Goal: Task Accomplishment & Management: Use online tool/utility

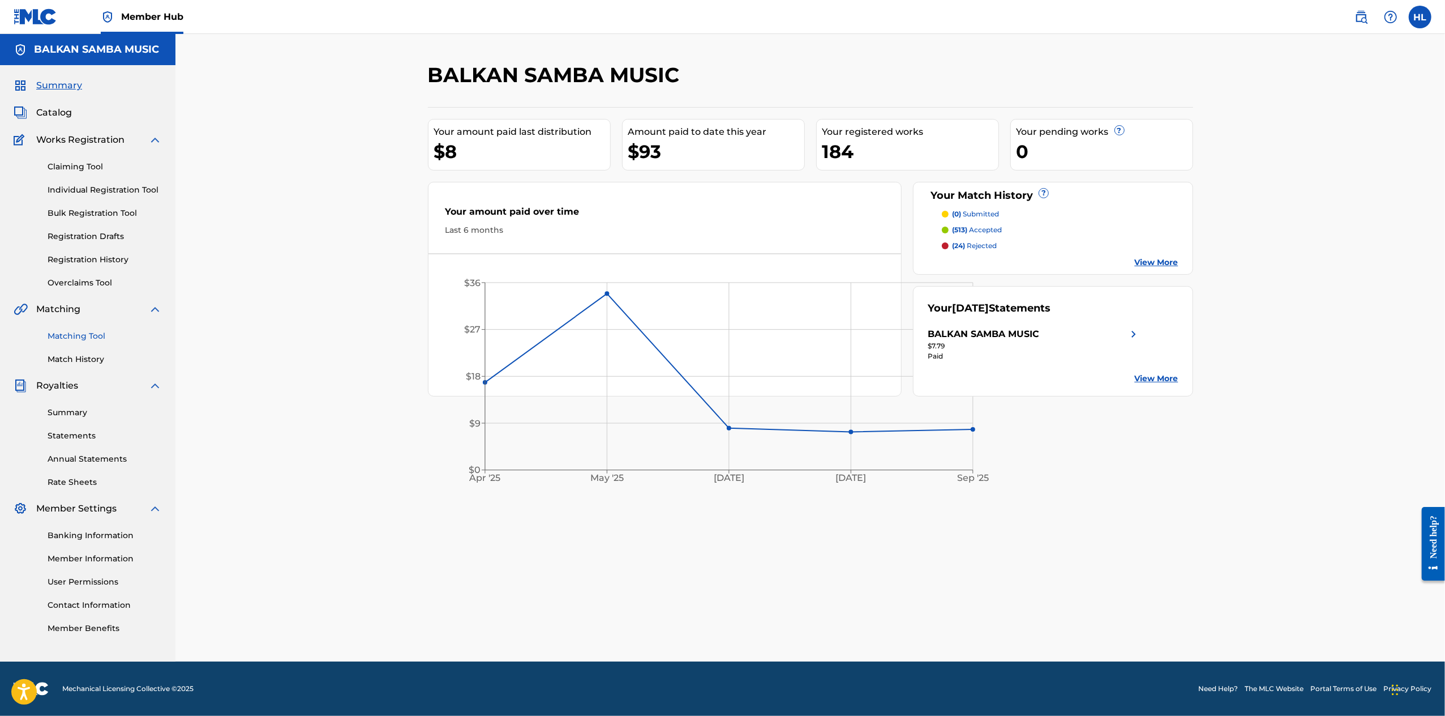
click at [96, 342] on link "Matching Tool" at bounding box center [105, 336] width 114 height 12
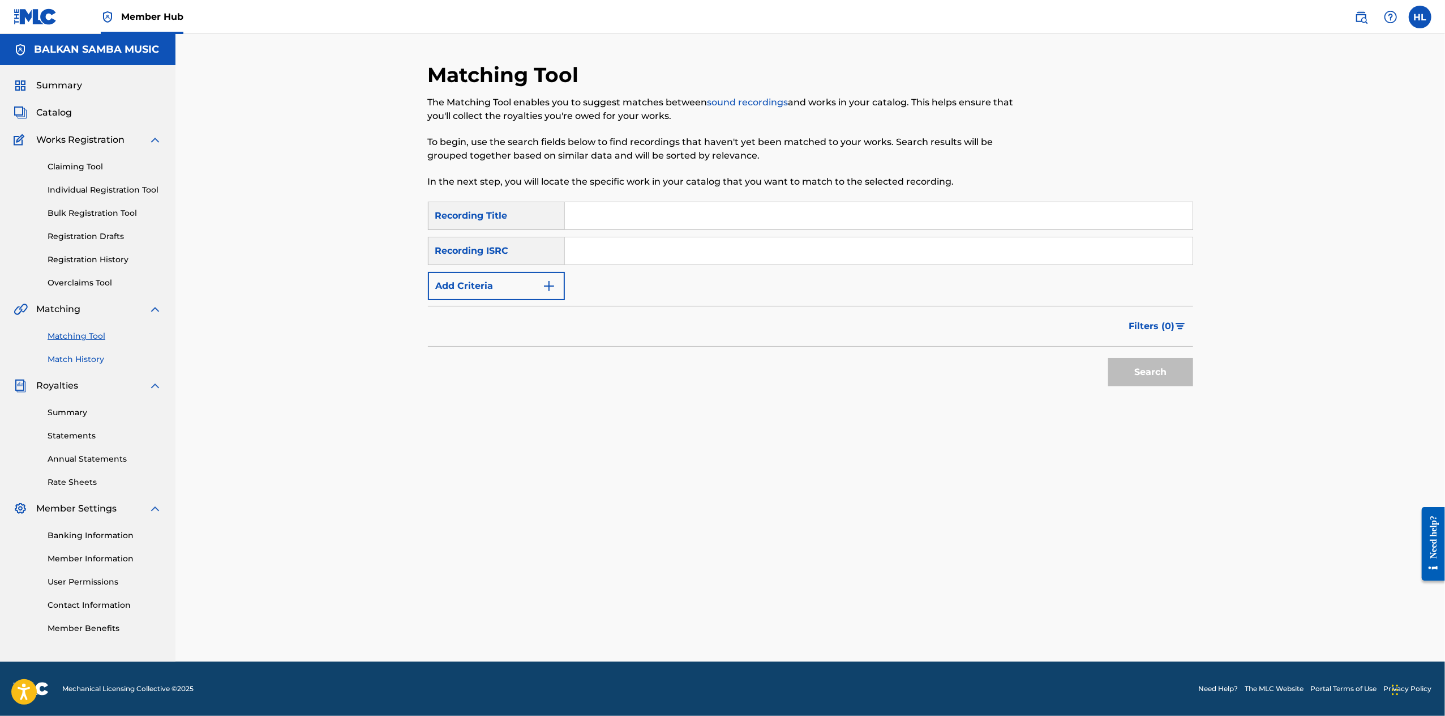
click at [89, 365] on link "Match History" at bounding box center [105, 359] width 114 height 12
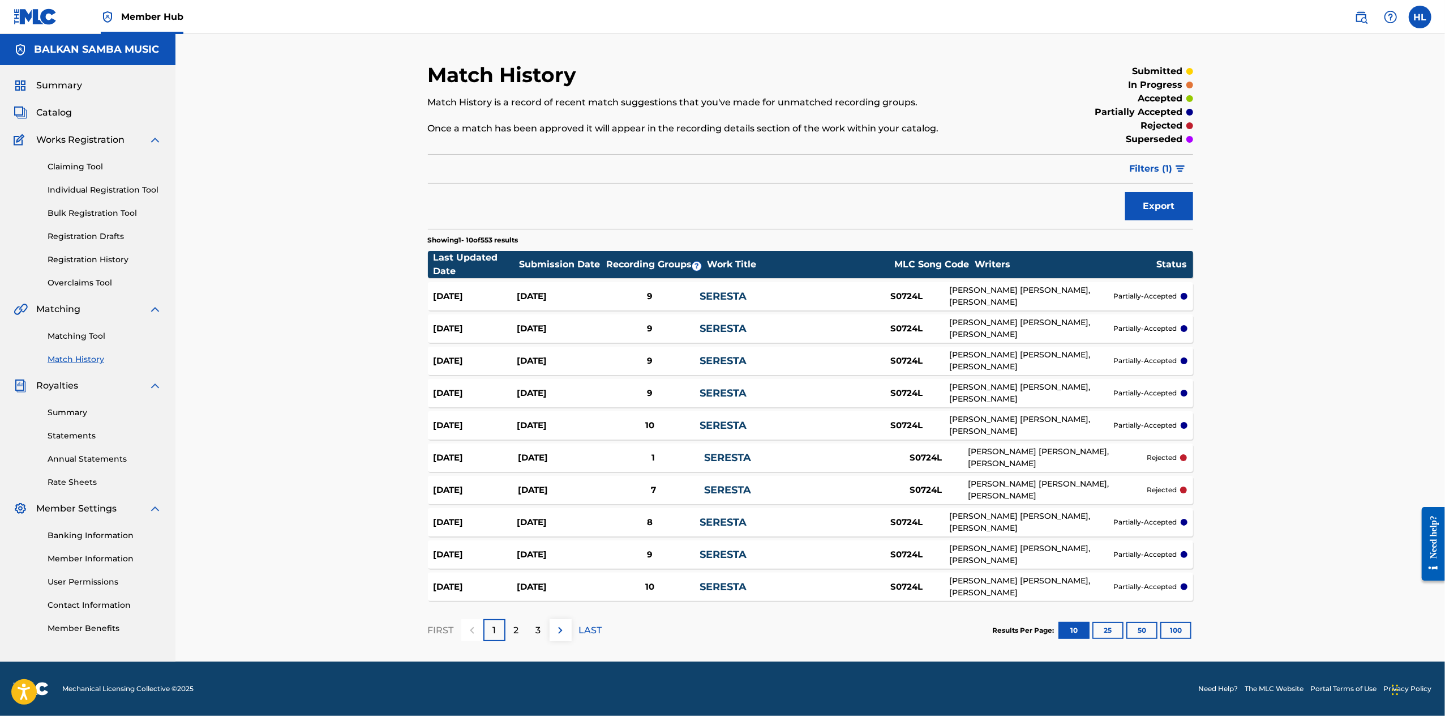
scroll to position [105, 0]
click at [1192, 622] on button "100" at bounding box center [1176, 630] width 31 height 17
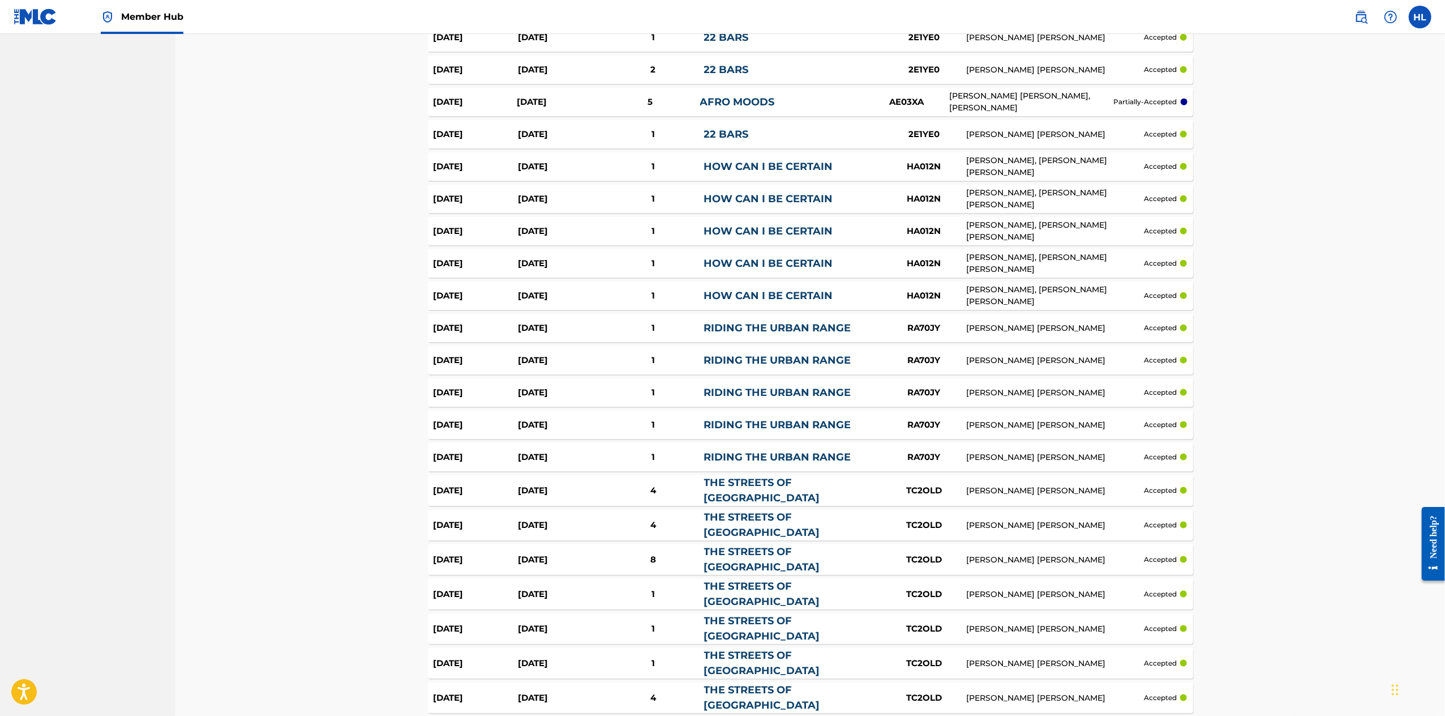
scroll to position [0, 0]
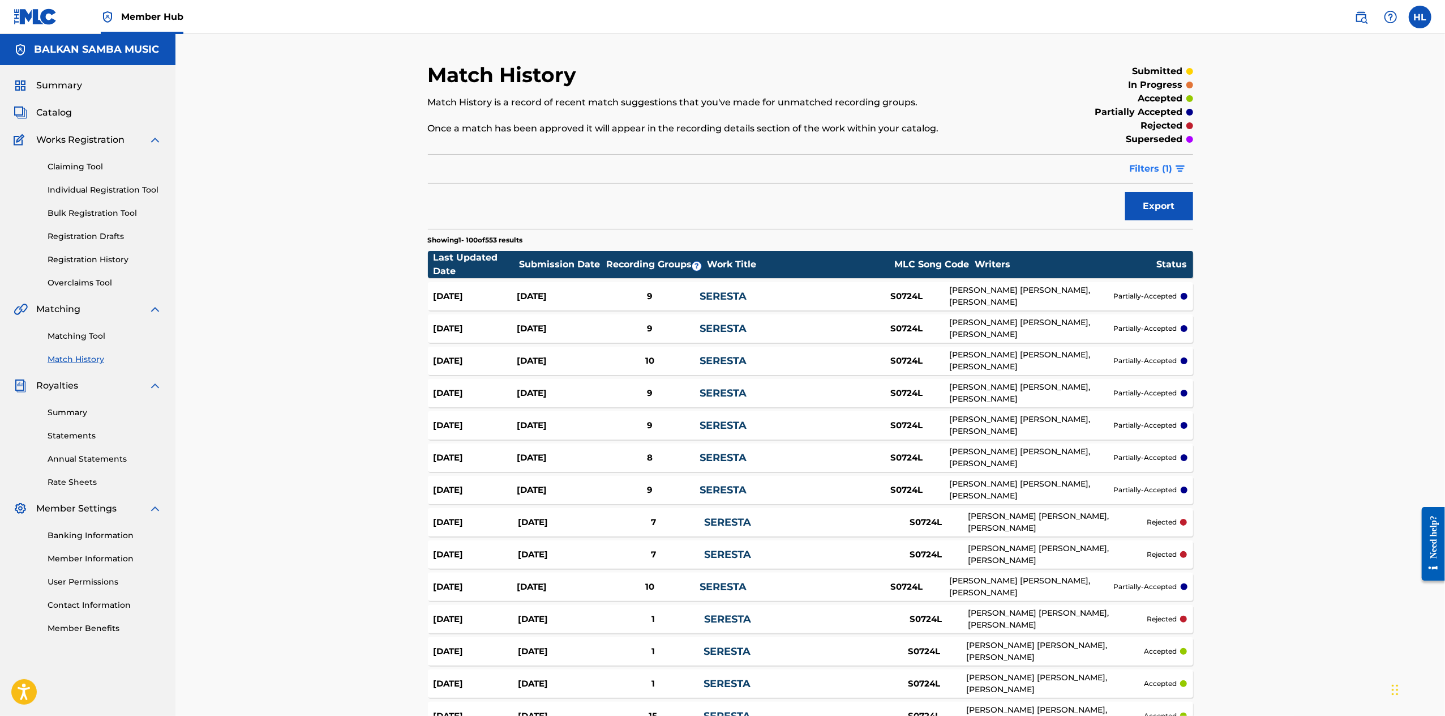
click at [1186, 172] on img "submit" at bounding box center [1181, 168] width 10 height 7
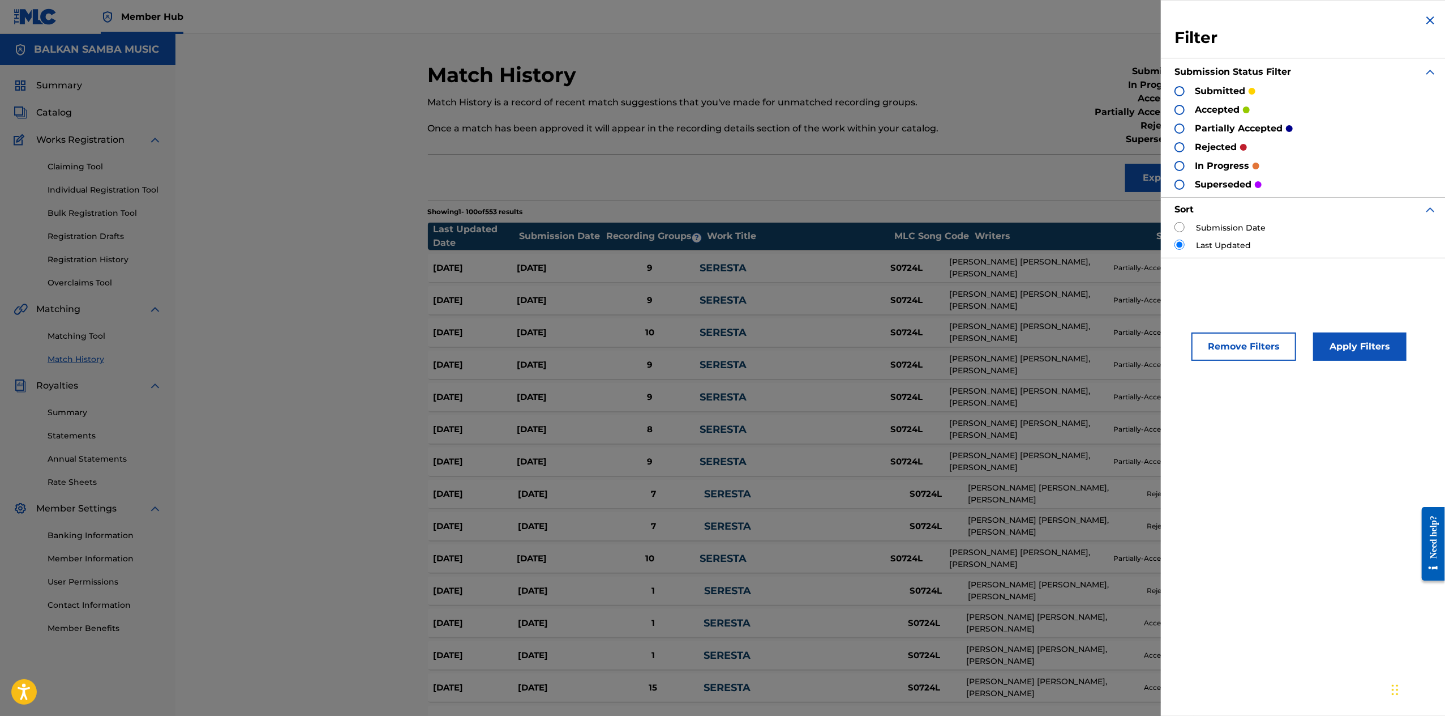
click at [1195, 173] on p "in progress" at bounding box center [1222, 166] width 54 height 14
click at [1175, 171] on div at bounding box center [1180, 166] width 10 height 10
click at [1336, 361] on button "Apply Filters" at bounding box center [1360, 346] width 93 height 28
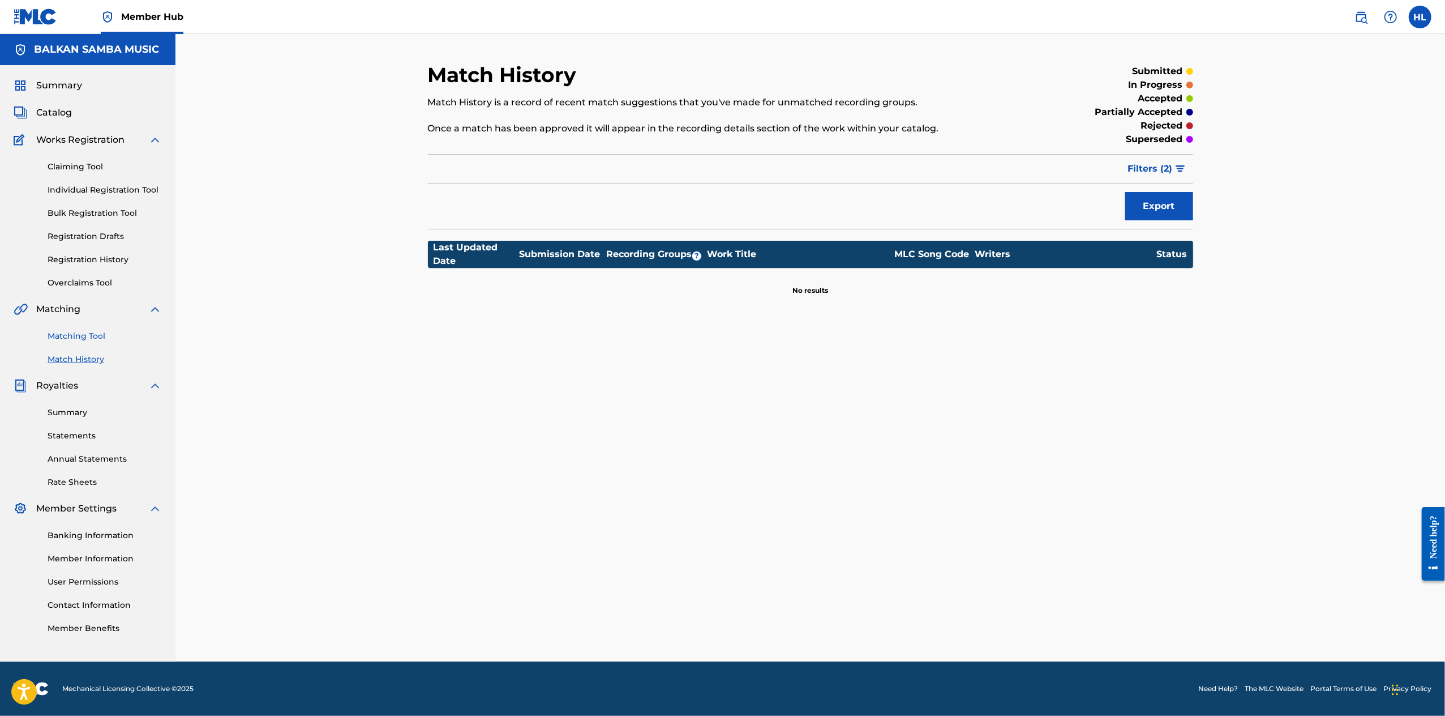
click at [80, 342] on link "Matching Tool" at bounding box center [105, 336] width 114 height 12
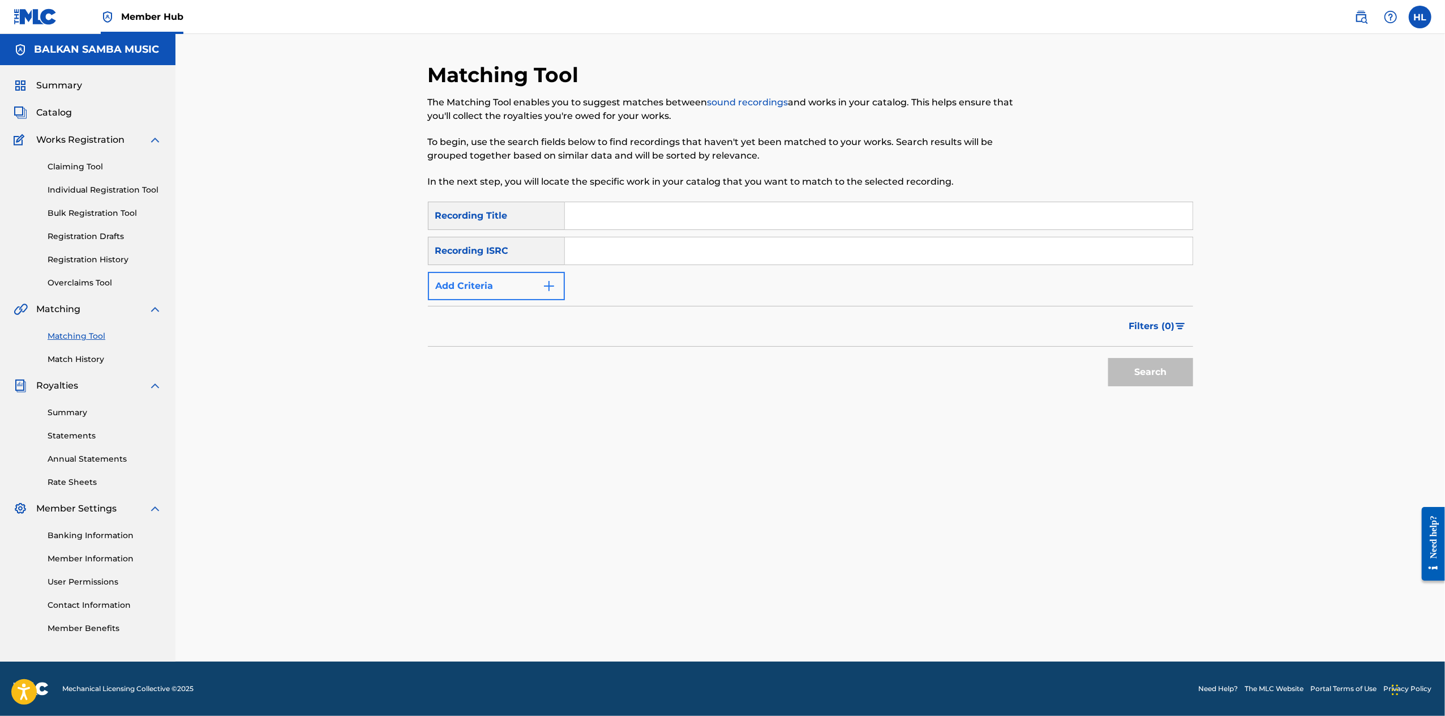
click at [463, 300] on button "Add Criteria" at bounding box center [496, 286] width 137 height 28
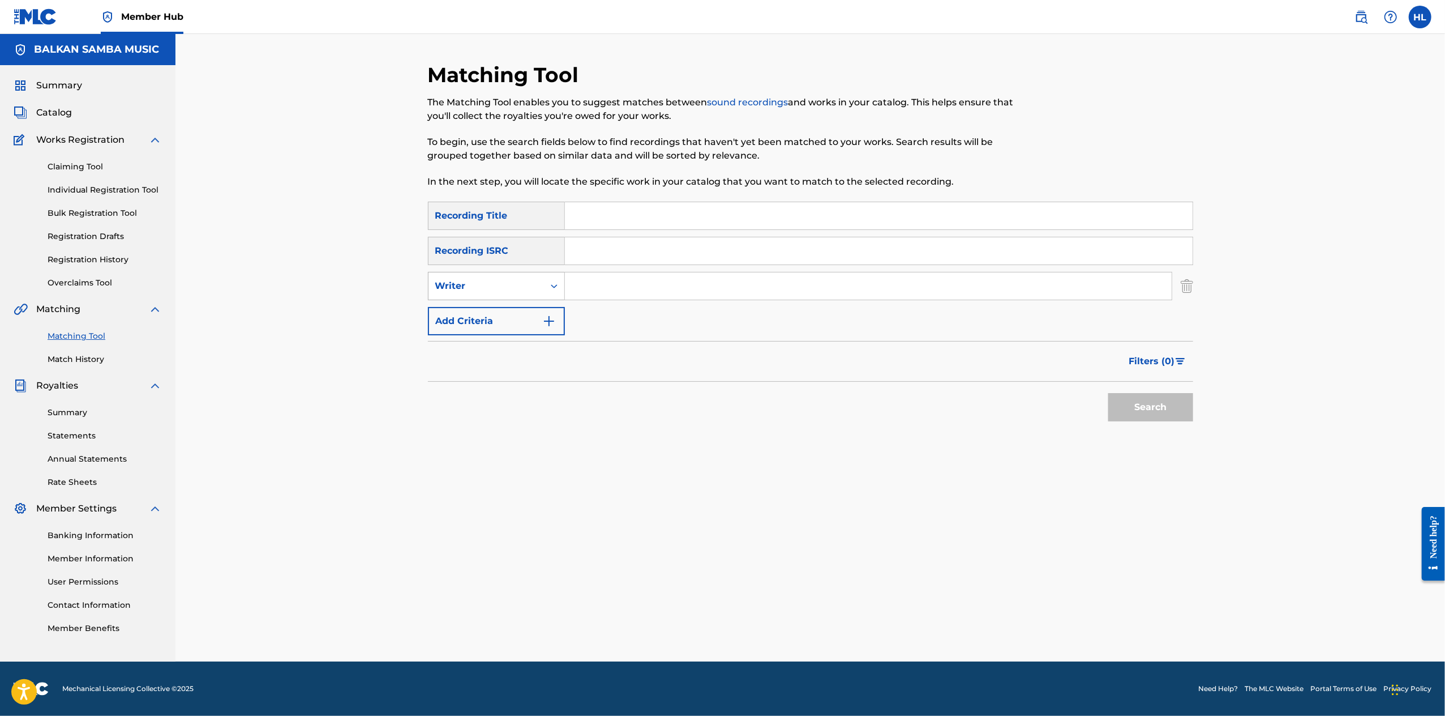
click at [500, 293] on div "Writer" at bounding box center [486, 286] width 102 height 14
click at [473, 328] on div "Recording Artist" at bounding box center [497, 314] width 136 height 28
click at [448, 293] on div "Recording Artist" at bounding box center [486, 286] width 102 height 14
click at [457, 357] on div "Recording Artist" at bounding box center [497, 342] width 136 height 28
click at [451, 293] on div "Recording Artist" at bounding box center [486, 286] width 102 height 14
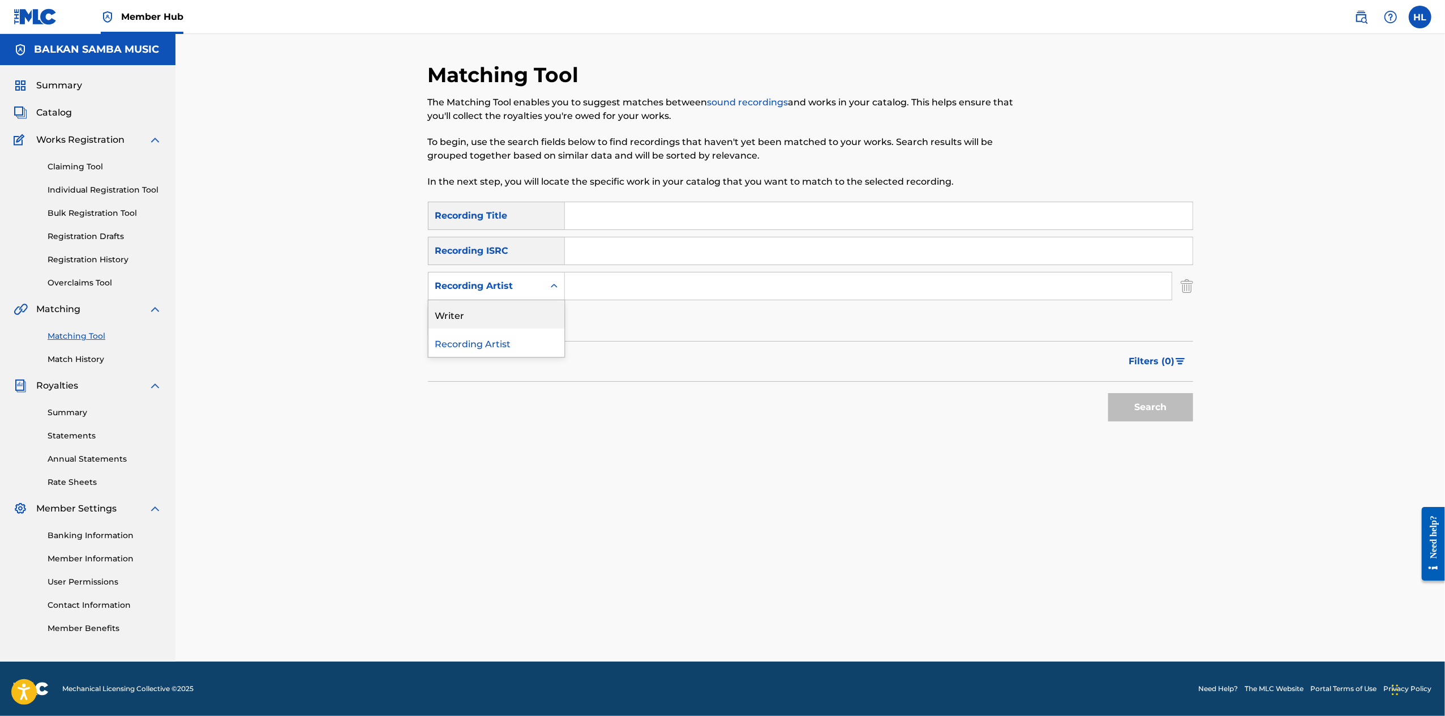
click at [447, 328] on div "Writer" at bounding box center [497, 314] width 136 height 28
click at [583, 300] on input "Search Form" at bounding box center [868, 285] width 607 height 27
type input "[PERSON_NAME]"
click at [1193, 421] on button "Search" at bounding box center [1151, 407] width 85 height 28
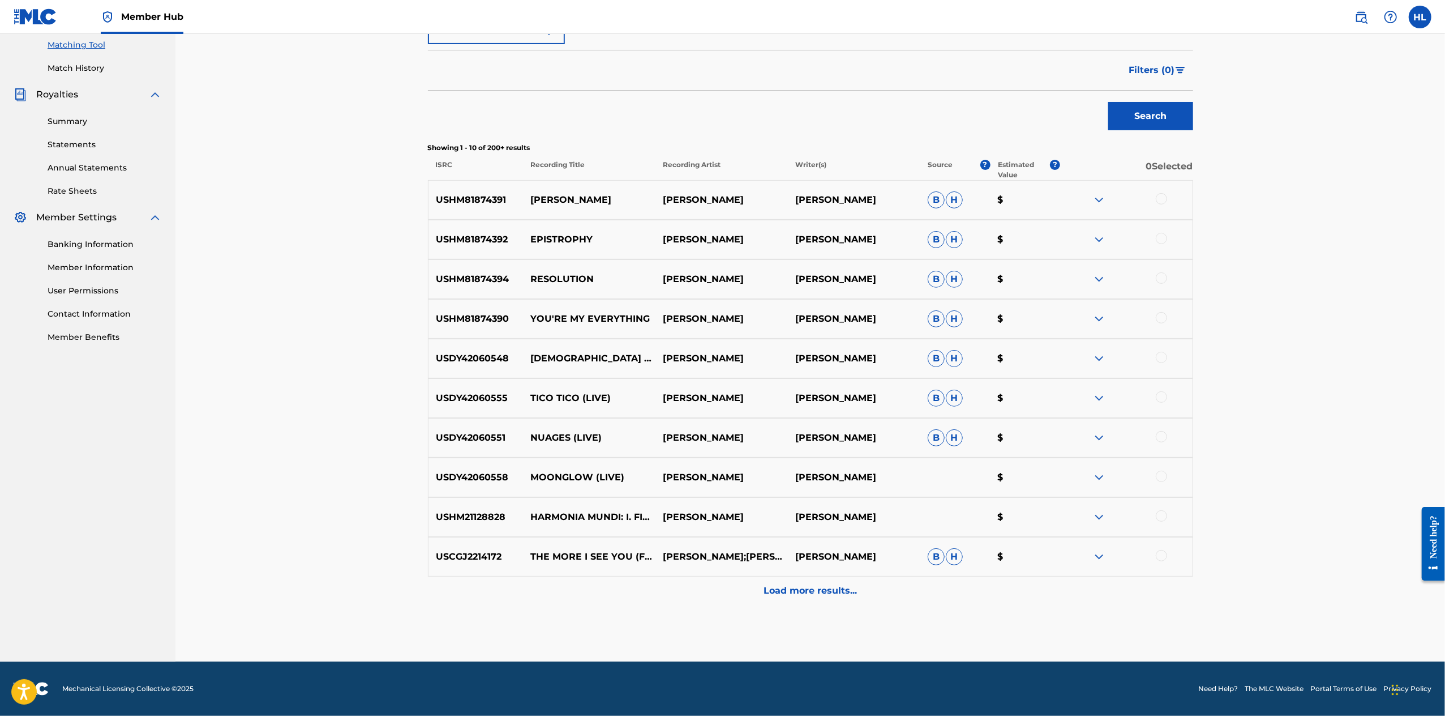
scroll to position [427, 0]
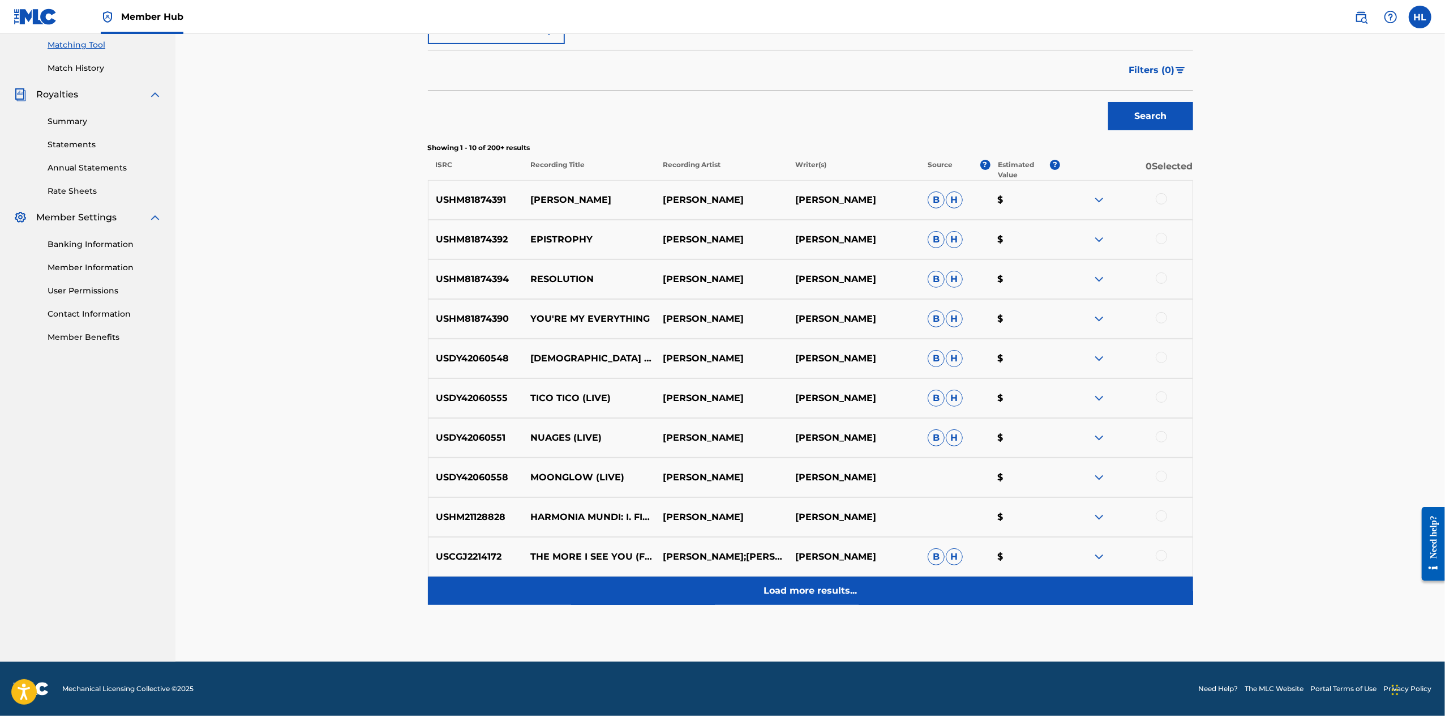
click at [798, 597] on p "Load more results..." at bounding box center [810, 591] width 93 height 14
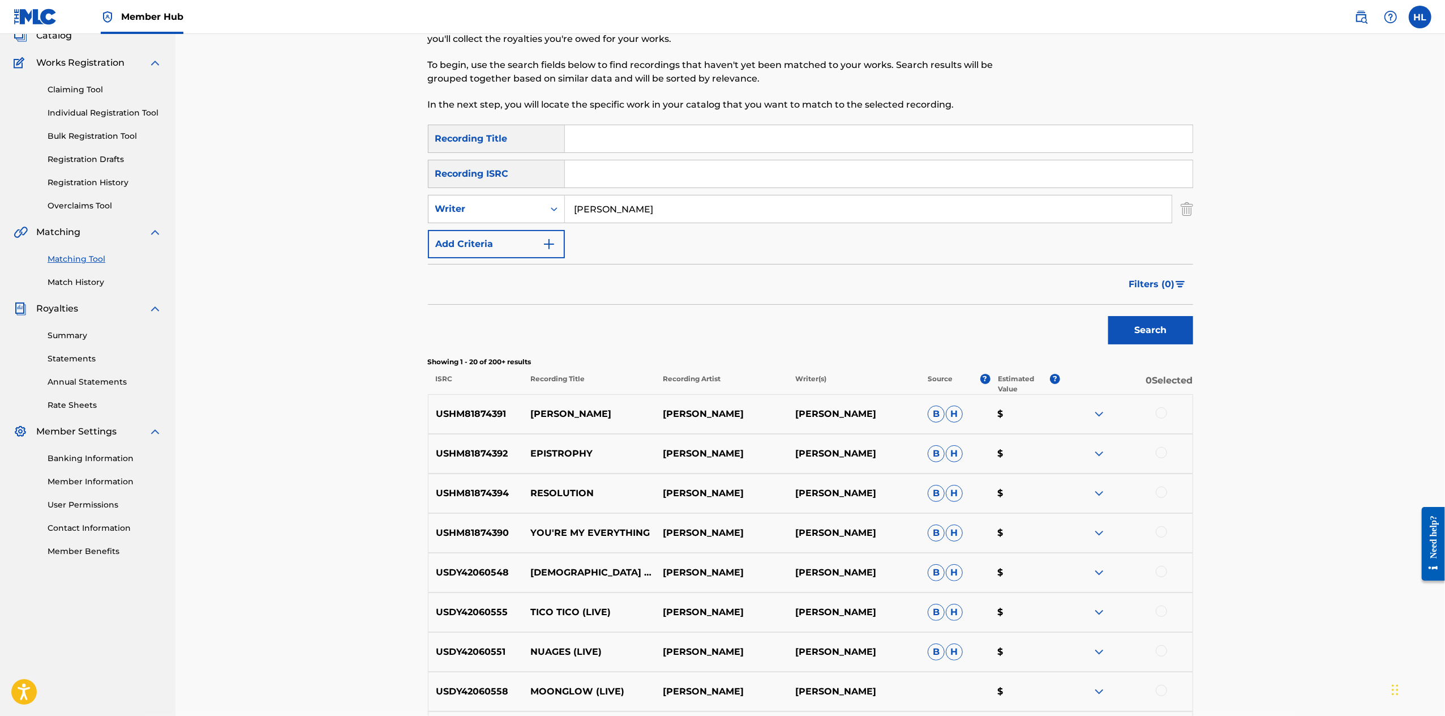
scroll to position [935, 0]
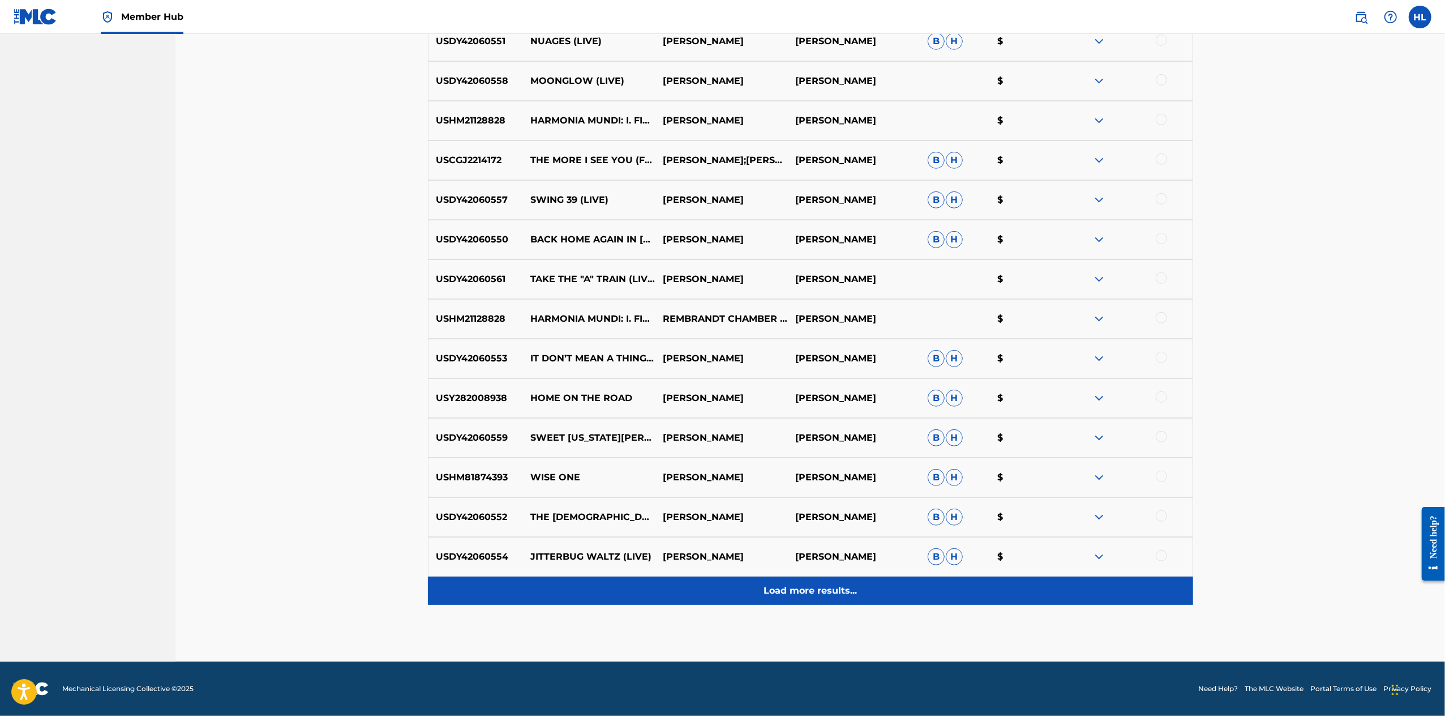
click at [902, 576] on div "Load more results..." at bounding box center [810, 590] width 765 height 28
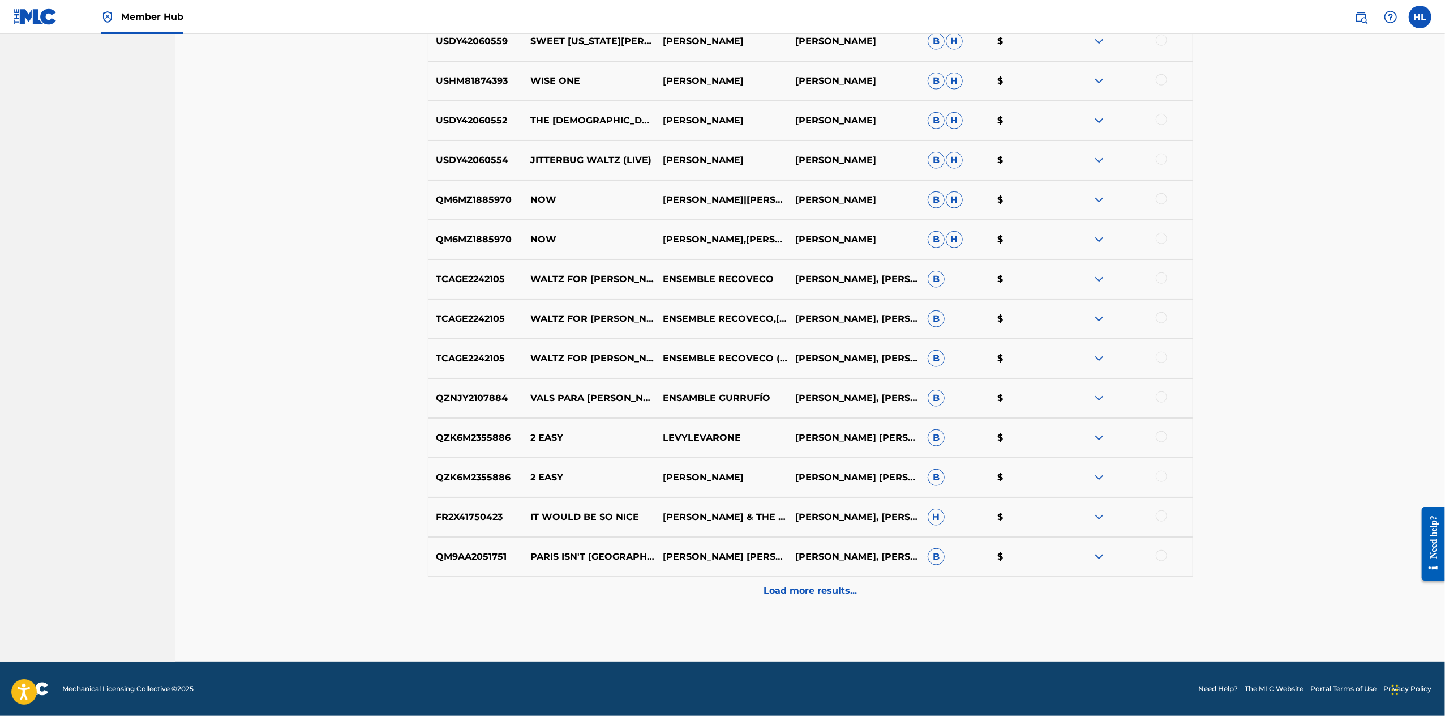
scroll to position [1411, 0]
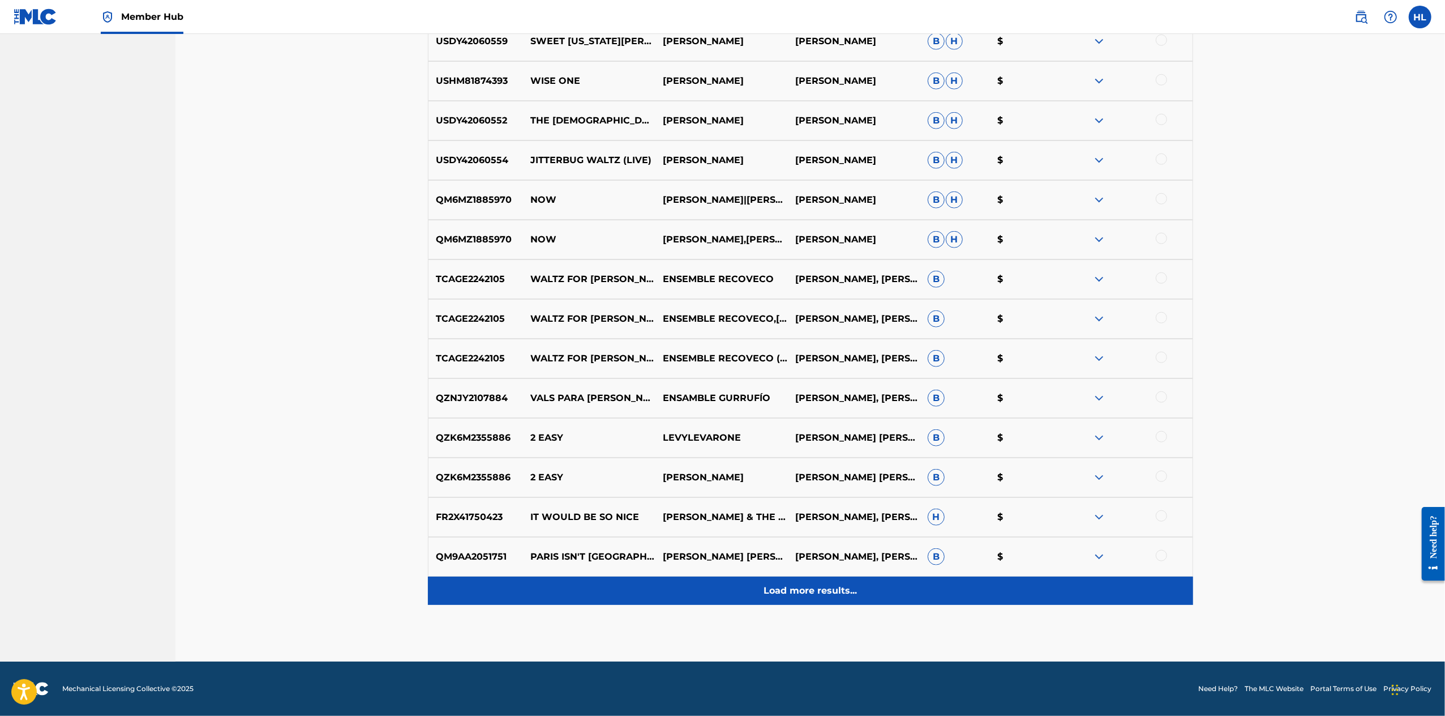
click at [871, 576] on div "Load more results..." at bounding box center [810, 590] width 765 height 28
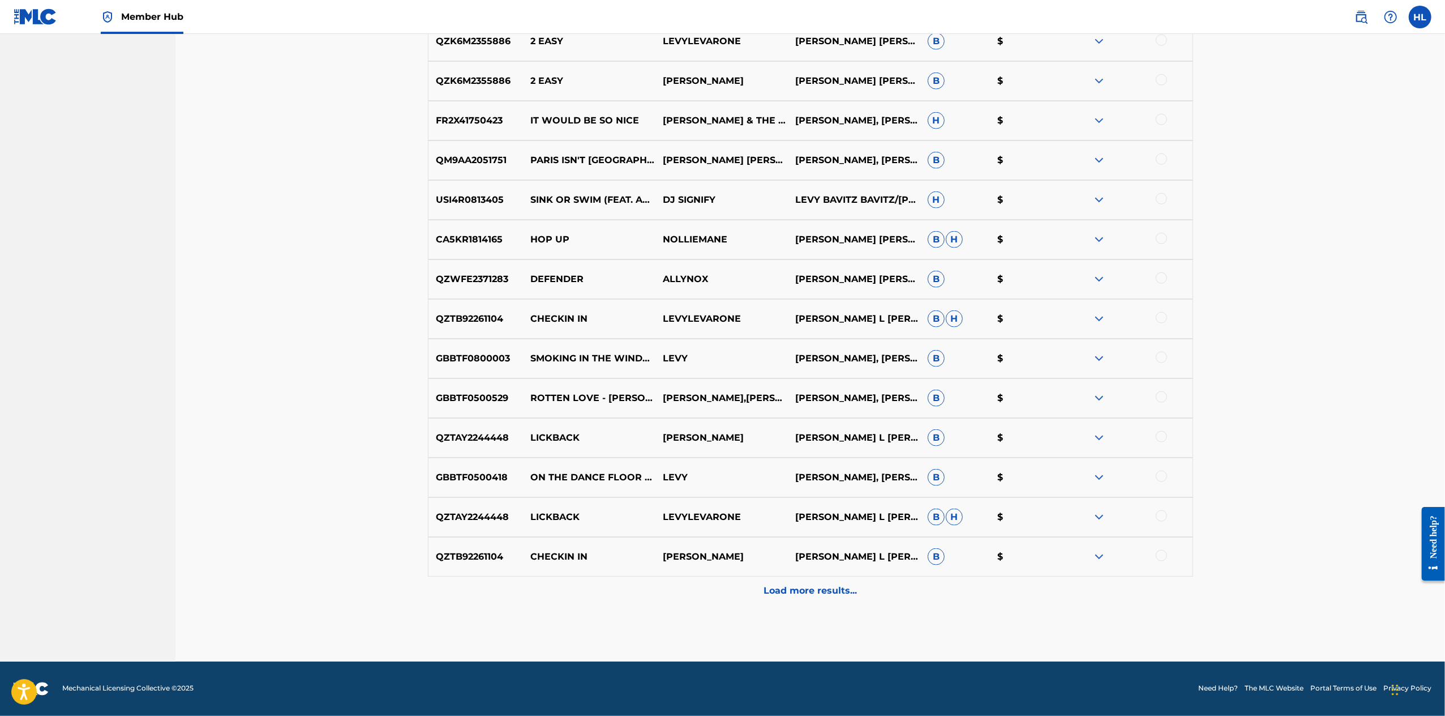
scroll to position [1886, 0]
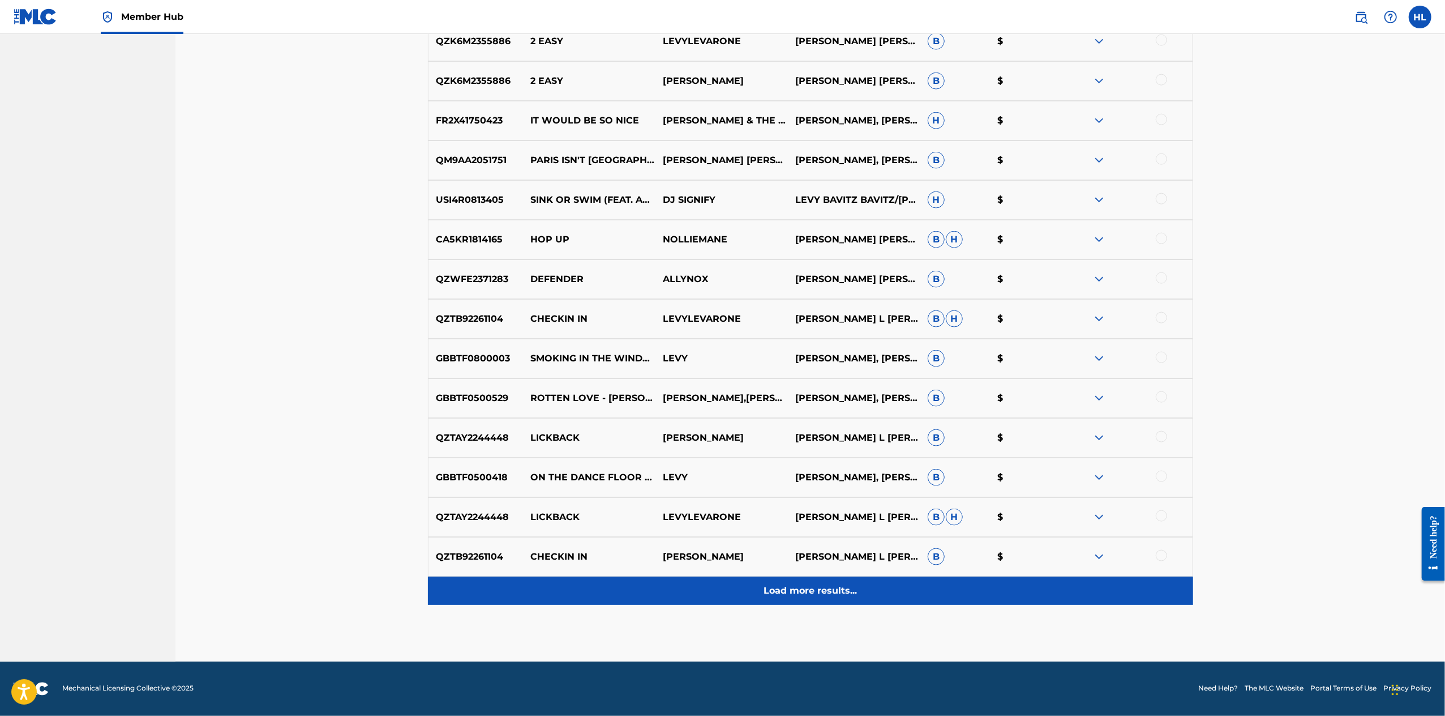
click at [877, 576] on div "Load more results..." at bounding box center [810, 590] width 765 height 28
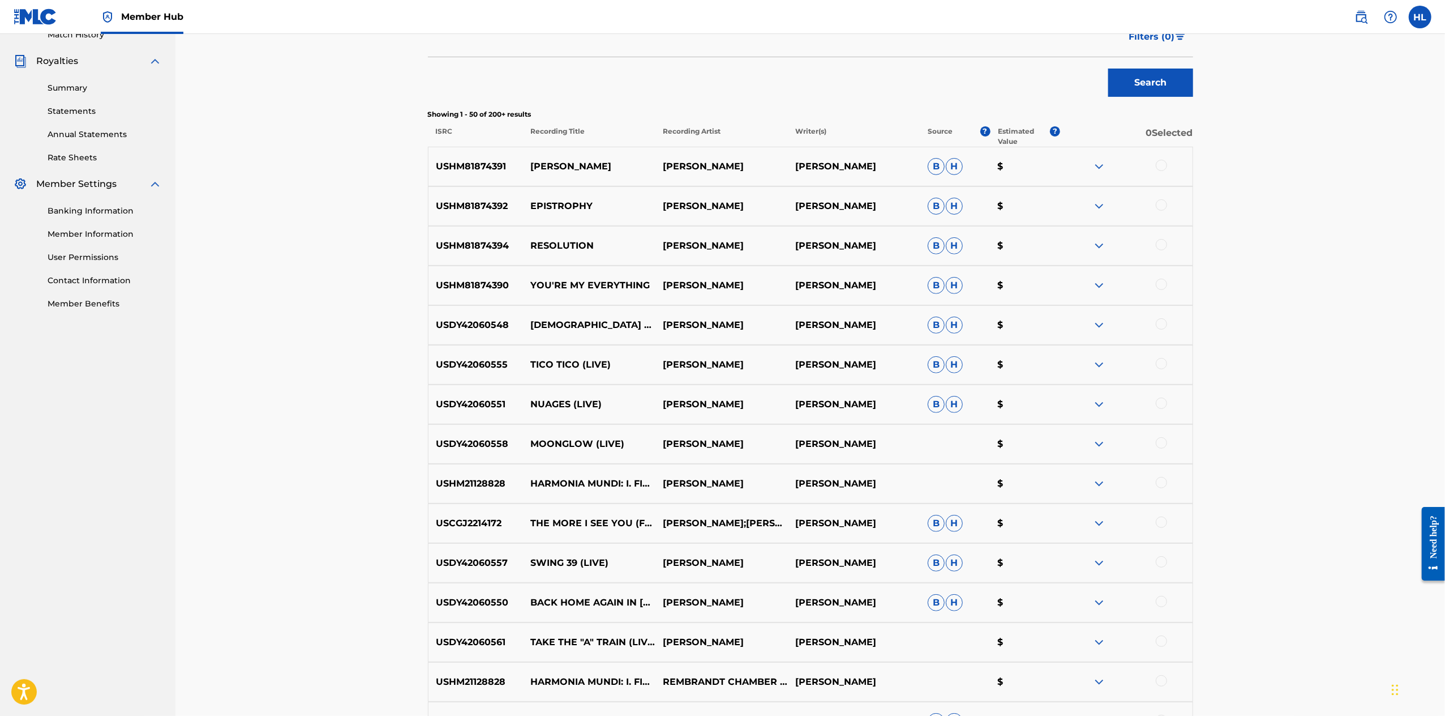
scroll to position [383, 0]
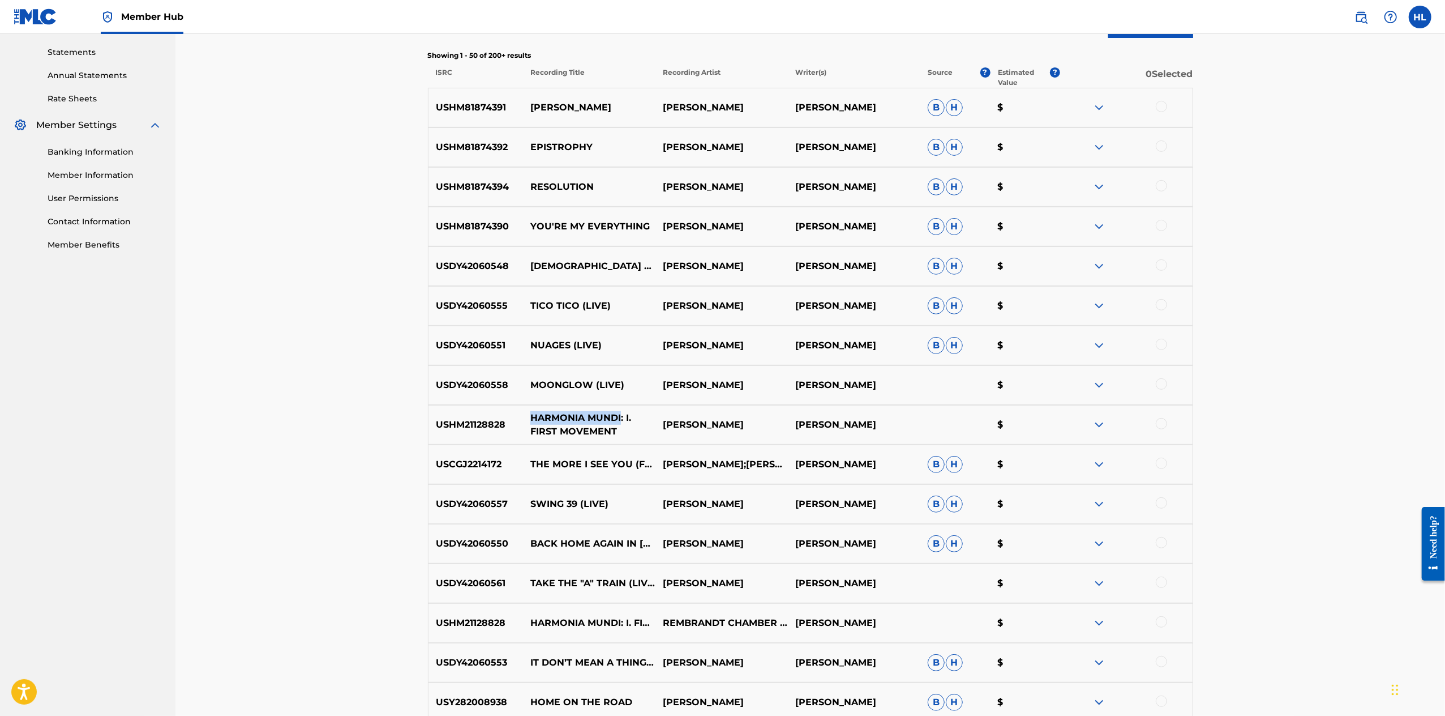
drag, startPoint x: 493, startPoint y: 547, endPoint x: 582, endPoint y: 544, distance: 89.5
click at [582, 438] on p "HARMONIA MUNDI: I. FIRST MOVEMENT" at bounding box center [589, 424] width 132 height 27
copy p "HARMONIA MUNDI"
click at [1167, 429] on div at bounding box center [1161, 423] width 11 height 11
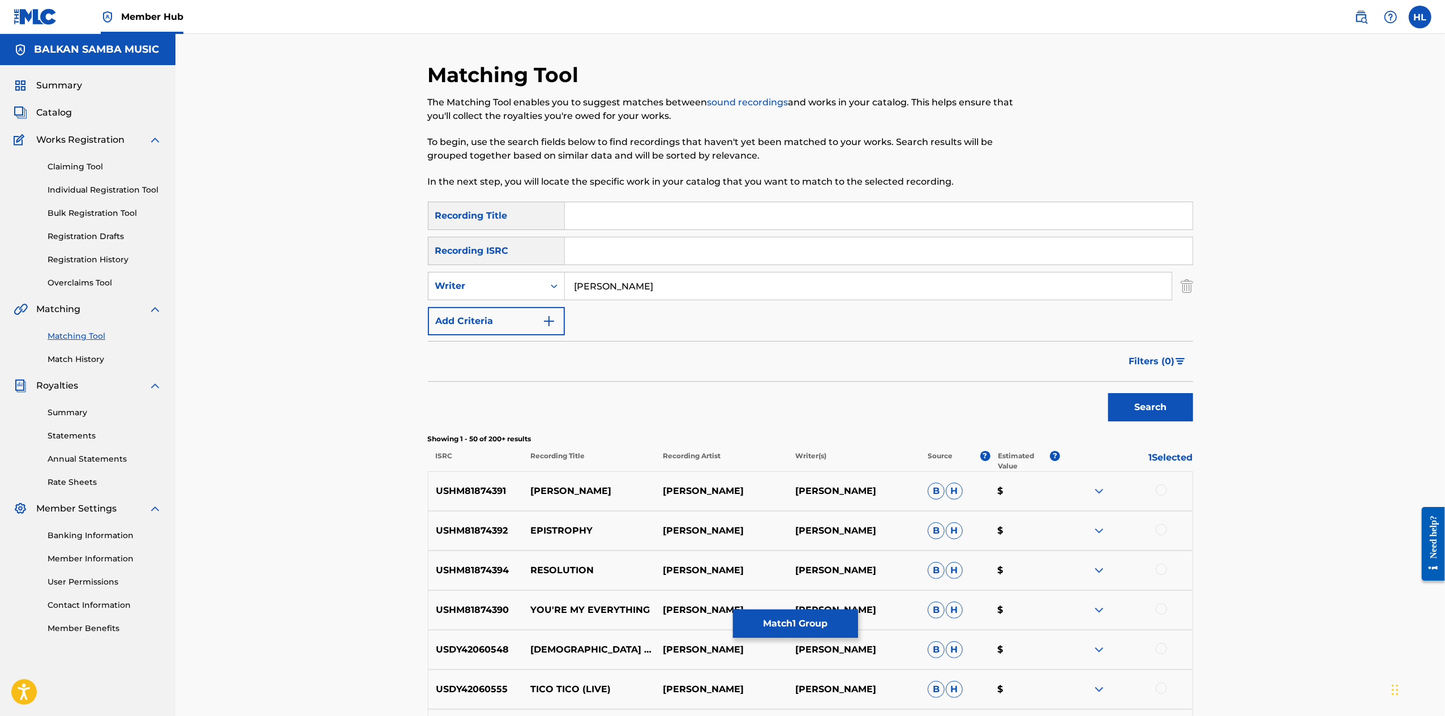
click at [611, 229] on input "Search Form" at bounding box center [879, 215] width 628 height 27
paste input "HARMONIA MUNDI"
type input "HARMONIA MUNDI"
click at [1193, 421] on button "Search" at bounding box center [1151, 407] width 85 height 28
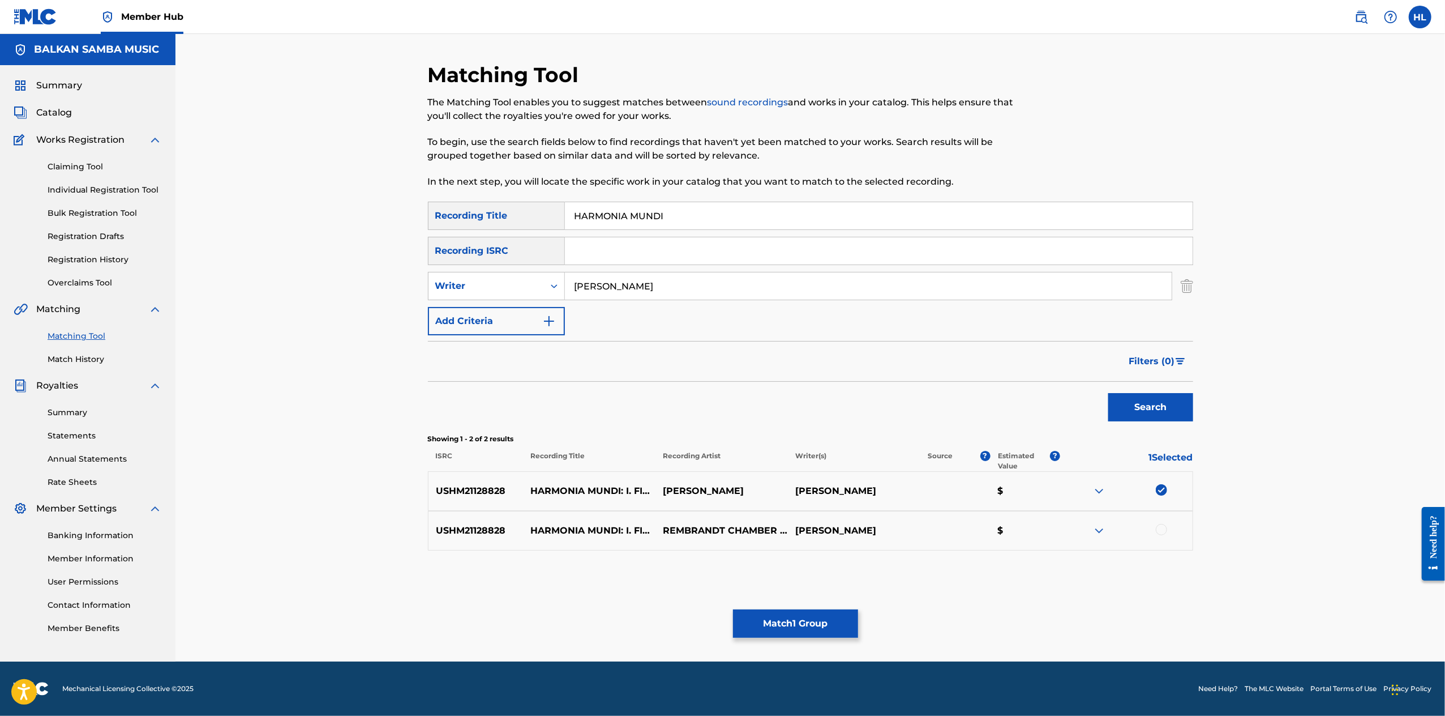
click at [1193, 537] on div at bounding box center [1126, 531] width 132 height 14
click at [1167, 535] on div at bounding box center [1161, 529] width 11 height 11
click at [858, 609] on button "Match 2 Groups" at bounding box center [795, 623] width 125 height 28
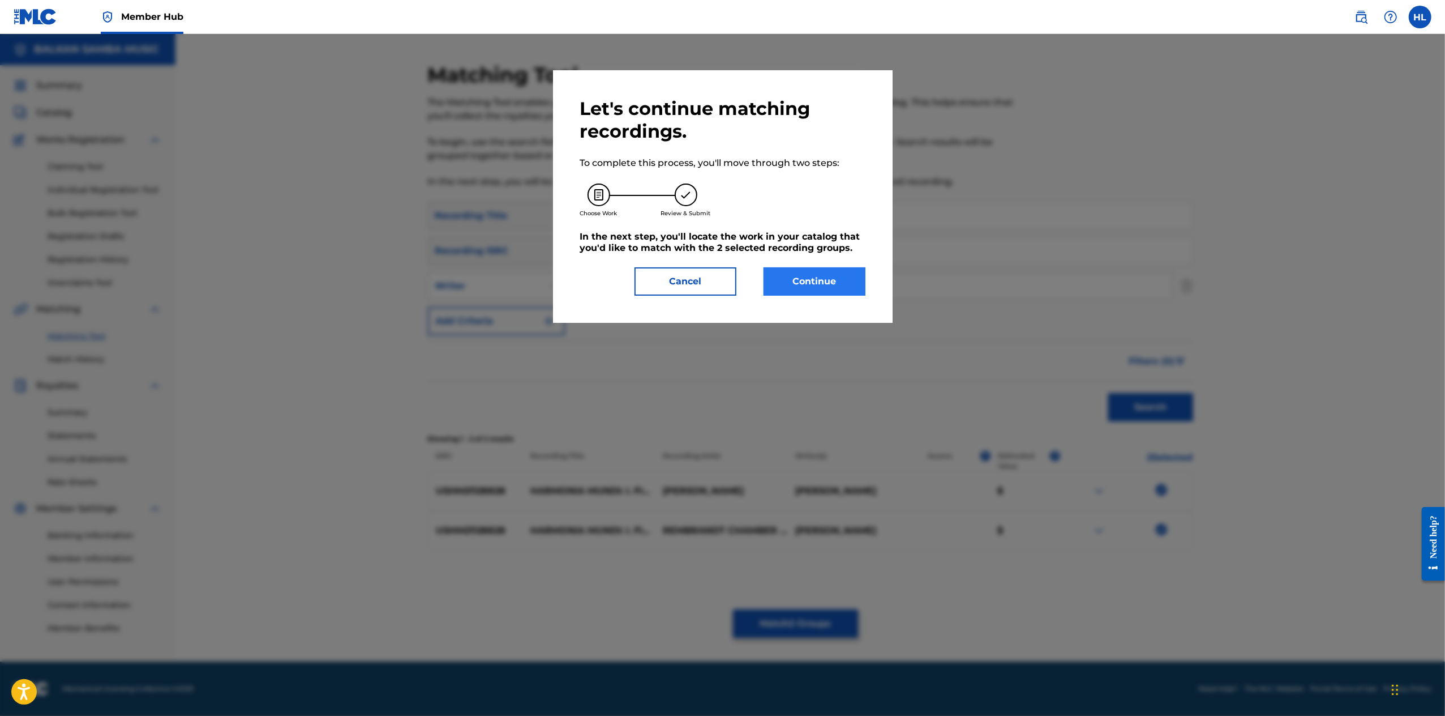
click at [830, 296] on button "Continue" at bounding box center [815, 281] width 102 height 28
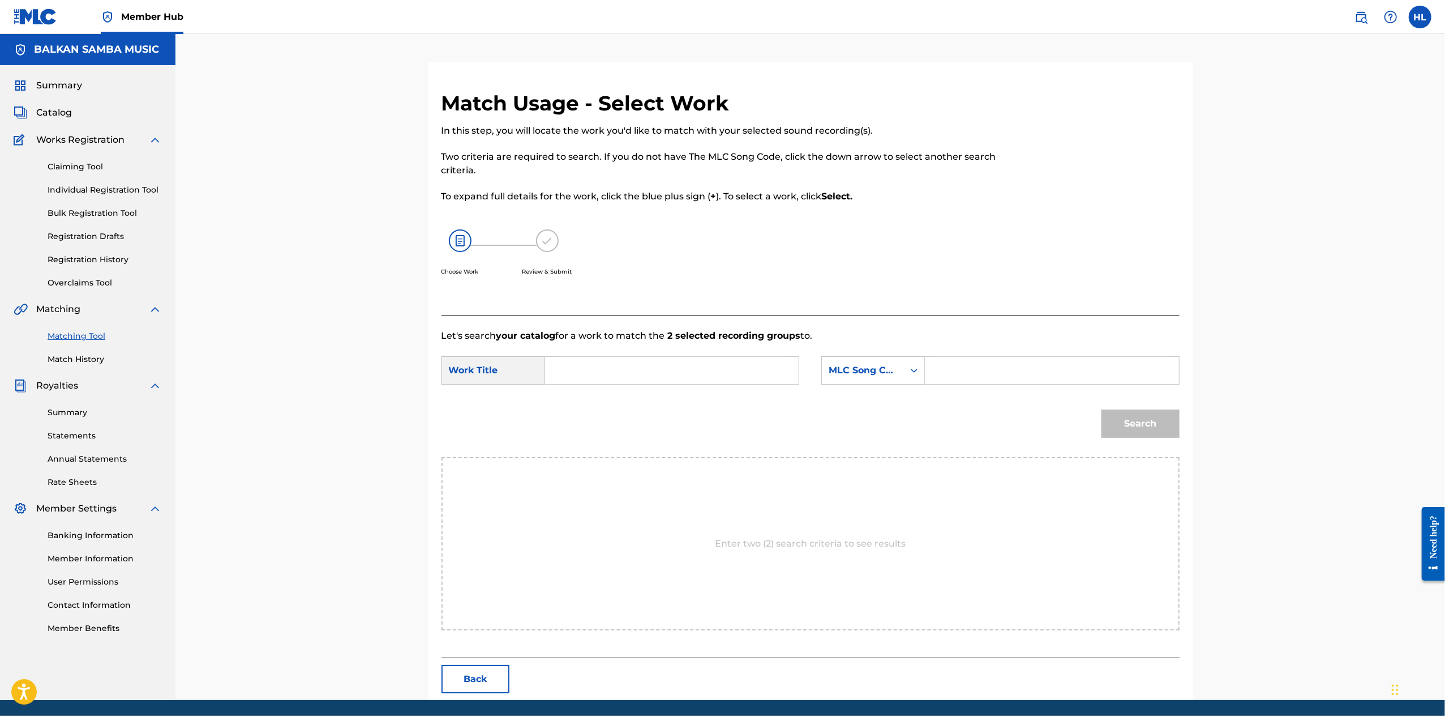
click at [587, 384] on input "Search Form" at bounding box center [672, 370] width 234 height 27
paste input "HARMONIA MUNDI"
type input "HARMONIA MUNDI"
click at [897, 377] on div "MLC Song Code" at bounding box center [863, 370] width 69 height 14
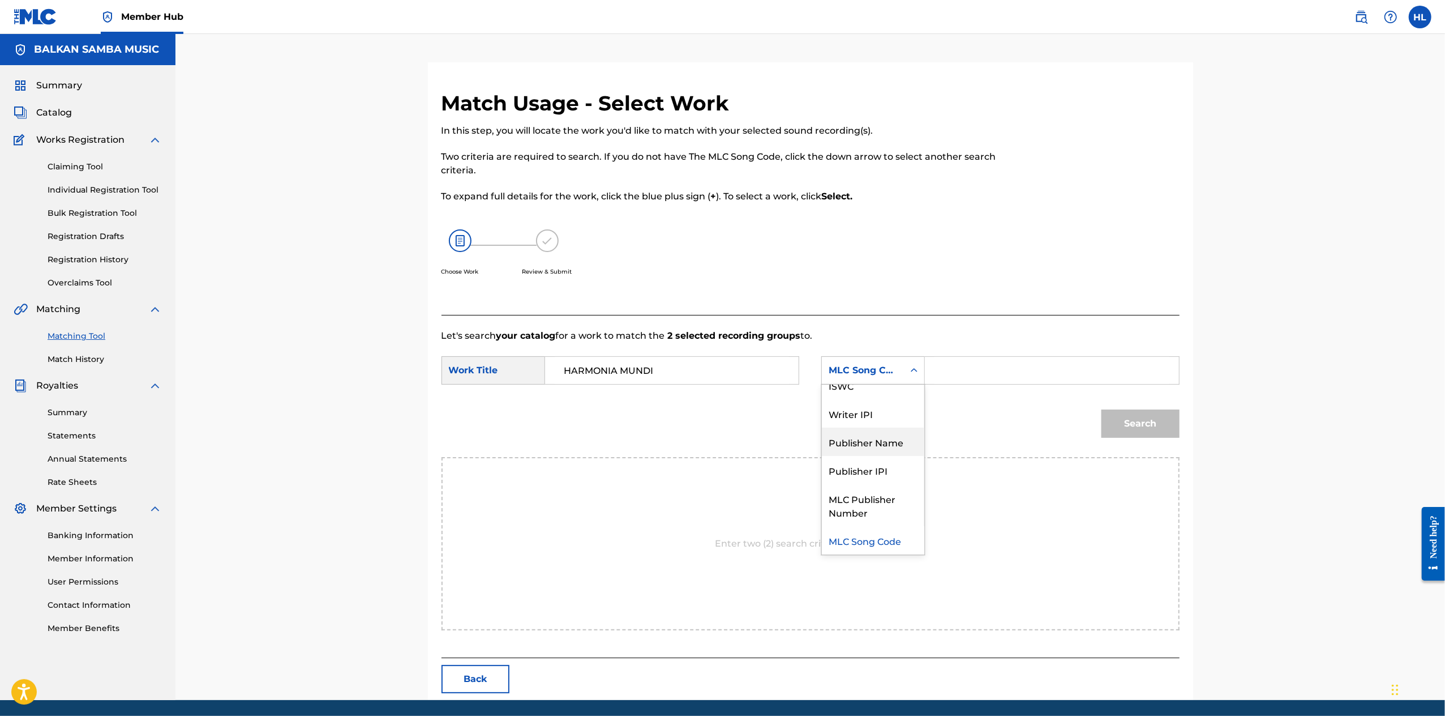
click at [913, 456] on div "Publisher Name" at bounding box center [873, 441] width 102 height 28
click at [1026, 384] on input "Search Form" at bounding box center [1052, 370] width 234 height 27
type input "balkan"
click at [1180, 438] on button "Search" at bounding box center [1141, 423] width 78 height 28
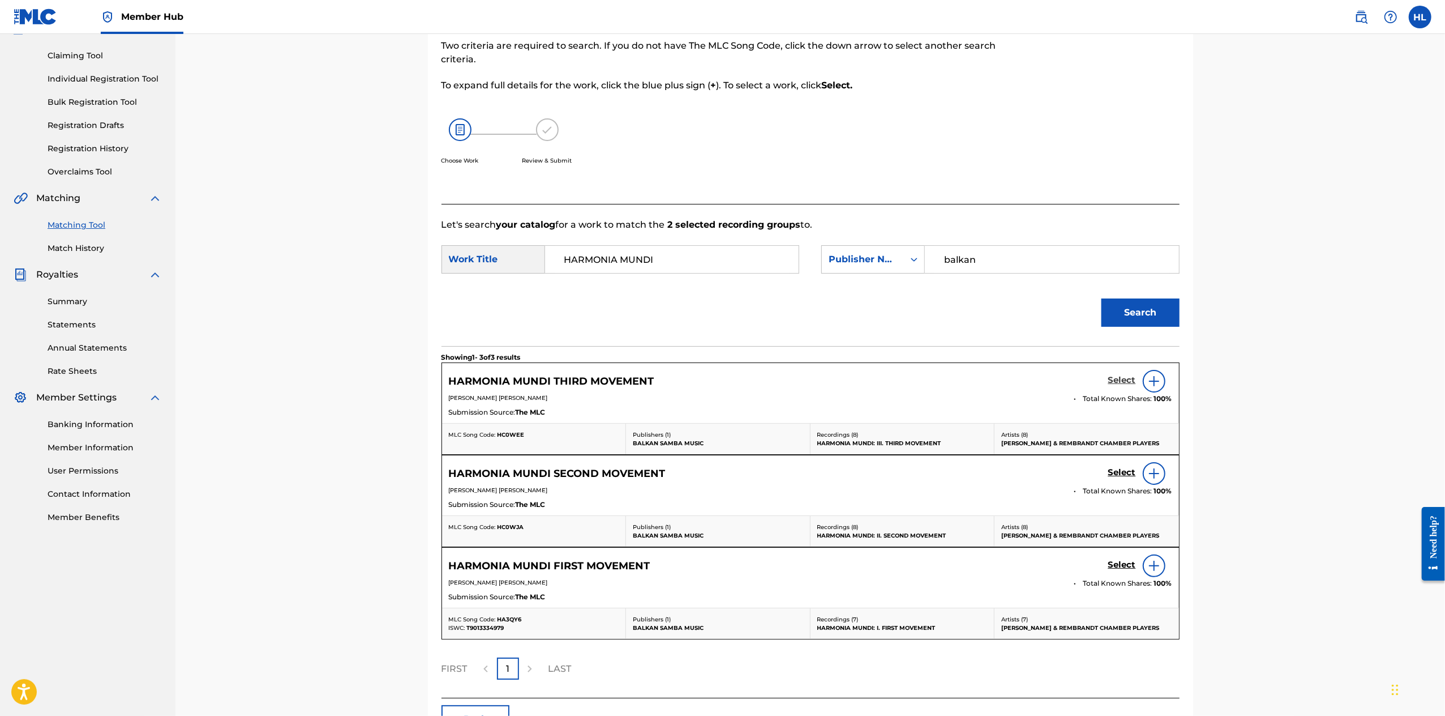
scroll to position [223, 0]
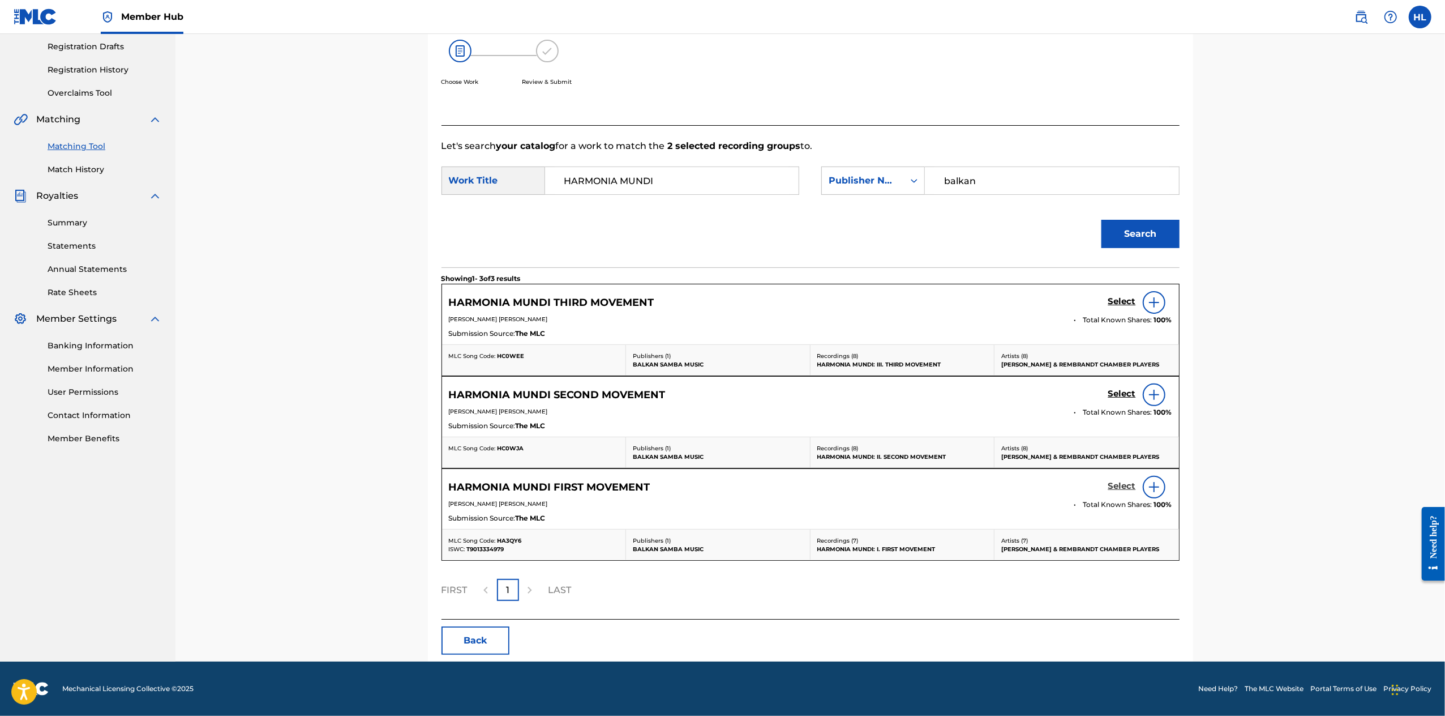
click at [1136, 491] on h5 "Select" at bounding box center [1123, 486] width 28 height 11
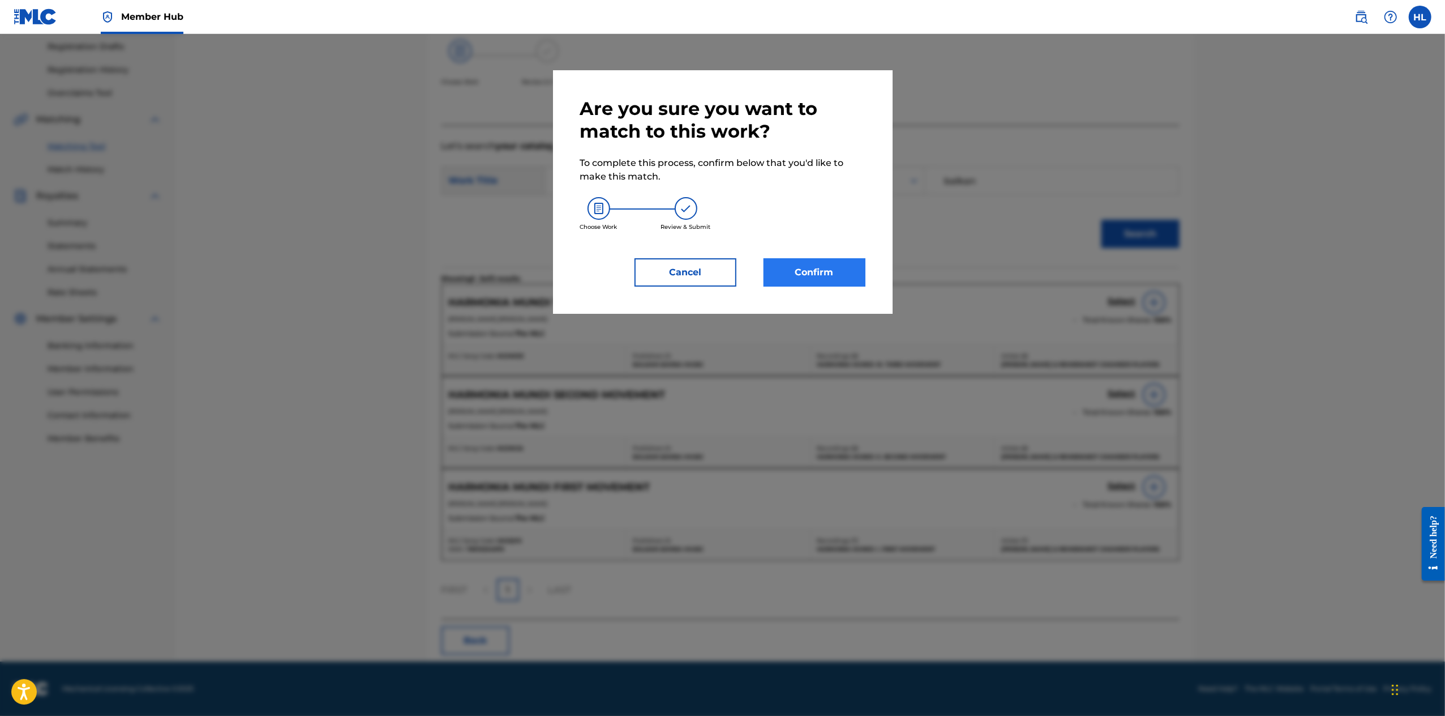
click at [841, 286] on button "Confirm" at bounding box center [815, 272] width 102 height 28
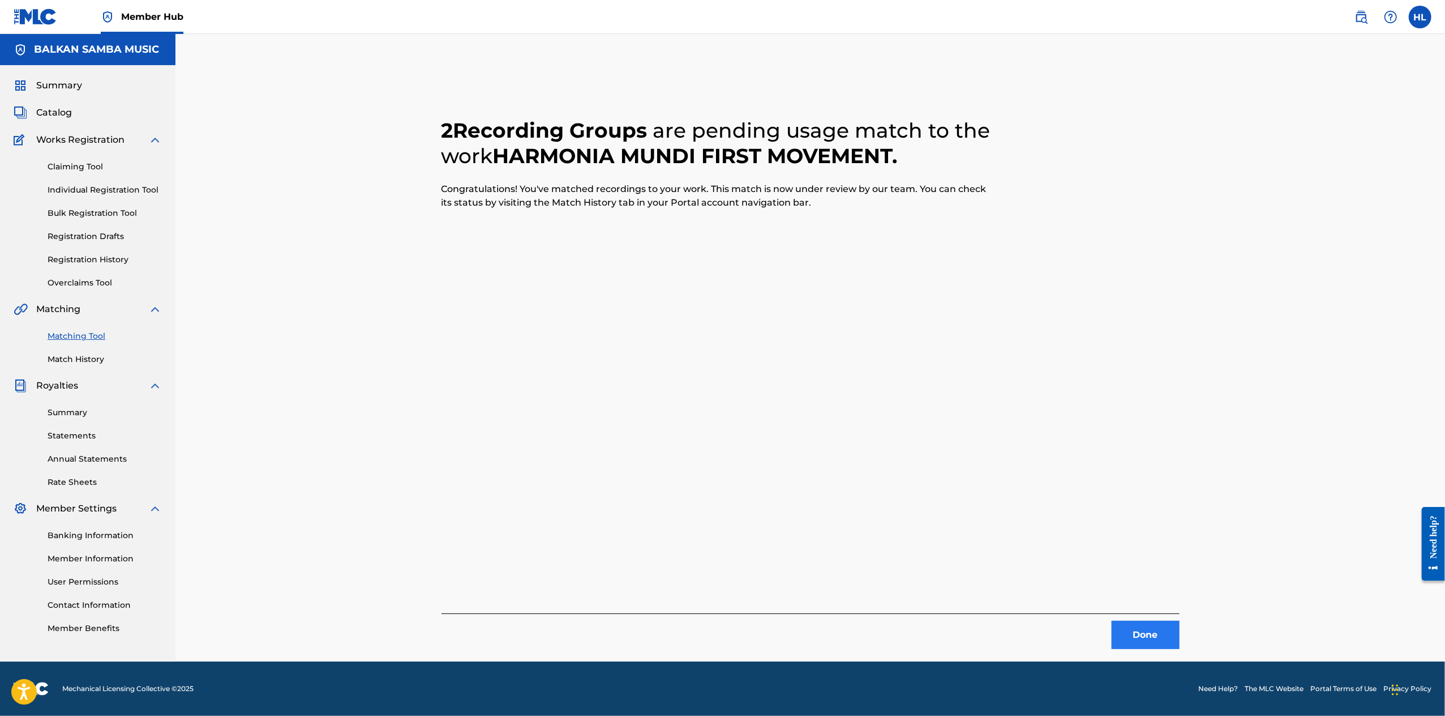
click at [1180, 621] on button "Done" at bounding box center [1146, 635] width 68 height 28
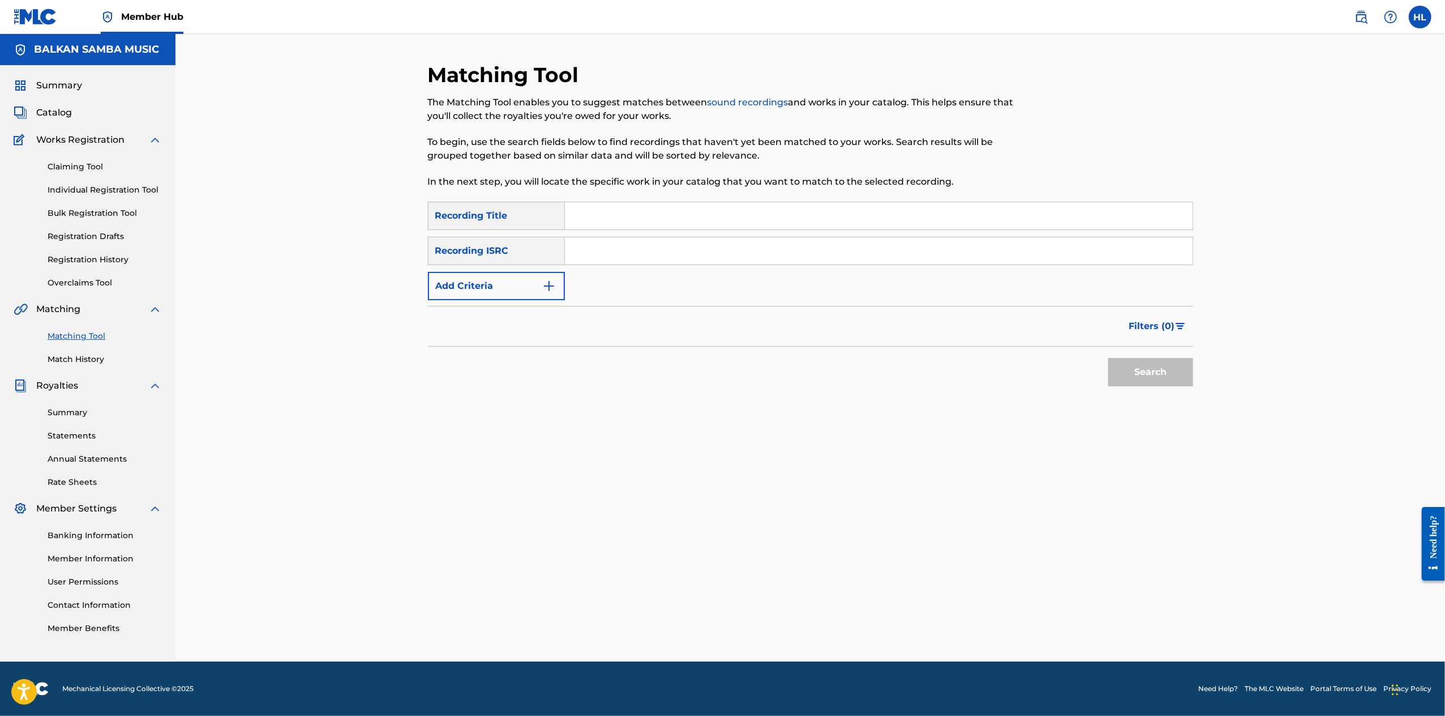
drag, startPoint x: 467, startPoint y: 257, endPoint x: 484, endPoint y: 266, distance: 18.5
click at [467, 272] on button "Add Criteria" at bounding box center [496, 286] width 137 height 28
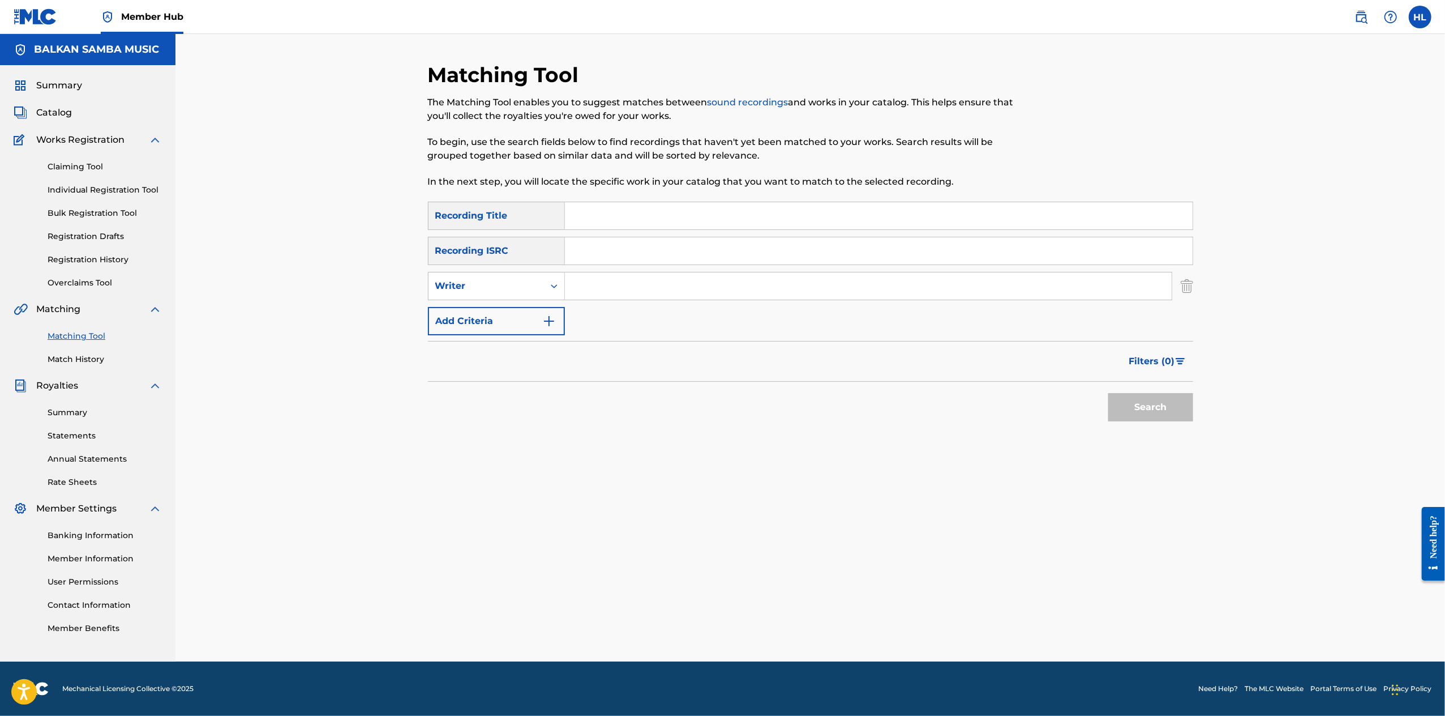
click at [637, 272] on input "Search Form" at bounding box center [868, 285] width 607 height 27
type input "[PERSON_NAME]"
click at [1193, 393] on button "Search" at bounding box center [1151, 407] width 85 height 28
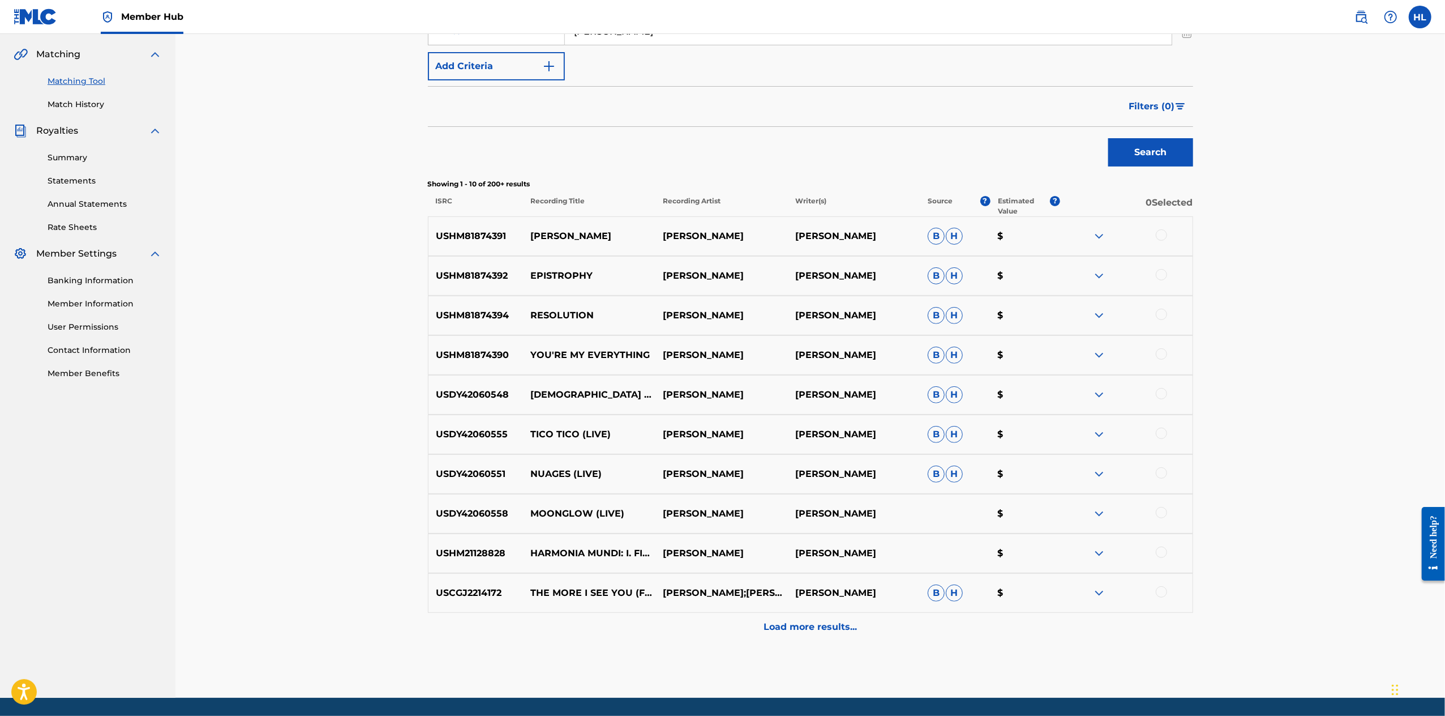
scroll to position [356, 0]
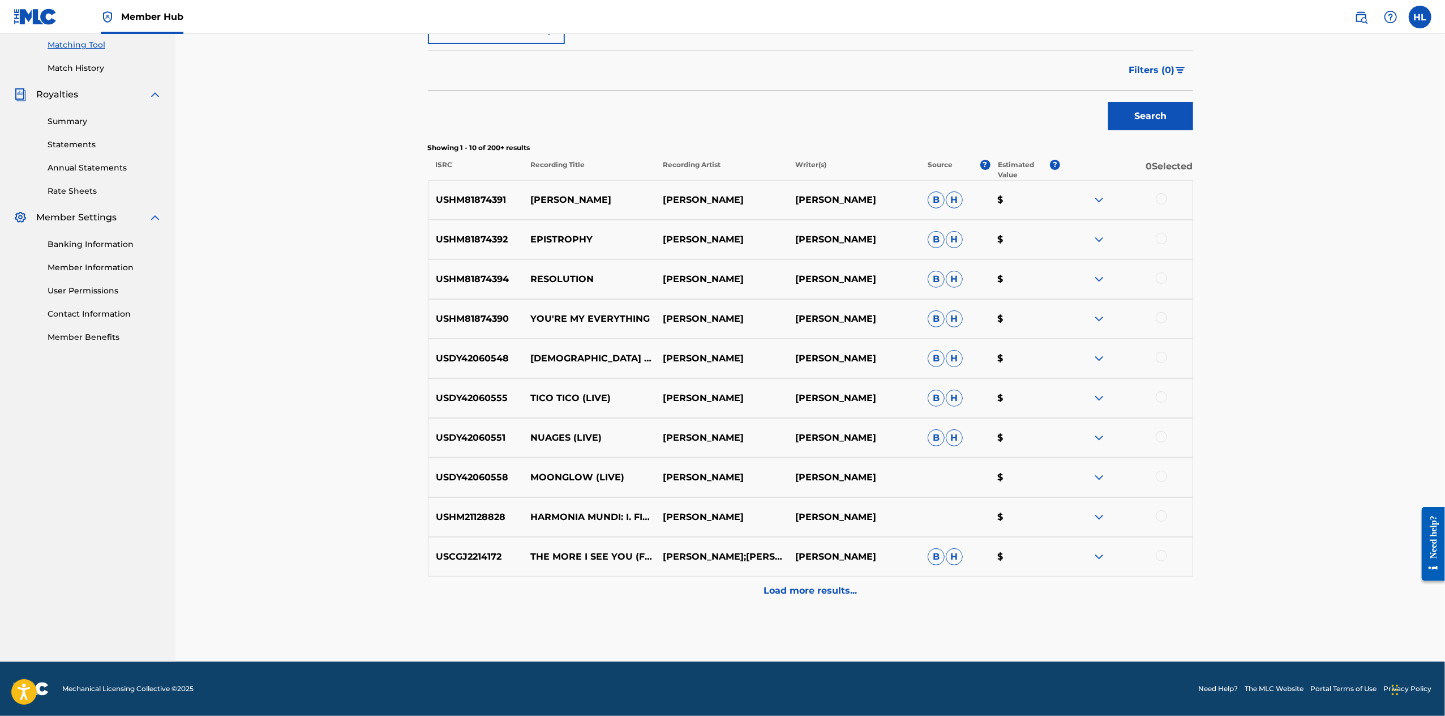
click at [844, 597] on p "Load more results..." at bounding box center [810, 591] width 93 height 14
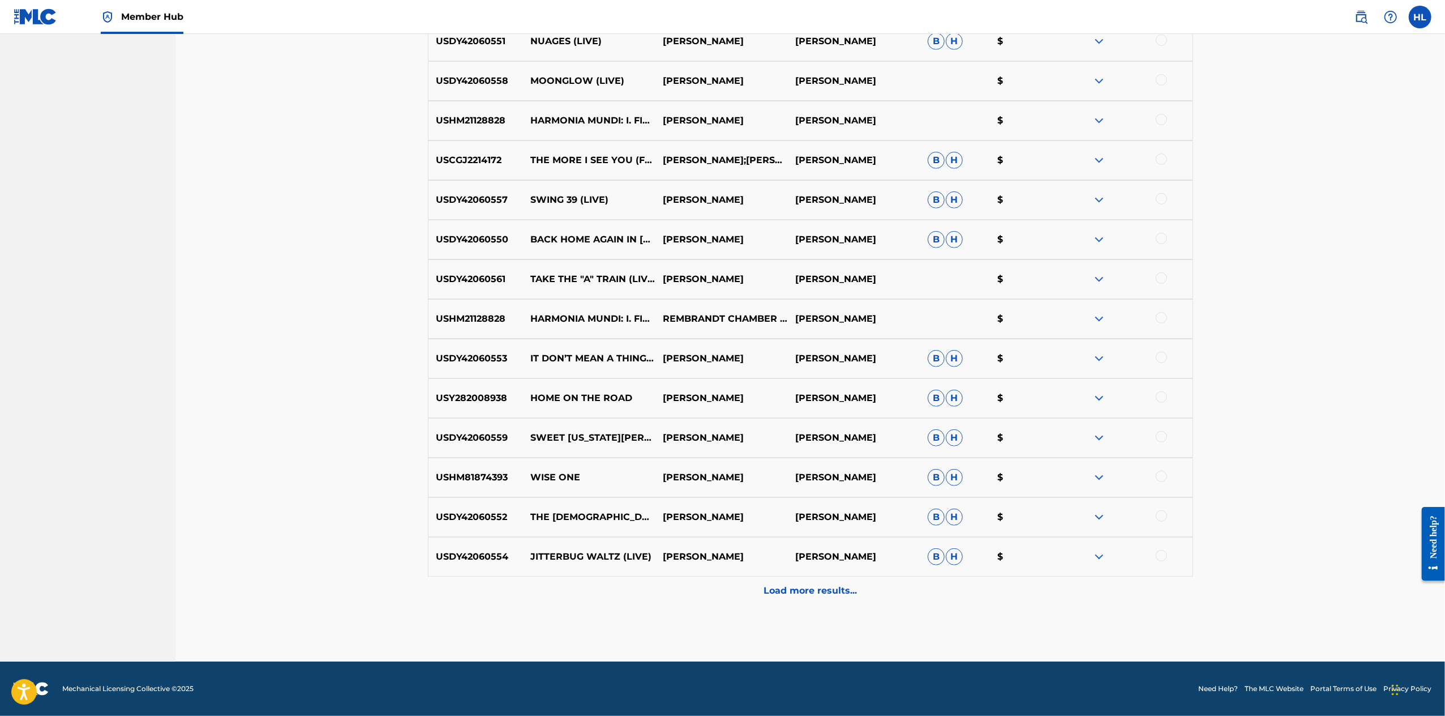
scroll to position [887, 0]
click at [857, 597] on p "Load more results..." at bounding box center [810, 591] width 93 height 14
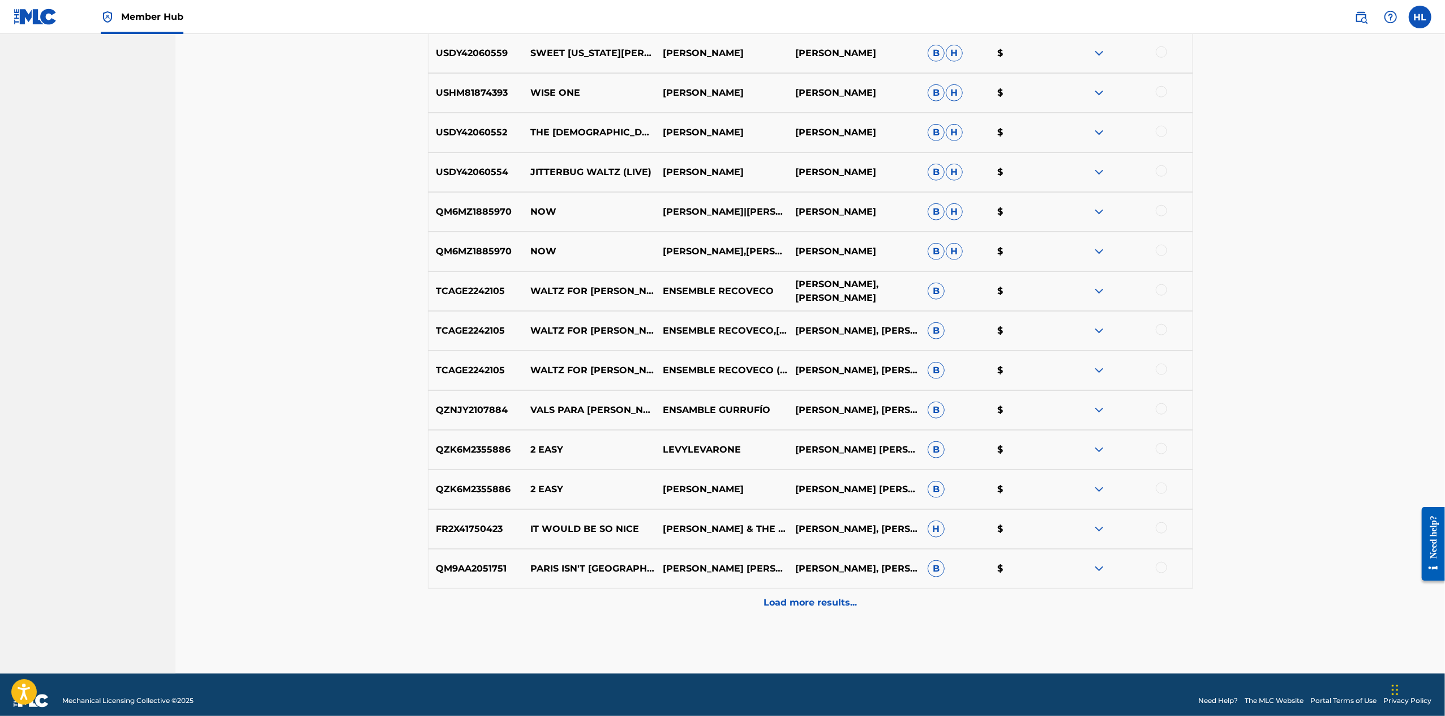
scroll to position [1167, 0]
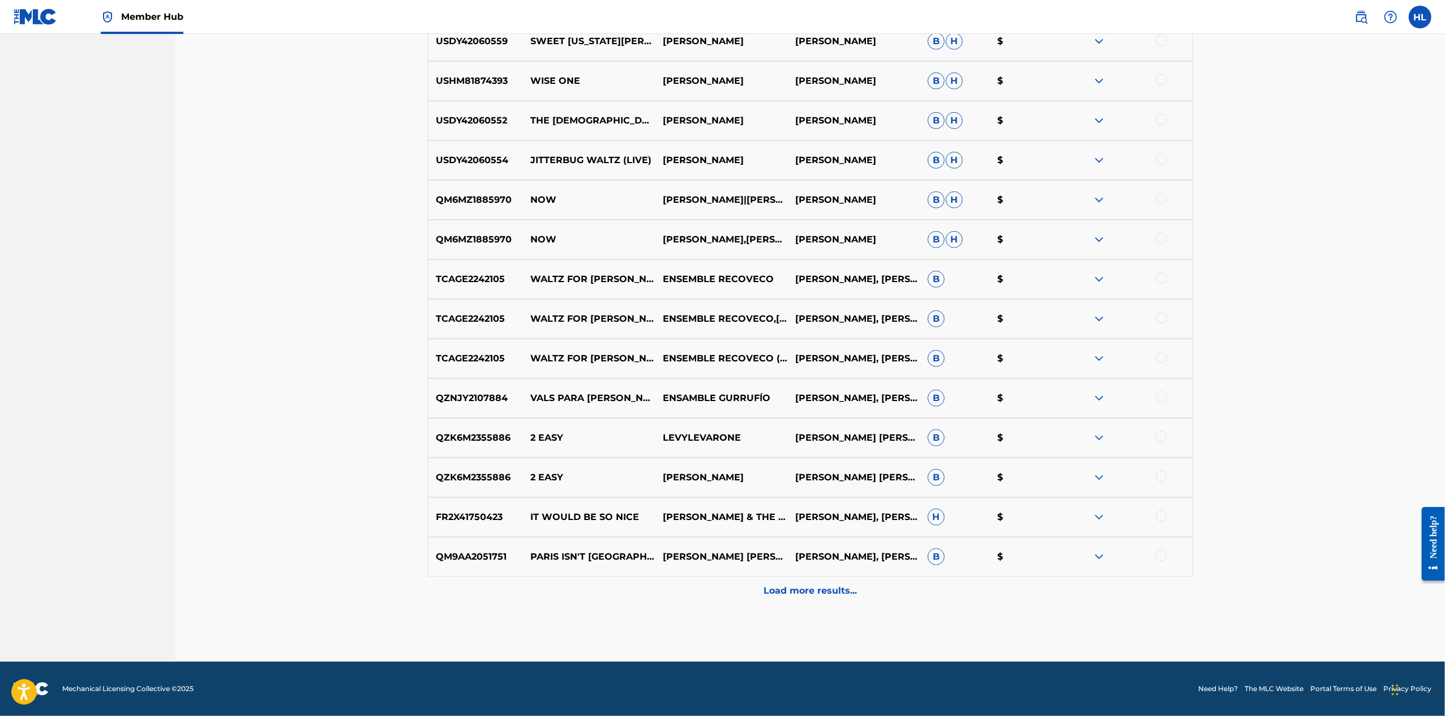
click at [1167, 284] on div at bounding box center [1161, 277] width 11 height 11
click at [1167, 323] on div at bounding box center [1161, 317] width 11 height 11
drag, startPoint x: 1246, startPoint y: 533, endPoint x: 1248, endPoint y: 542, distance: 9.3
click at [1167, 363] on div at bounding box center [1161, 357] width 11 height 11
click at [1167, 403] on div at bounding box center [1161, 396] width 11 height 11
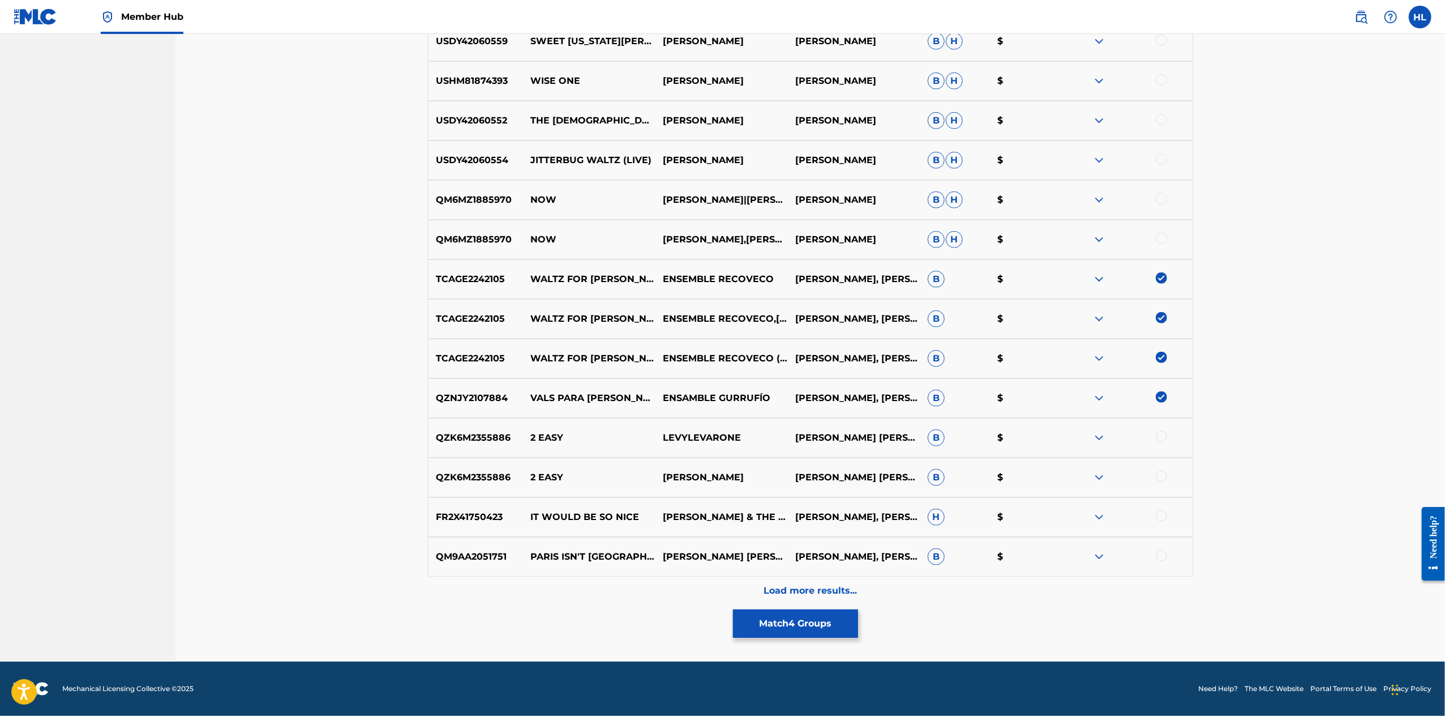
scroll to position [1329, 0]
click at [858, 609] on button "Match 4 Groups" at bounding box center [795, 623] width 125 height 28
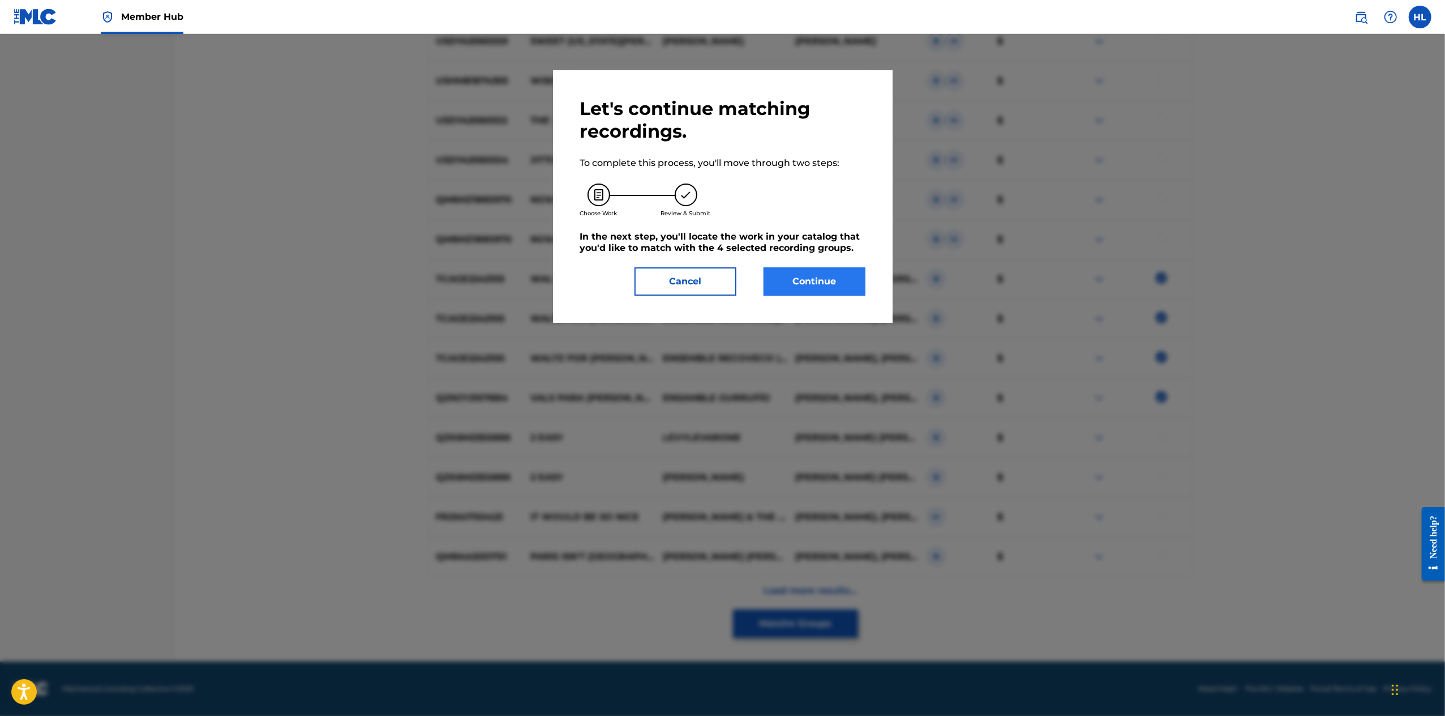
click at [816, 296] on button "Continue" at bounding box center [815, 281] width 102 height 28
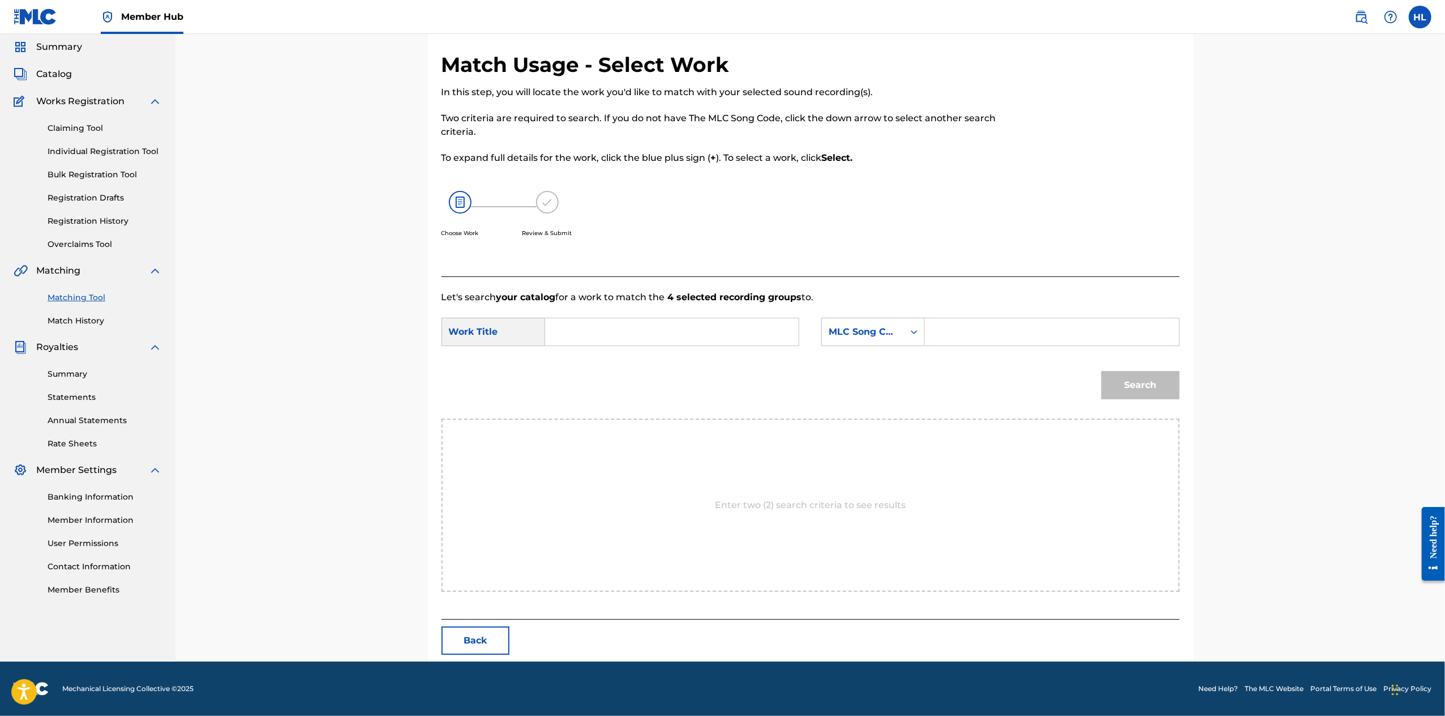
click at [644, 325] on input "Search Form" at bounding box center [672, 331] width 234 height 27
type input "seresta"
drag, startPoint x: 559, startPoint y: 359, endPoint x: 566, endPoint y: 359, distance: 6.8
click at [564, 359] on strong "seresta" at bounding box center [581, 357] width 35 height 11
click at [897, 333] on div "MLC Song Code" at bounding box center [863, 332] width 69 height 14
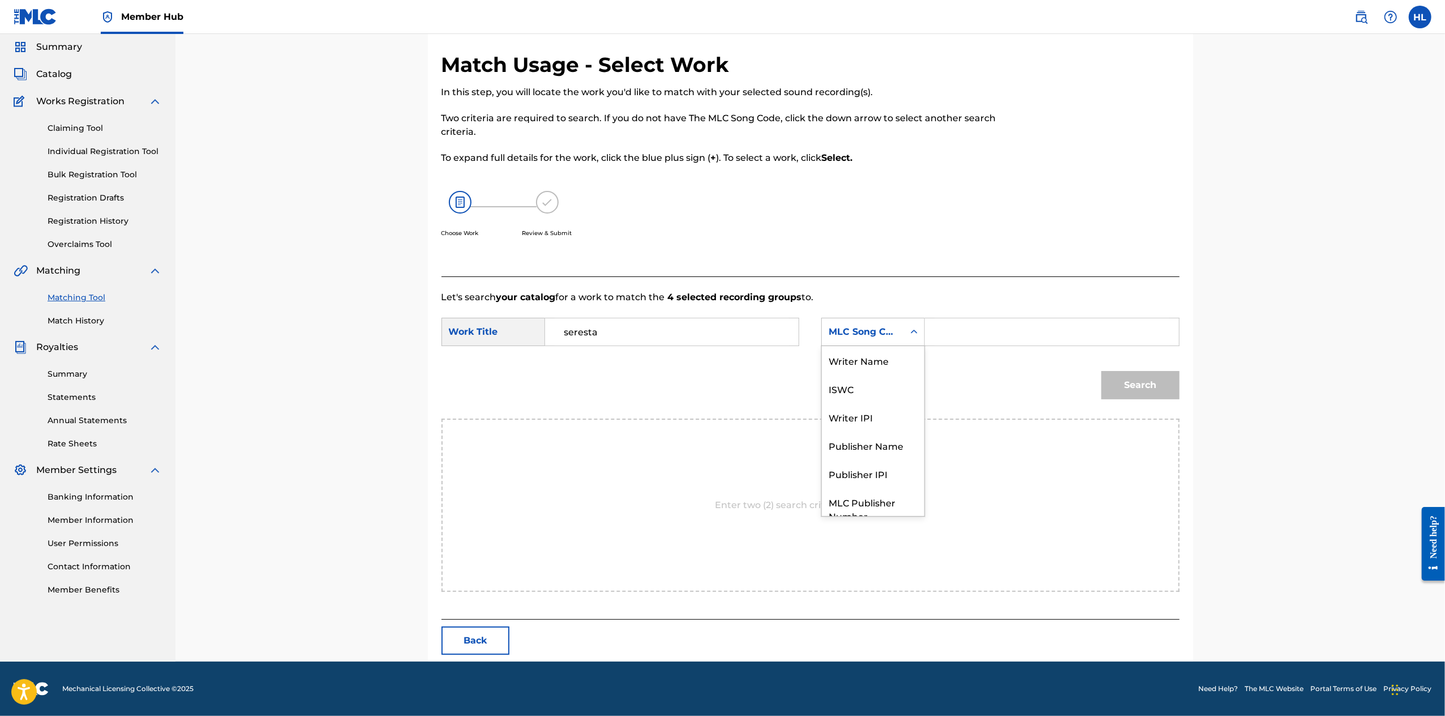
scroll to position [62, 0]
click at [910, 400] on div "Publisher Name" at bounding box center [873, 403] width 102 height 28
click at [1040, 339] on input "Search Form" at bounding box center [1052, 331] width 234 height 27
type input "balkan"
click at [1180, 397] on button "Search" at bounding box center [1141, 385] width 78 height 28
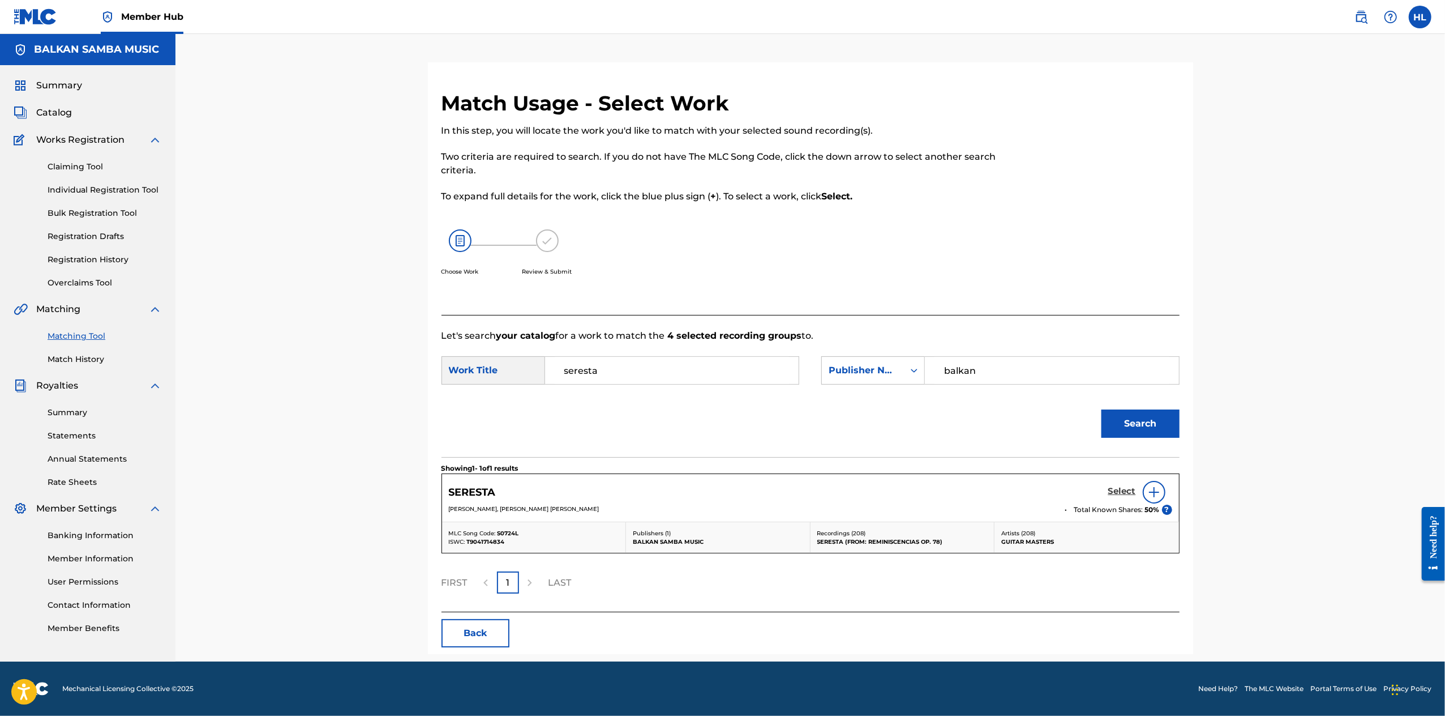
click at [1136, 486] on h5 "Select" at bounding box center [1123, 491] width 28 height 11
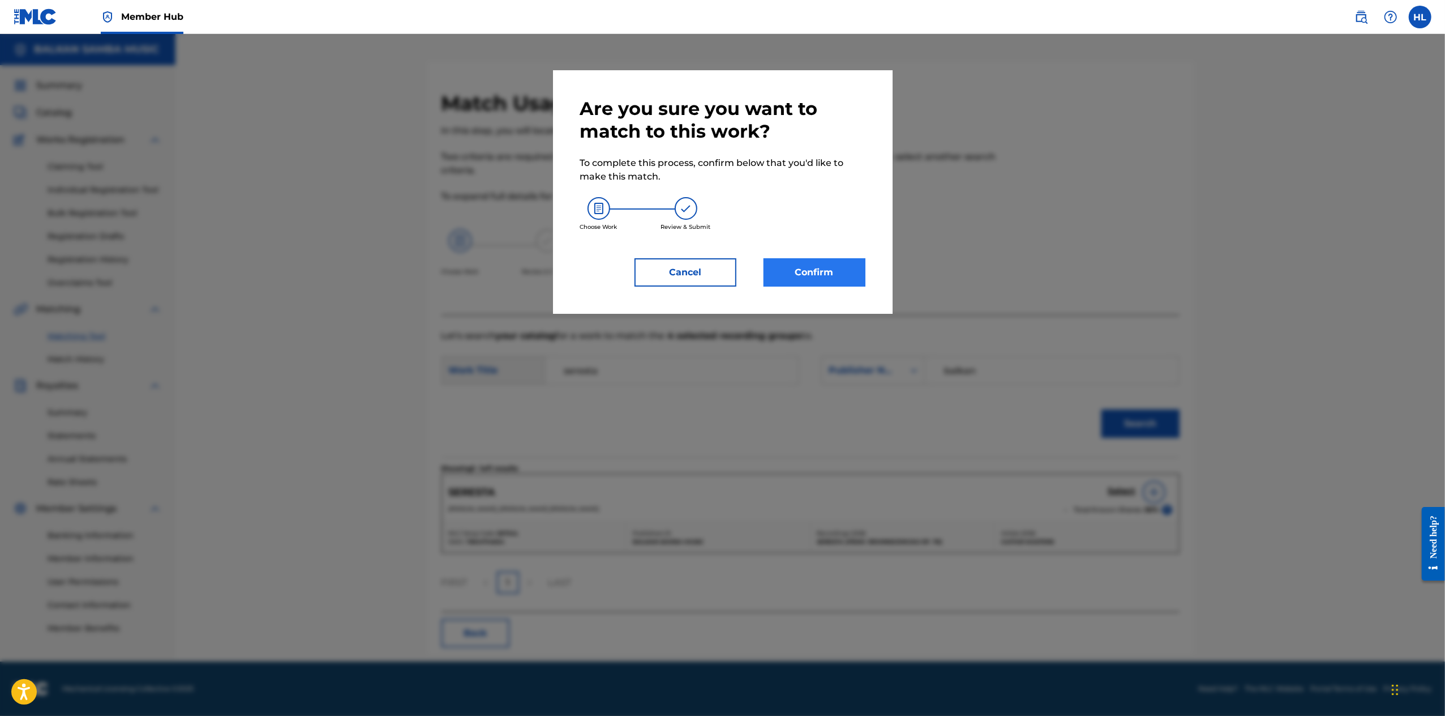
click at [859, 286] on button "Confirm" at bounding box center [815, 272] width 102 height 28
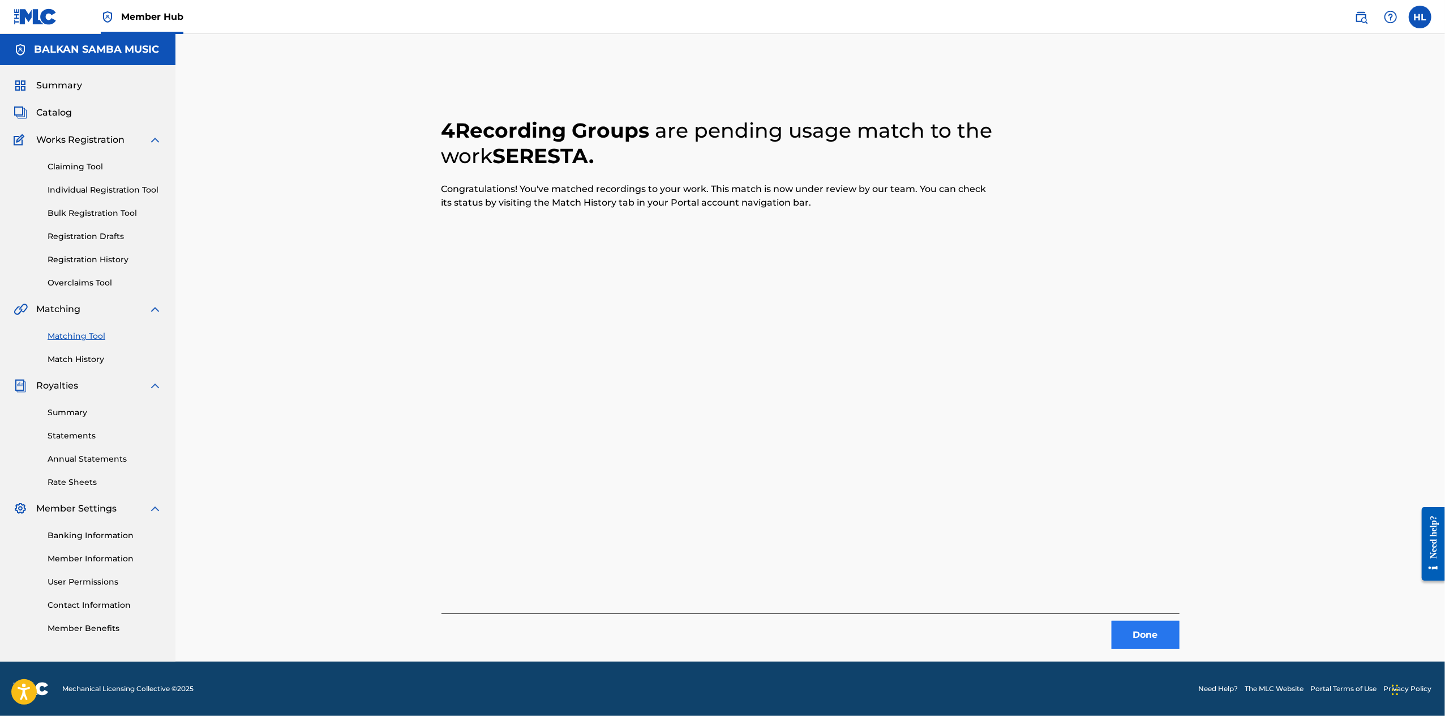
click at [1180, 621] on button "Done" at bounding box center [1146, 635] width 68 height 28
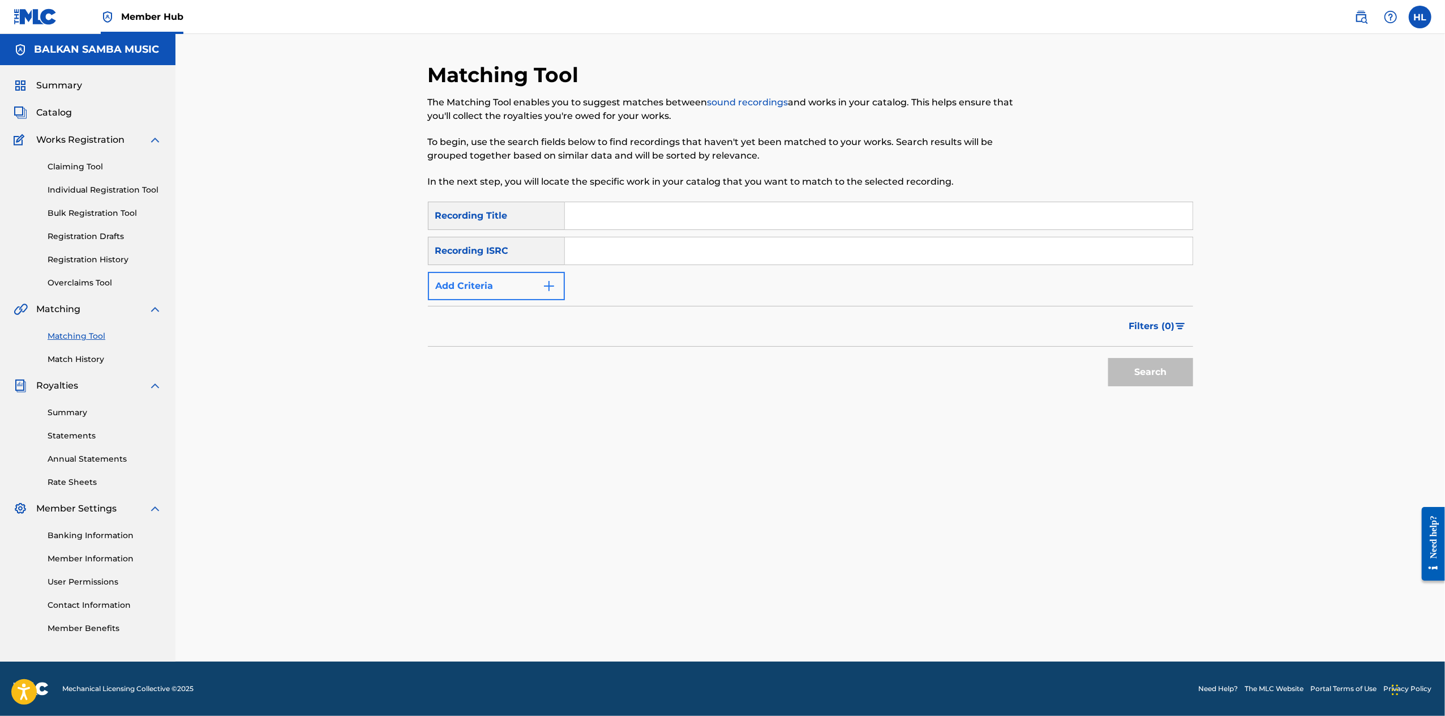
click at [467, 272] on button "Add Criteria" at bounding box center [496, 286] width 137 height 28
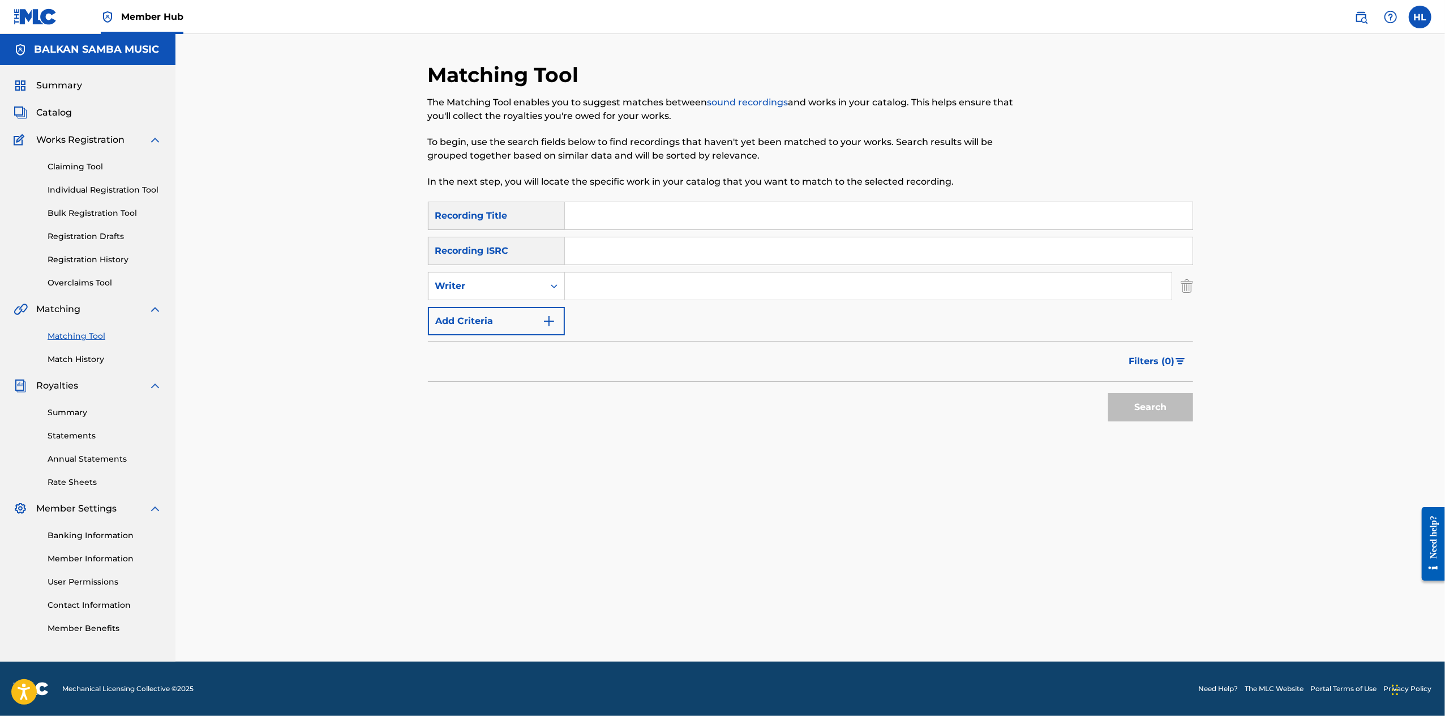
click at [632, 272] on input "Search Form" at bounding box center [868, 285] width 607 height 27
type input "[PERSON_NAME]"
click at [1193, 393] on button "Search" at bounding box center [1151, 407] width 85 height 28
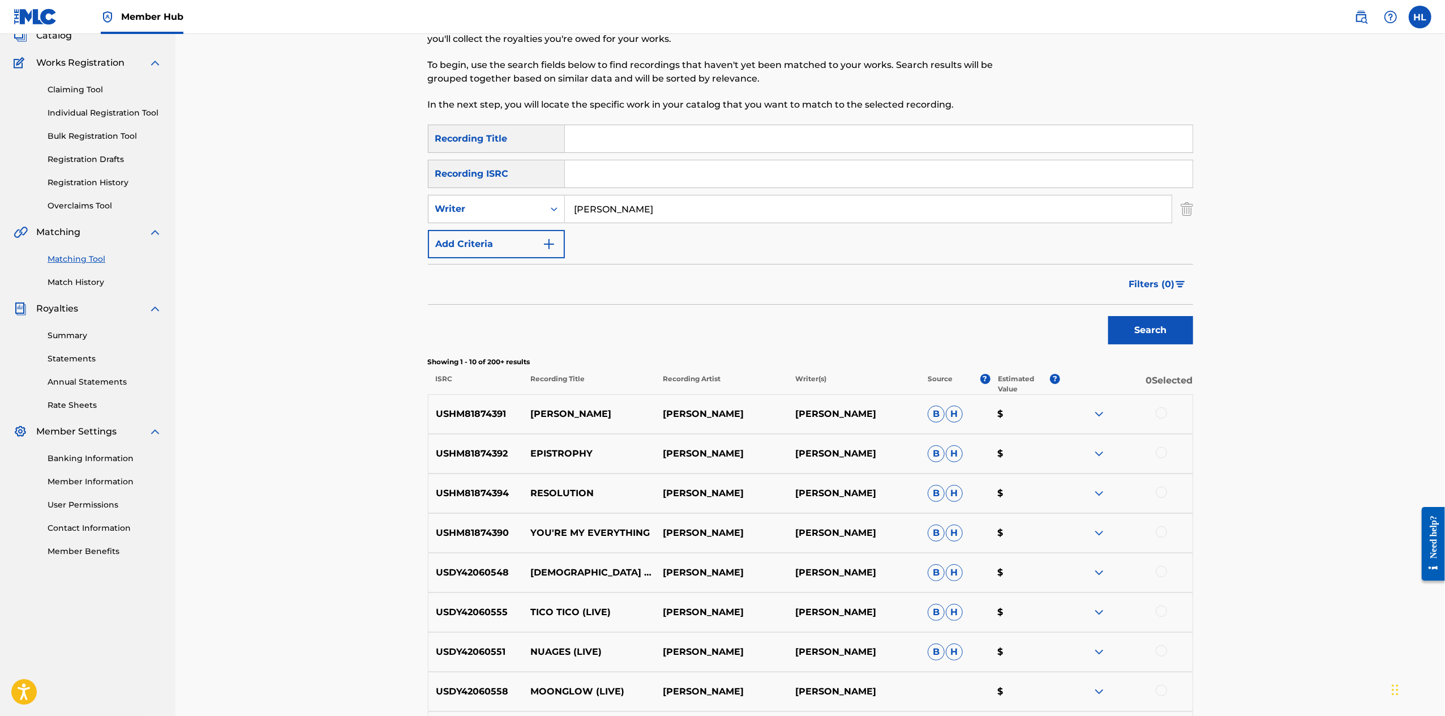
scroll to position [383, 0]
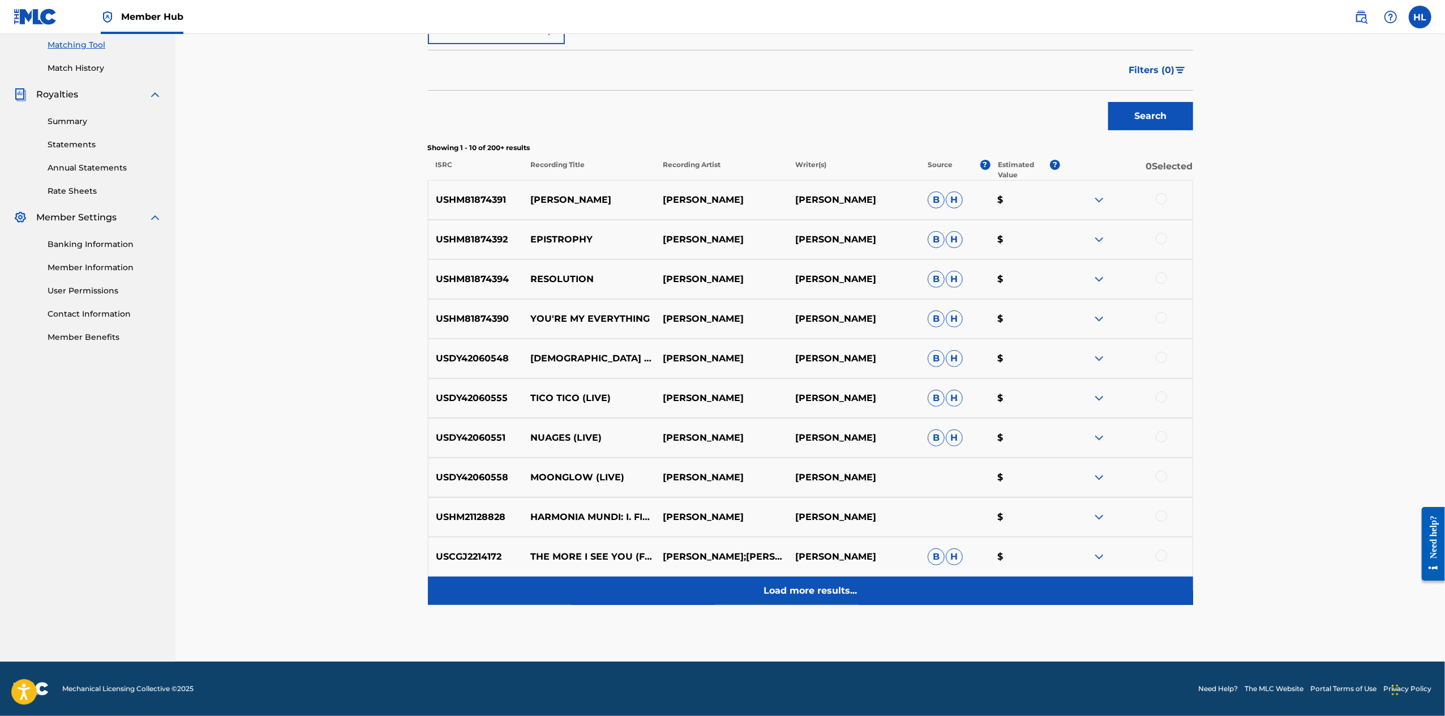
click at [822, 597] on p "Load more results..." at bounding box center [810, 591] width 93 height 14
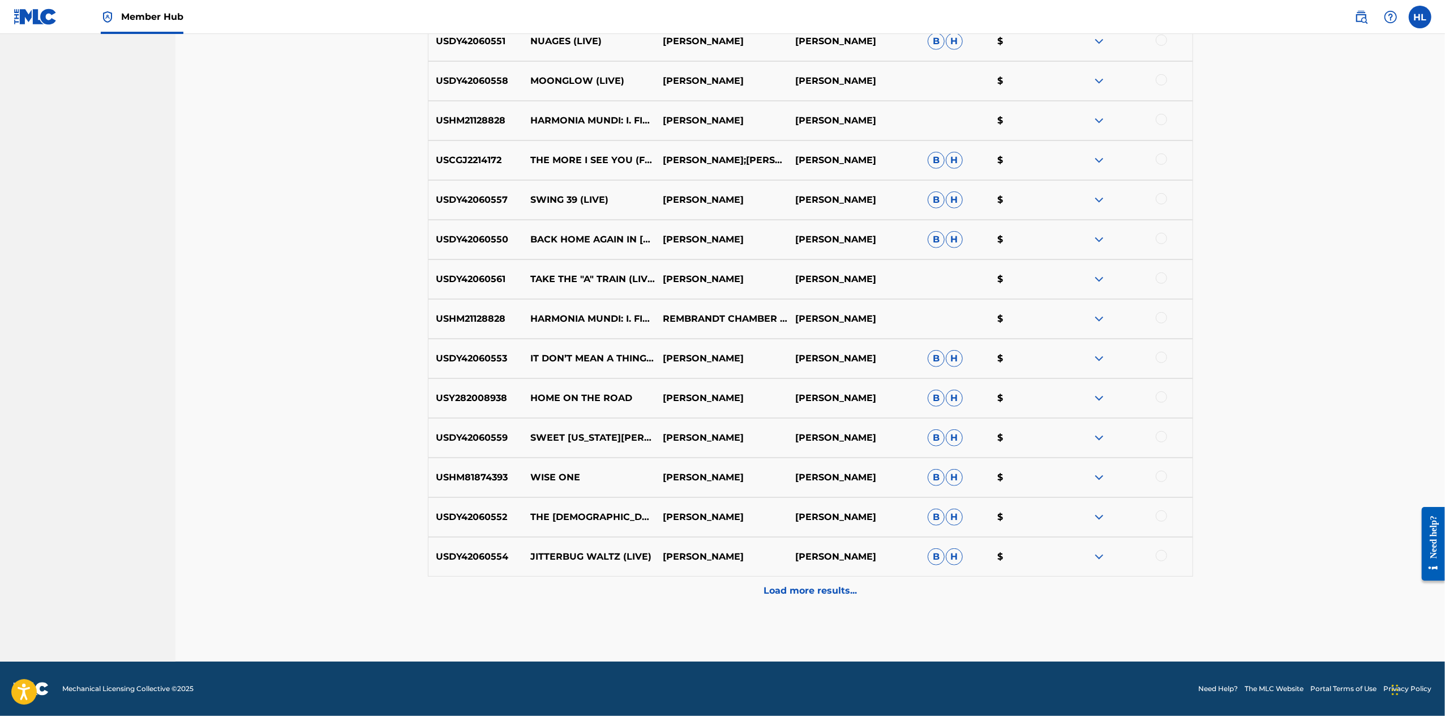
click at [823, 584] on p "Load more results..." at bounding box center [810, 591] width 93 height 14
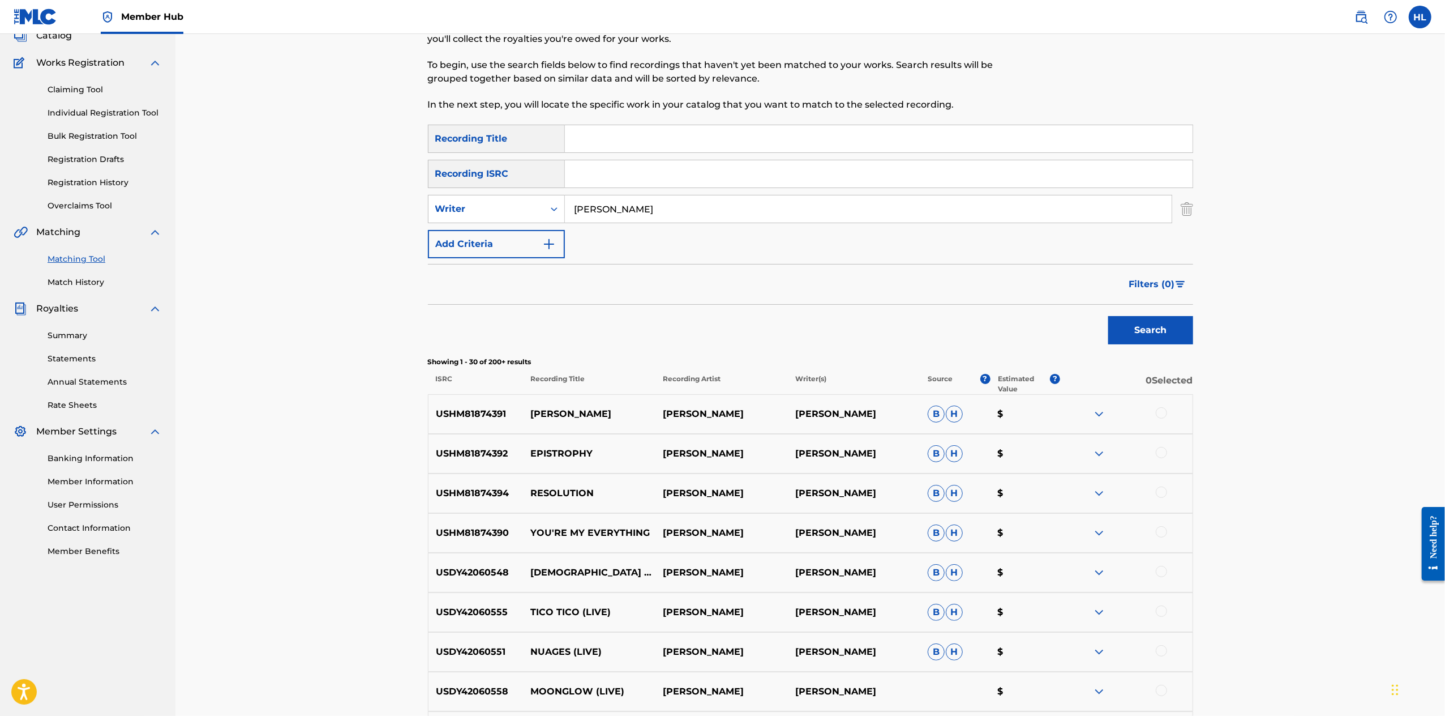
scroll to position [1327, 0]
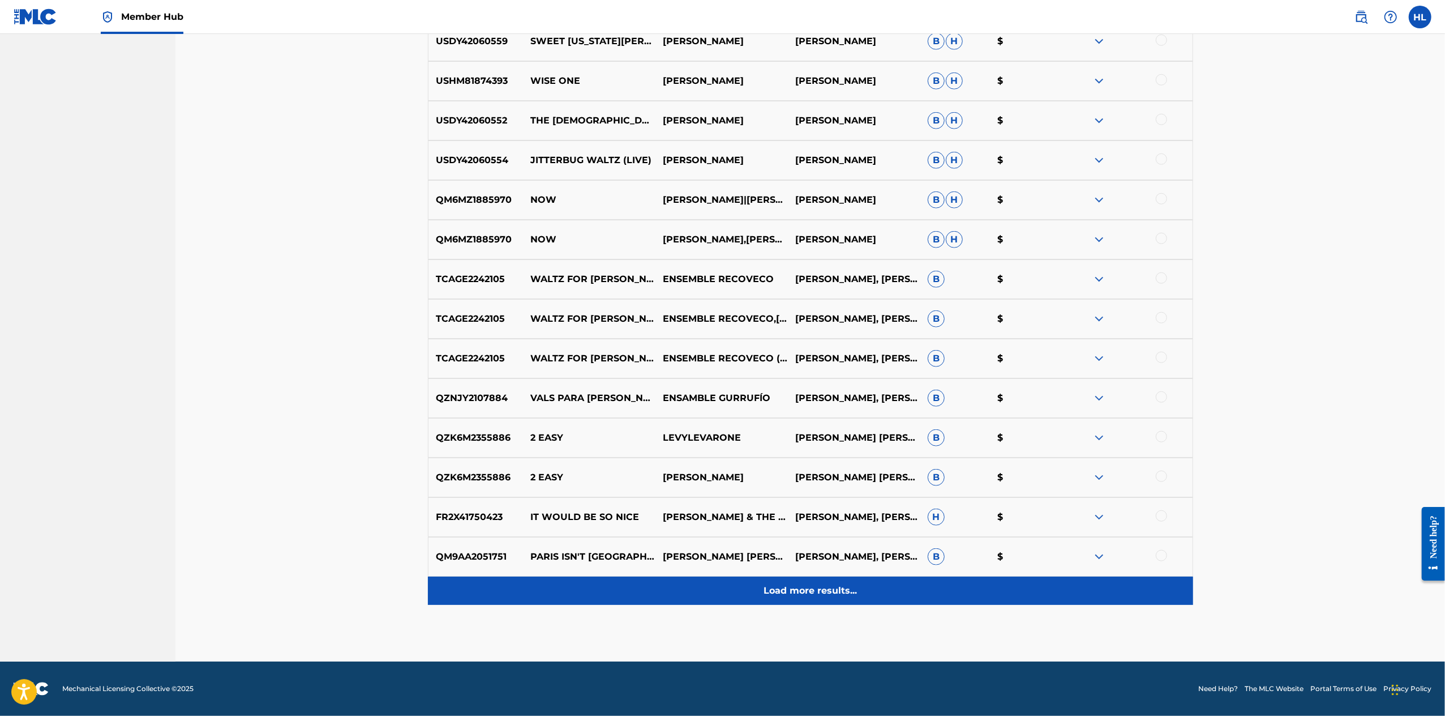
click at [852, 597] on p "Load more results..." at bounding box center [810, 591] width 93 height 14
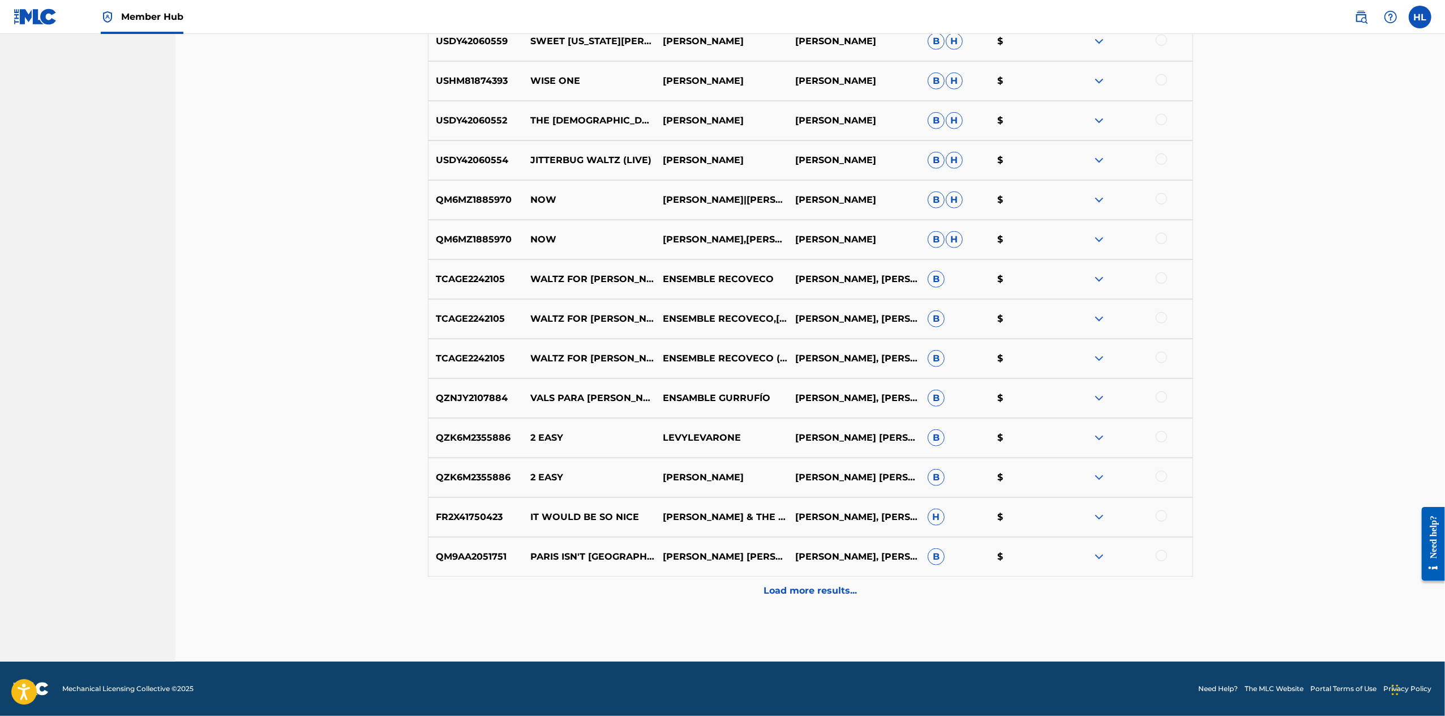
scroll to position [77, 0]
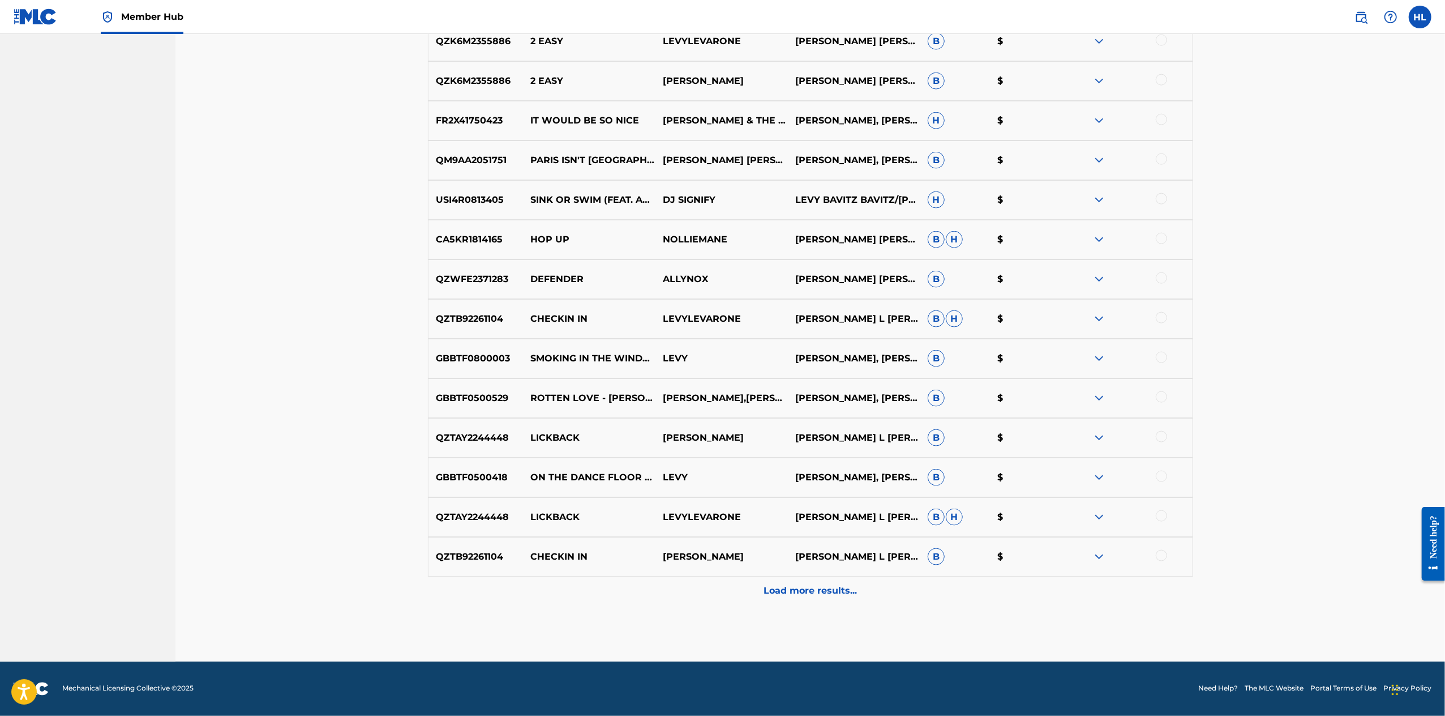
scroll to position [1763, 0]
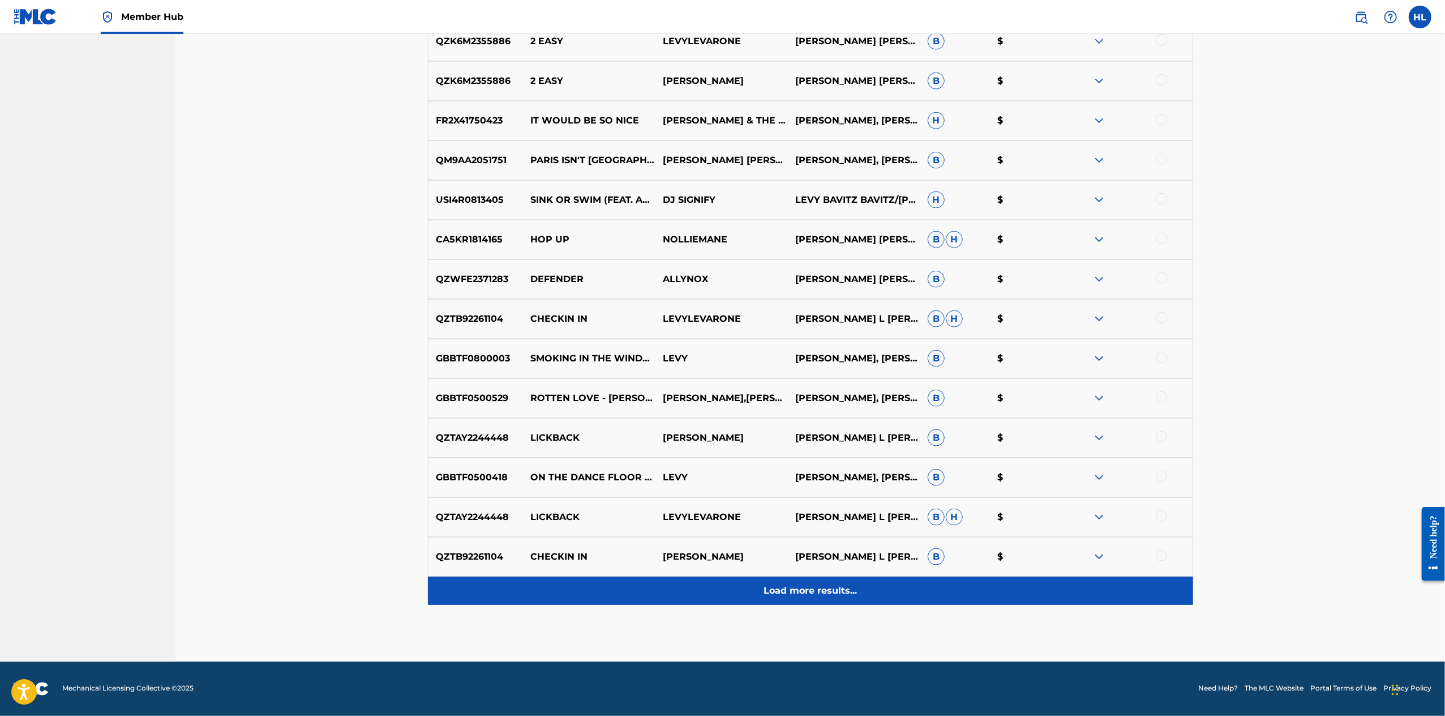
click at [857, 597] on p "Load more results..." at bounding box center [810, 591] width 93 height 14
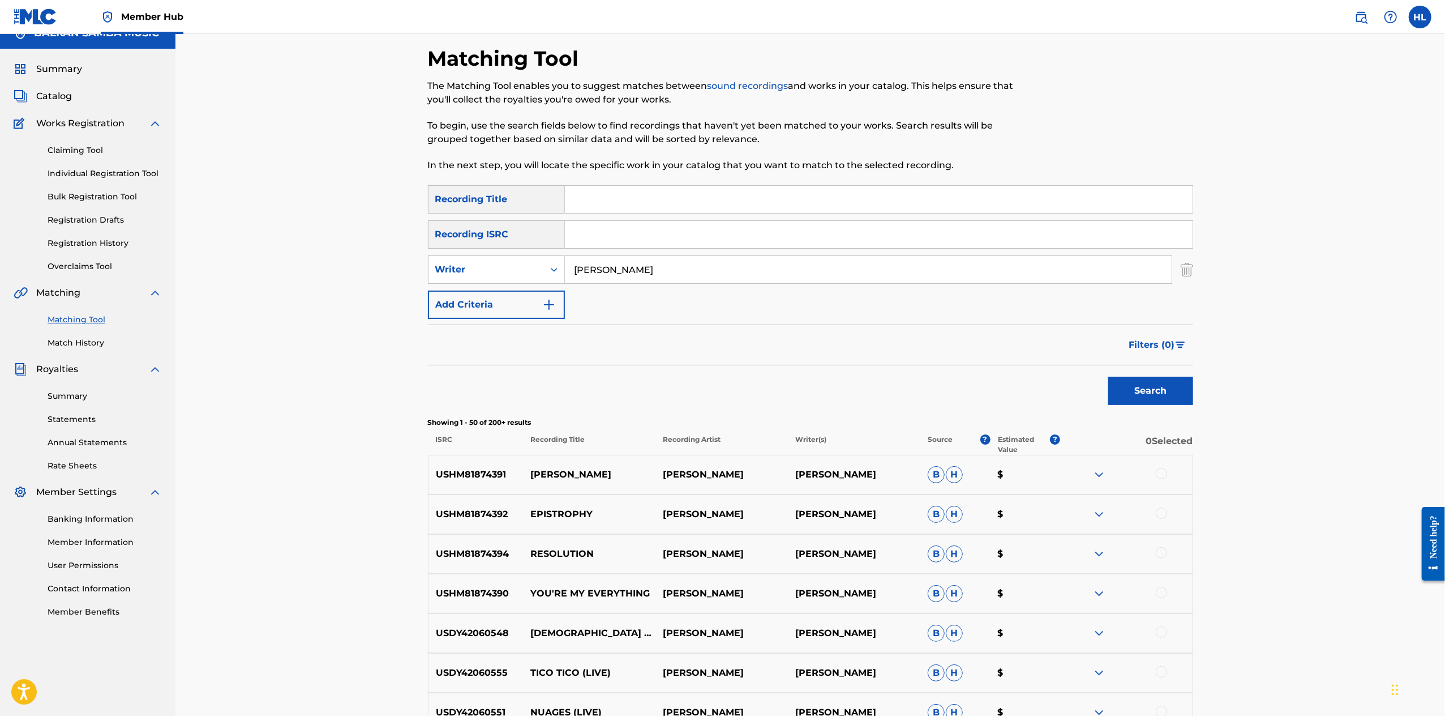
scroll to position [0, 0]
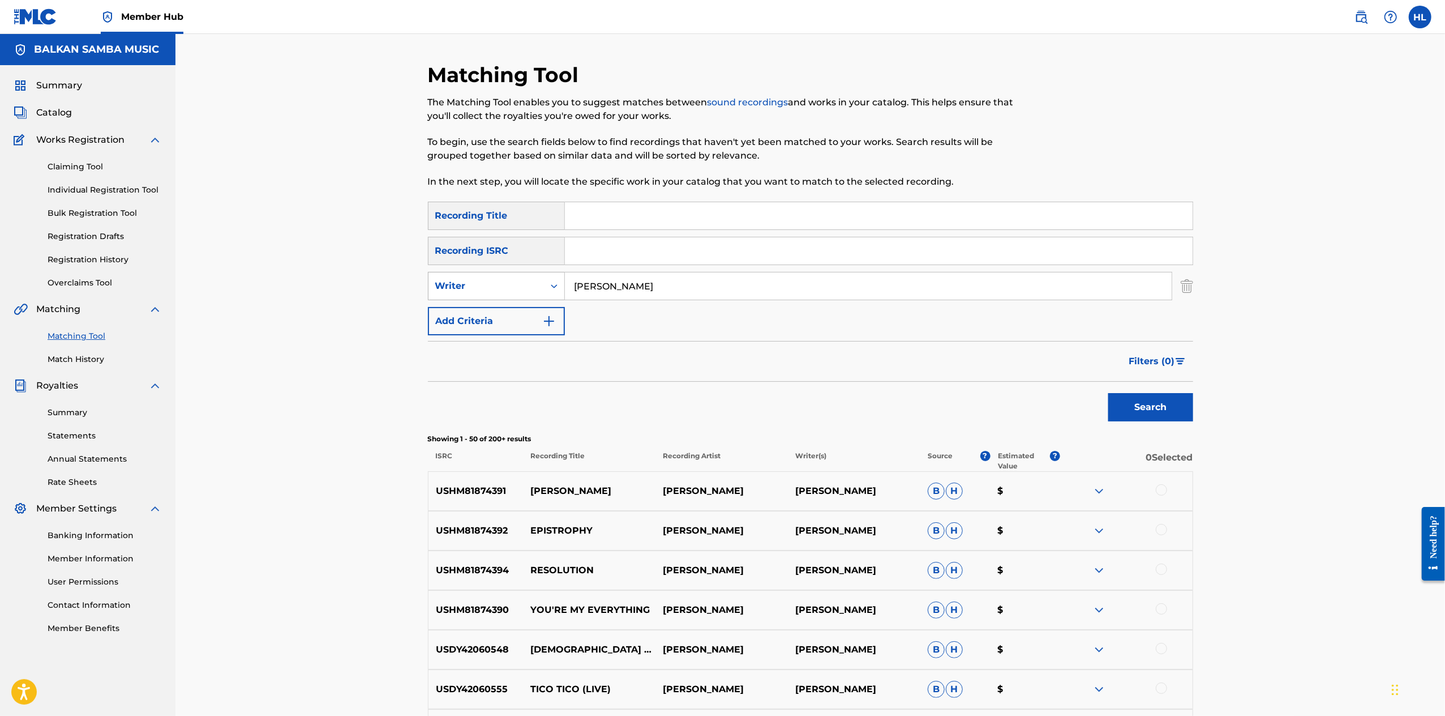
drag, startPoint x: 631, startPoint y: 326, endPoint x: 526, endPoint y: 322, distance: 104.8
click at [526, 300] on div "SearchWithCriteria2663ebed-[DATE]-40ce-907b-c2f5dc1833d8 Writer [PERSON_NAME]" at bounding box center [810, 286] width 765 height 28
click at [490, 293] on div "Writer" at bounding box center [486, 286] width 102 height 14
click at [487, 328] on div "Recording Artist" at bounding box center [497, 314] width 136 height 28
click at [633, 300] on input "Search Form" at bounding box center [868, 285] width 607 height 27
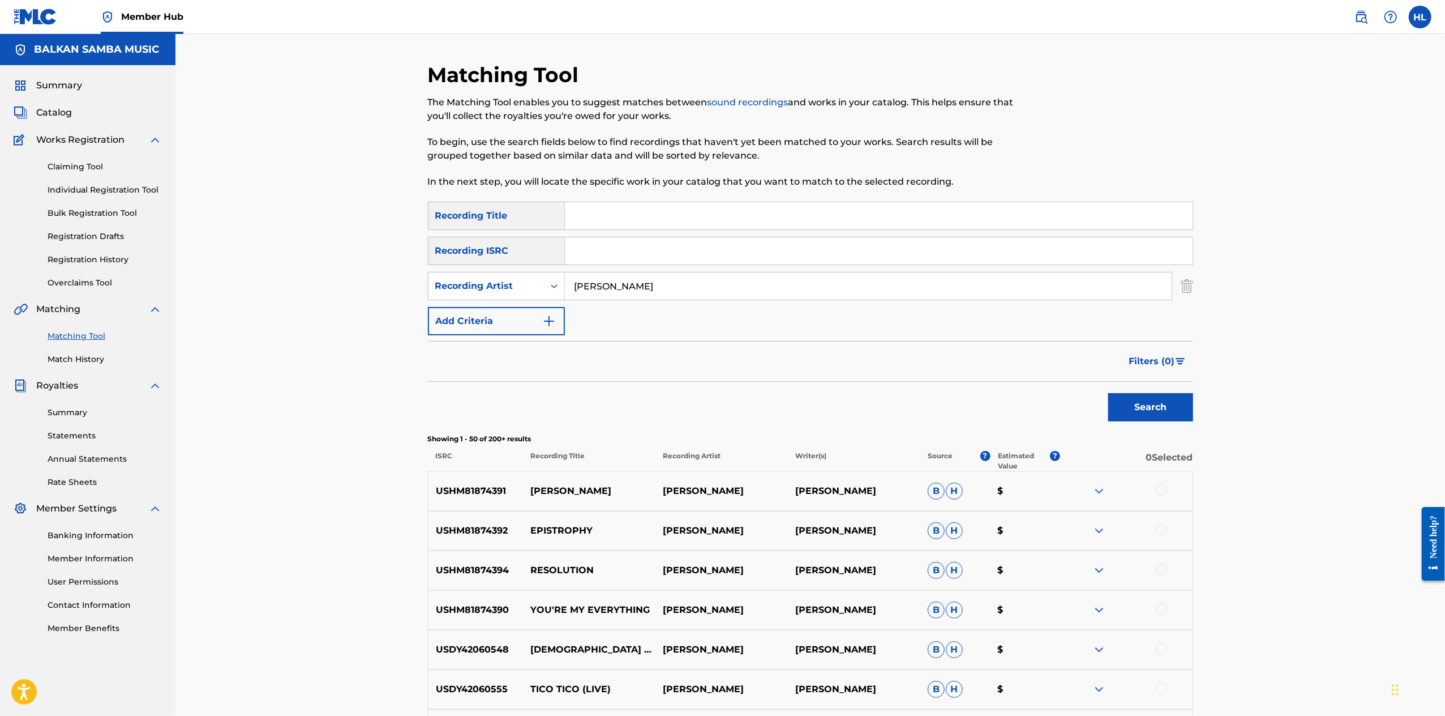
type input "[PERSON_NAME]"
click at [1193, 421] on button "Search" at bounding box center [1151, 407] width 85 height 28
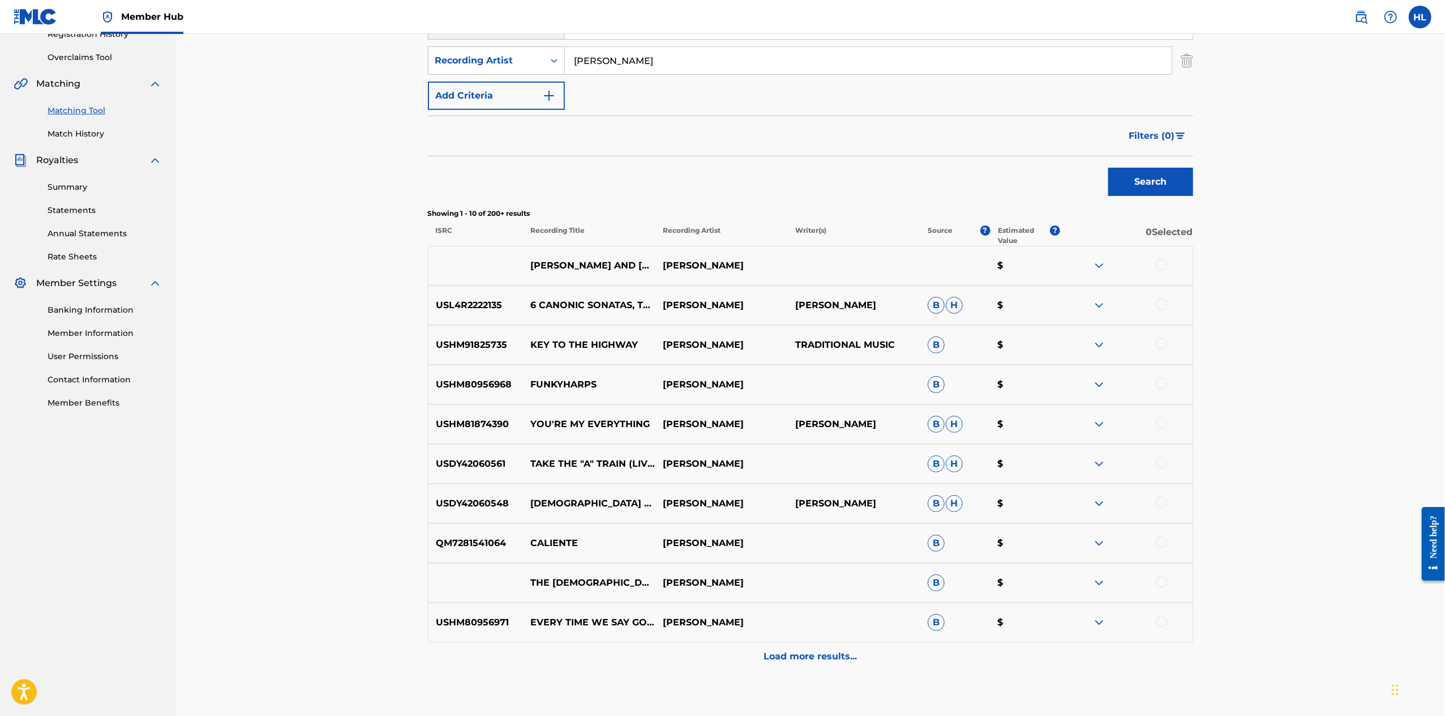
scroll to position [460, 0]
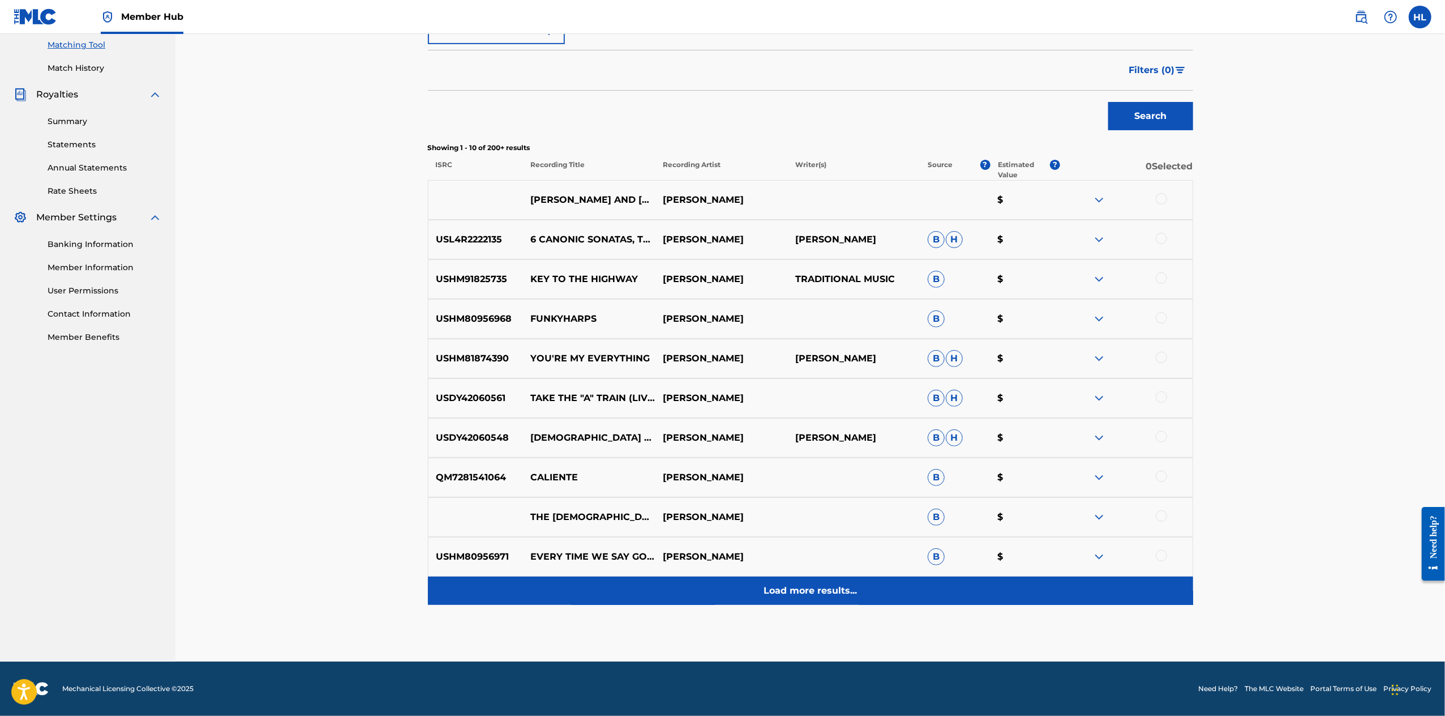
click at [825, 584] on p "Load more results..." at bounding box center [810, 591] width 93 height 14
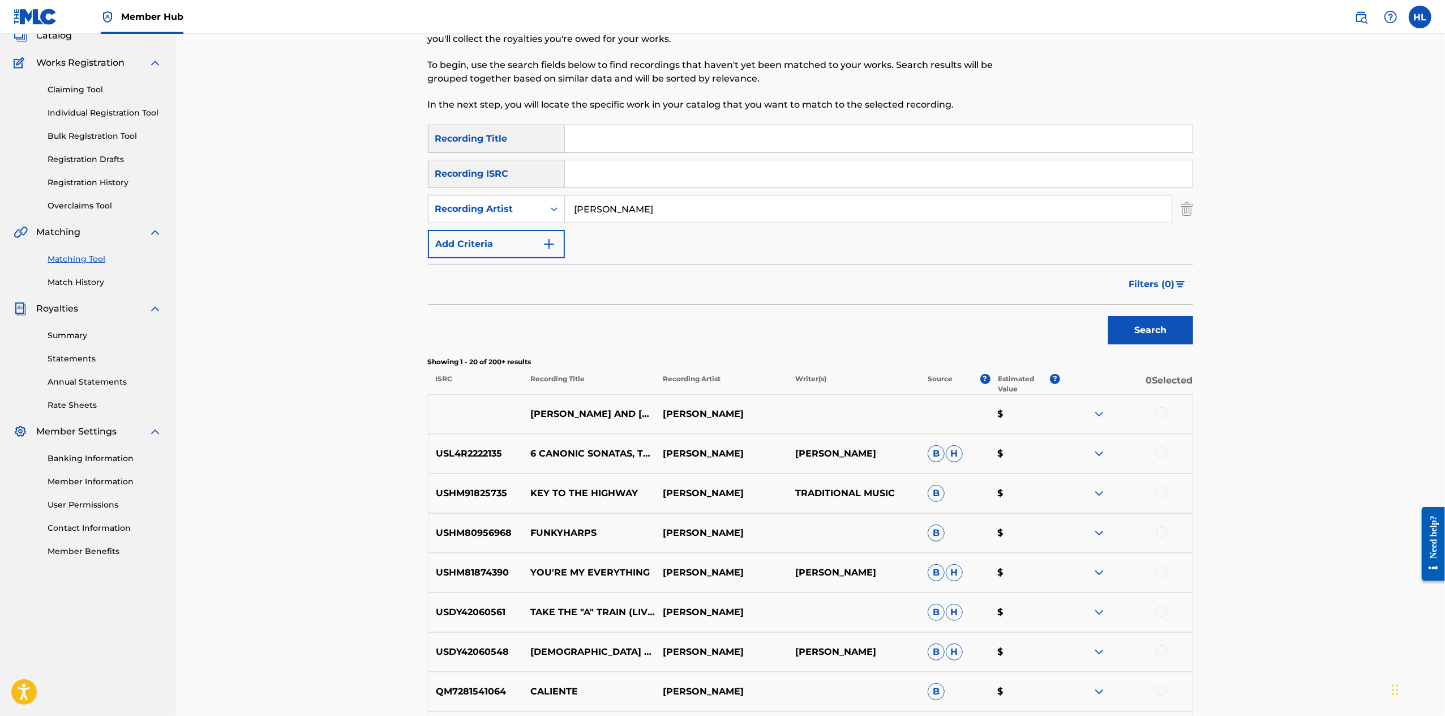
scroll to position [935, 0]
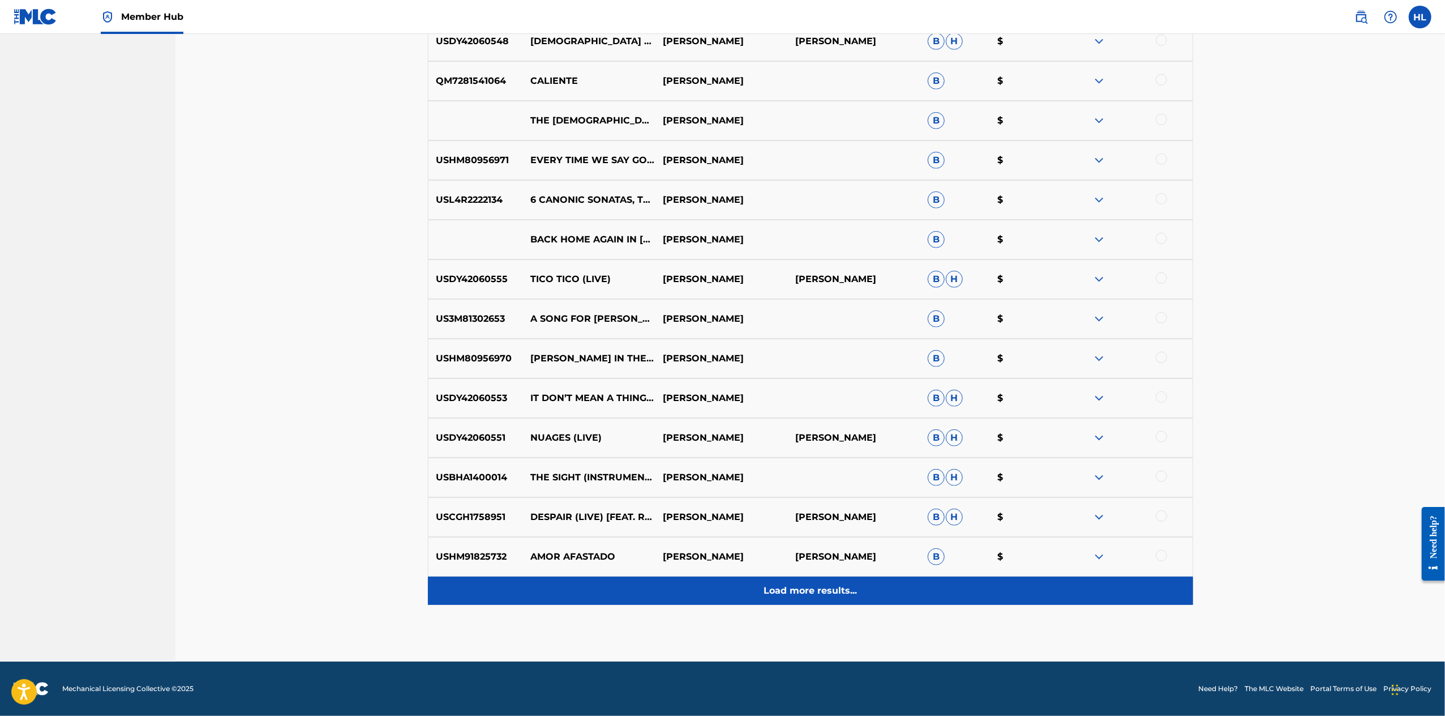
click at [825, 584] on p "Load more results..." at bounding box center [810, 591] width 93 height 14
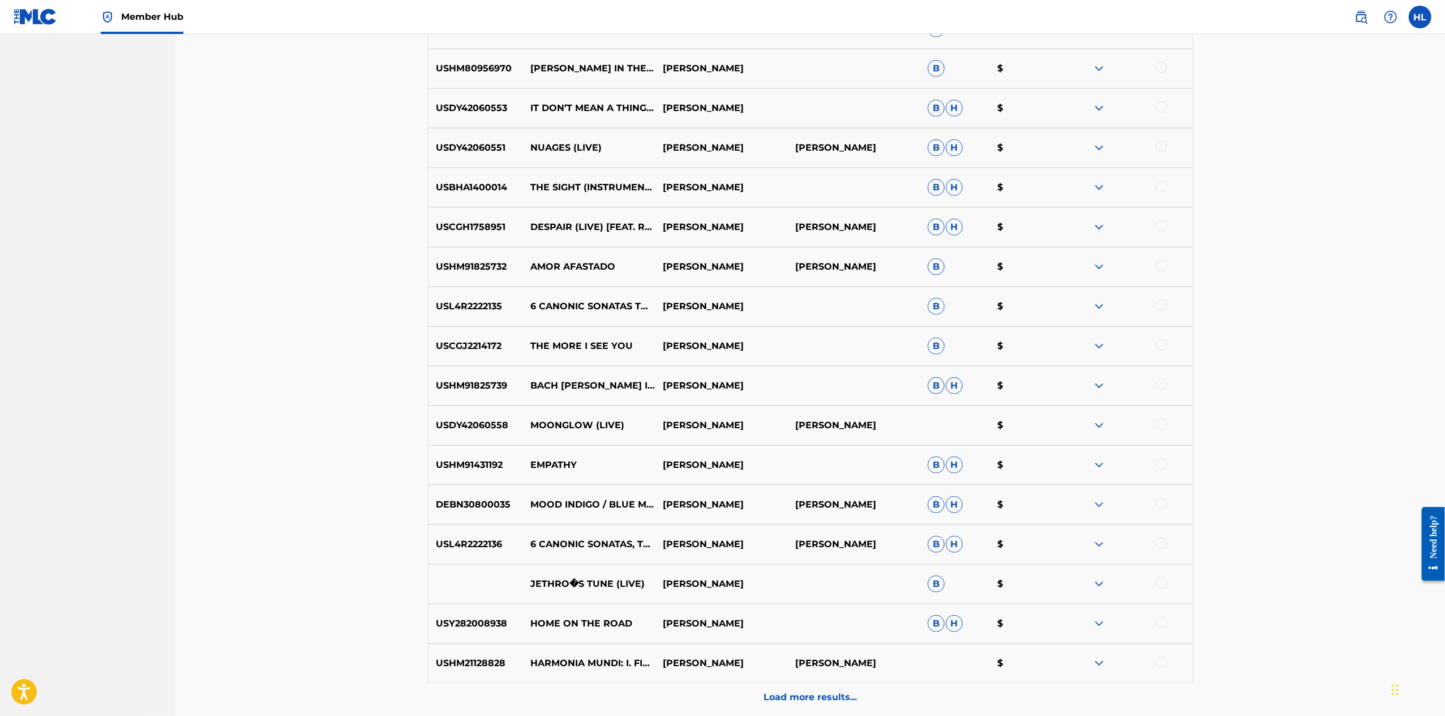
scroll to position [1411, 0]
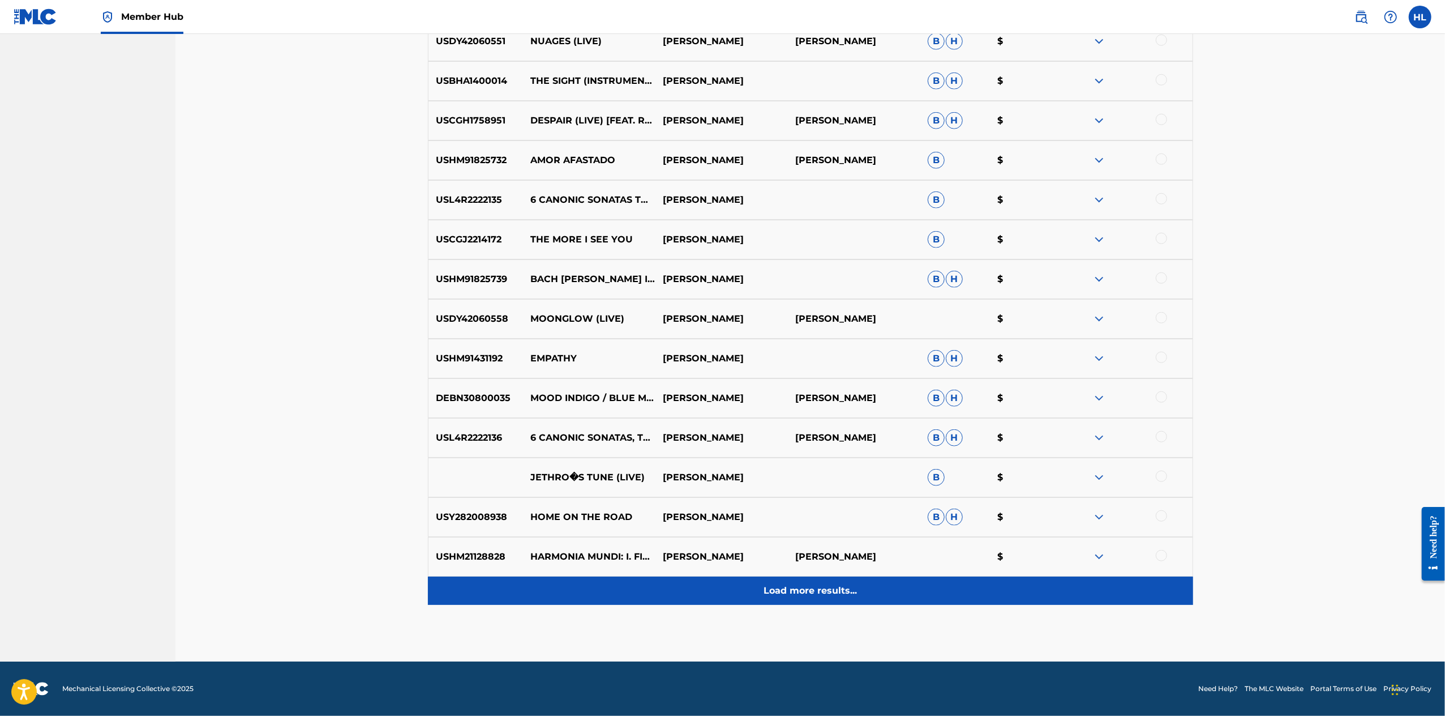
click at [825, 584] on p "Load more results..." at bounding box center [810, 591] width 93 height 14
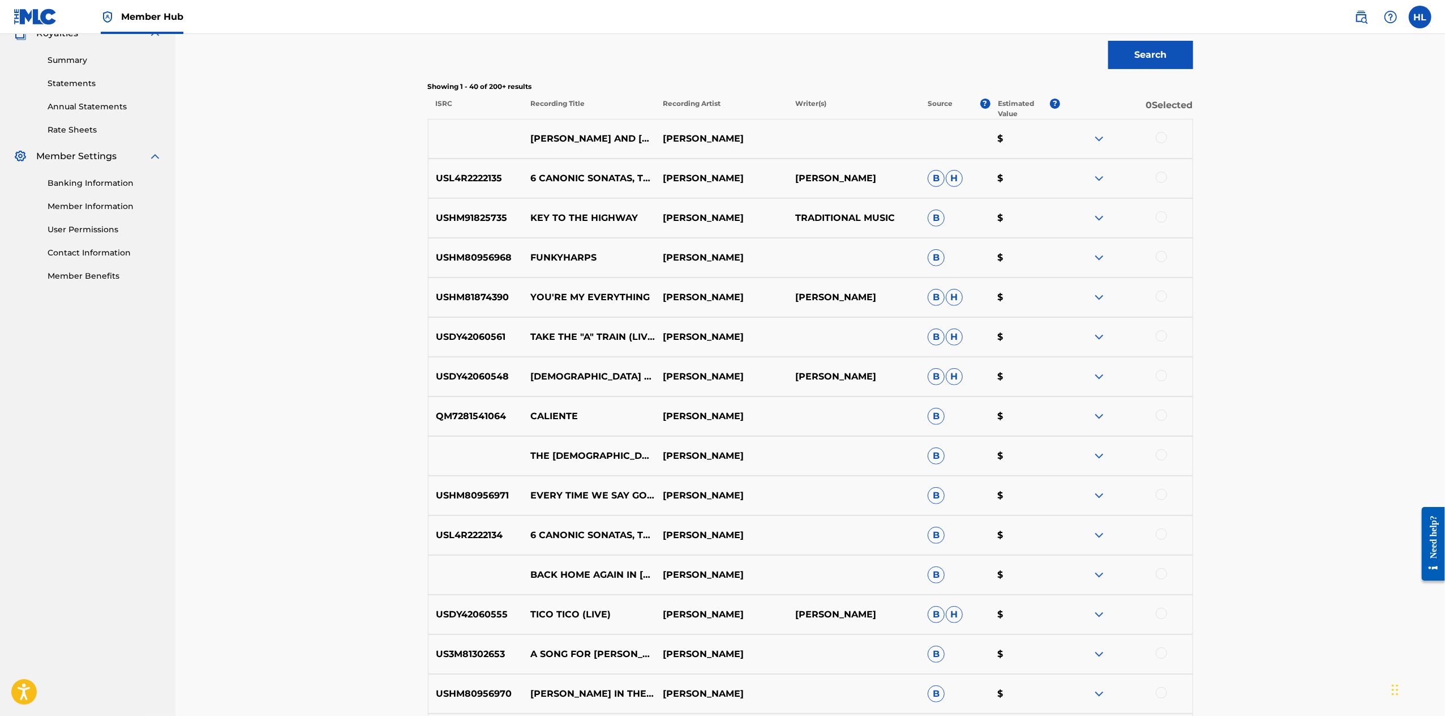
scroll to position [159, 0]
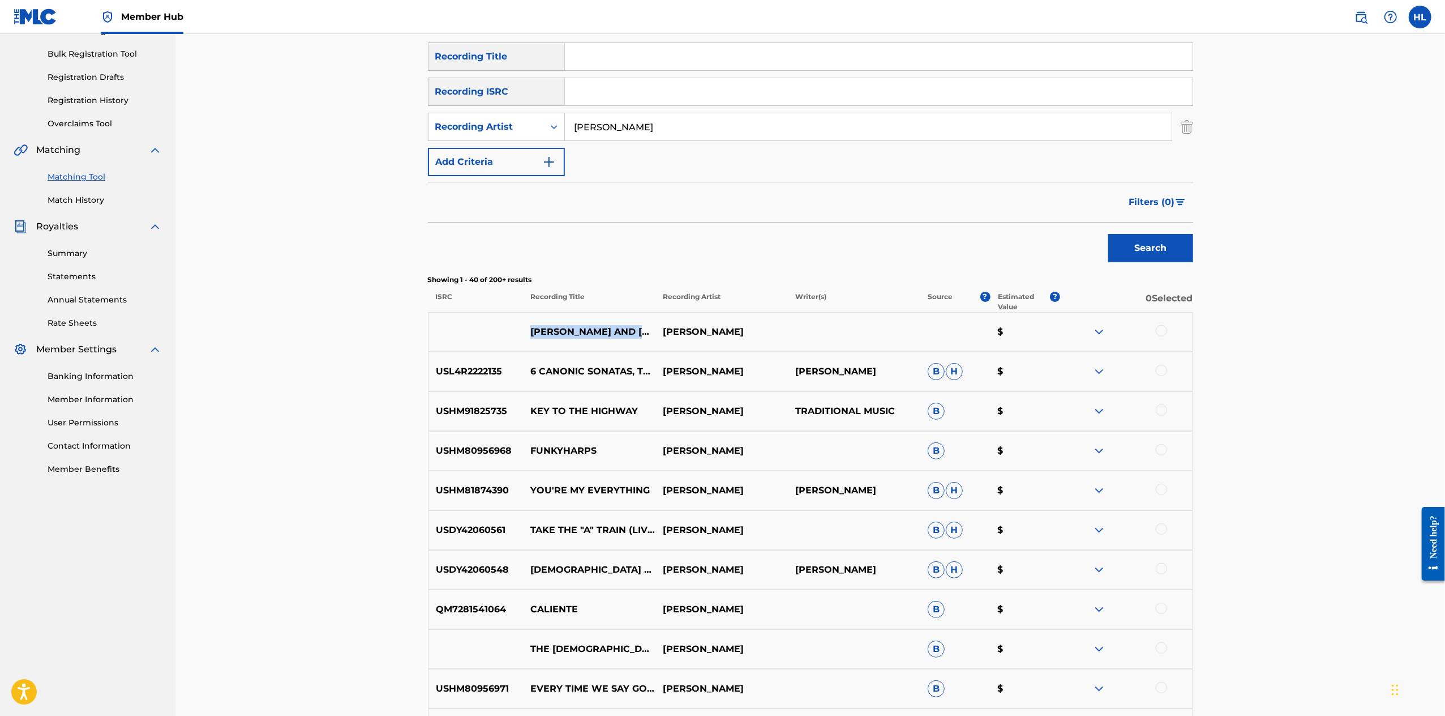
drag, startPoint x: 492, startPoint y: 391, endPoint x: 532, endPoint y: 417, distance: 48.2
click at [523, 339] on p "[PERSON_NAME] AND [PERSON_NAME]�S BLUES (LIVE)" at bounding box center [589, 332] width 132 height 14
copy p "[PERSON_NAME] AND [PERSON_NAME]�S BLUES"
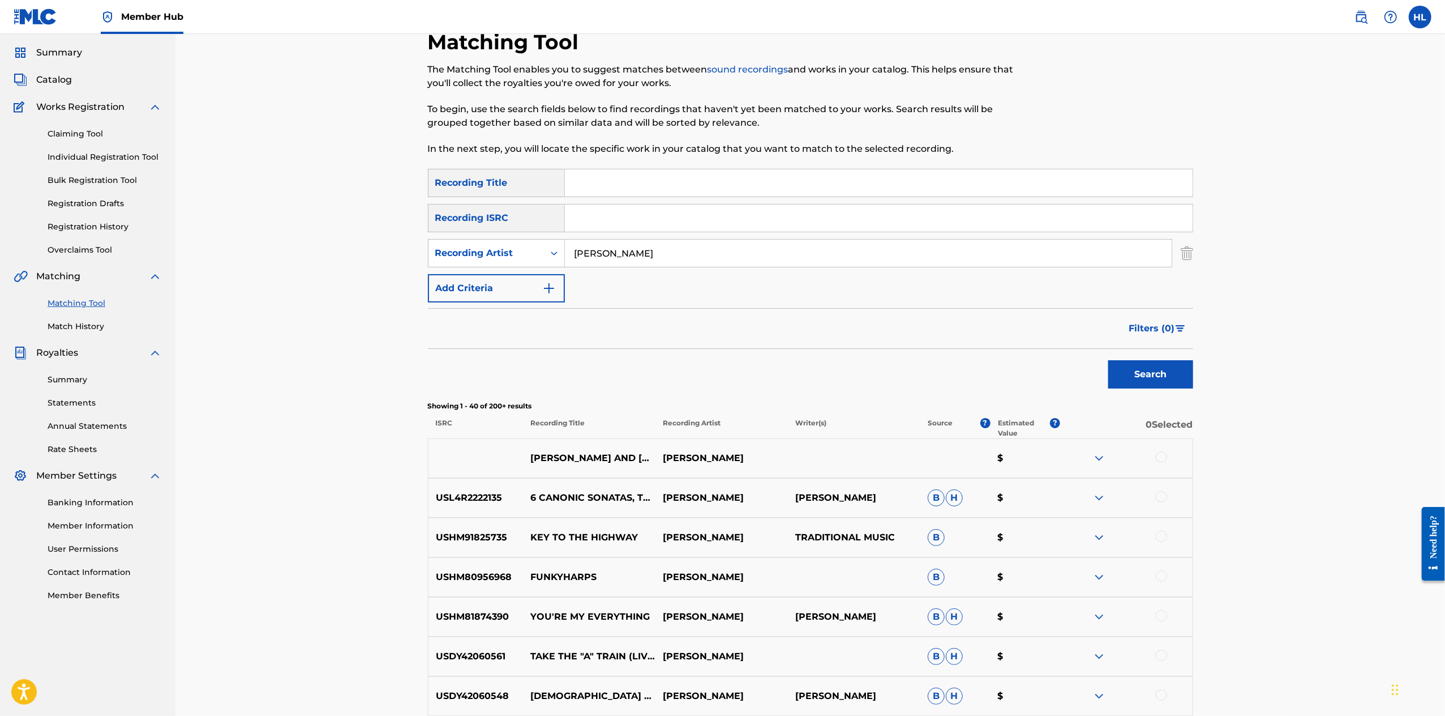
click at [747, 196] on input "Search Form" at bounding box center [879, 182] width 628 height 27
paste input "[PERSON_NAME] AND [PERSON_NAME]�S BLUES"
type input "[PERSON_NAME] AND [PERSON_NAME]�S BLUES"
click at [1167, 463] on div at bounding box center [1161, 456] width 11 height 11
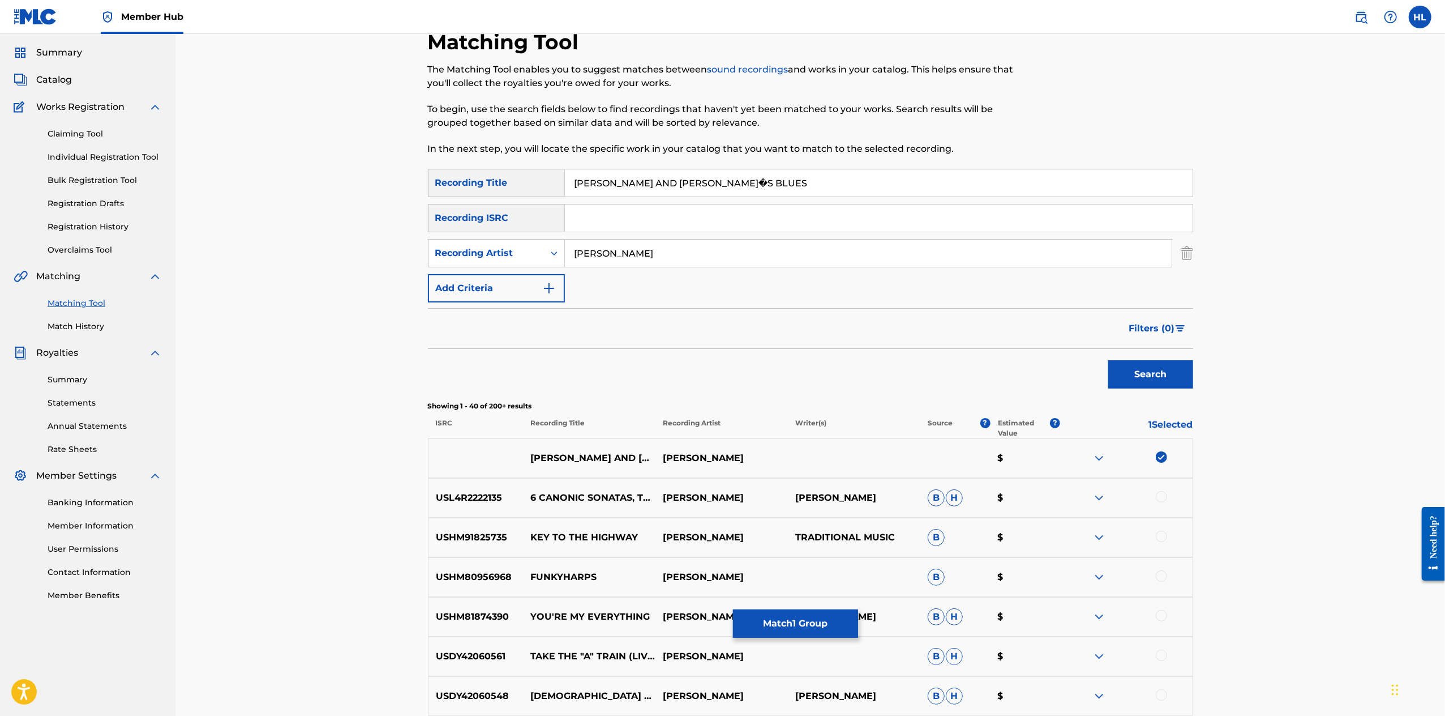
drag, startPoint x: 751, startPoint y: 211, endPoint x: 471, endPoint y: 192, distance: 280.3
click at [471, 192] on div "SearchWithCriteriaae2df732-34e7-4b66-a3e0-f0a335e472aa Recording Title [PERSON_…" at bounding box center [810, 183] width 765 height 28
click at [1193, 388] on button "Search" at bounding box center [1151, 374] width 85 height 28
click at [858, 615] on button "Match 1 Group" at bounding box center [795, 623] width 125 height 28
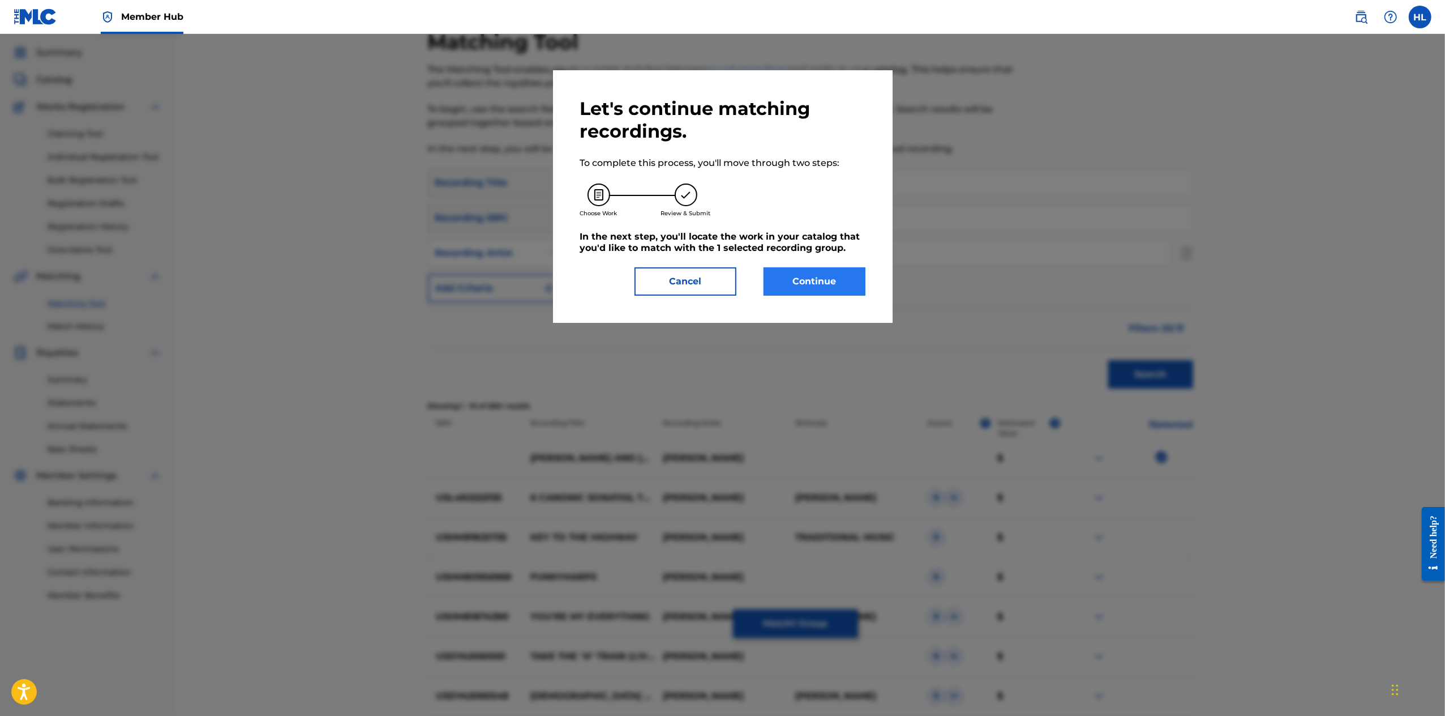
click at [831, 296] on button "Continue" at bounding box center [815, 281] width 102 height 28
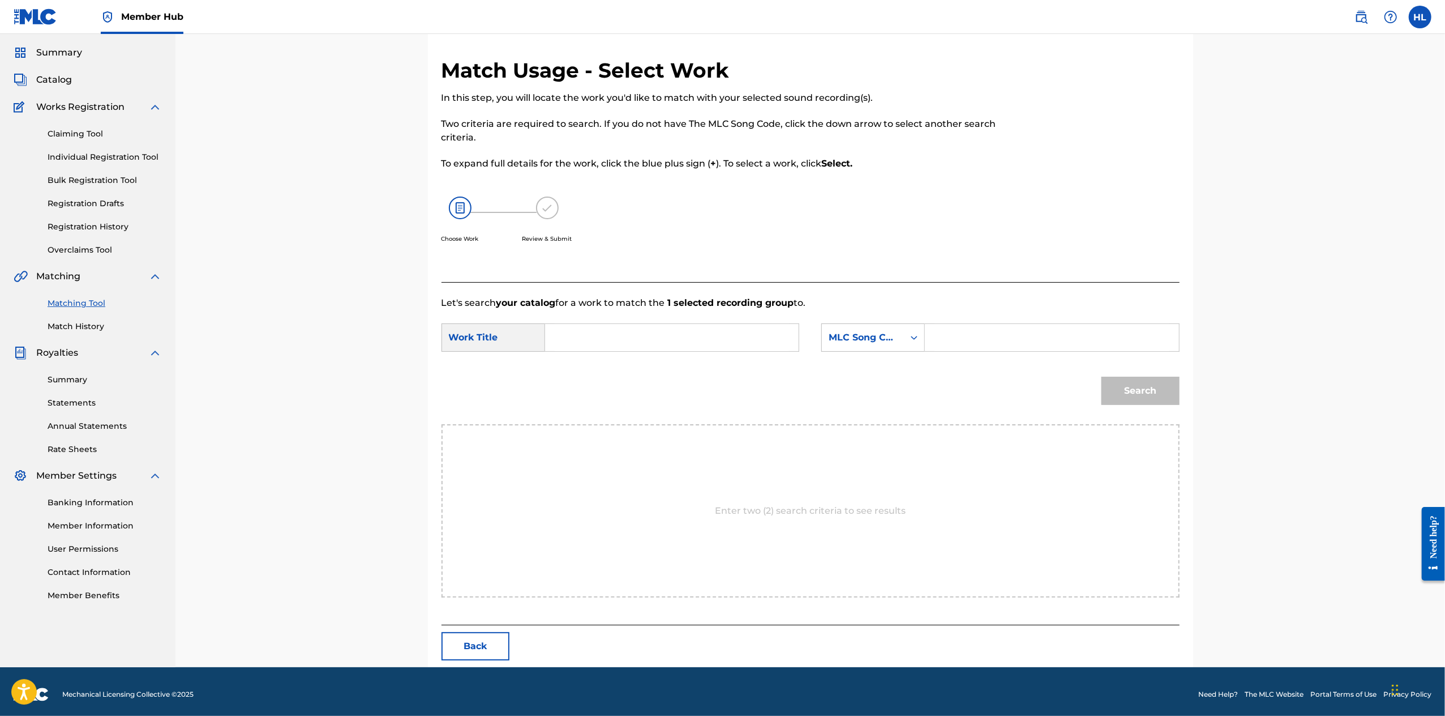
click at [605, 351] on input "Search Form" at bounding box center [672, 337] width 234 height 27
paste input "[PERSON_NAME] AND [PERSON_NAME]�S BLUES"
drag, startPoint x: 641, startPoint y: 378, endPoint x: 748, endPoint y: 382, distance: 107.1
click at [748, 351] on input "[PERSON_NAME] AND [PERSON_NAME]�S BLUES" at bounding box center [672, 337] width 234 height 27
click at [564, 395] on strong "jethro" at bounding box center [578, 389] width 28 height 11
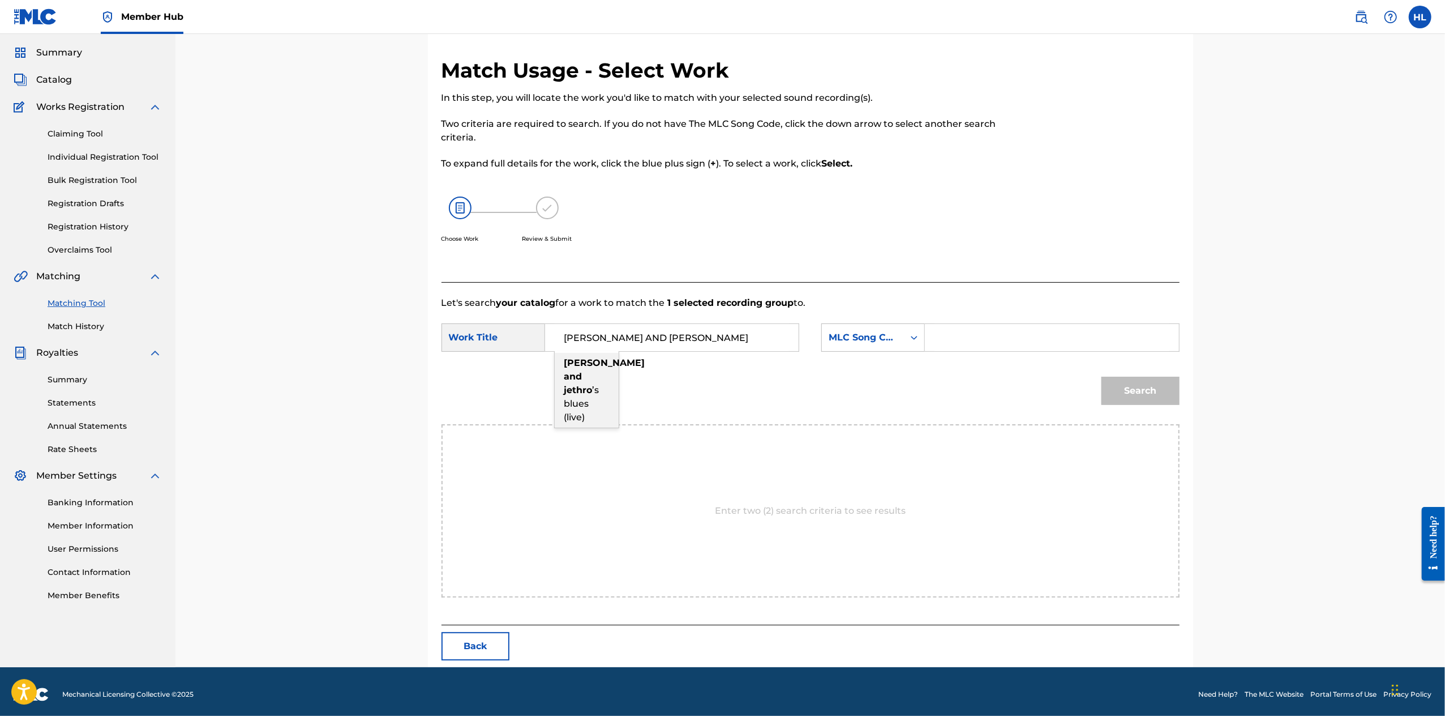
type input "[PERSON_NAME] and [PERSON_NAME]’s blues (live)"
click at [897, 344] on div "MLC Song Code" at bounding box center [863, 338] width 69 height 14
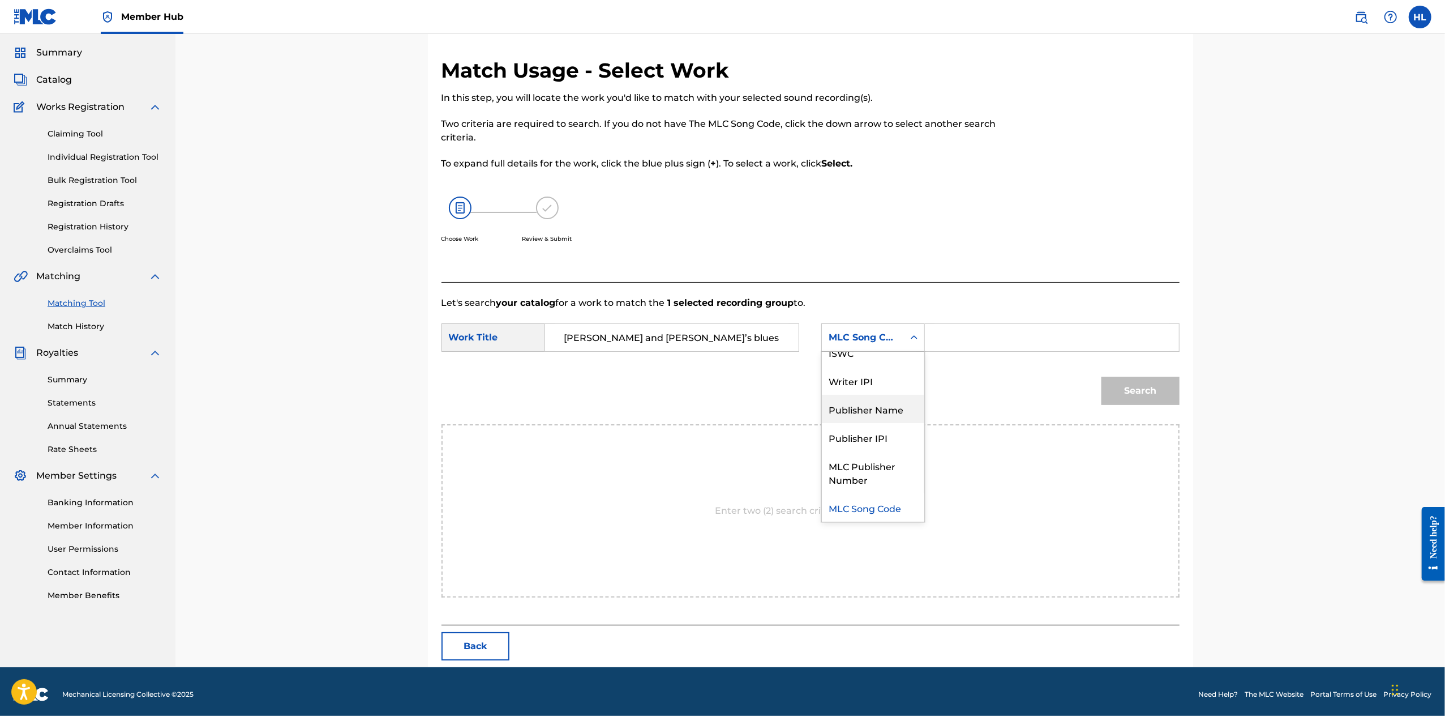
click at [909, 423] on div "Publisher Name" at bounding box center [873, 409] width 102 height 28
click at [1024, 351] on input "Search Form" at bounding box center [1052, 337] width 234 height 27
type input "balkan"
click at [1180, 405] on button "Search" at bounding box center [1141, 390] width 78 height 28
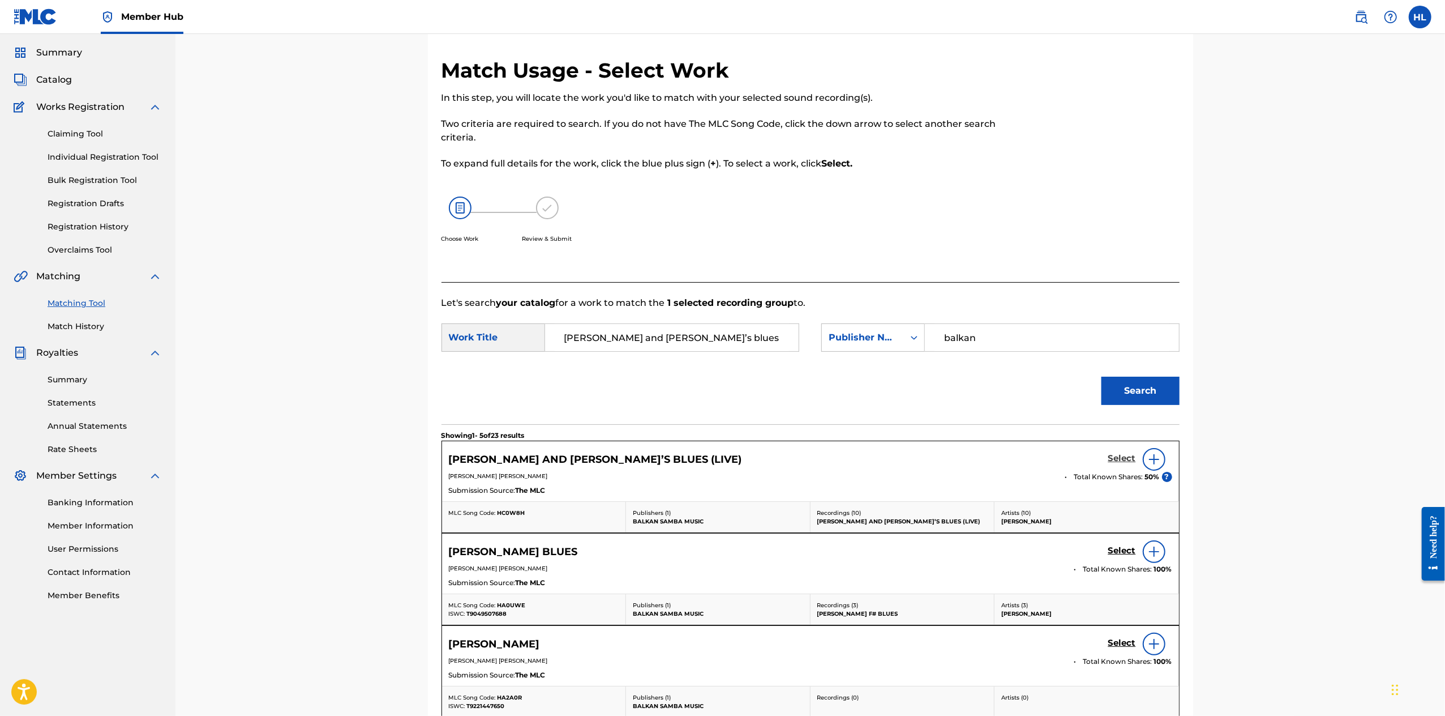
click at [1136, 464] on h5 "Select" at bounding box center [1123, 458] width 28 height 11
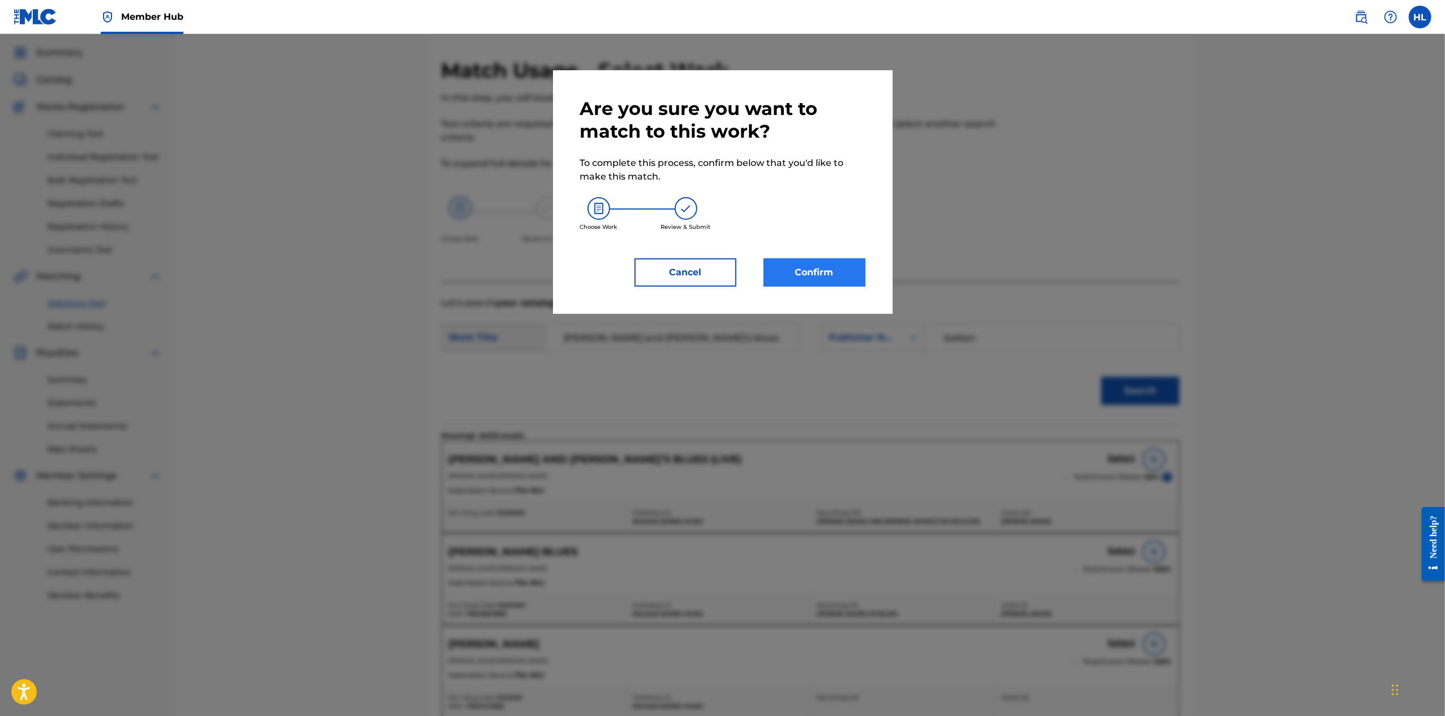
click at [840, 286] on button "Confirm" at bounding box center [815, 272] width 102 height 28
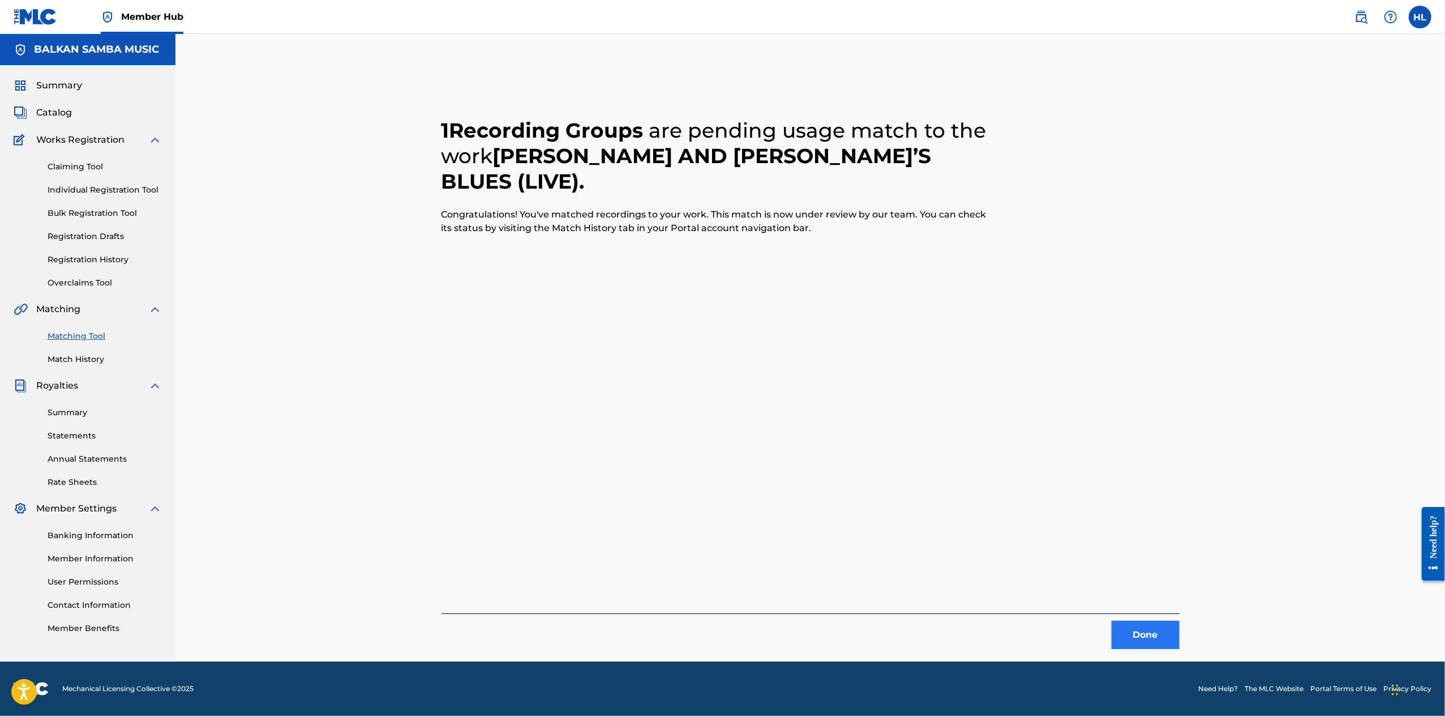
click at [1180, 621] on button "Done" at bounding box center [1146, 635] width 68 height 28
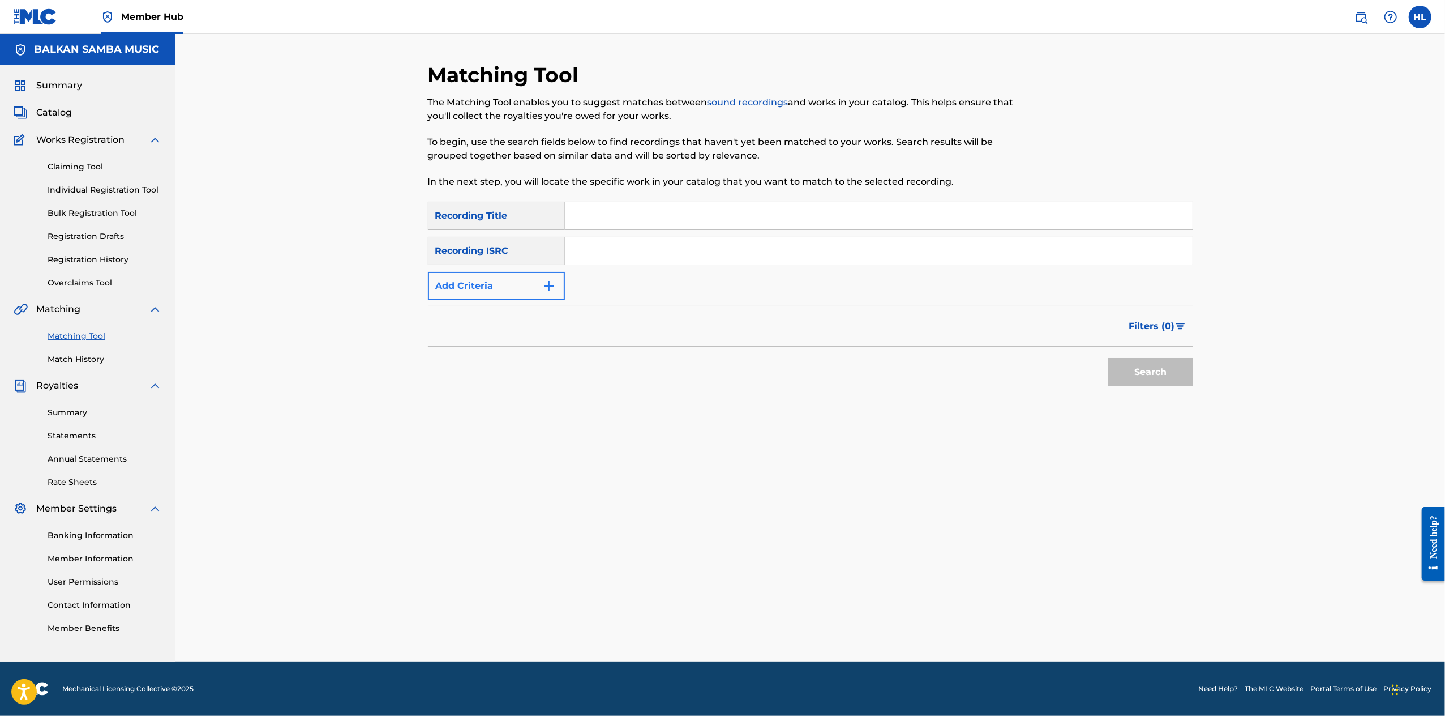
click at [497, 290] on button "Add Criteria" at bounding box center [496, 286] width 137 height 28
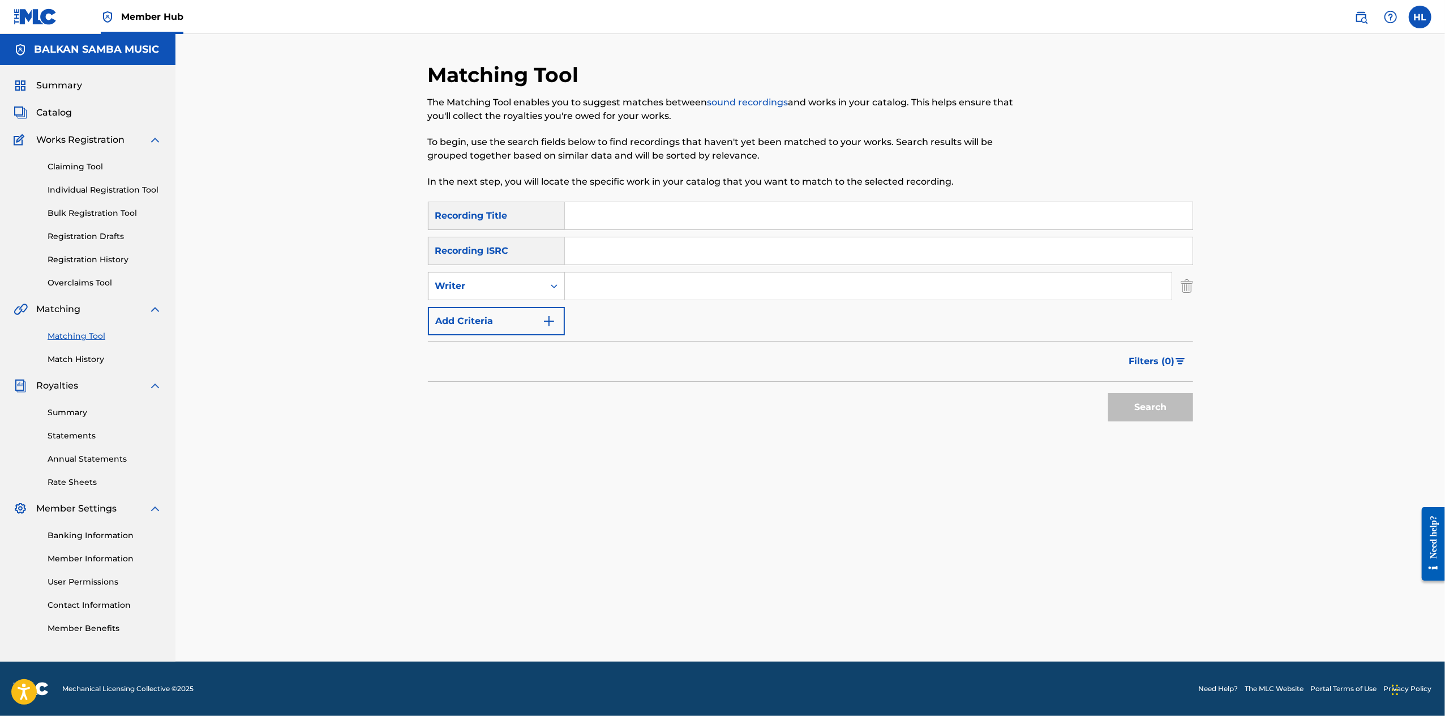
drag, startPoint x: 506, startPoint y: 286, endPoint x: 516, endPoint y: 305, distance: 21.6
click at [506, 286] on div "Writer" at bounding box center [486, 286] width 115 height 22
click at [497, 327] on div "Recording Artist" at bounding box center [497, 314] width 136 height 28
click at [641, 296] on input "Search Form" at bounding box center [868, 285] width 607 height 27
type input "[PERSON_NAME]"
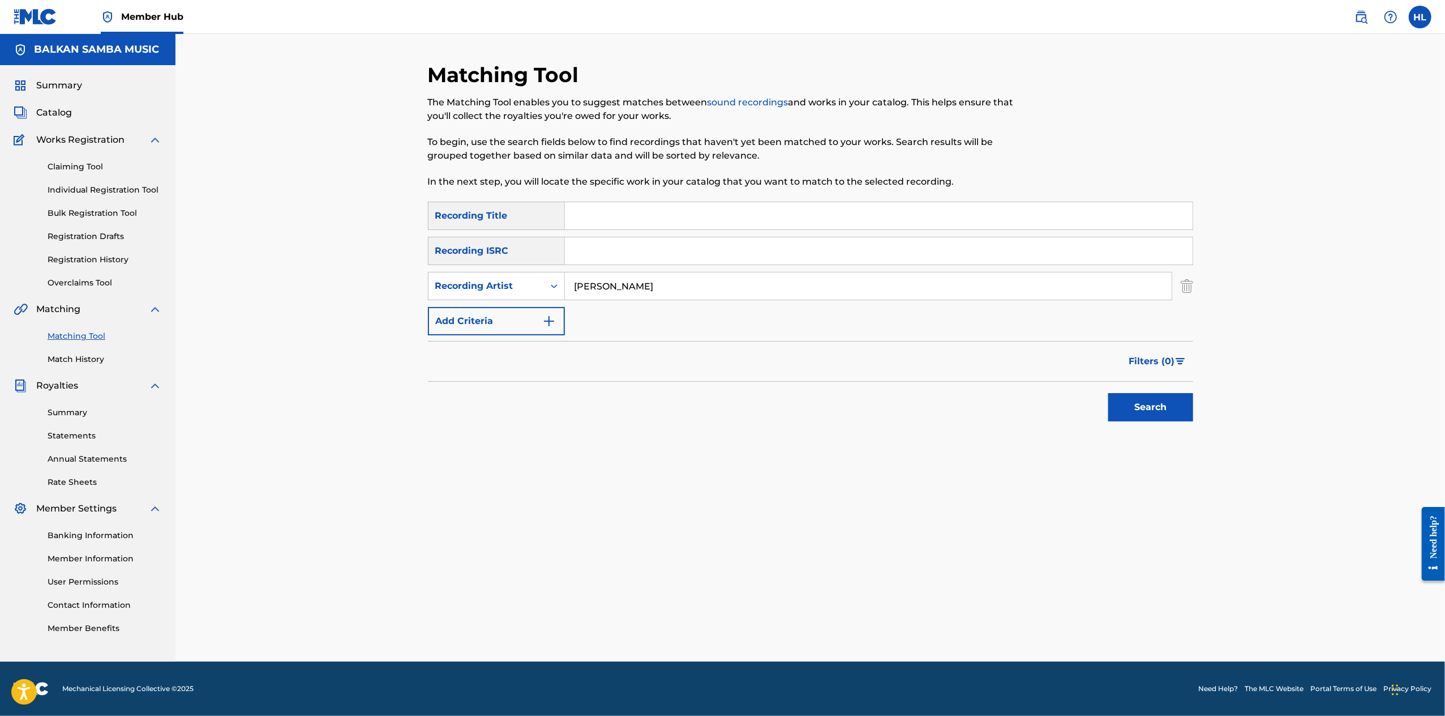
click at [1193, 421] on button "Search" at bounding box center [1151, 407] width 85 height 28
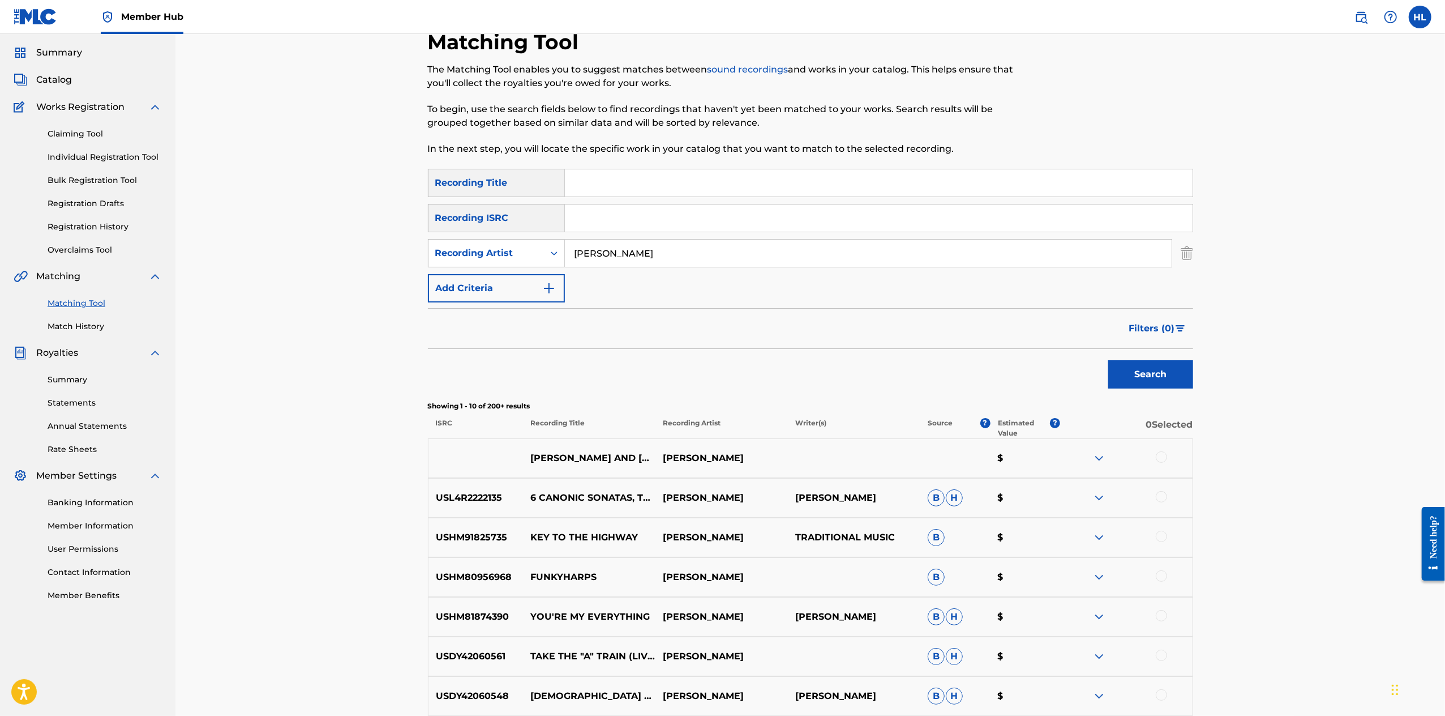
scroll to position [146, 0]
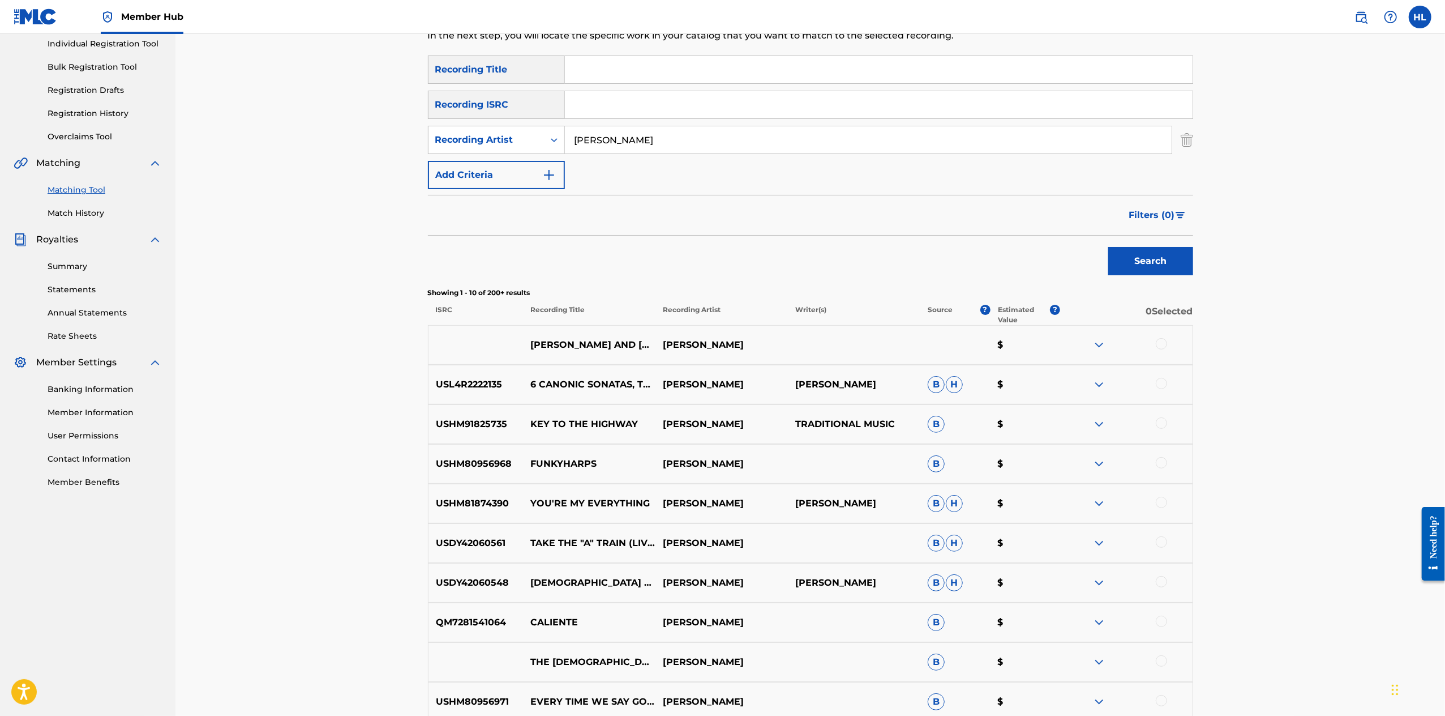
click at [525, 470] on p "FUNKYHARPS" at bounding box center [589, 464] width 132 height 14
copy p "FUNKYHARPS"
click at [1167, 468] on div at bounding box center [1161, 462] width 11 height 11
click at [760, 83] on input "Search Form" at bounding box center [879, 69] width 628 height 27
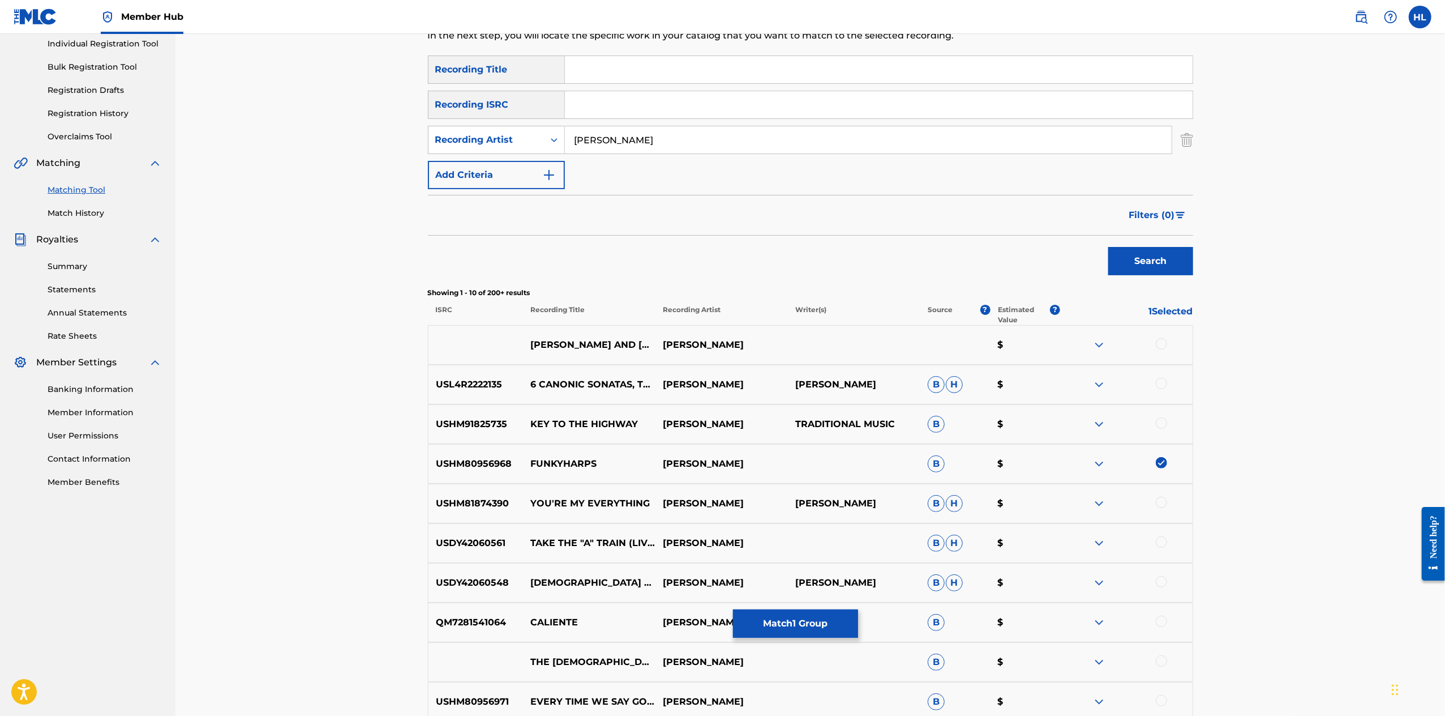
paste input "FUNKYHARPS"
type input "FUNKYHARPS"
click at [1193, 275] on button "Search" at bounding box center [1151, 261] width 85 height 28
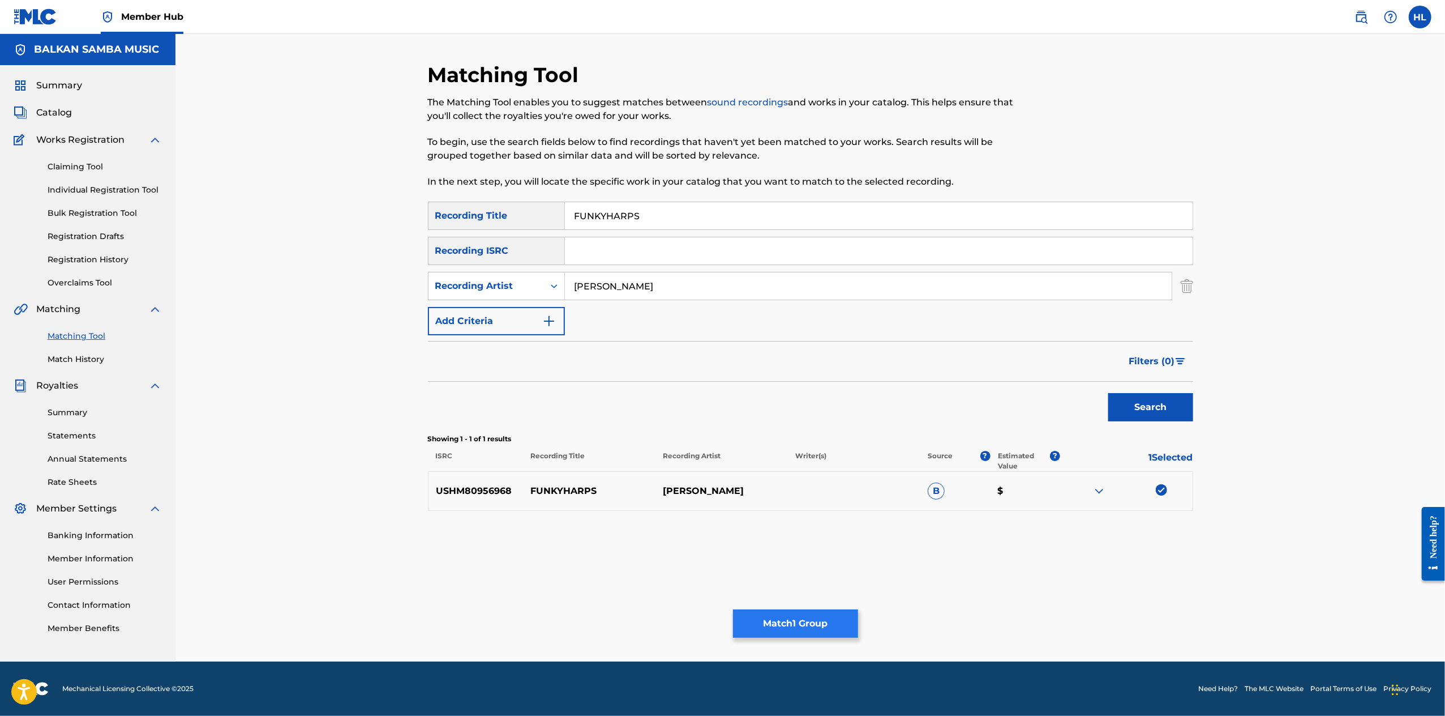
click at [858, 609] on button "Match 1 Group" at bounding box center [795, 623] width 125 height 28
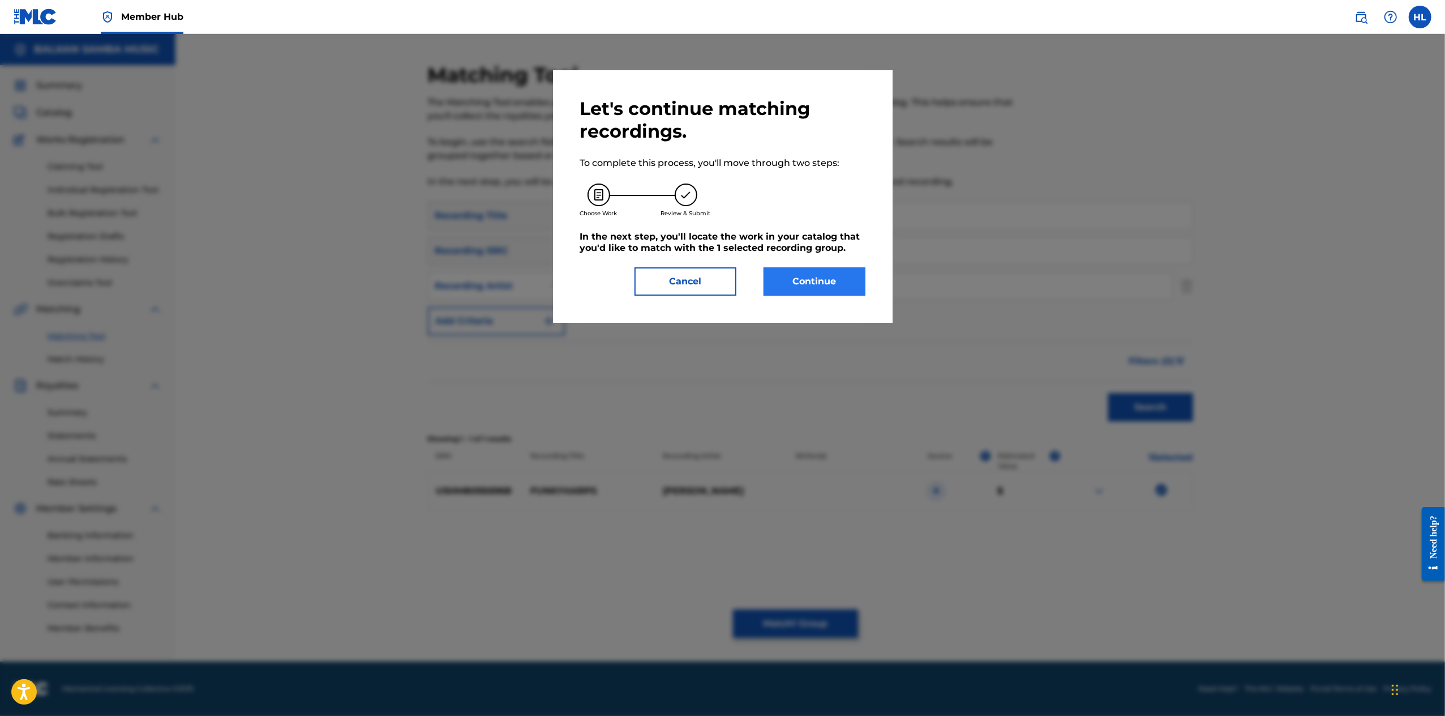
click at [837, 296] on button "Continue" at bounding box center [815, 281] width 102 height 28
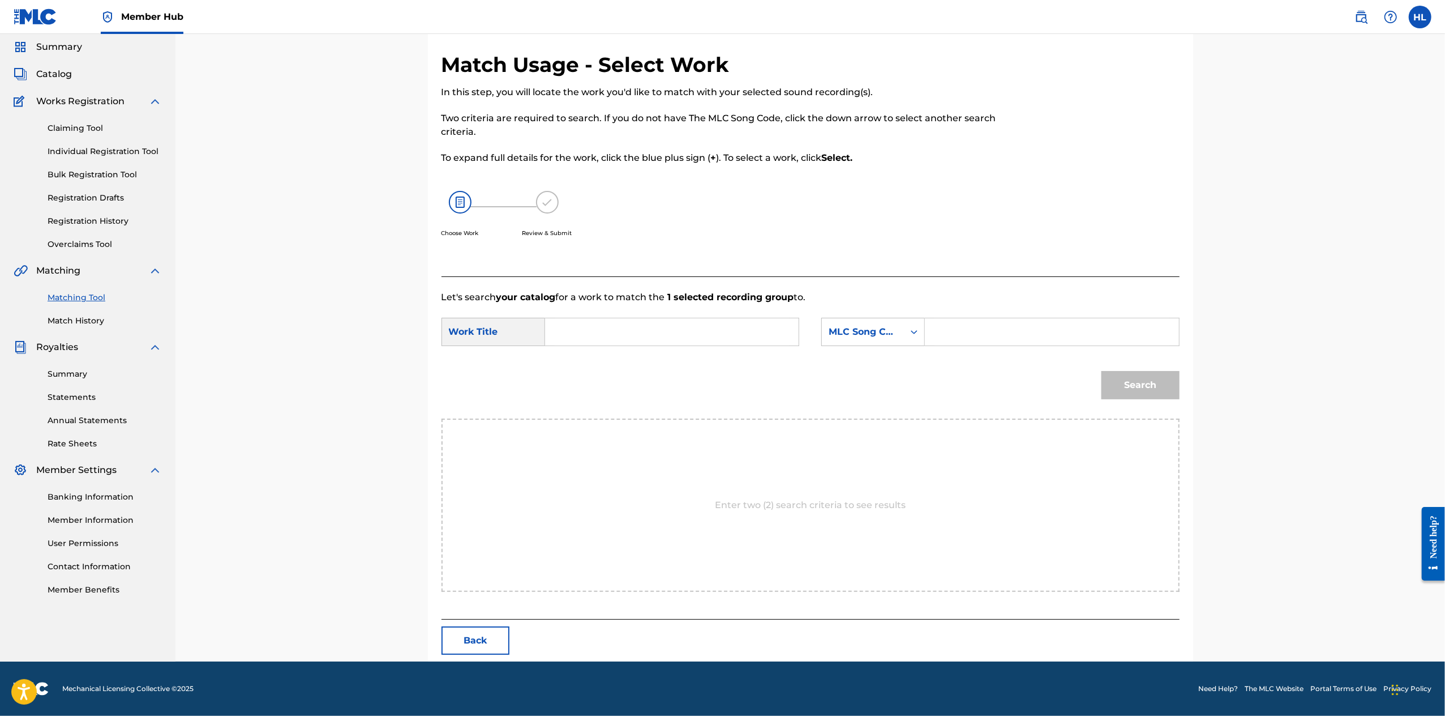
click at [570, 338] on input "Search Form" at bounding box center [672, 331] width 234 height 27
paste input "FUNKYHARPS"
type input "FUNKYHARPS"
click at [897, 338] on div "MLC Song Code" at bounding box center [863, 332] width 69 height 14
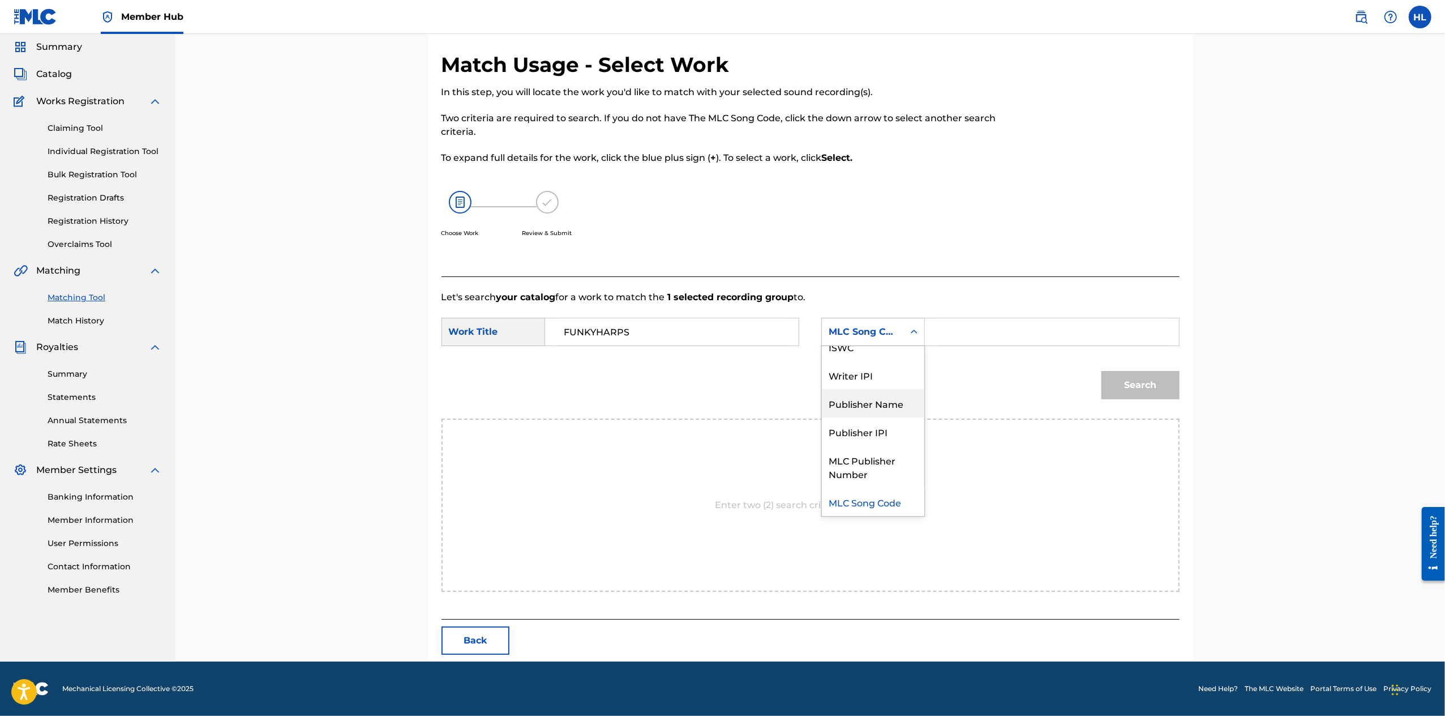
click at [925, 402] on div "Publisher Name" at bounding box center [873, 403] width 102 height 28
click at [1021, 335] on input "Search Form" at bounding box center [1052, 331] width 234 height 27
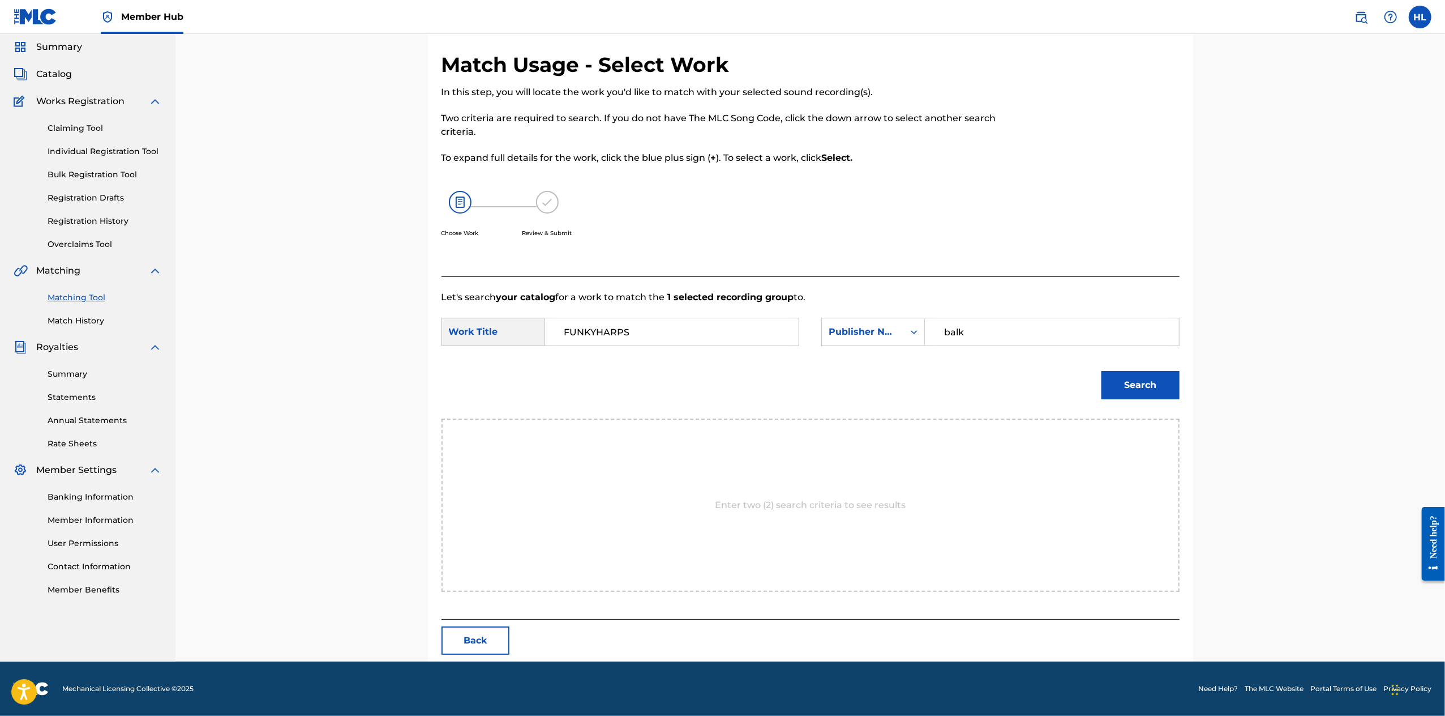
type input "balk"
click at [1180, 397] on button "Search" at bounding box center [1141, 385] width 78 height 28
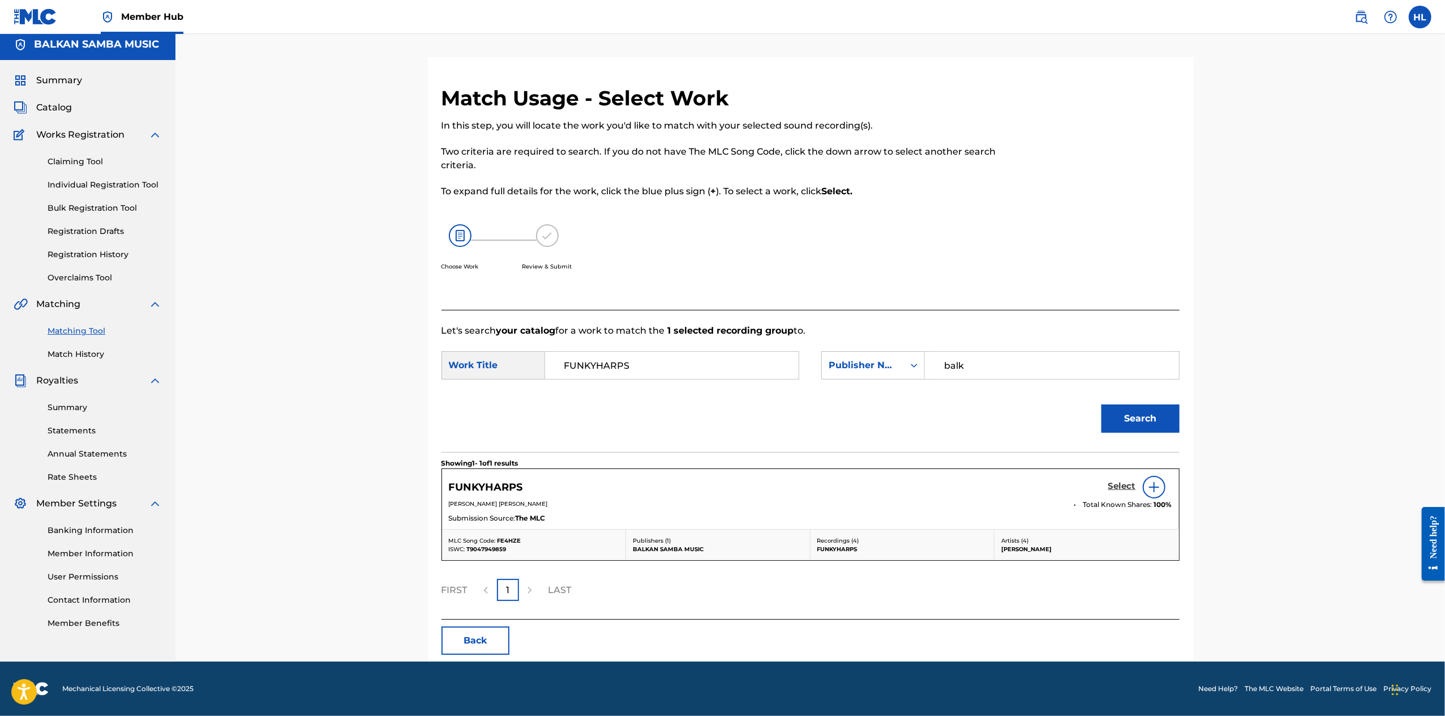
click at [1136, 481] on h5 "Select" at bounding box center [1123, 486] width 28 height 11
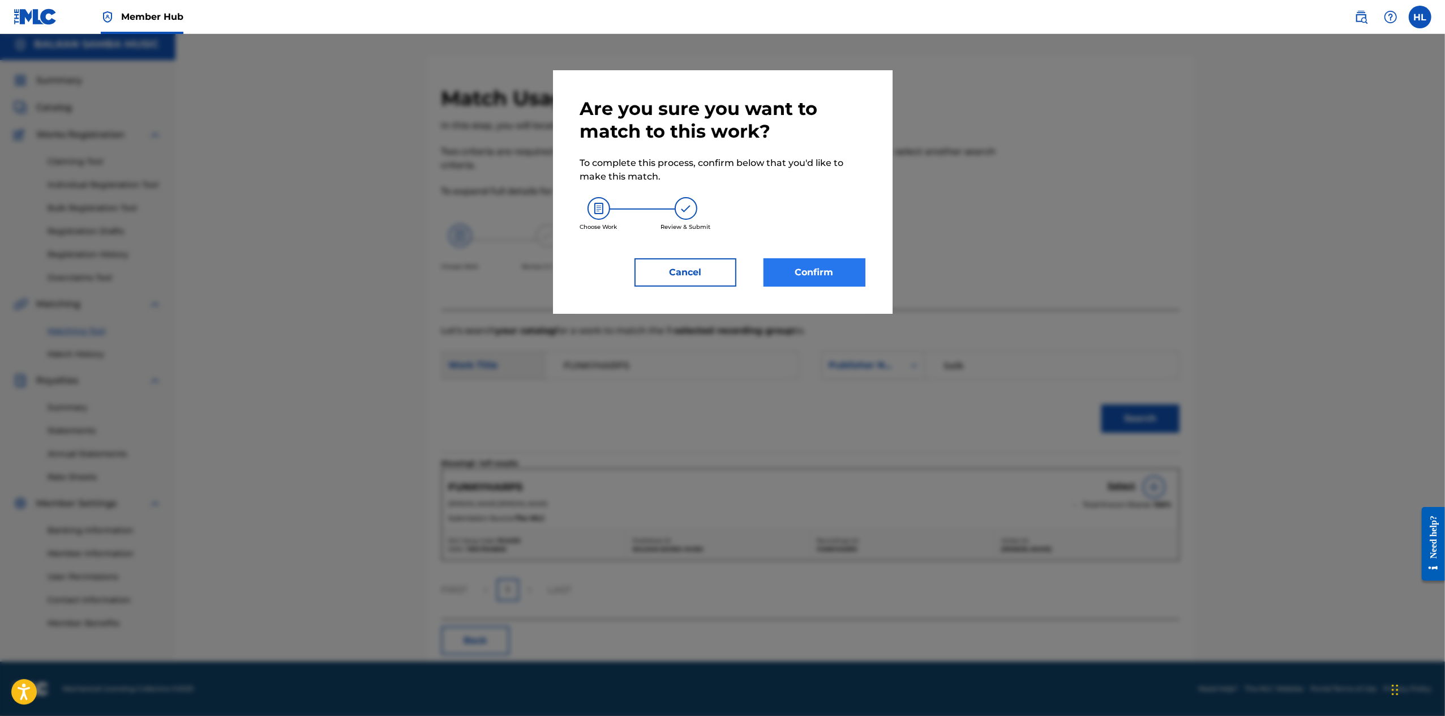
click at [863, 286] on button "Confirm" at bounding box center [815, 272] width 102 height 28
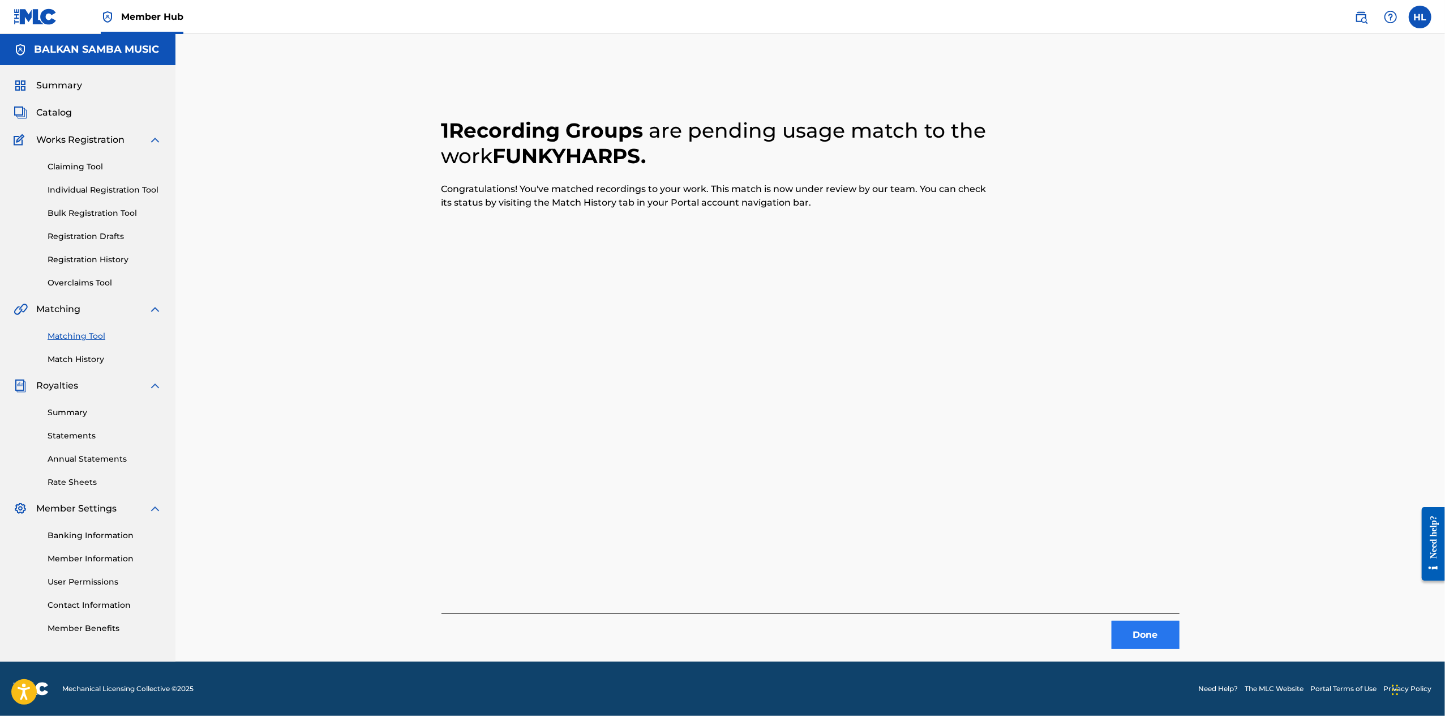
click at [1180, 621] on button "Done" at bounding box center [1146, 635] width 68 height 28
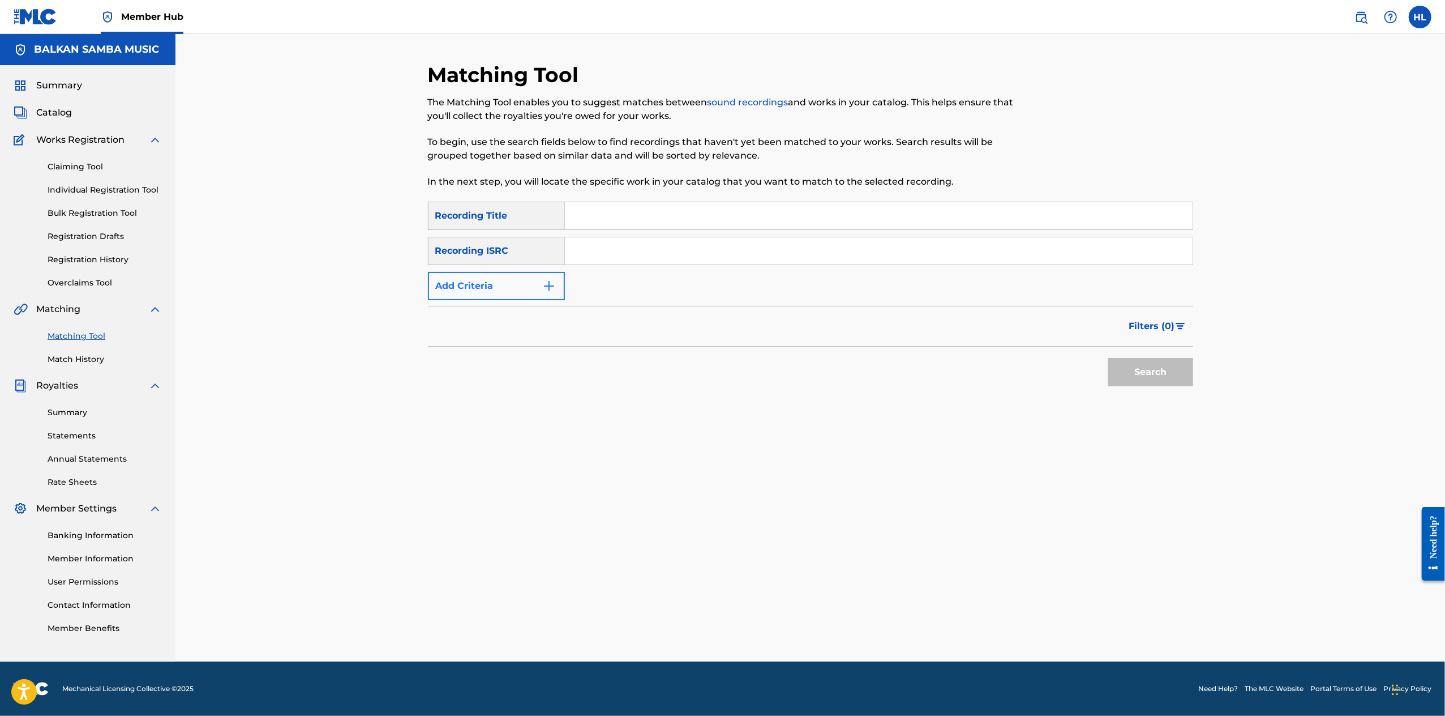
click at [499, 272] on button "Add Criteria" at bounding box center [496, 286] width 137 height 28
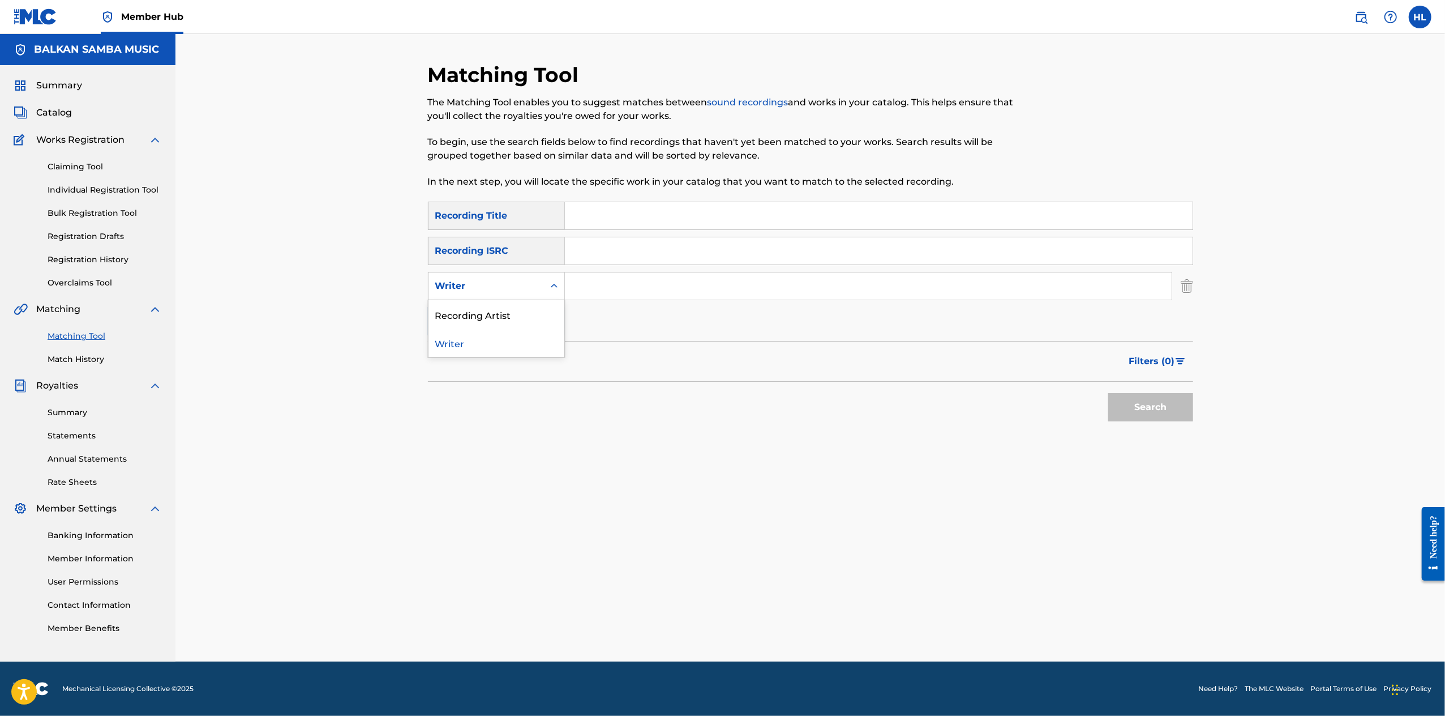
click at [549, 280] on icon "Search Form" at bounding box center [554, 285] width 11 height 11
click at [510, 300] on div "Recording Artist" at bounding box center [497, 314] width 136 height 28
click at [587, 272] on input "Search Form" at bounding box center [868, 285] width 607 height 27
type input "[PERSON_NAME]"
click at [1193, 393] on button "Search" at bounding box center [1151, 407] width 85 height 28
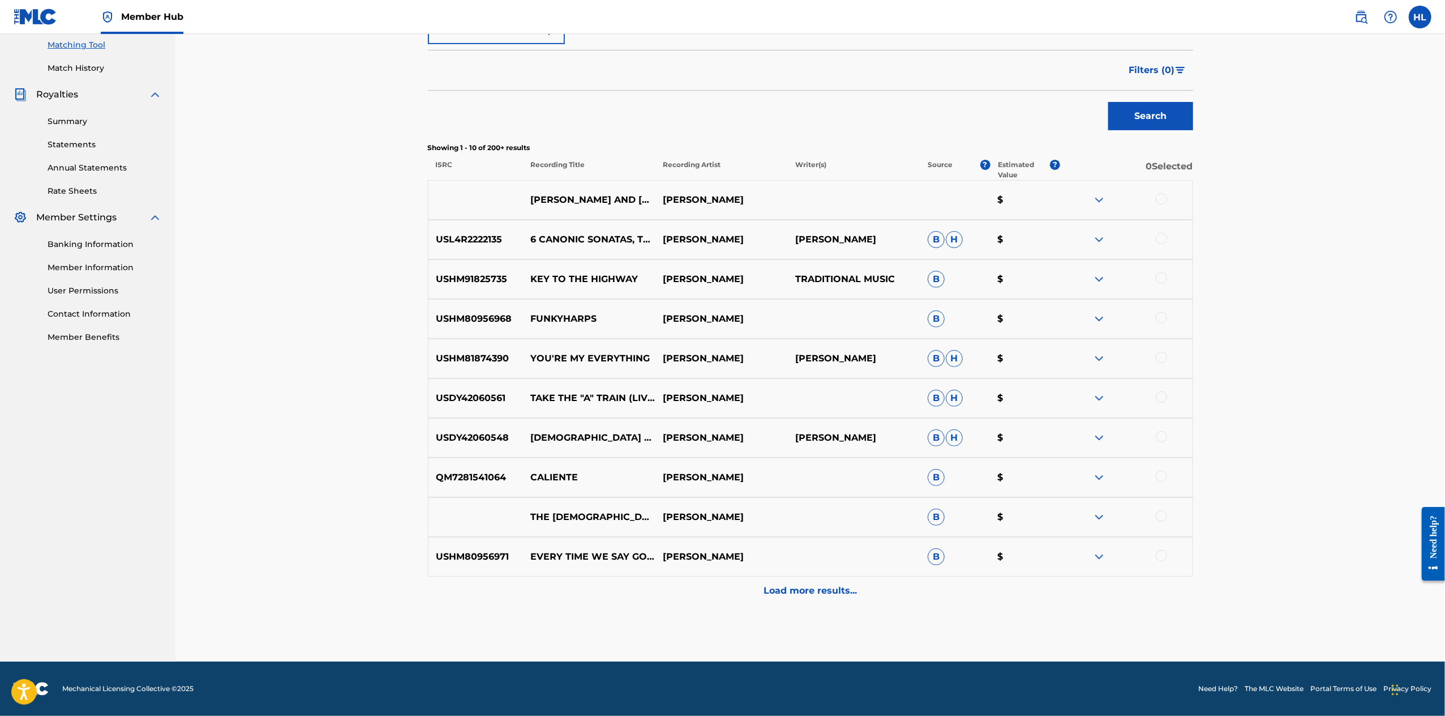
scroll to position [439, 0]
click at [823, 587] on p "Load more results..." at bounding box center [810, 591] width 93 height 14
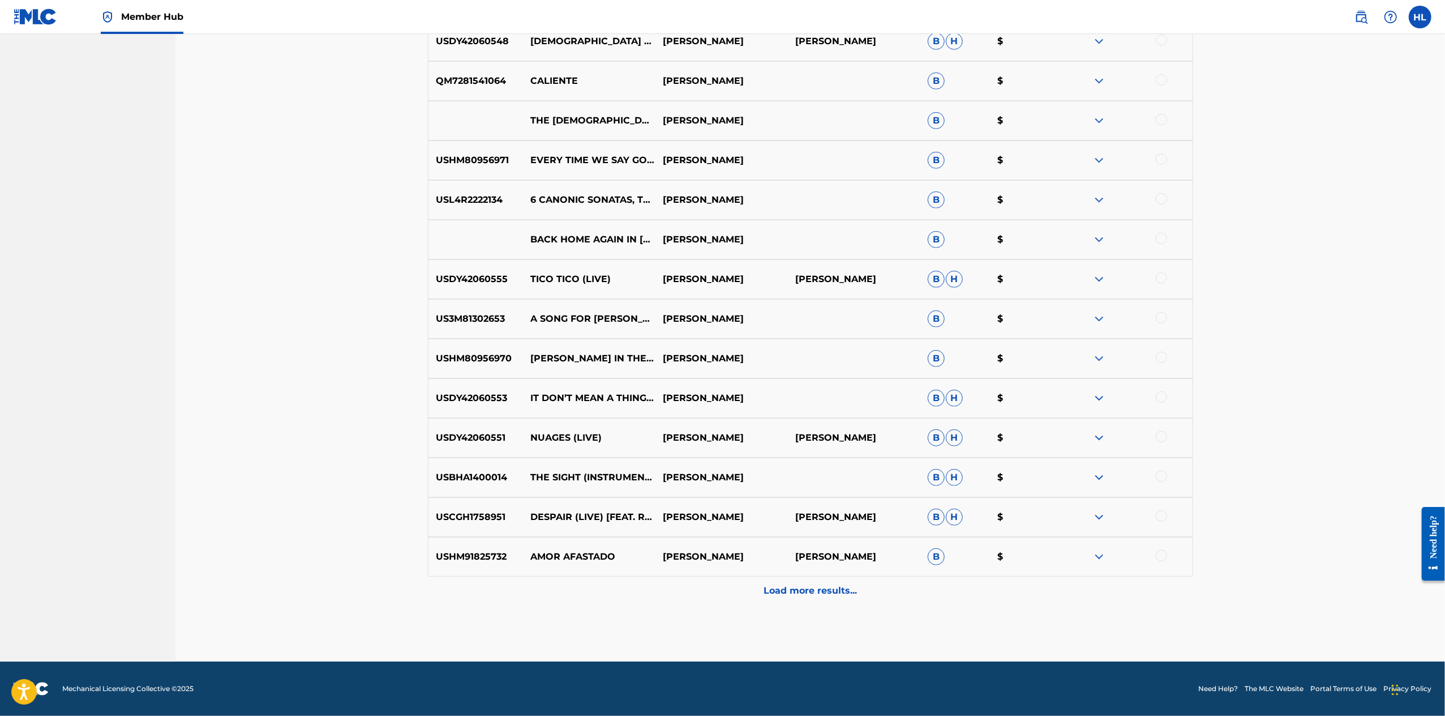
scroll to position [922, 0]
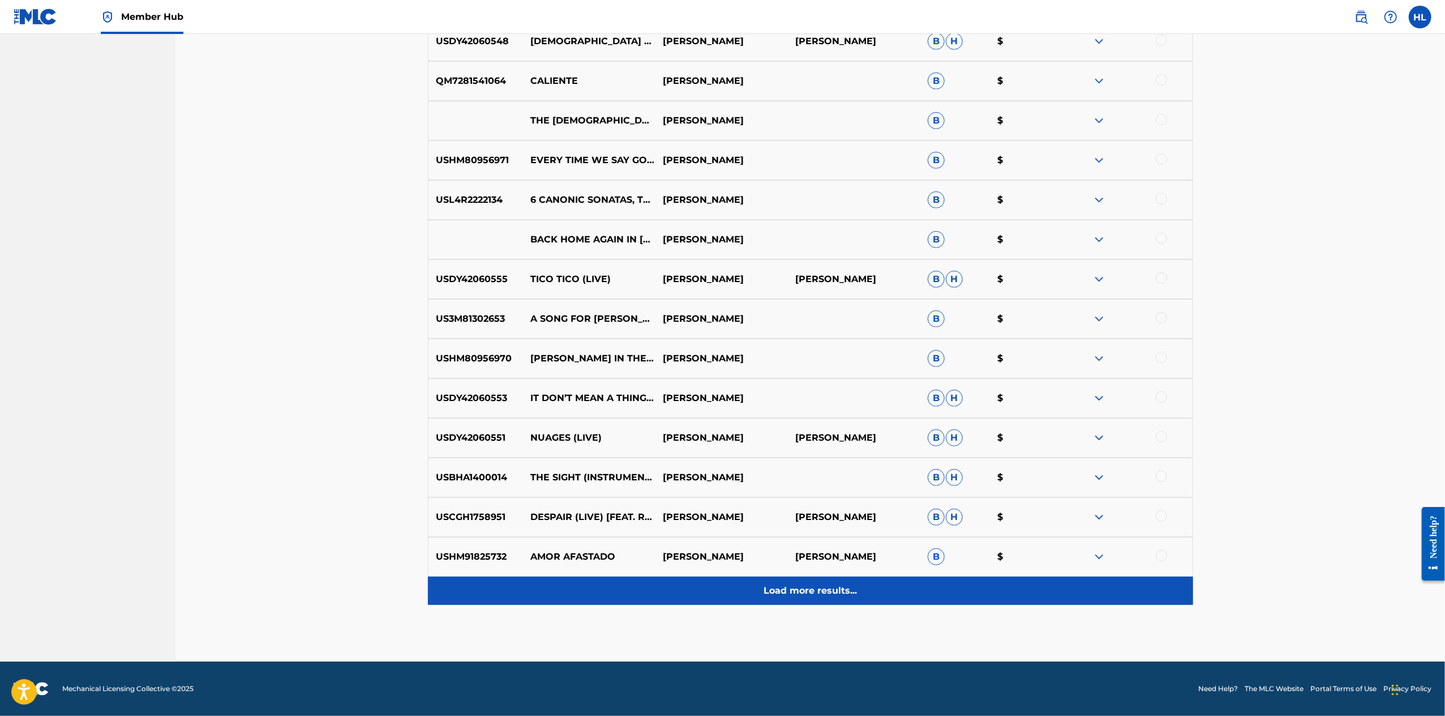
click at [868, 588] on div "Load more results..." at bounding box center [810, 590] width 765 height 28
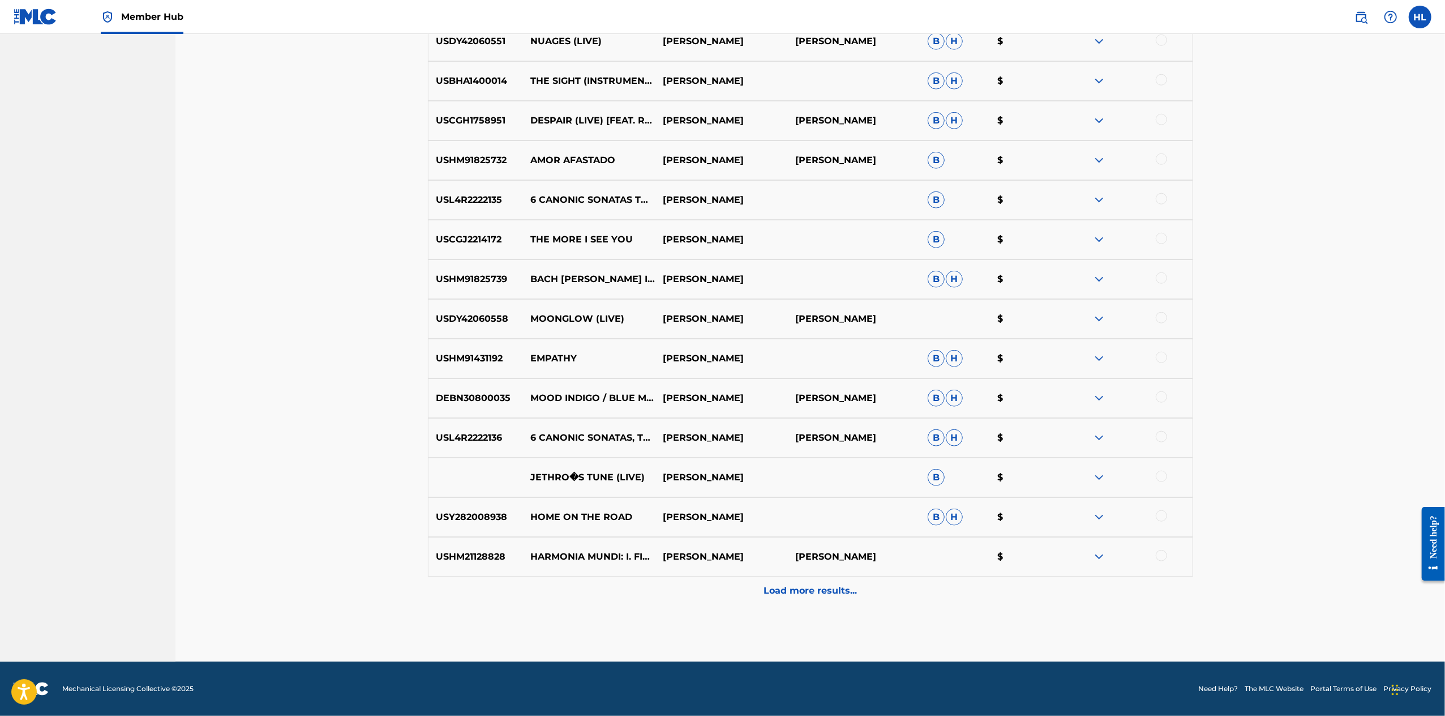
scroll to position [1350, 0]
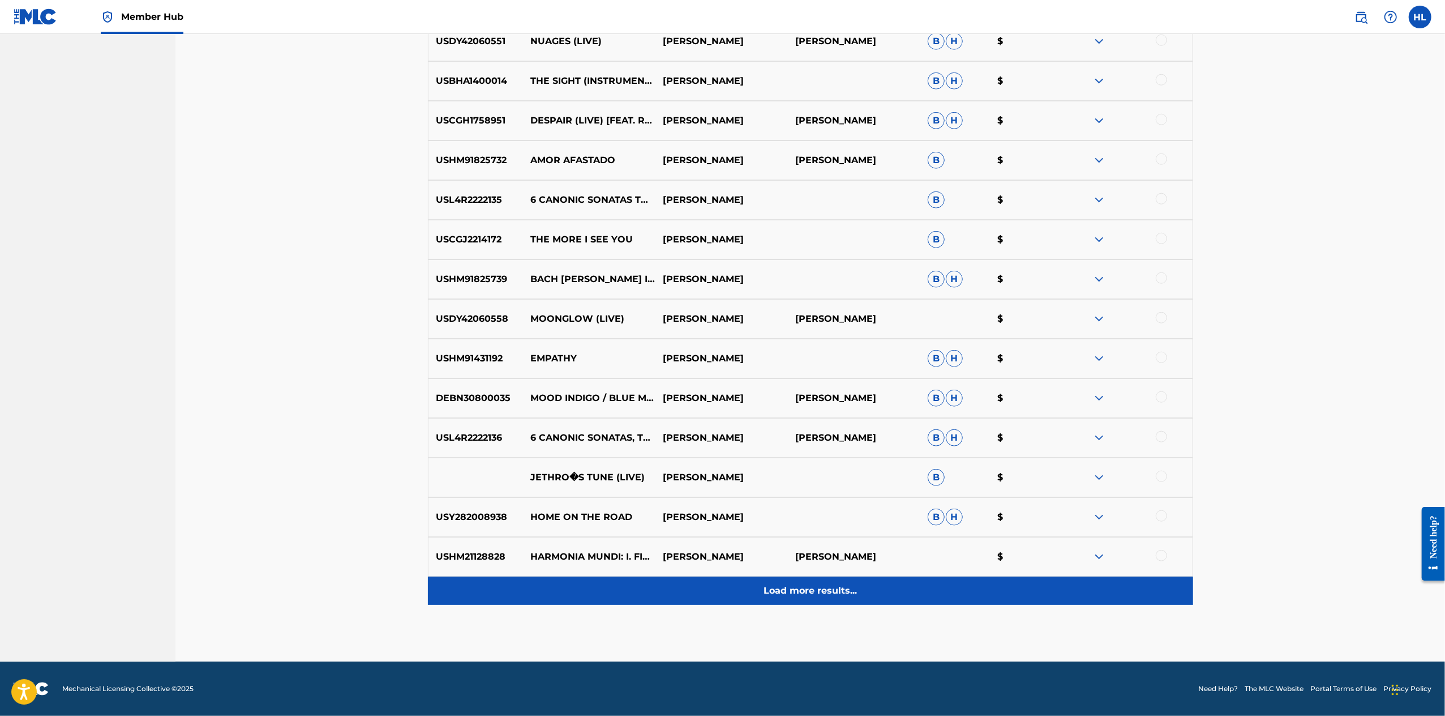
click at [857, 597] on p "Load more results..." at bounding box center [810, 591] width 93 height 14
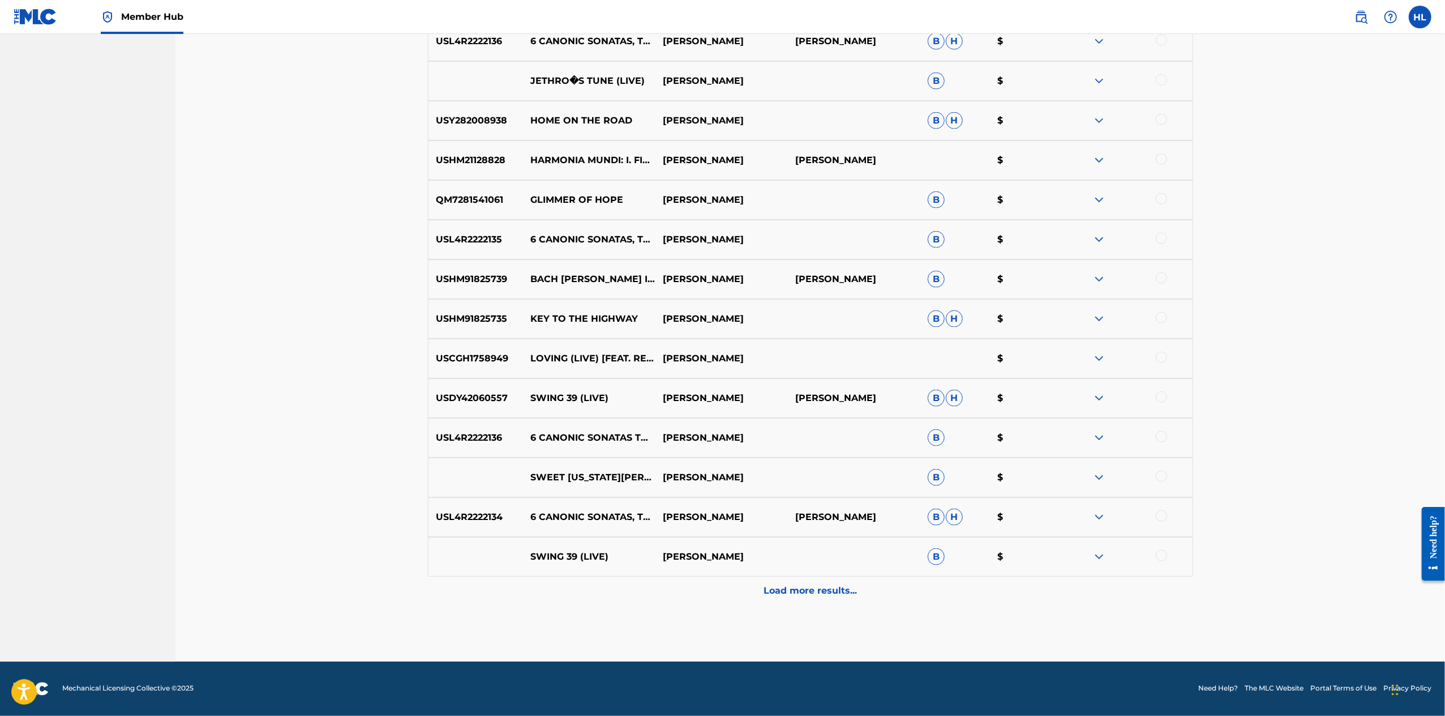
scroll to position [1686, 0]
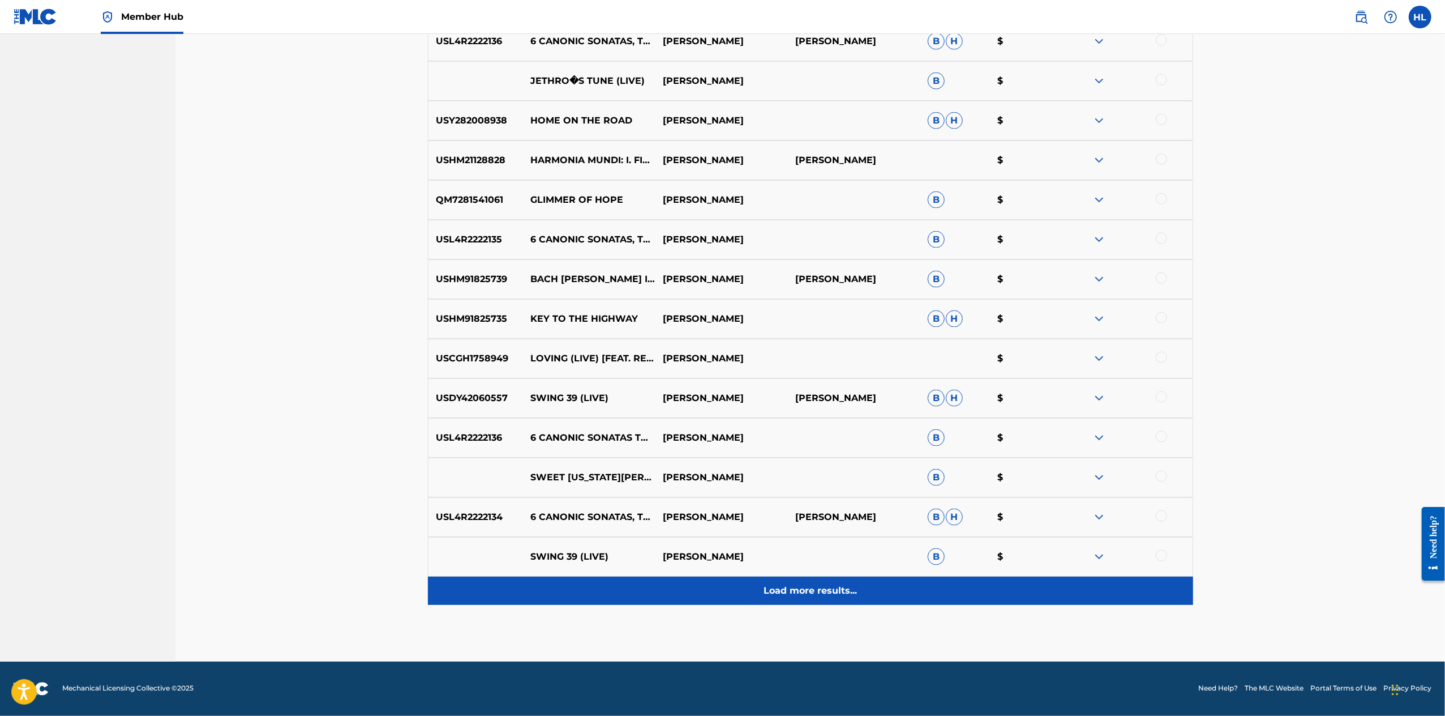
click at [829, 584] on p "Load more results..." at bounding box center [810, 591] width 93 height 14
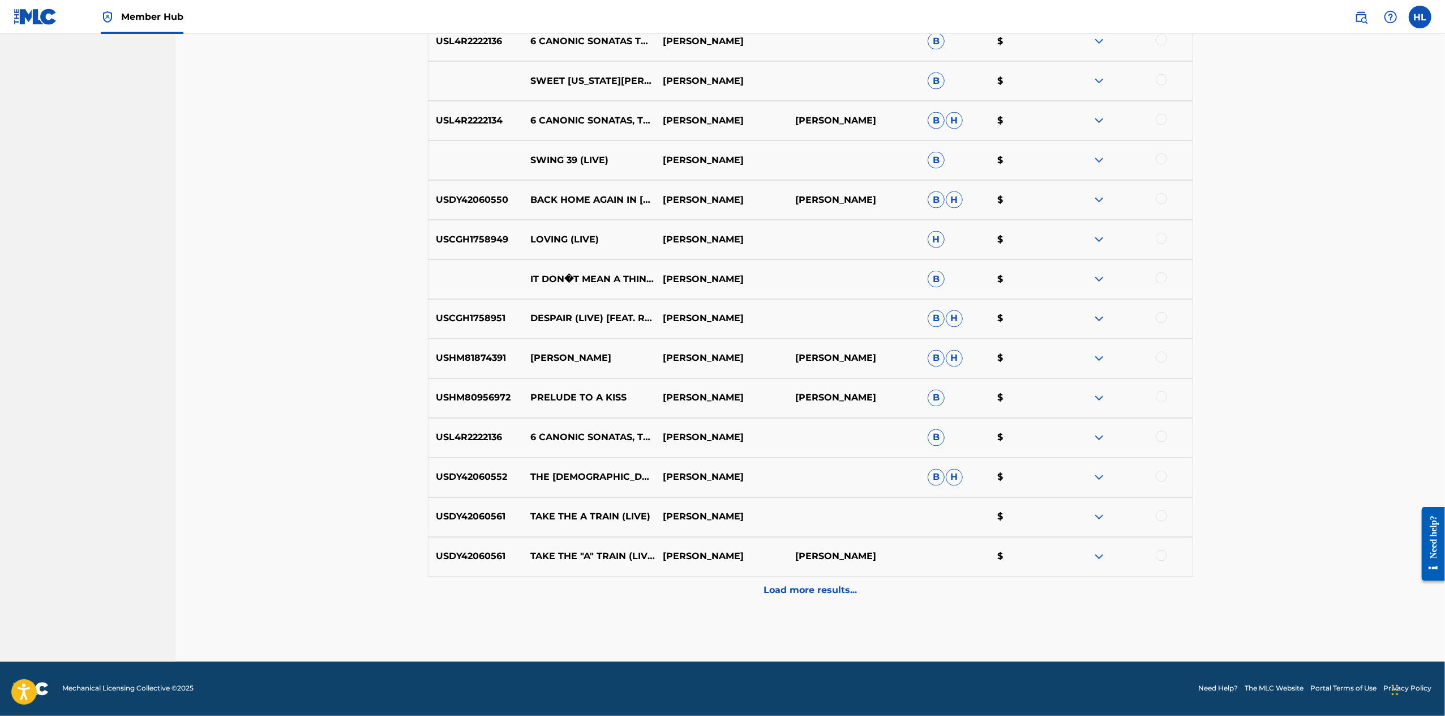
scroll to position [2306, 0]
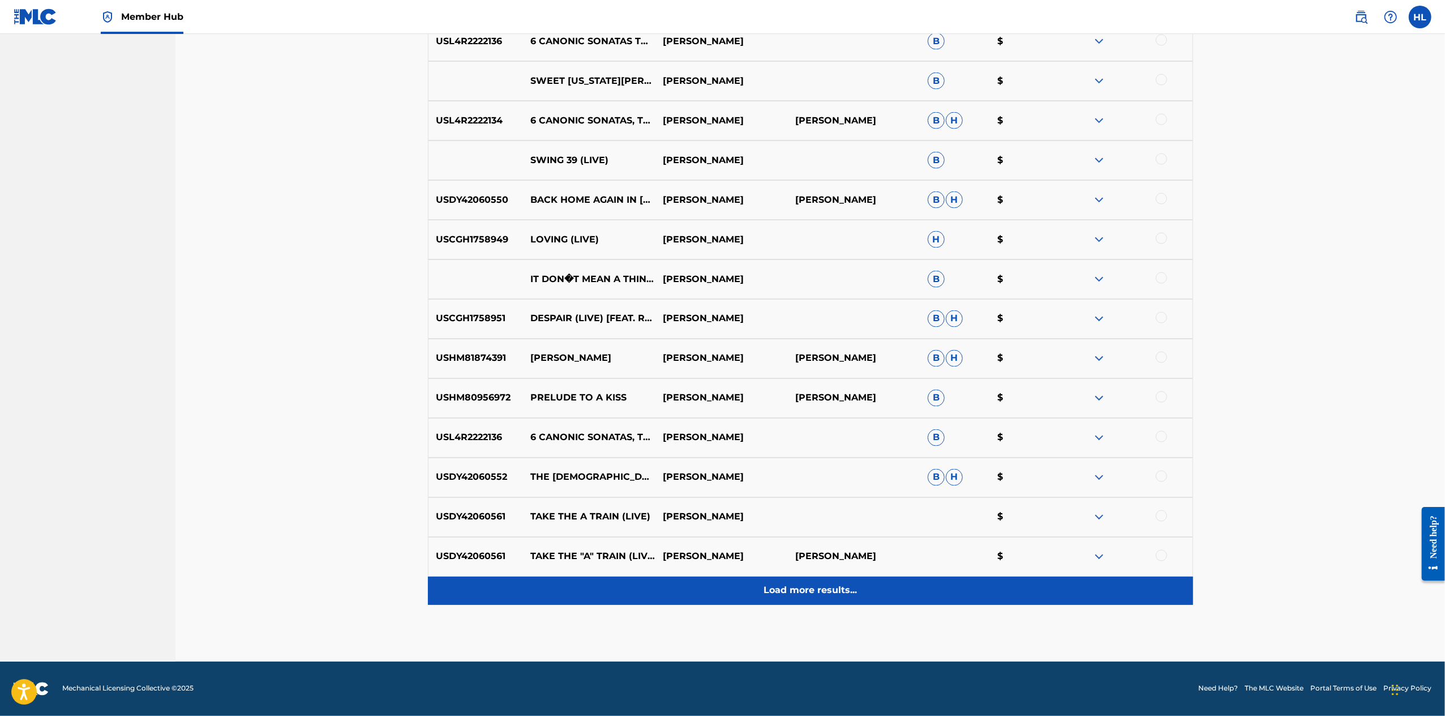
click at [850, 597] on p "Load more results..." at bounding box center [810, 591] width 93 height 14
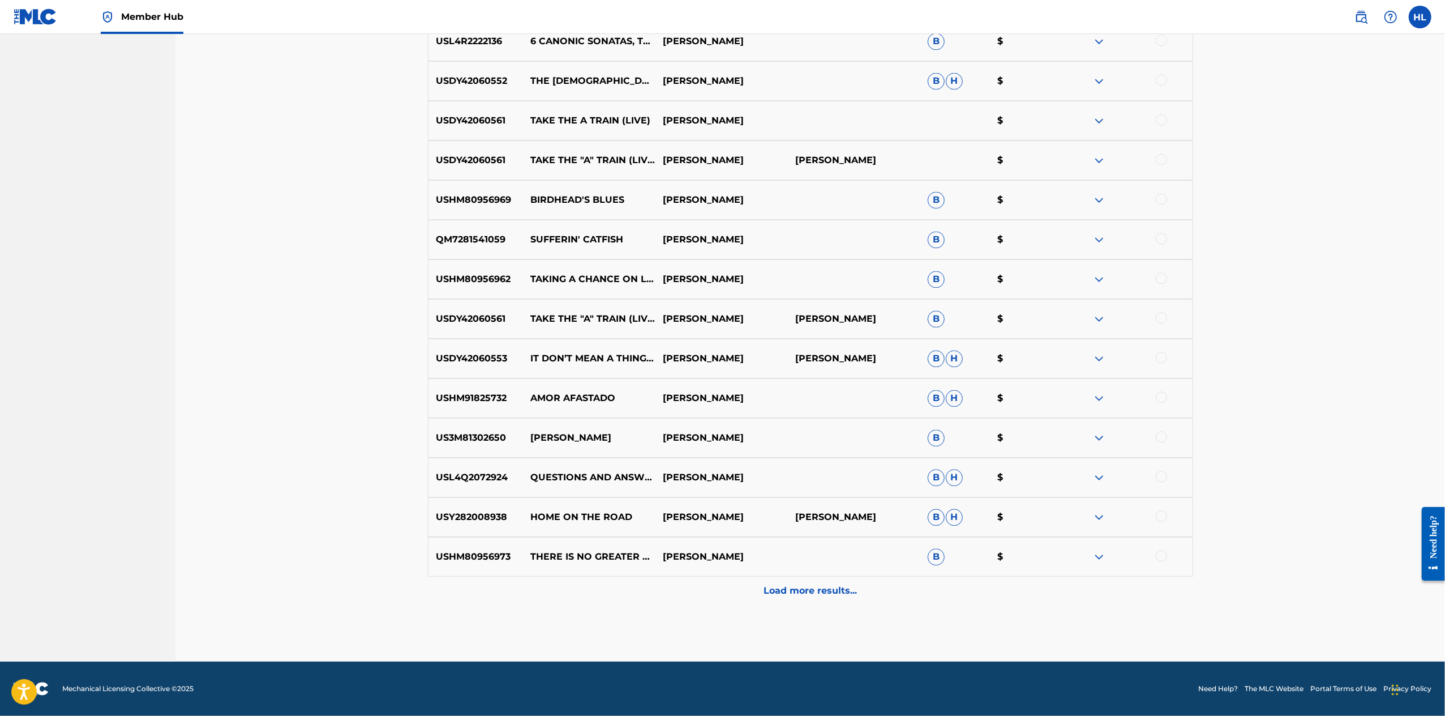
scroll to position [2838, 0]
drag, startPoint x: 494, startPoint y: 431, endPoint x: 623, endPoint y: 431, distance: 129.7
click at [623, 464] on p "QUESTIONS AND ANSWERS" at bounding box center [589, 477] width 132 height 27
copy p "QUESTIONS AND ANSWERS"
click at [1167, 470] on div at bounding box center [1161, 475] width 11 height 11
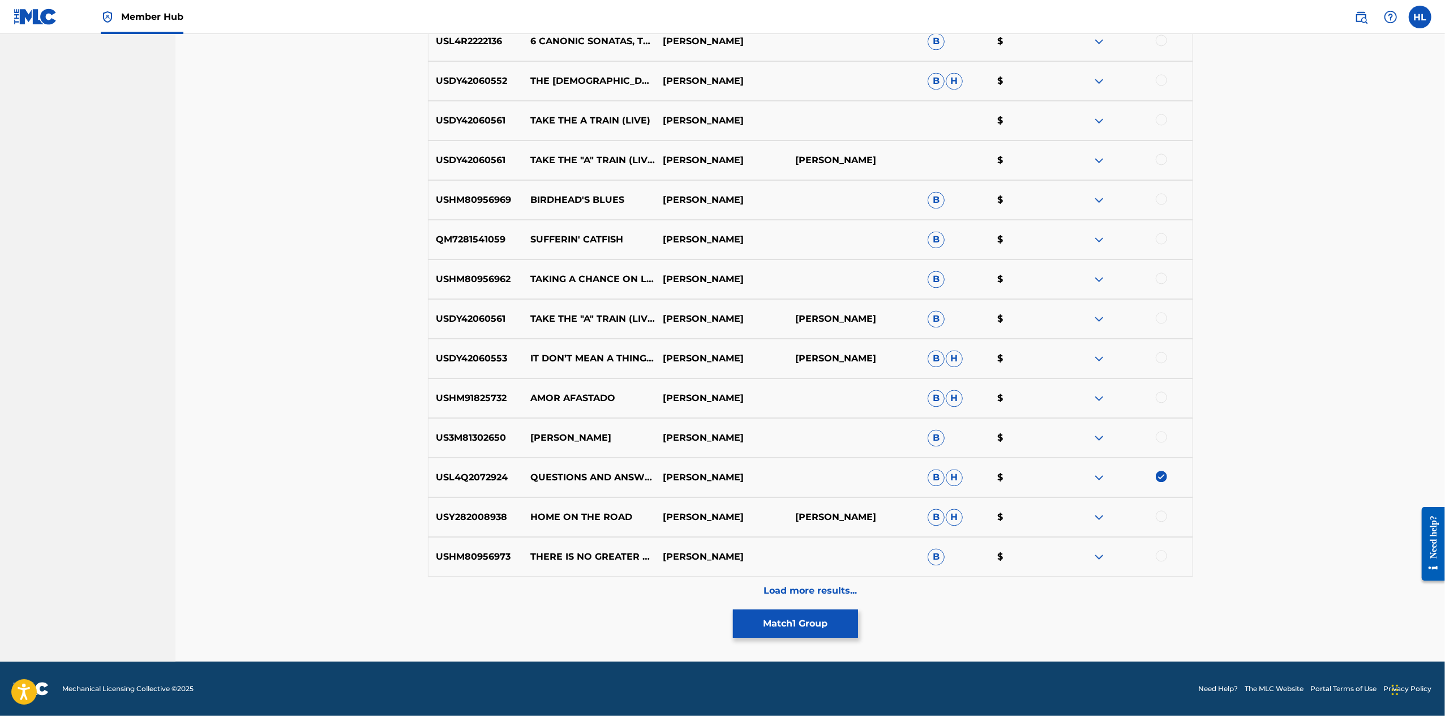
scroll to position [0, 0]
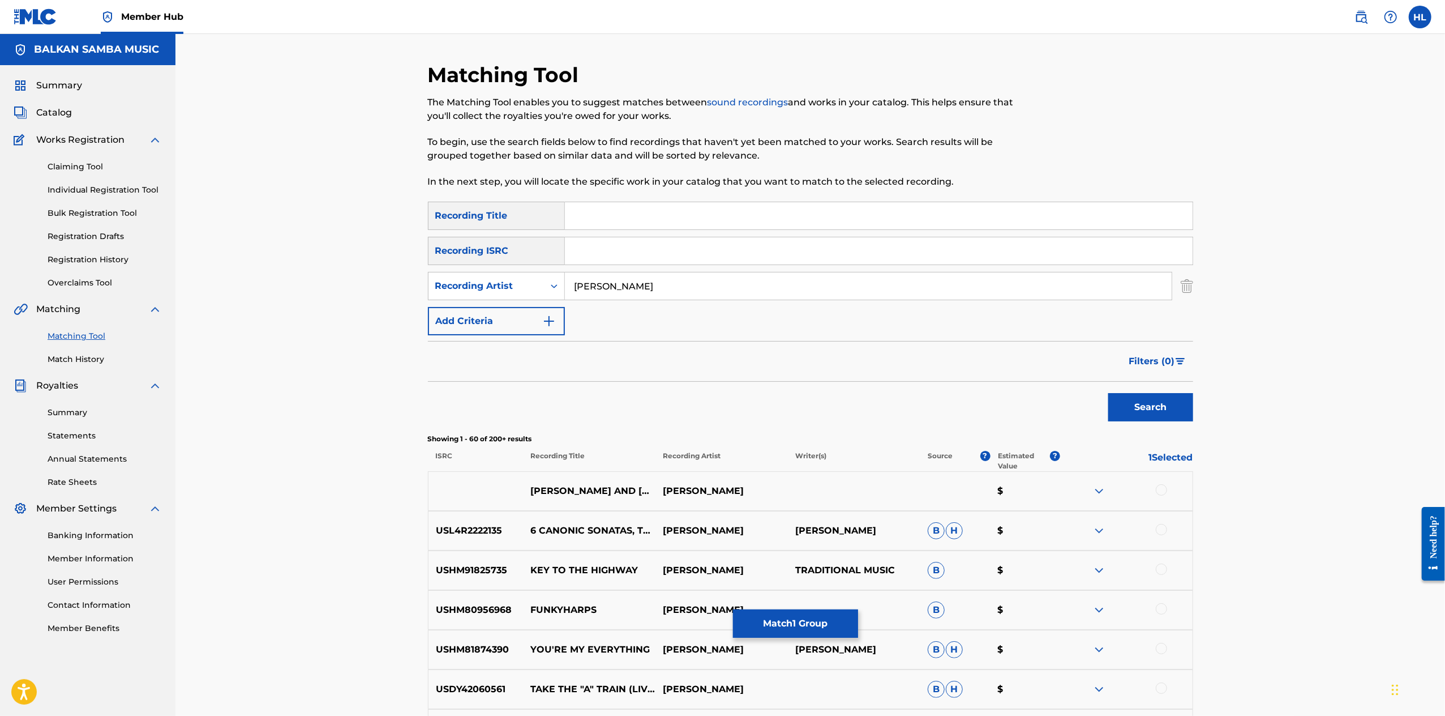
click at [745, 229] on input "Search Form" at bounding box center [879, 215] width 628 height 27
paste input "QUESTIONS AND ANSWERS"
type input "QUESTIONS AND ANSWERS"
click at [1193, 421] on button "Search" at bounding box center [1151, 407] width 85 height 28
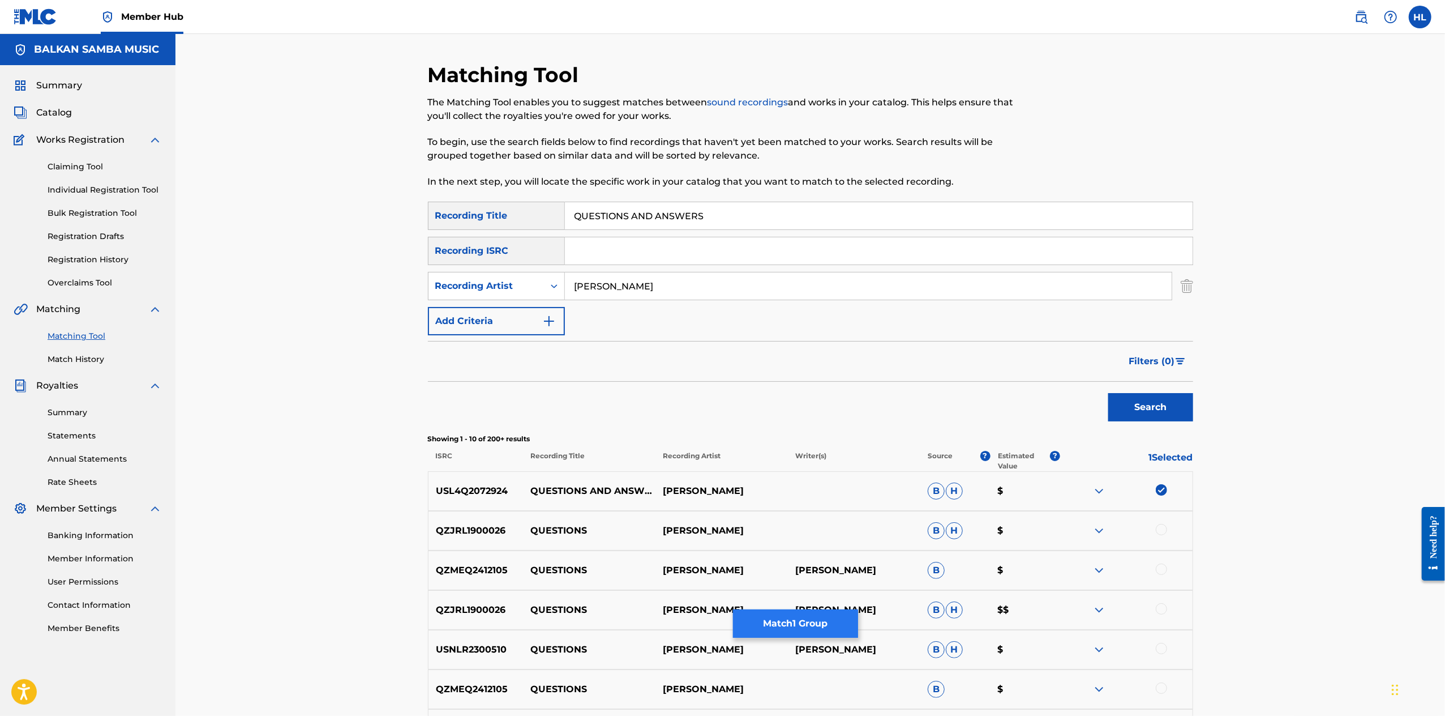
click at [858, 609] on button "Match 1 Group" at bounding box center [795, 623] width 125 height 28
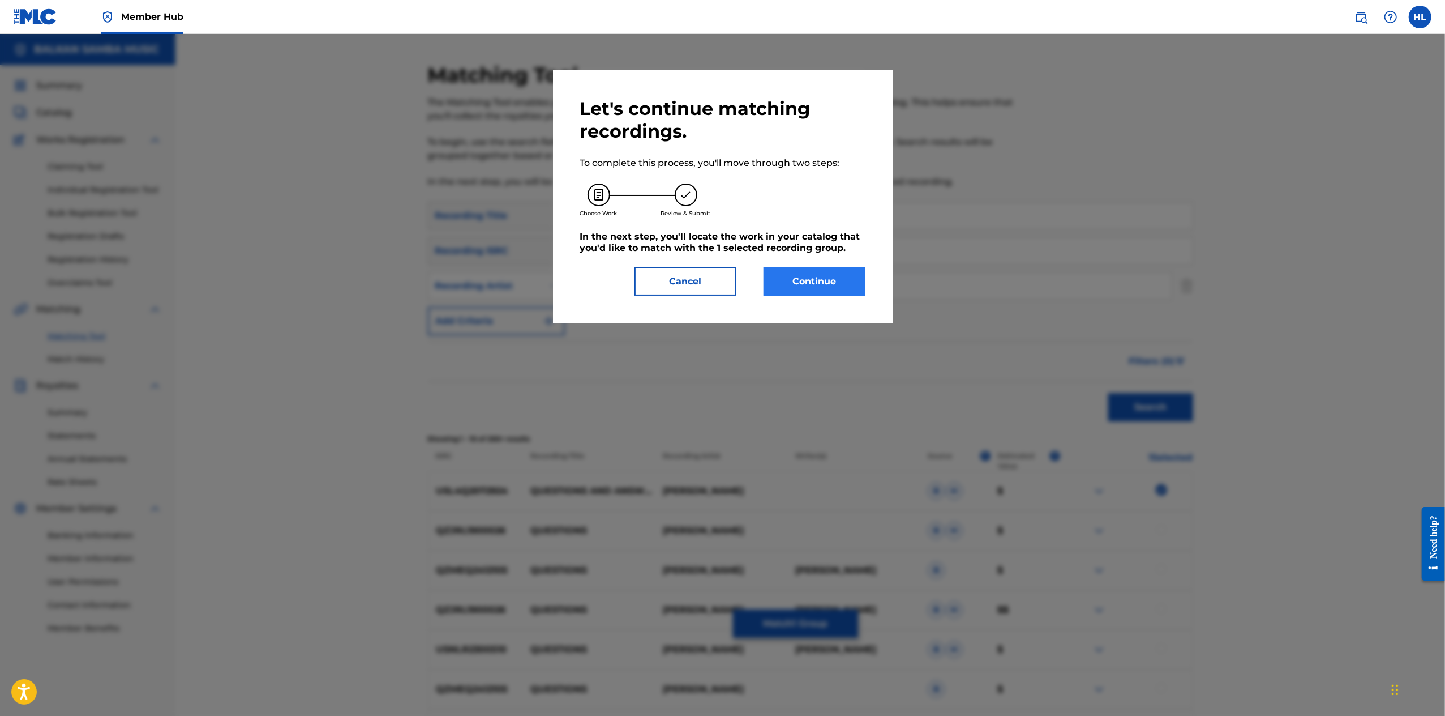
click at [805, 296] on button "Continue" at bounding box center [815, 281] width 102 height 28
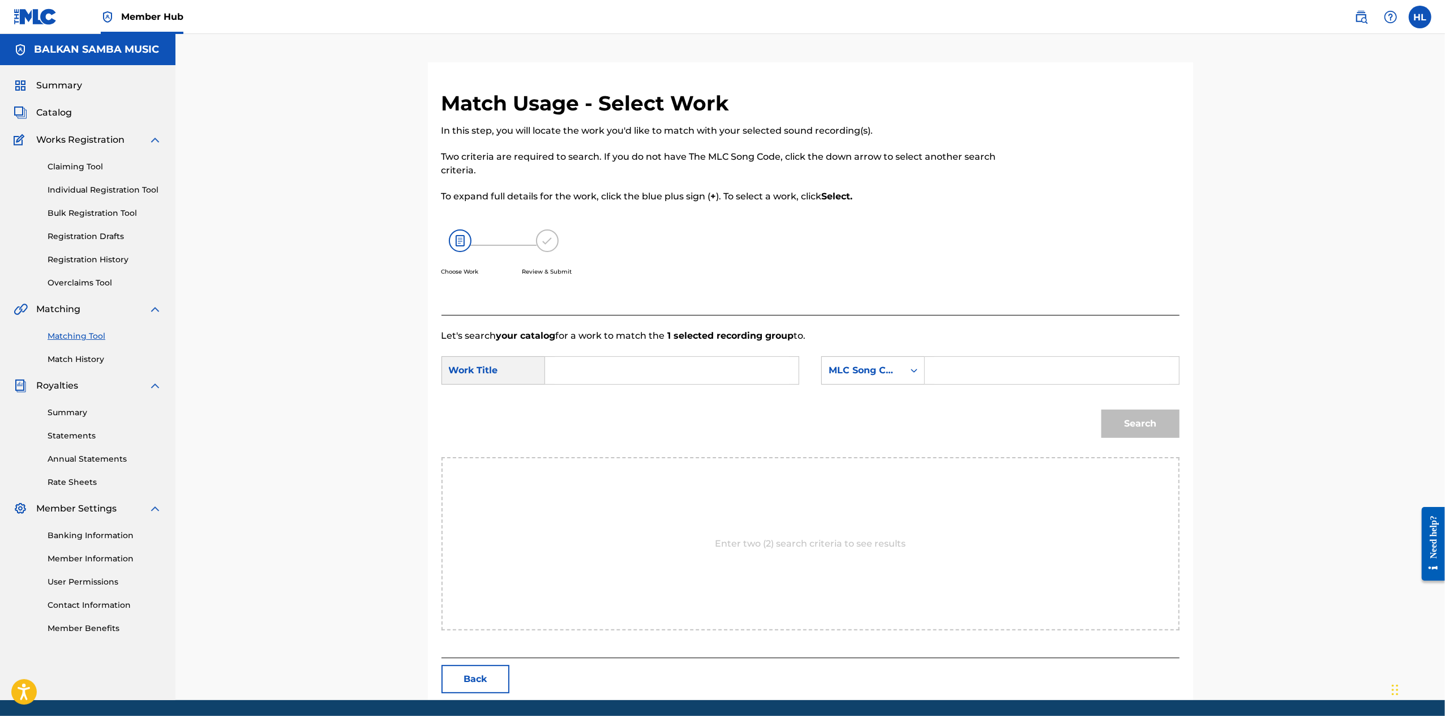
click at [642, 384] on input "Search Form" at bounding box center [672, 370] width 234 height 27
paste input "QUESTIONS AND ANSWERS"
type input "QUESTIONS AND ANSWERS"
click at [893, 381] on div "MLC Song Code" at bounding box center [863, 371] width 82 height 22
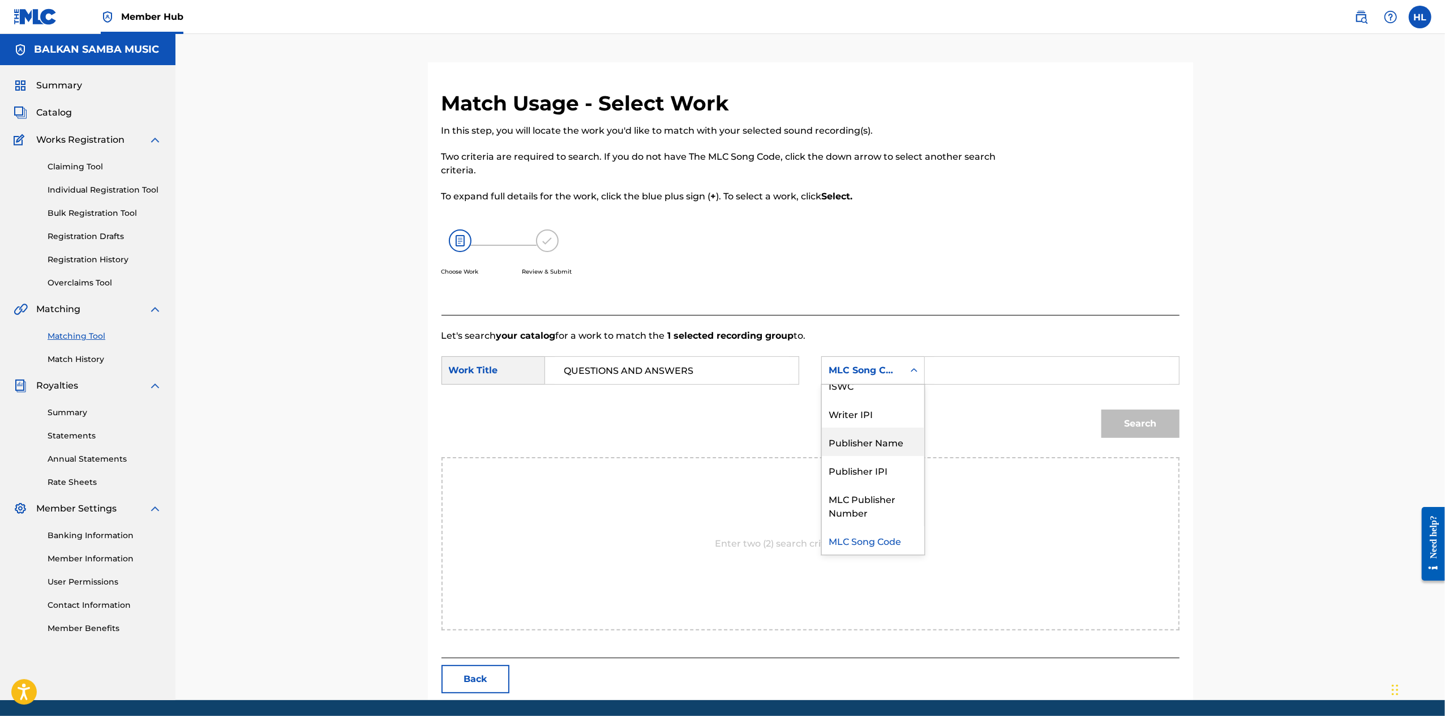
click at [900, 456] on div "Publisher Name" at bounding box center [873, 441] width 102 height 28
click at [1024, 384] on input "Search Form" at bounding box center [1052, 370] width 234 height 27
type input "balkan"
click at [1180, 438] on button "Search" at bounding box center [1141, 423] width 78 height 28
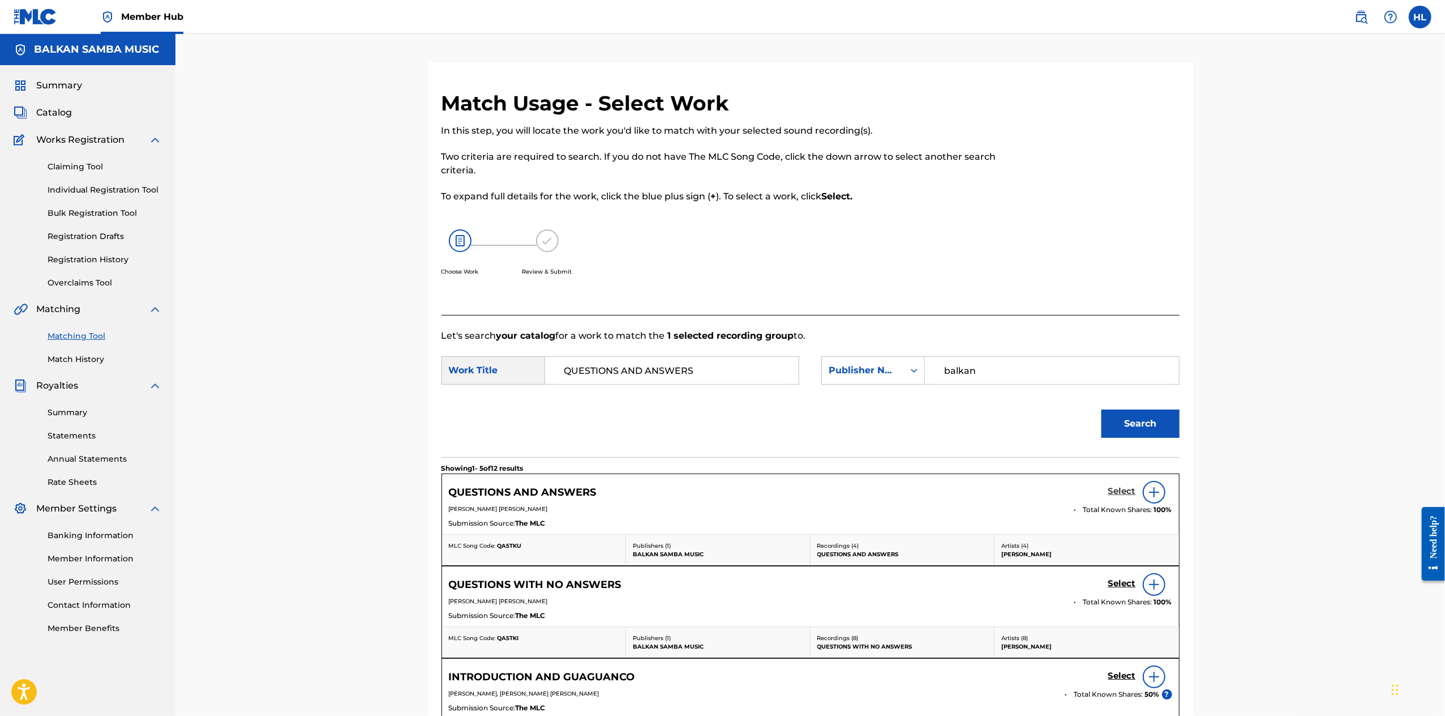
click at [1136, 497] on h5 "Select" at bounding box center [1123, 491] width 28 height 11
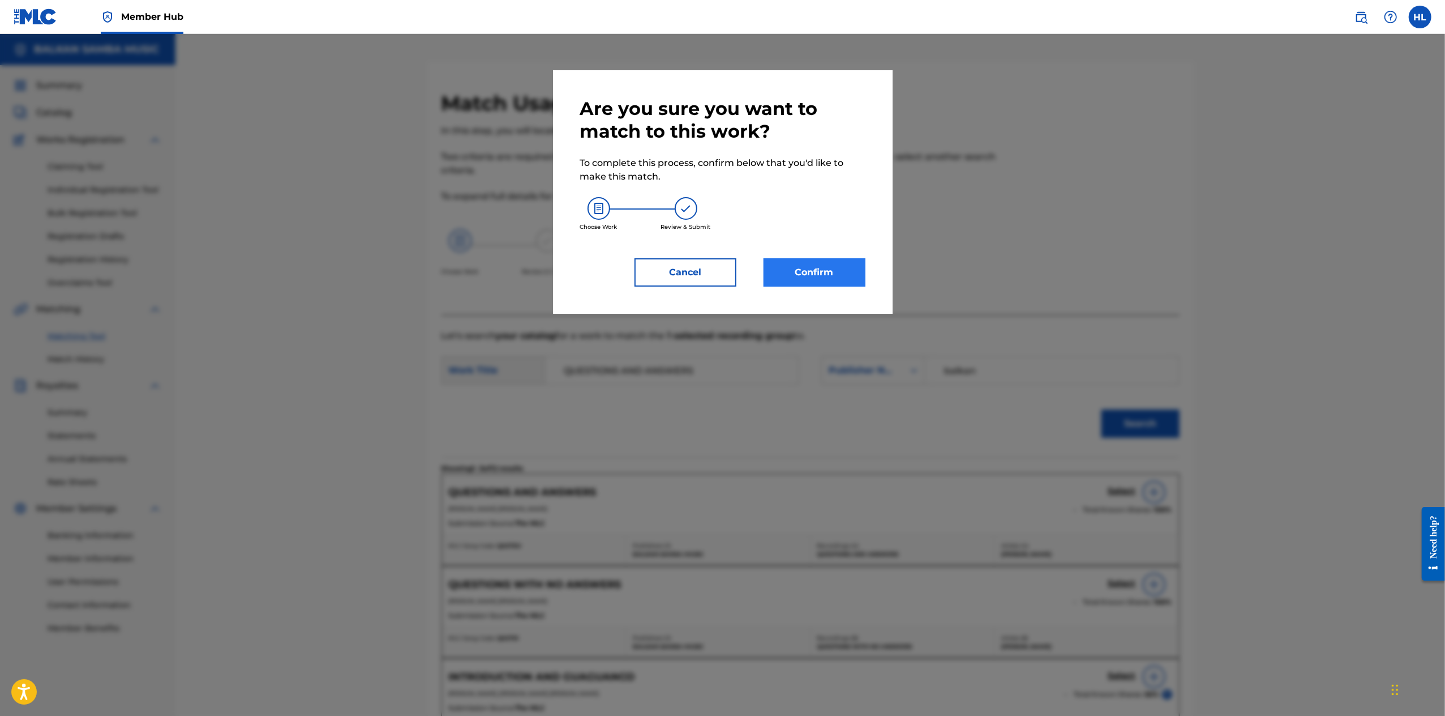
click at [836, 286] on button "Confirm" at bounding box center [815, 272] width 102 height 28
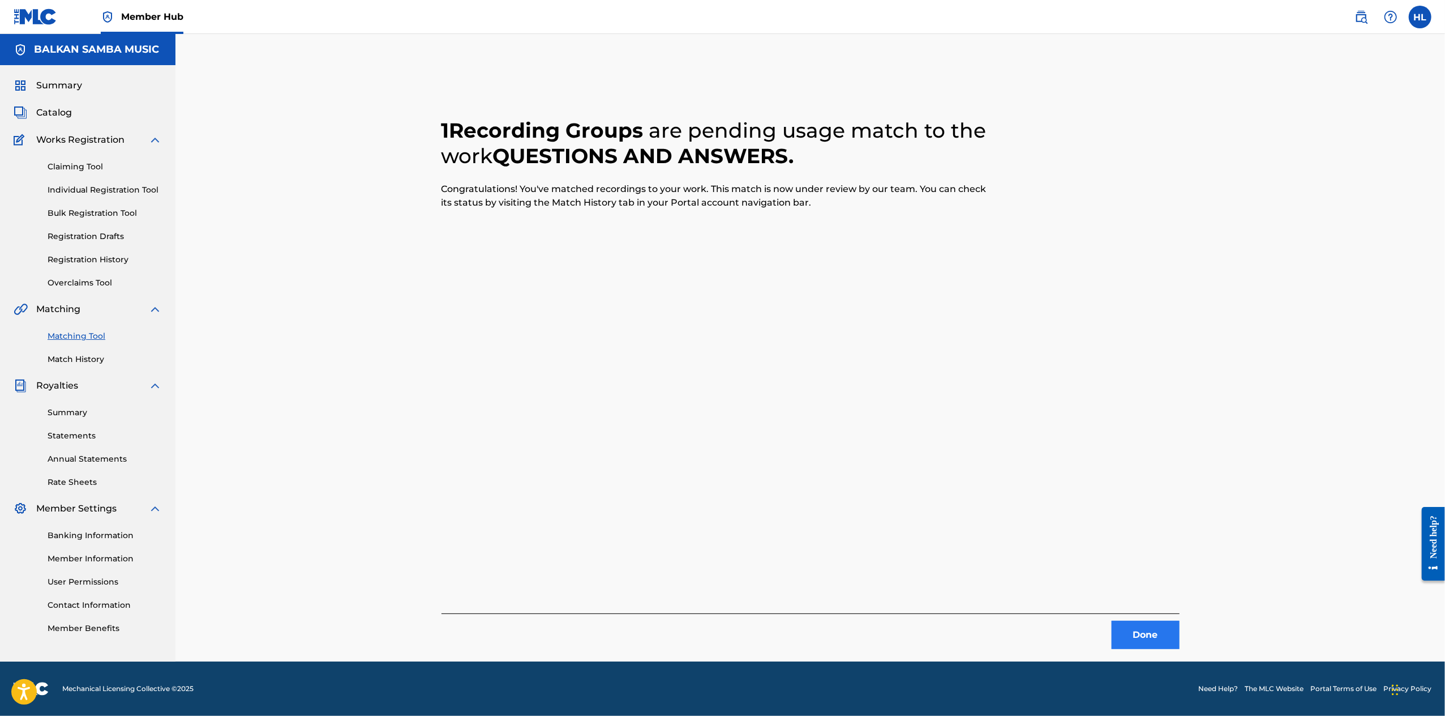
click at [1180, 647] on button "Done" at bounding box center [1146, 635] width 68 height 28
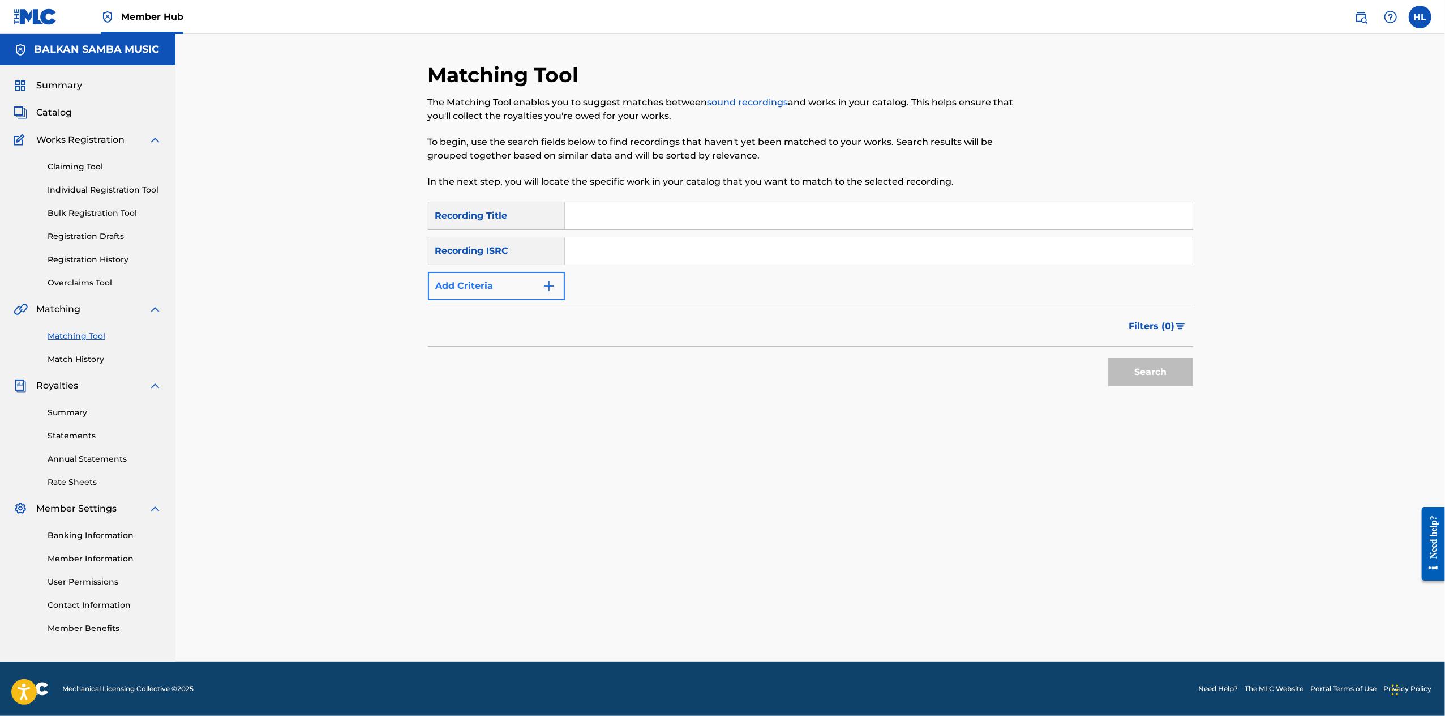
click at [481, 300] on button "Add Criteria" at bounding box center [496, 286] width 137 height 28
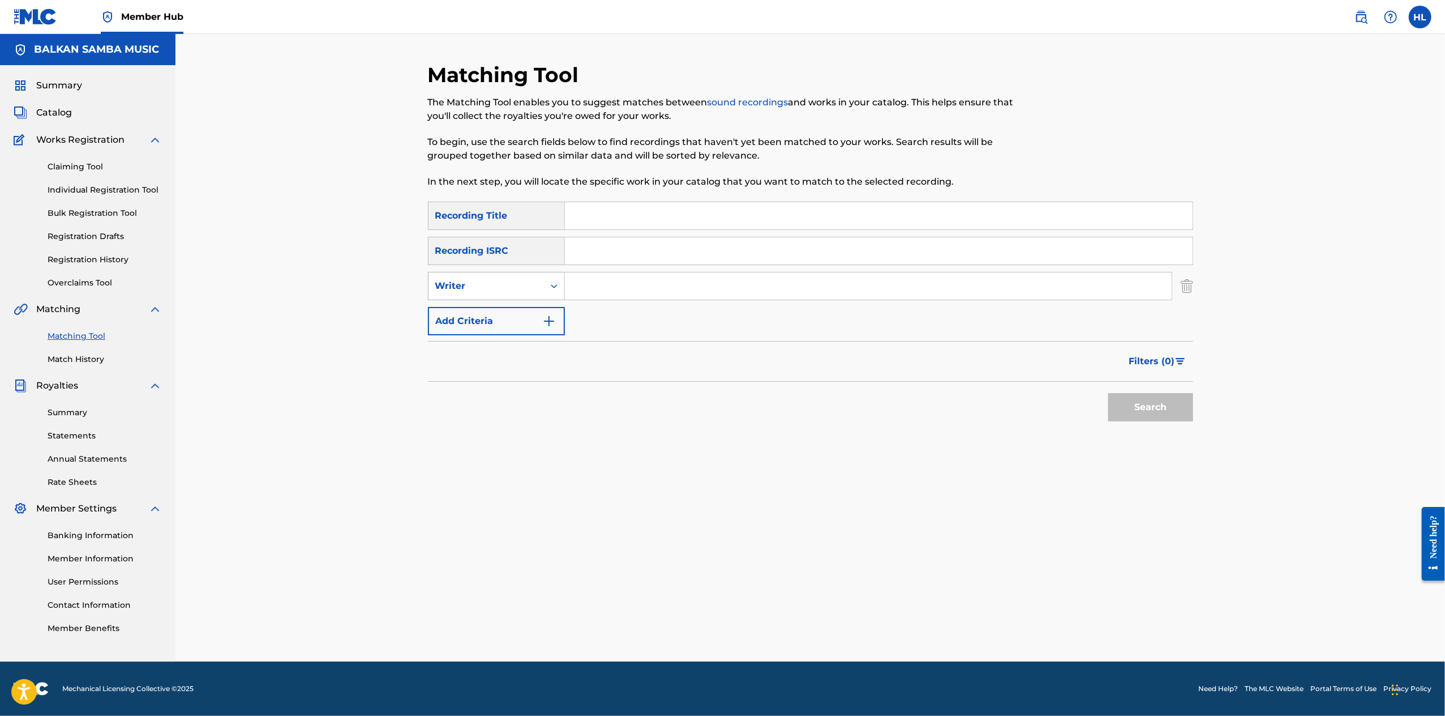
click at [507, 297] on div "Writer" at bounding box center [486, 286] width 115 height 22
click at [478, 328] on div "Recording Artist" at bounding box center [497, 314] width 136 height 28
click at [631, 300] on input "Search Form" at bounding box center [868, 285] width 607 height 27
type input "o"
type input "[PERSON_NAME]"
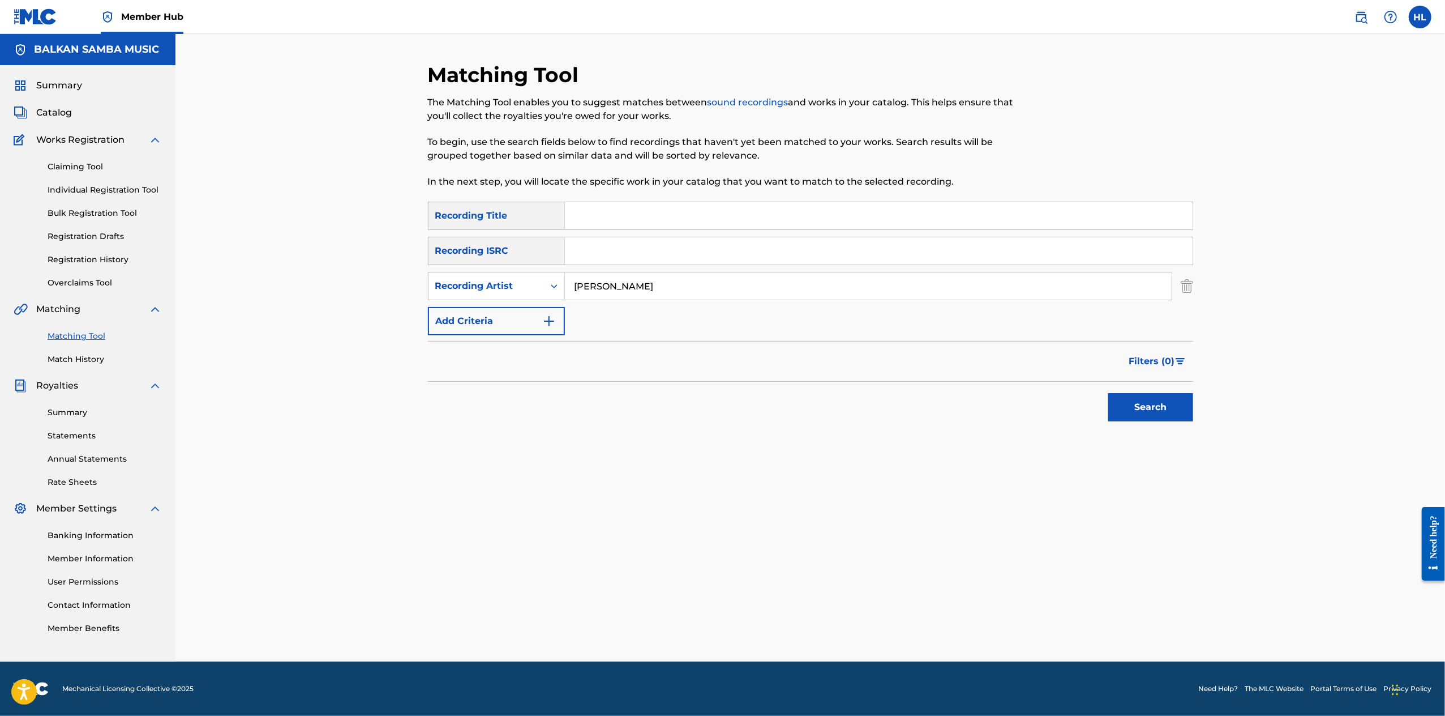
click at [1193, 421] on button "Search" at bounding box center [1151, 407] width 85 height 28
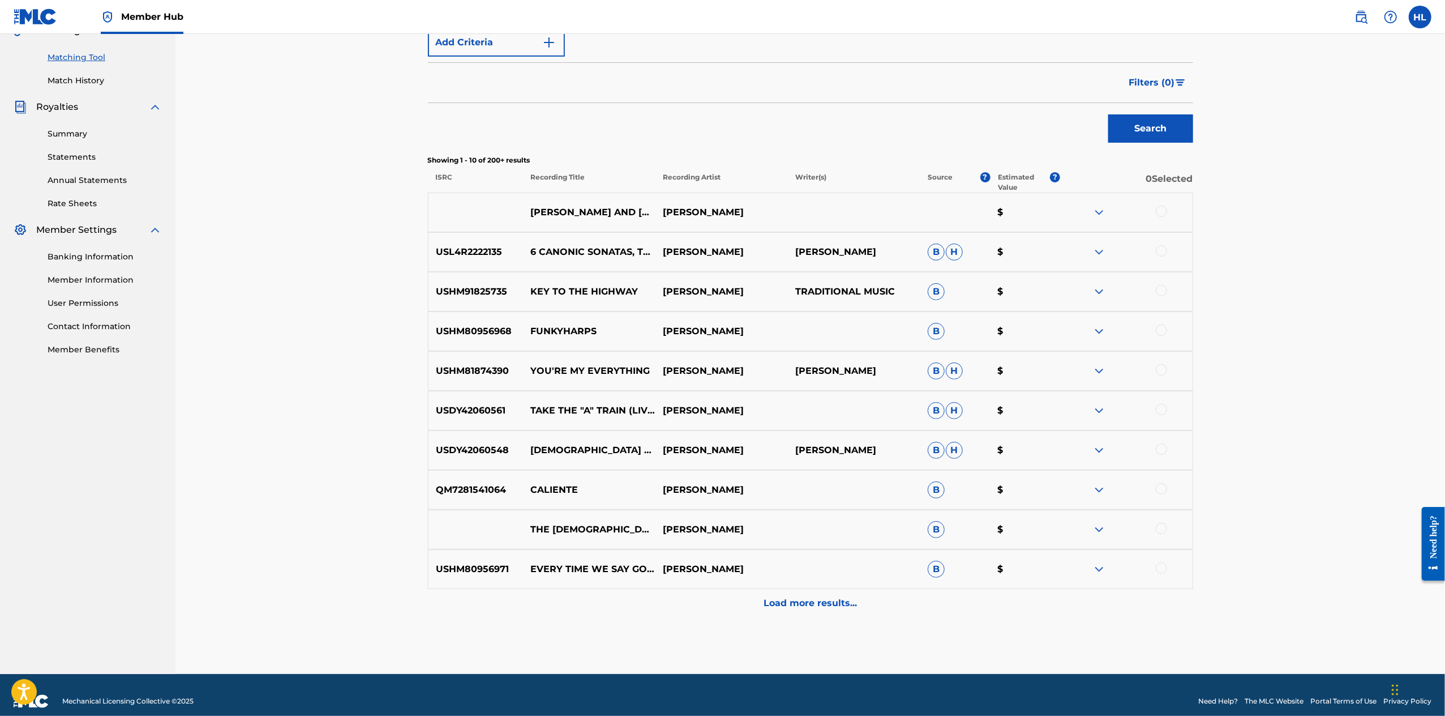
scroll to position [460, 0]
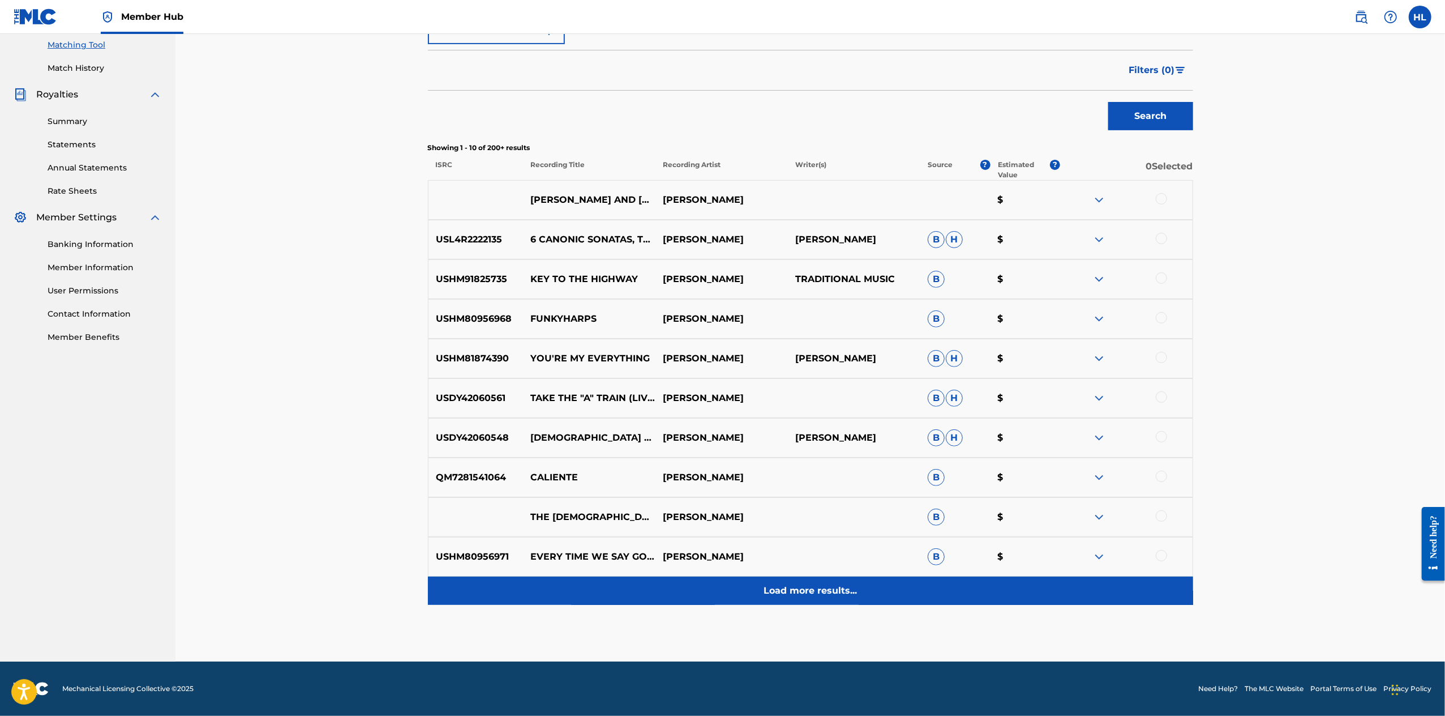
click at [831, 576] on div "Load more results..." at bounding box center [810, 590] width 765 height 28
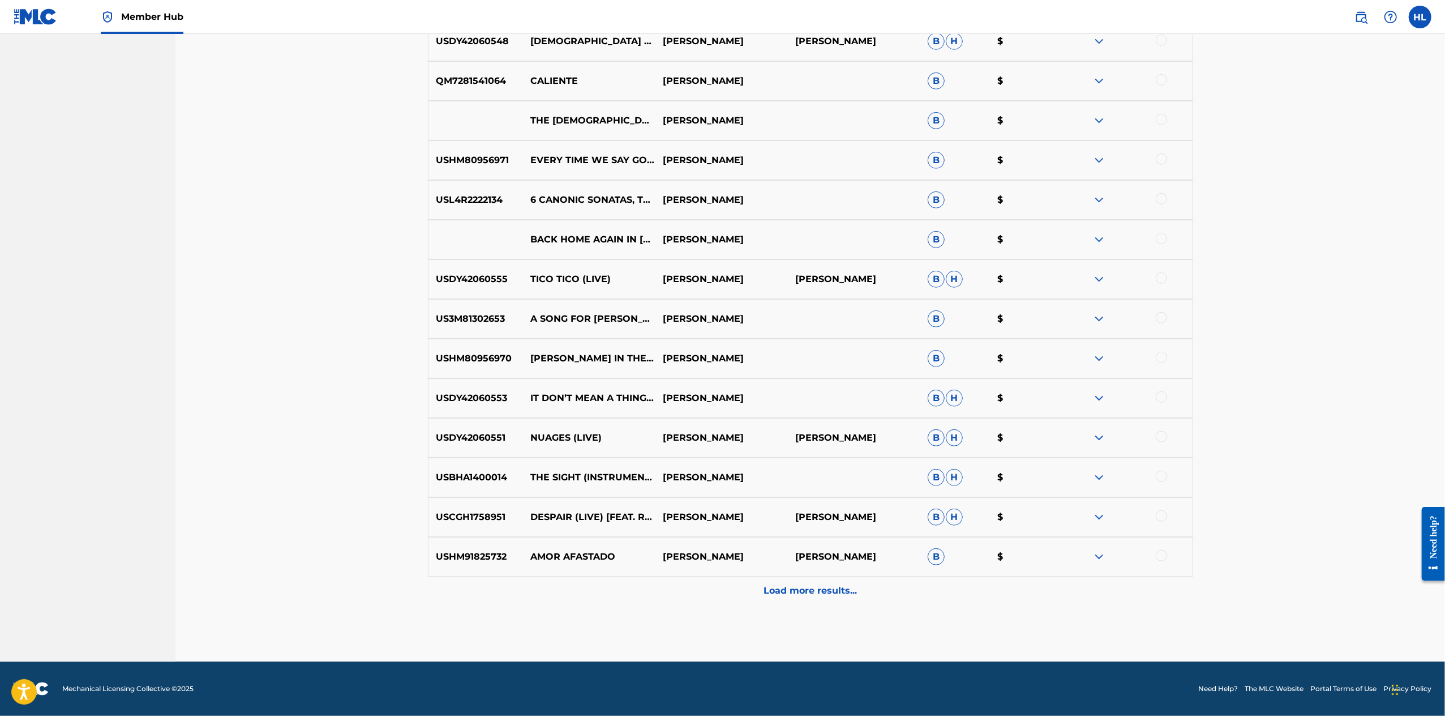
scroll to position [935, 0]
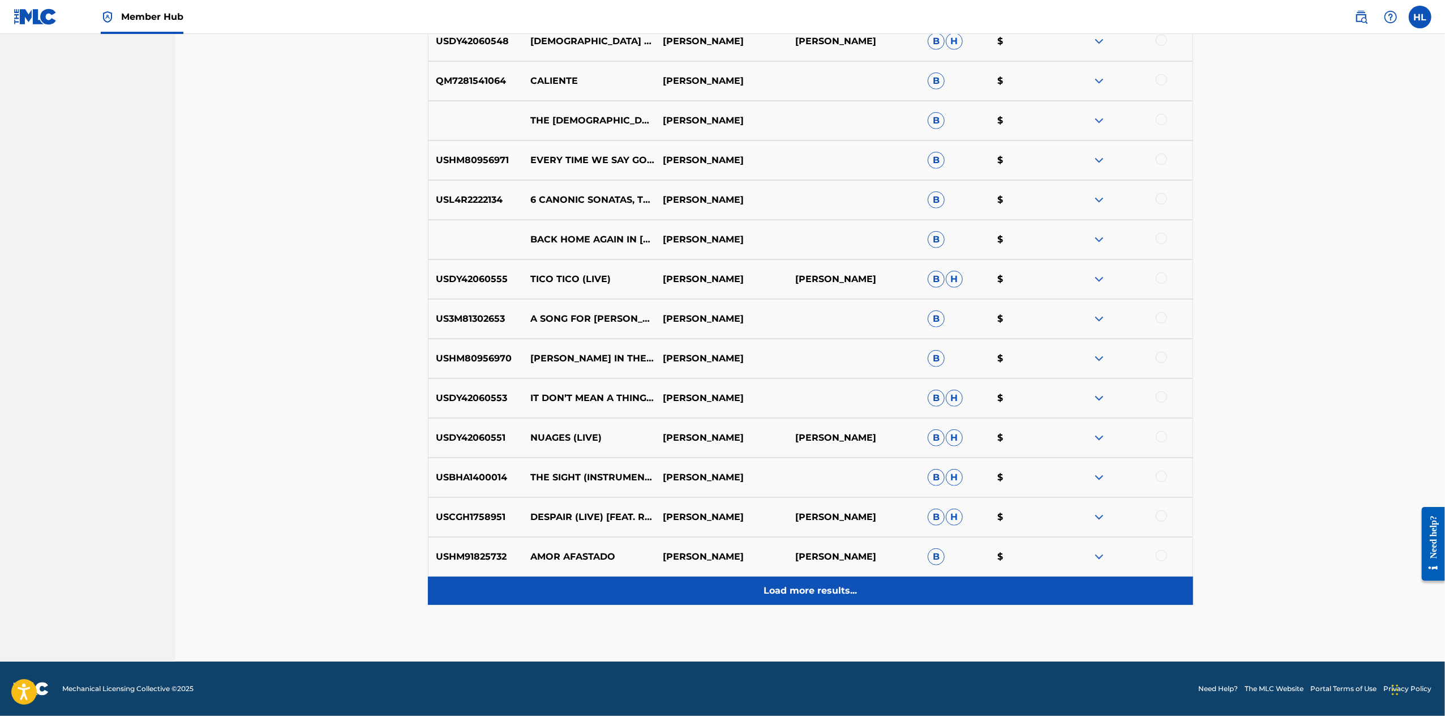
click at [866, 576] on div "Load more results..." at bounding box center [810, 590] width 765 height 28
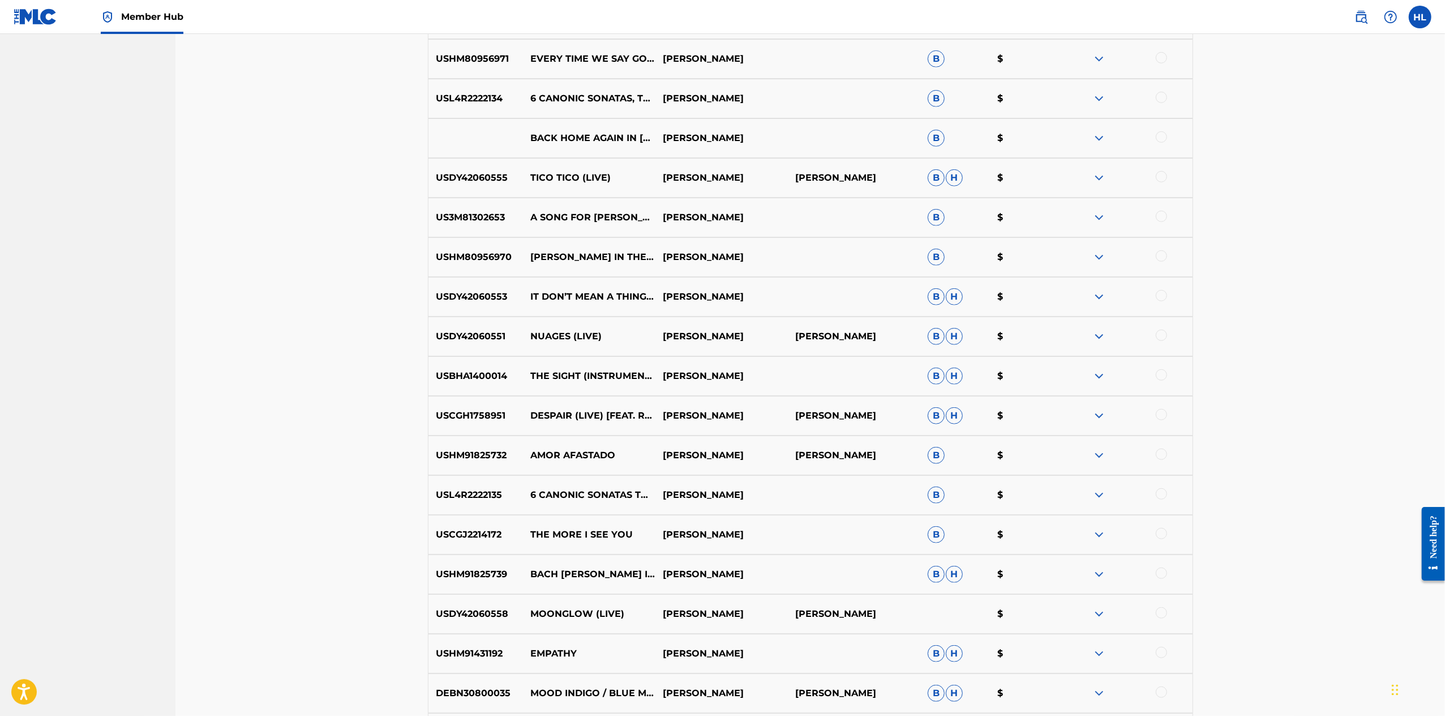
scroll to position [1411, 0]
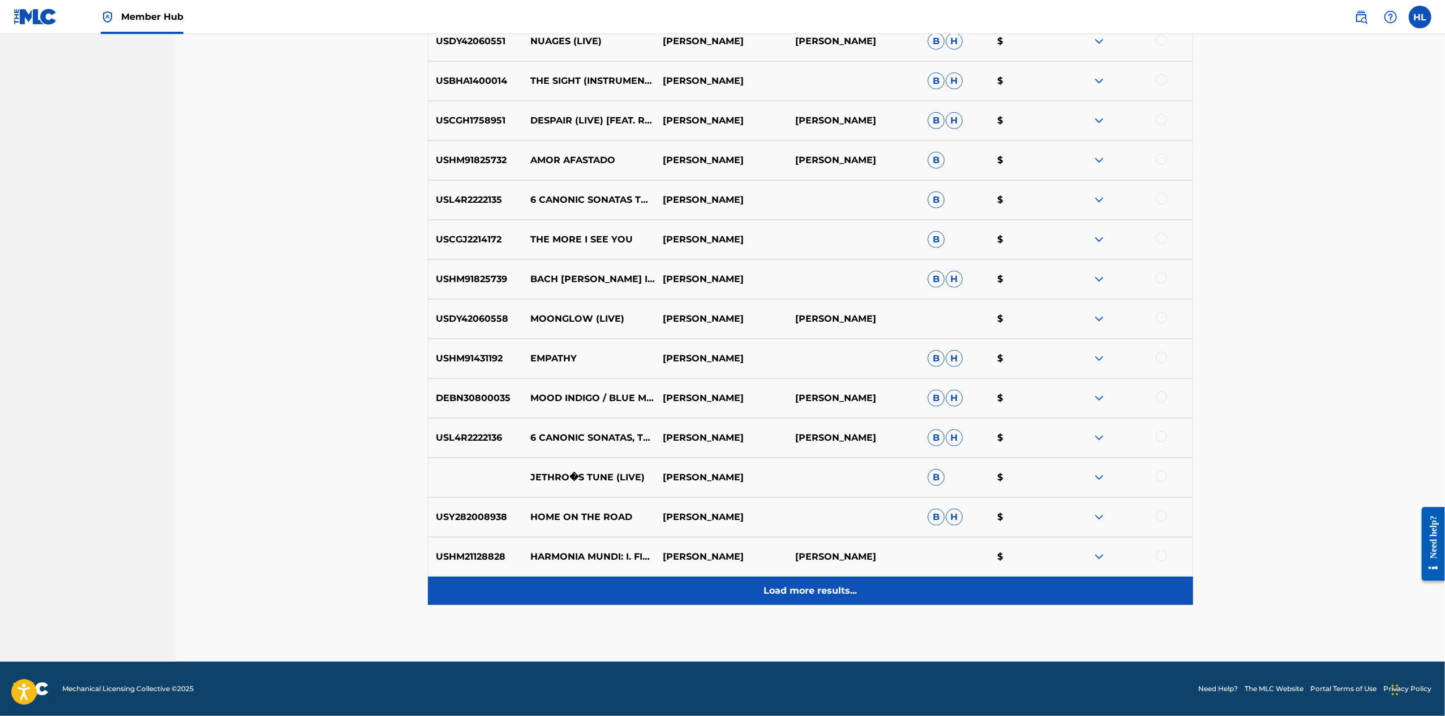
click at [895, 576] on div "Load more results..." at bounding box center [810, 590] width 765 height 28
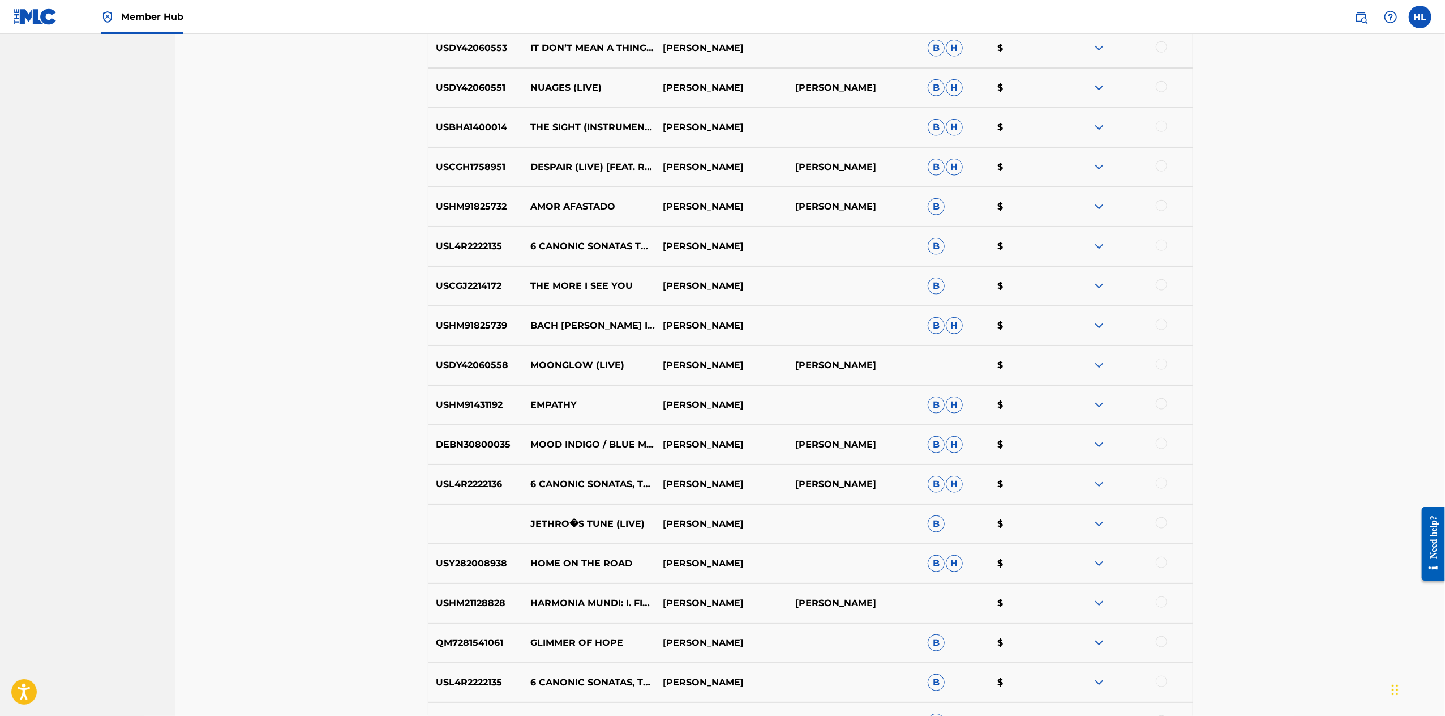
scroll to position [1886, 0]
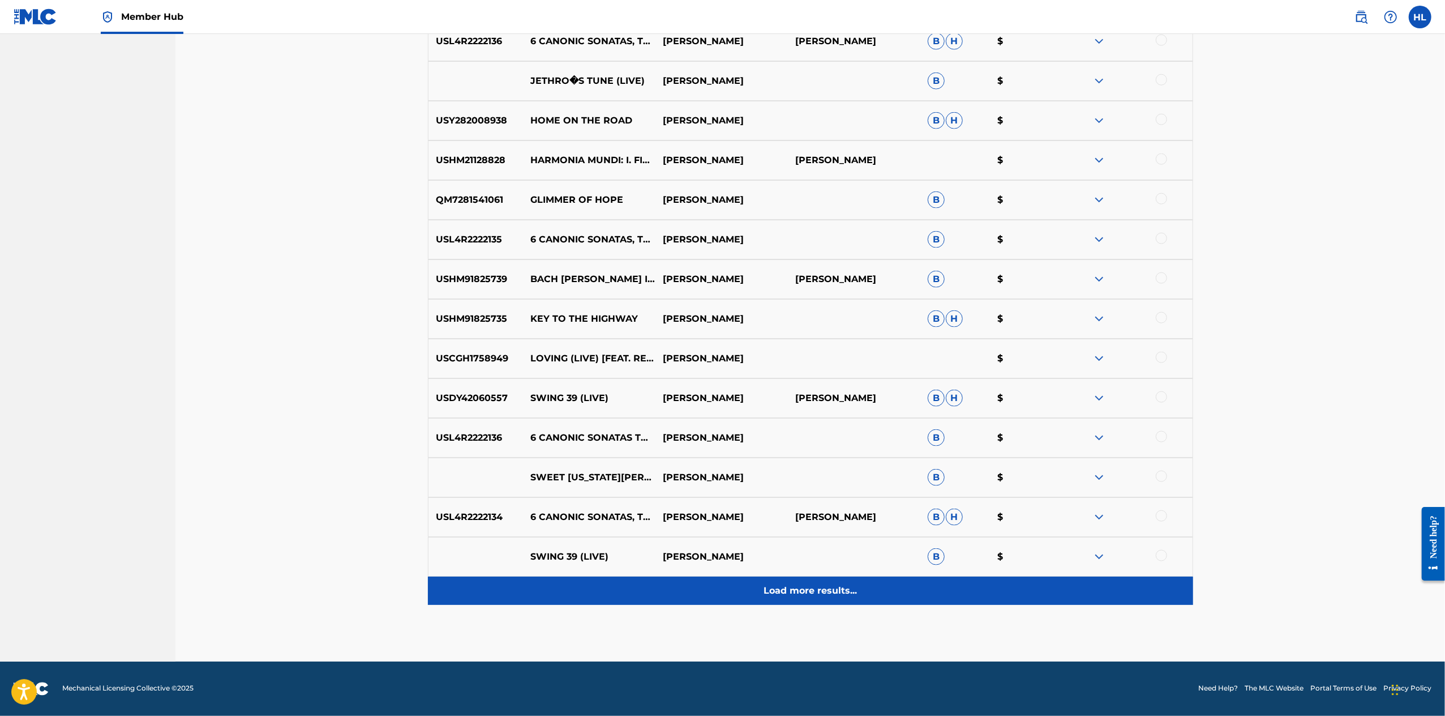
click at [895, 576] on div "Load more results..." at bounding box center [810, 590] width 765 height 28
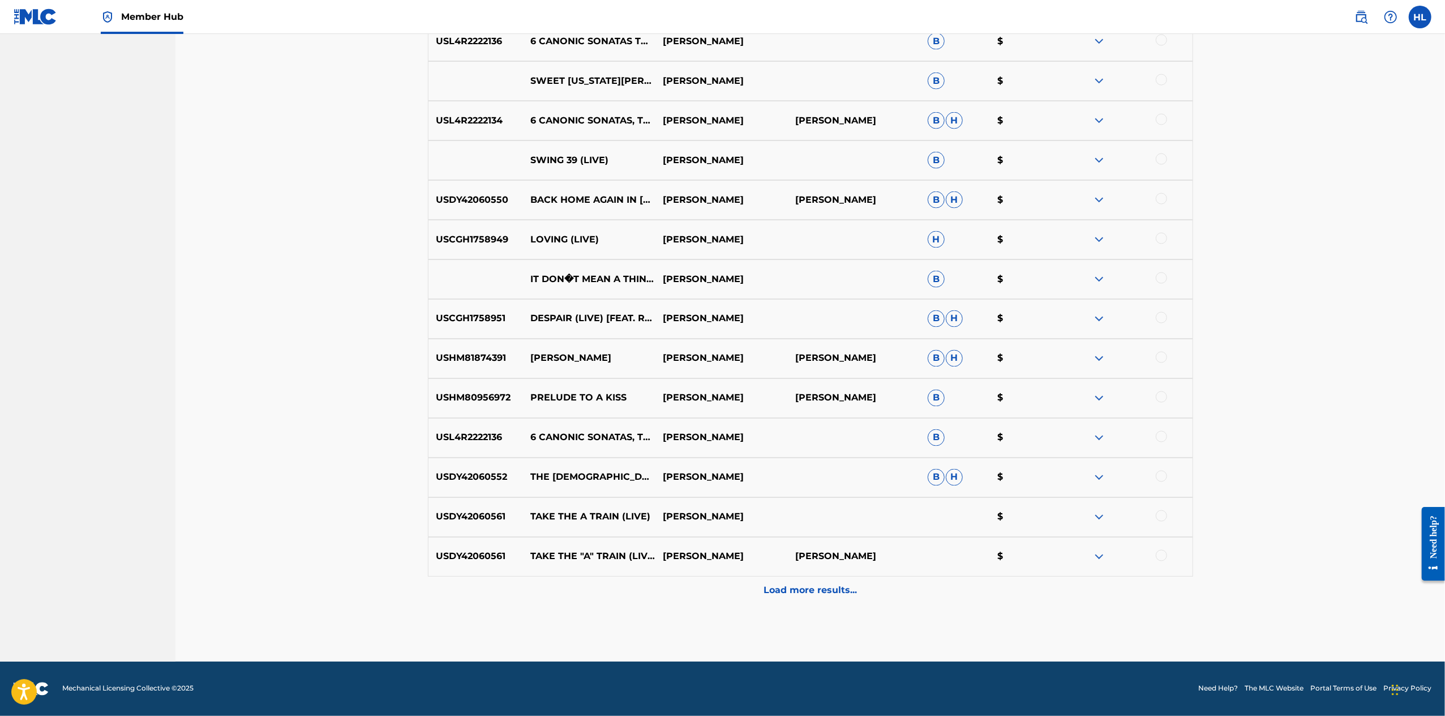
scroll to position [2362, 0]
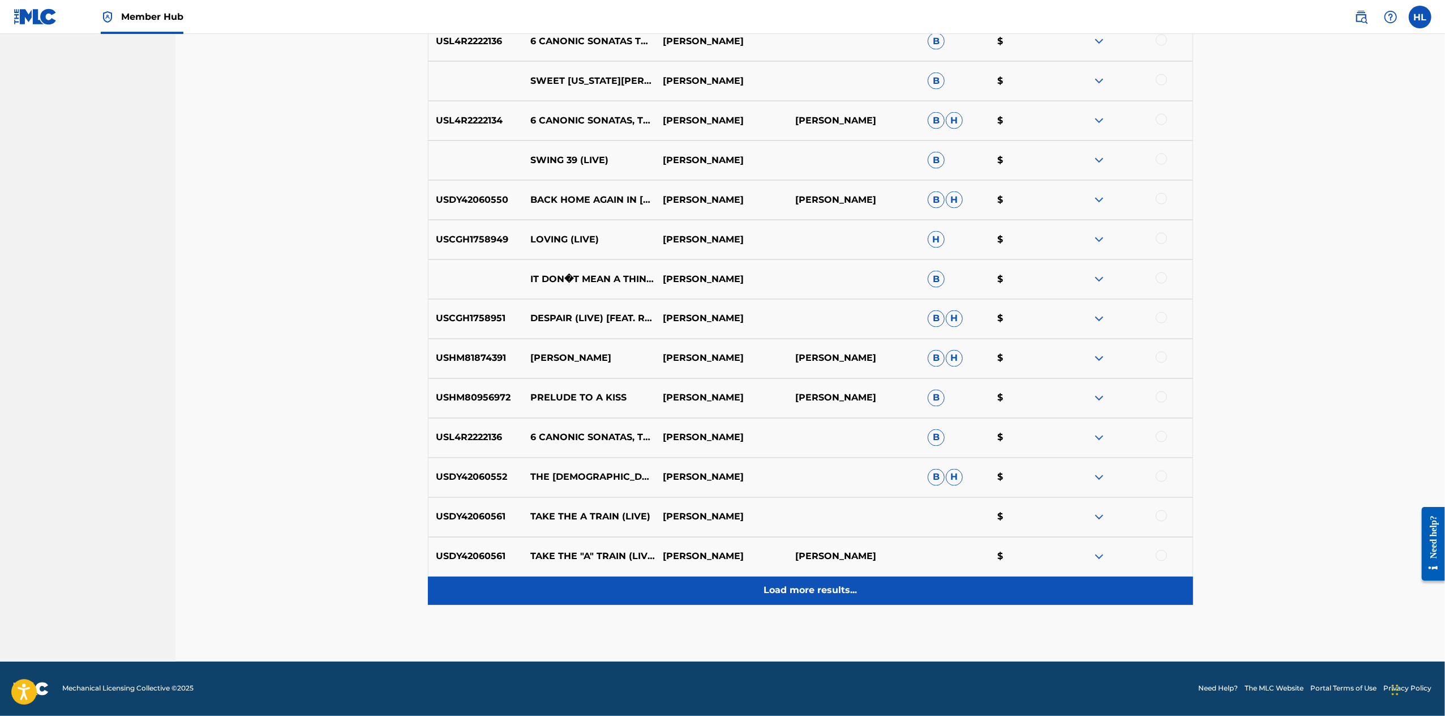
click at [857, 584] on p "Load more results..." at bounding box center [810, 591] width 93 height 14
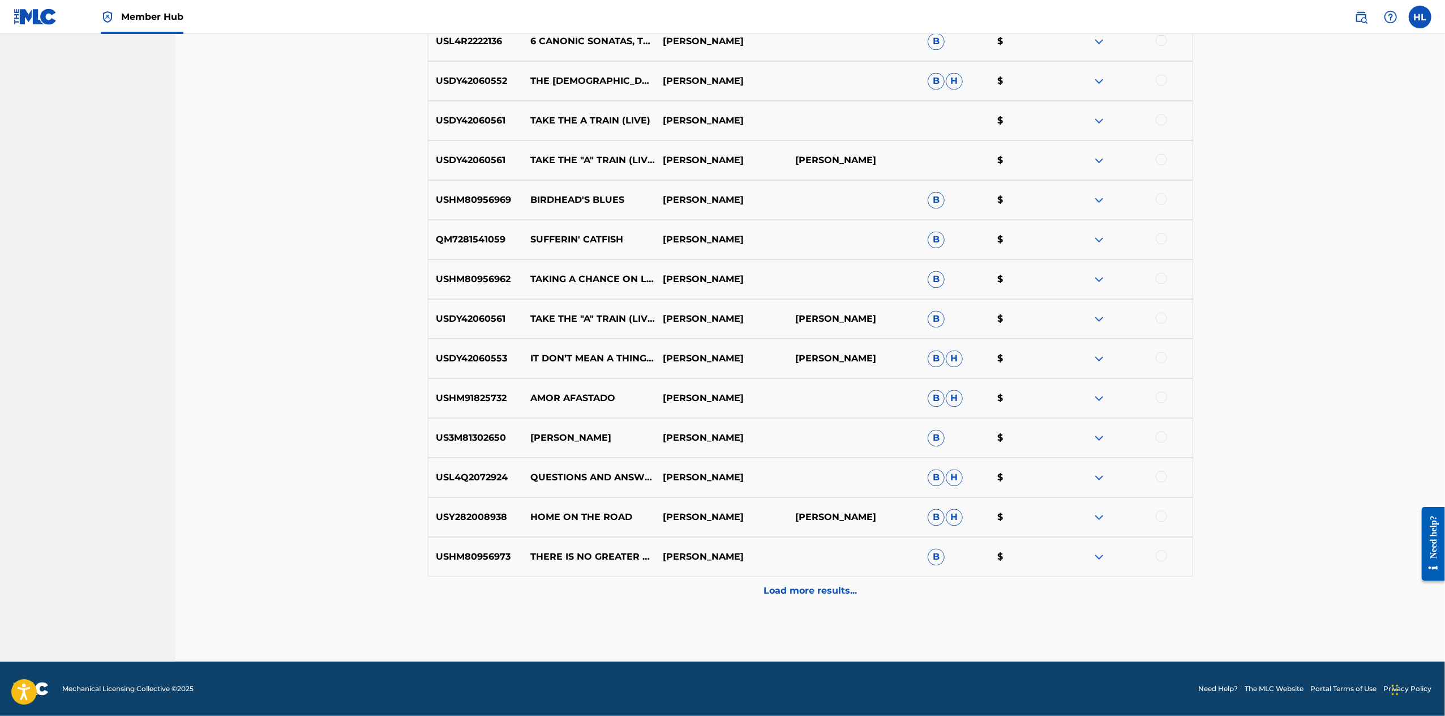
scroll to position [2838, 0]
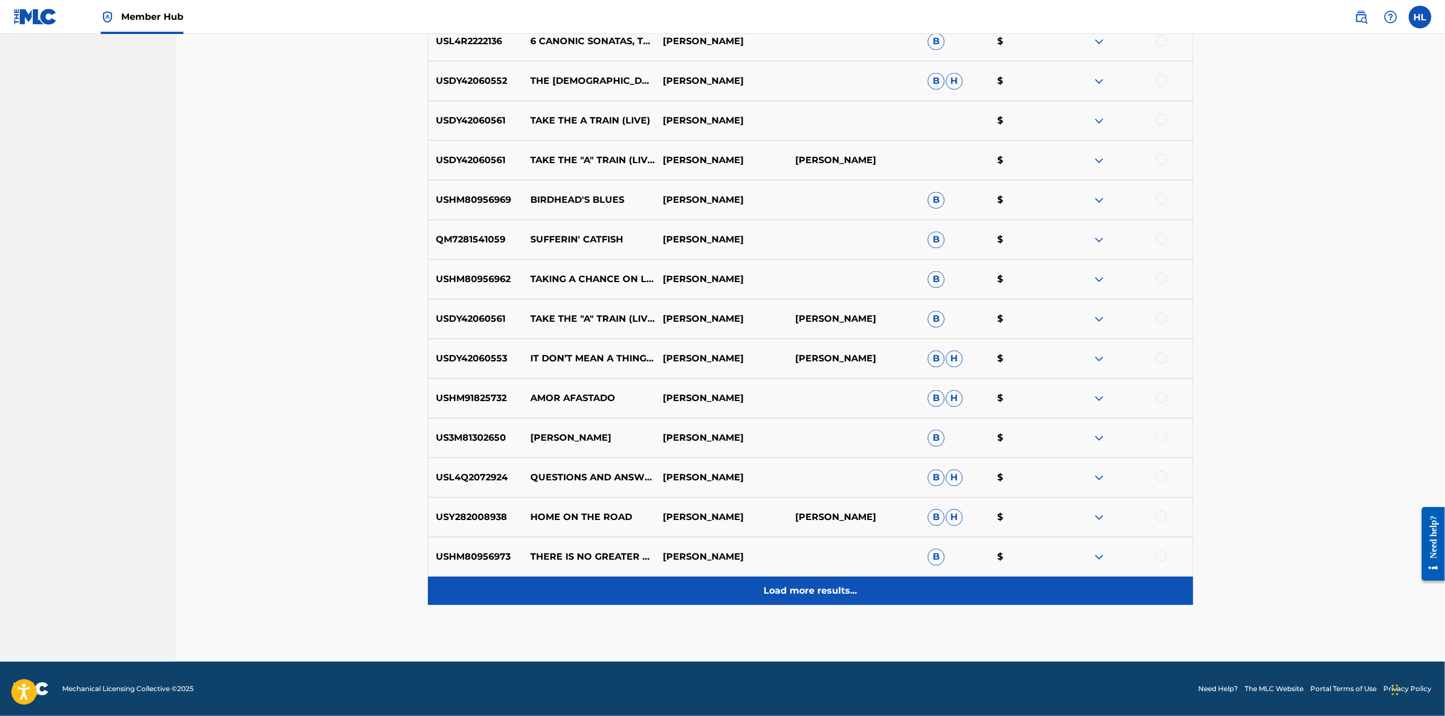
click at [942, 576] on div "Load more results..." at bounding box center [810, 590] width 765 height 28
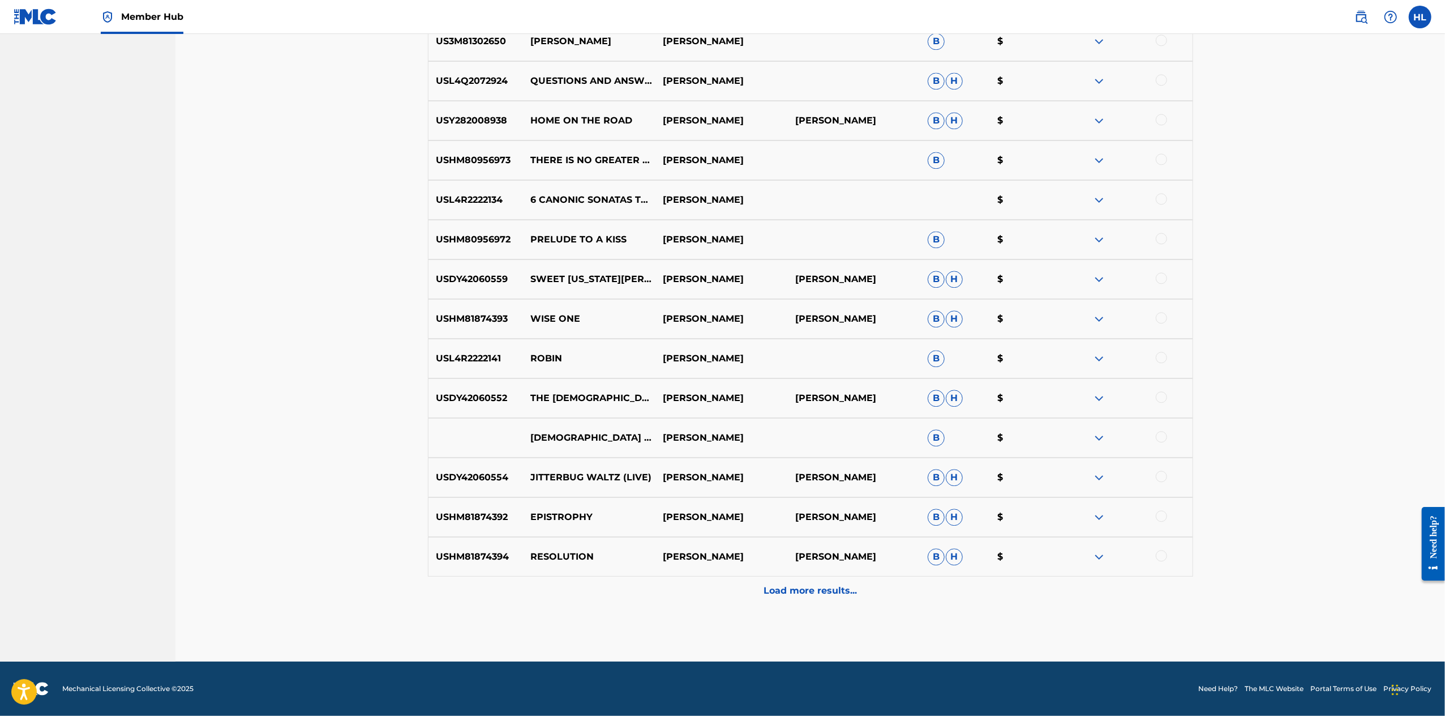
scroll to position [3313, 0]
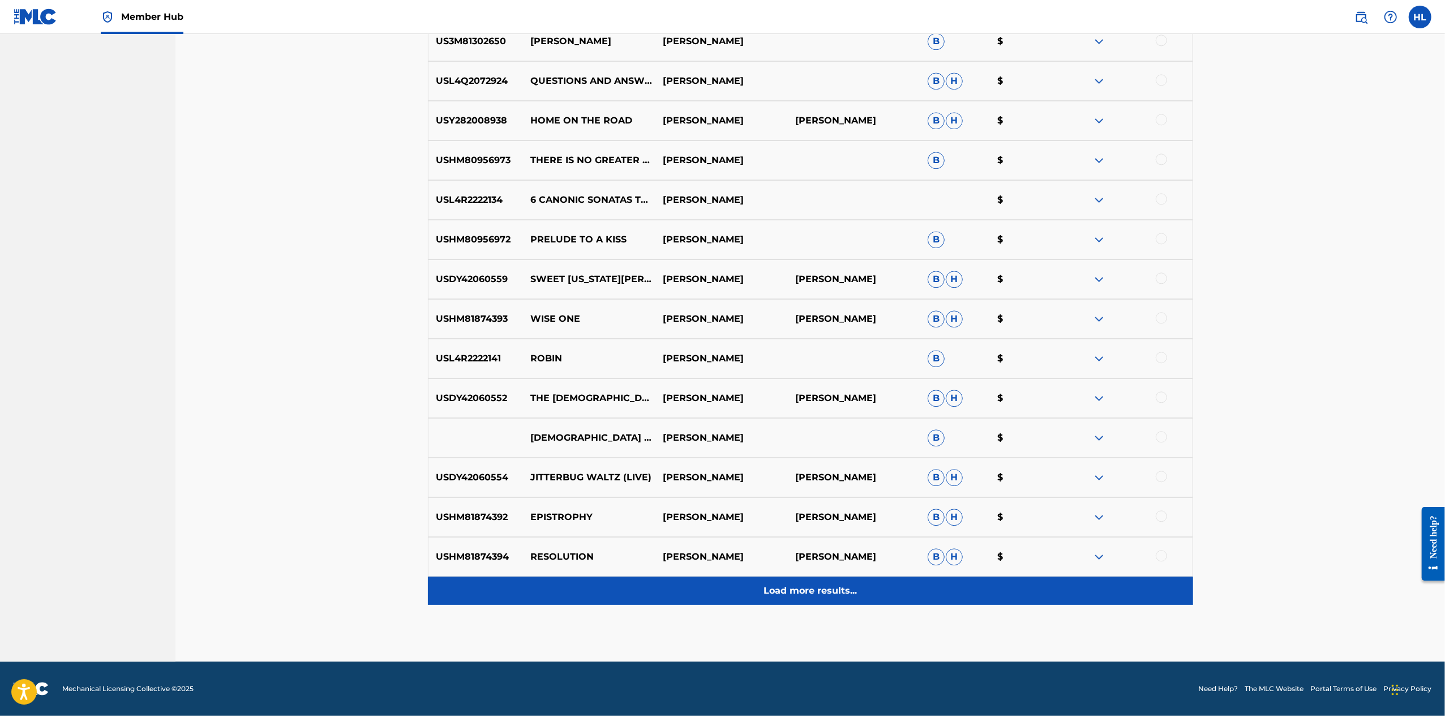
click at [829, 584] on p "Load more results..." at bounding box center [810, 591] width 93 height 14
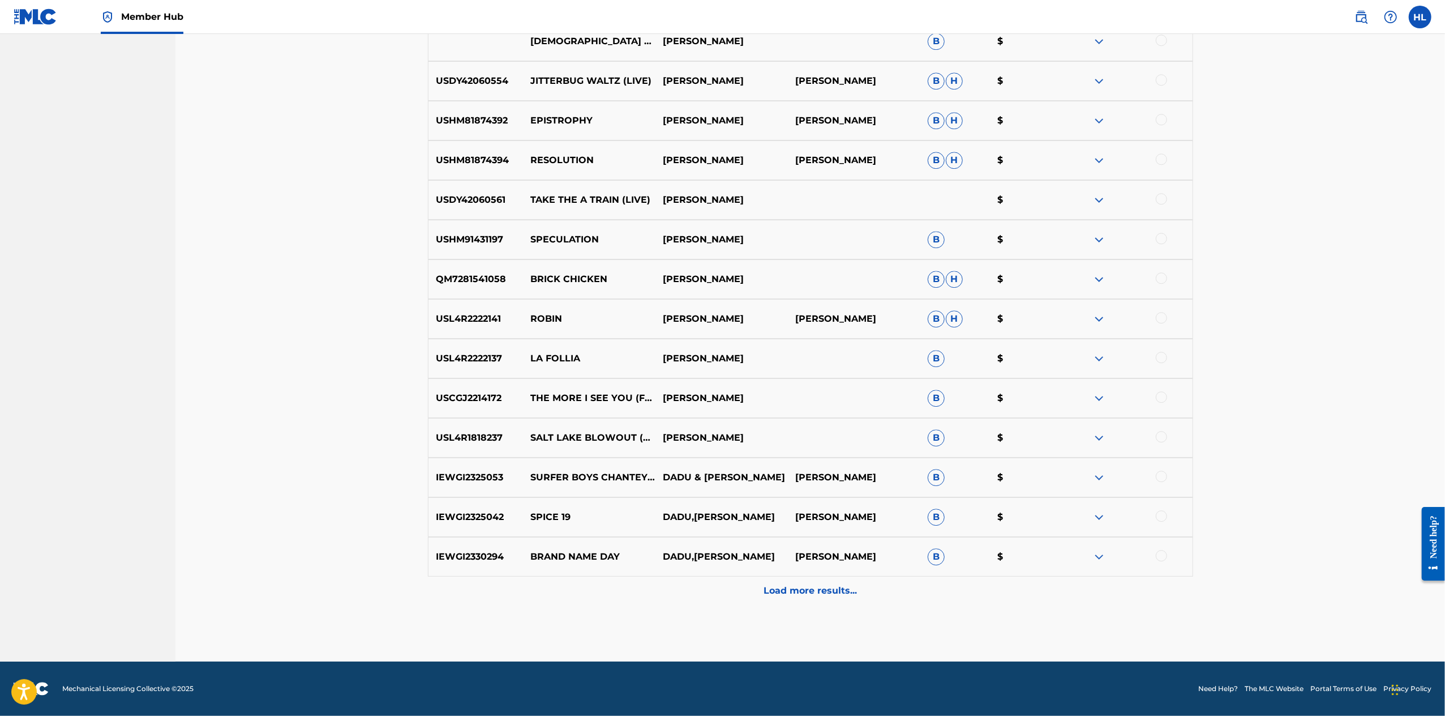
scroll to position [3671, 0]
drag, startPoint x: 493, startPoint y: 499, endPoint x: 596, endPoint y: 500, distance: 103.1
click at [596, 451] on p "SALT LAKE BLOWOUT (LIVE)" at bounding box center [589, 437] width 132 height 27
copy p "SALT LAKE BLOWOUT"
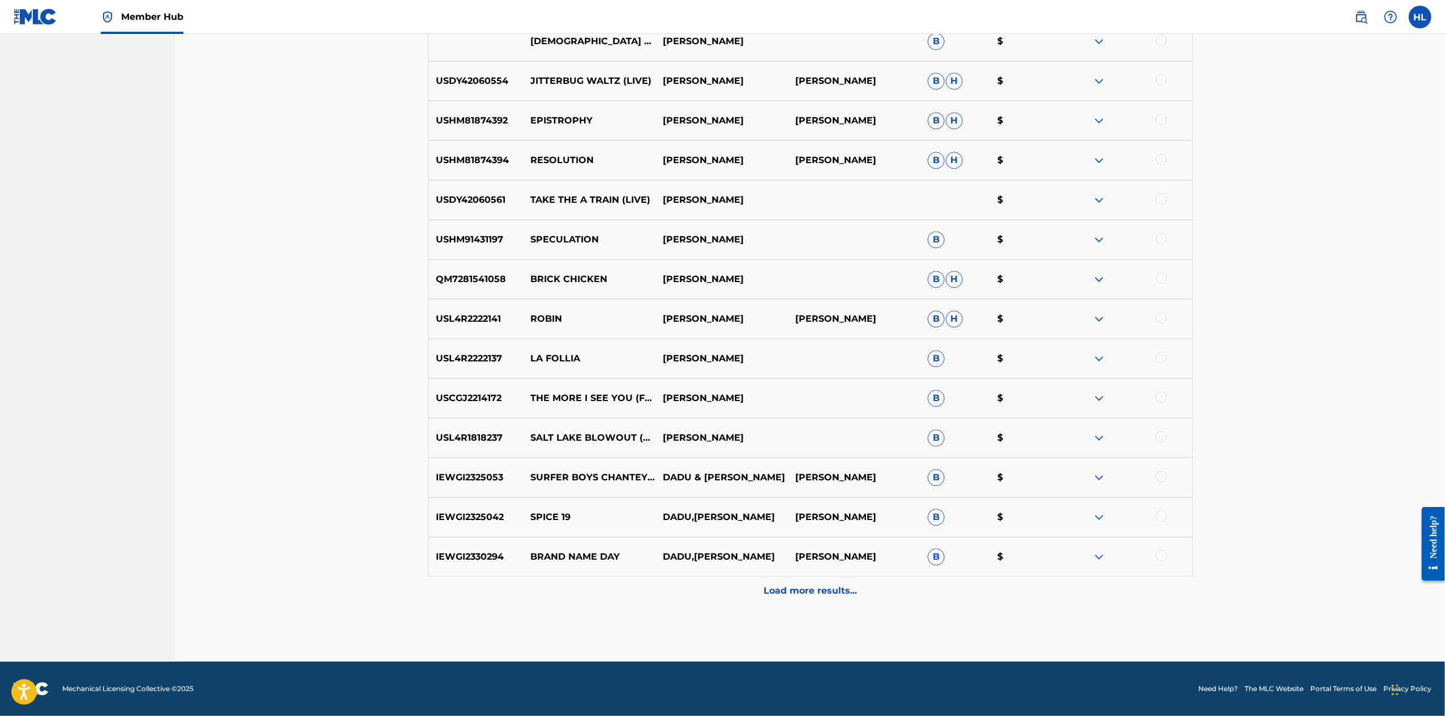
drag, startPoint x: 1248, startPoint y: 500, endPoint x: 1237, endPoint y: 501, distance: 11.3
click at [1167, 442] on div at bounding box center [1161, 436] width 11 height 11
click at [858, 609] on button "Match 1 Group" at bounding box center [795, 623] width 125 height 28
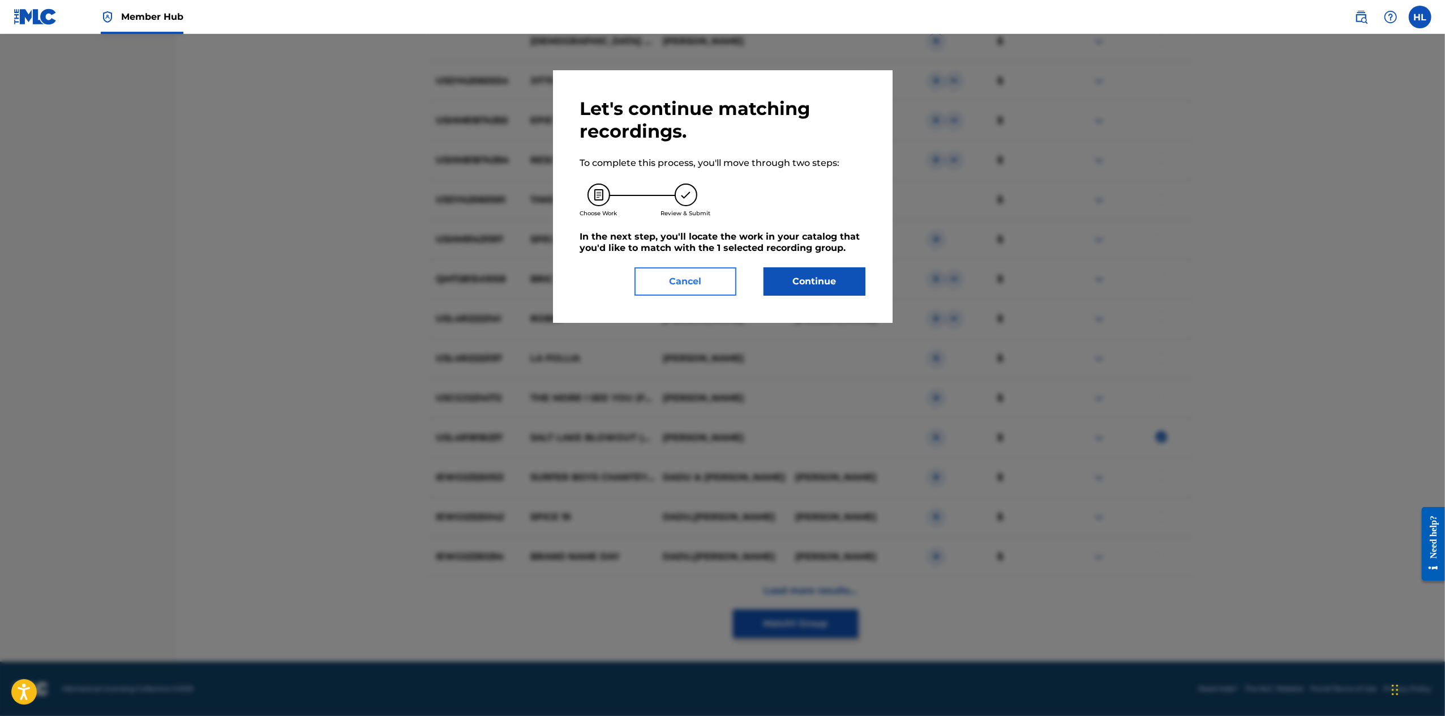
click at [707, 296] on button "Cancel" at bounding box center [686, 281] width 102 height 28
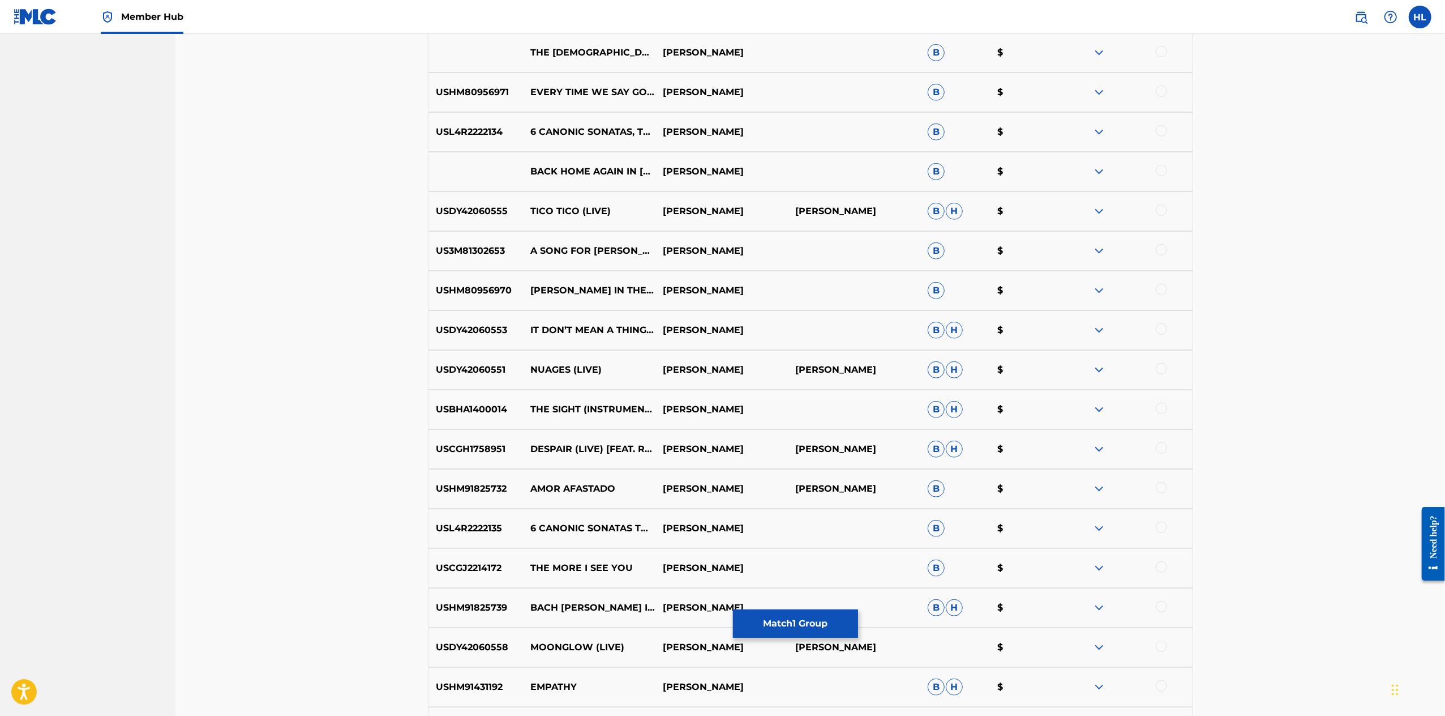
scroll to position [0, 0]
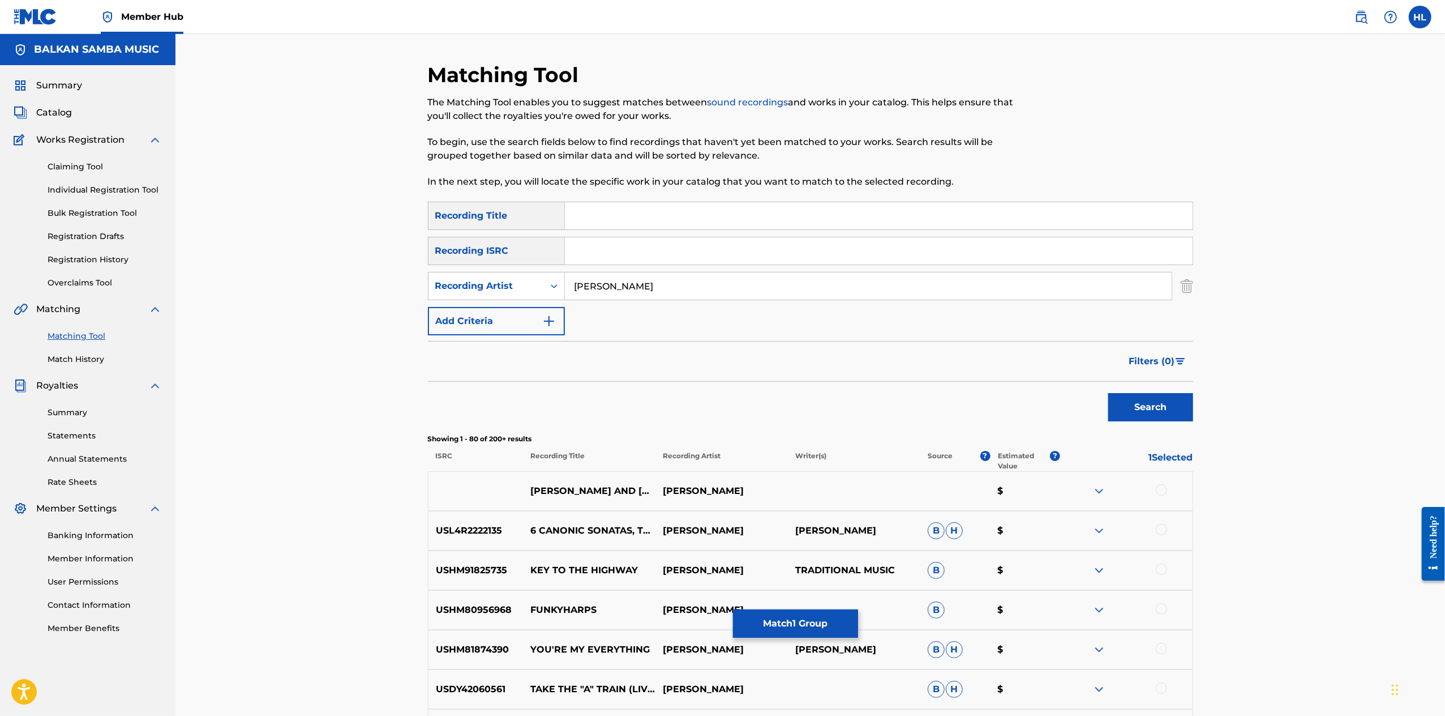
click at [677, 229] on input "Search Form" at bounding box center [879, 215] width 628 height 27
paste input "SALT LAKE BLOWOUT"
type input "SALT LAKE BLOWOUT"
click at [1193, 421] on button "Search" at bounding box center [1151, 407] width 85 height 28
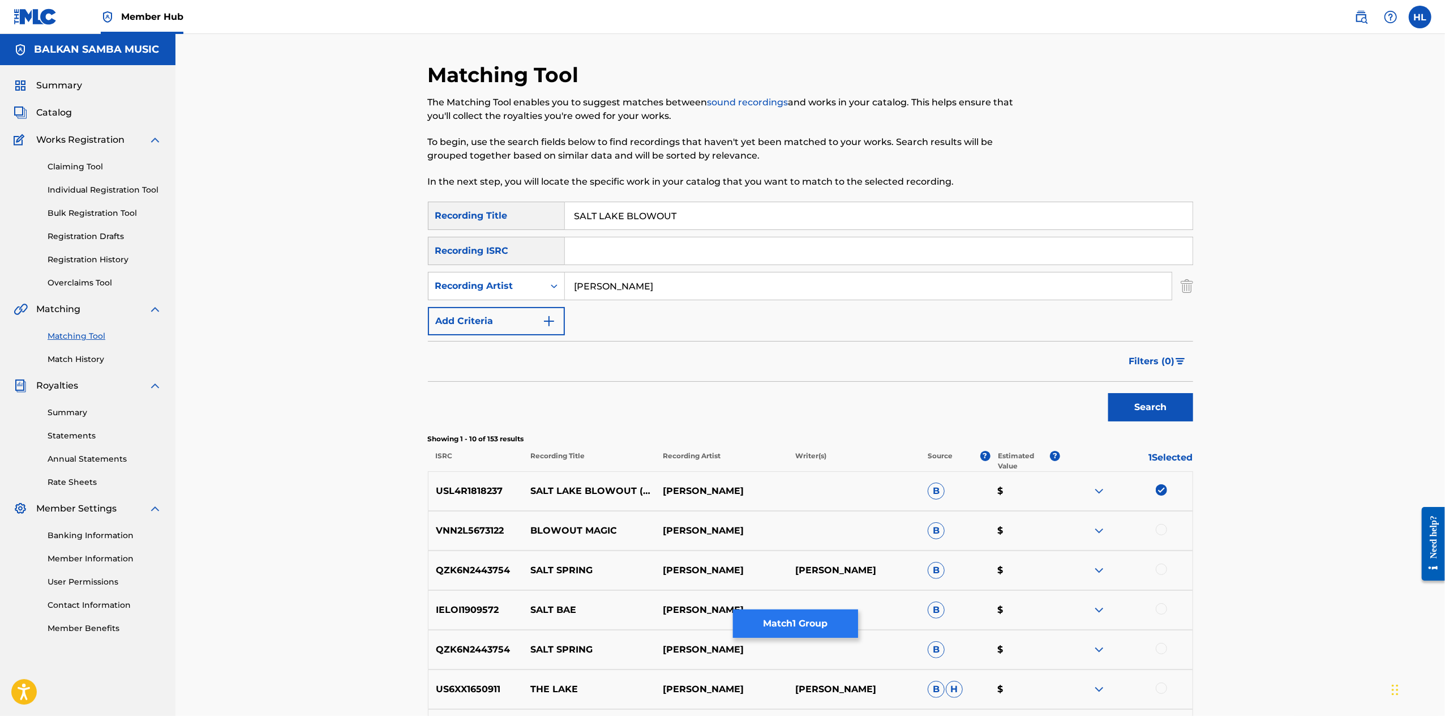
click at [858, 609] on button "Match 1 Group" at bounding box center [795, 623] width 125 height 28
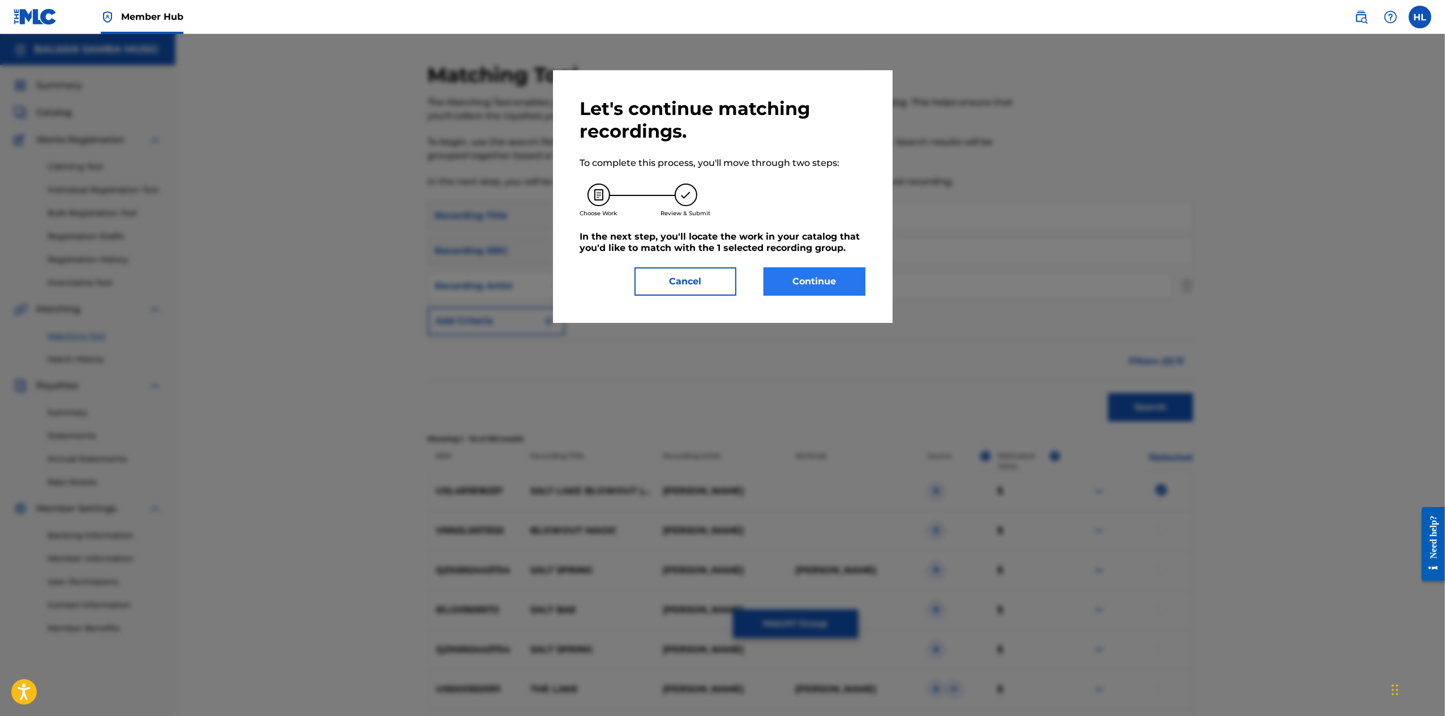
click at [824, 296] on button "Continue" at bounding box center [815, 281] width 102 height 28
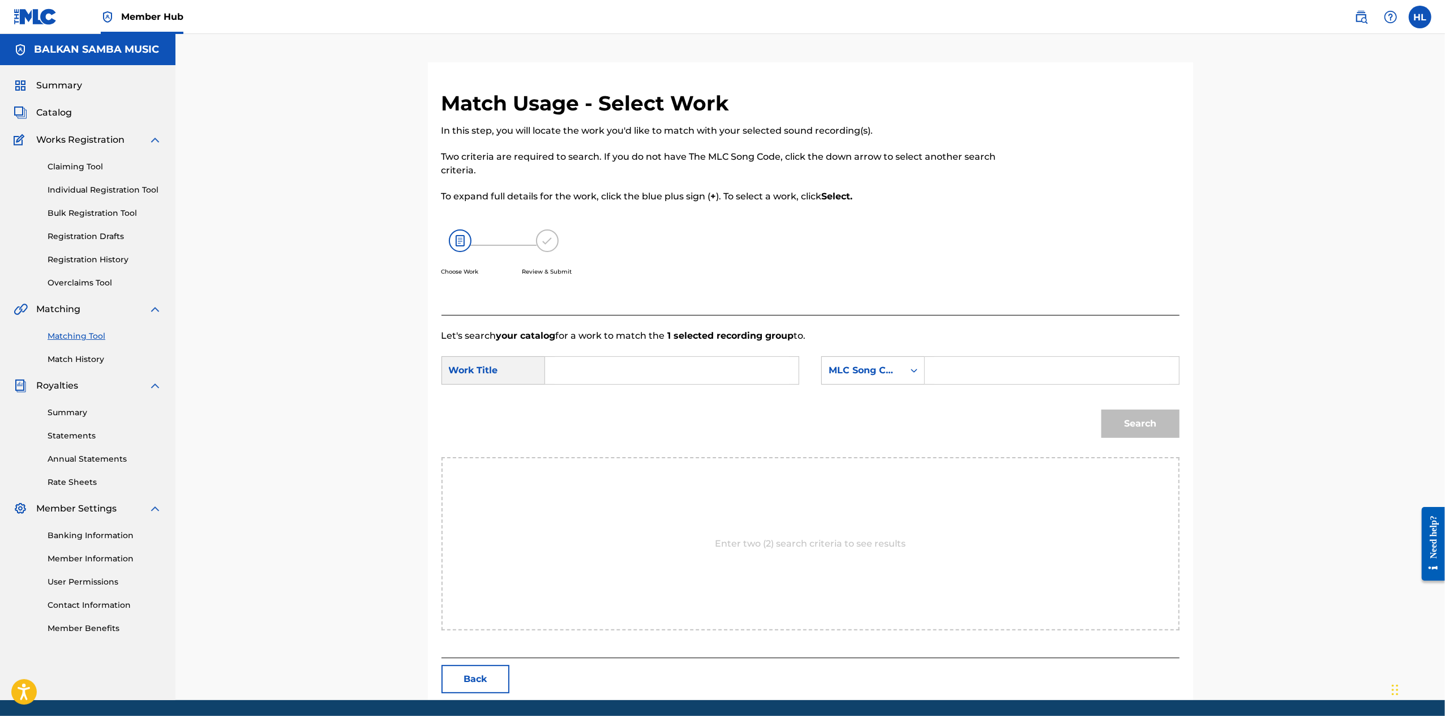
click at [609, 384] on input "Search Form" at bounding box center [672, 370] width 234 height 27
paste input "SALT LAKE BLOWOUT"
type input "SALT LAKE BLOWOUT"
click at [891, 377] on div "MLC Song Code" at bounding box center [863, 370] width 69 height 14
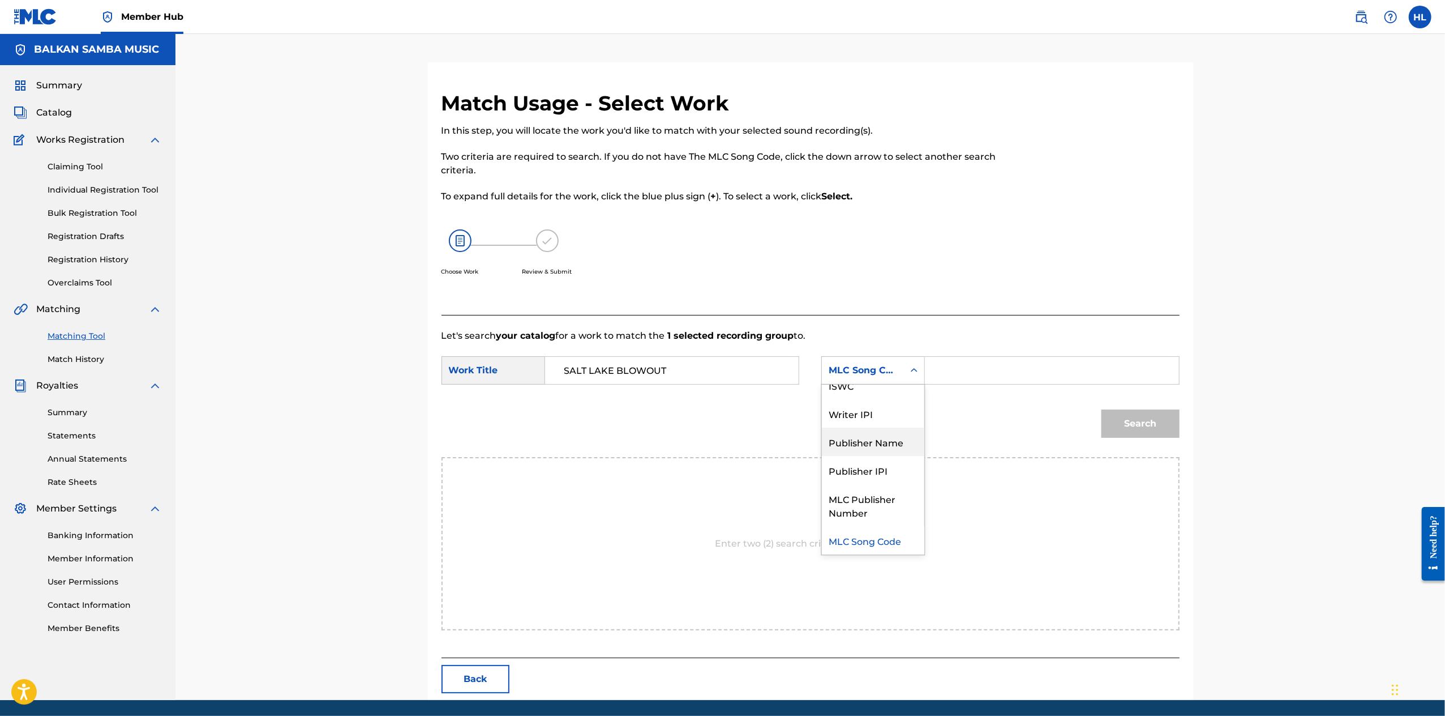
click at [902, 456] on div "Publisher Name" at bounding box center [873, 441] width 102 height 28
click at [1020, 384] on input "Search Form" at bounding box center [1052, 370] width 234 height 27
type input "balkan"
click at [1180, 438] on button "Search" at bounding box center [1141, 423] width 78 height 28
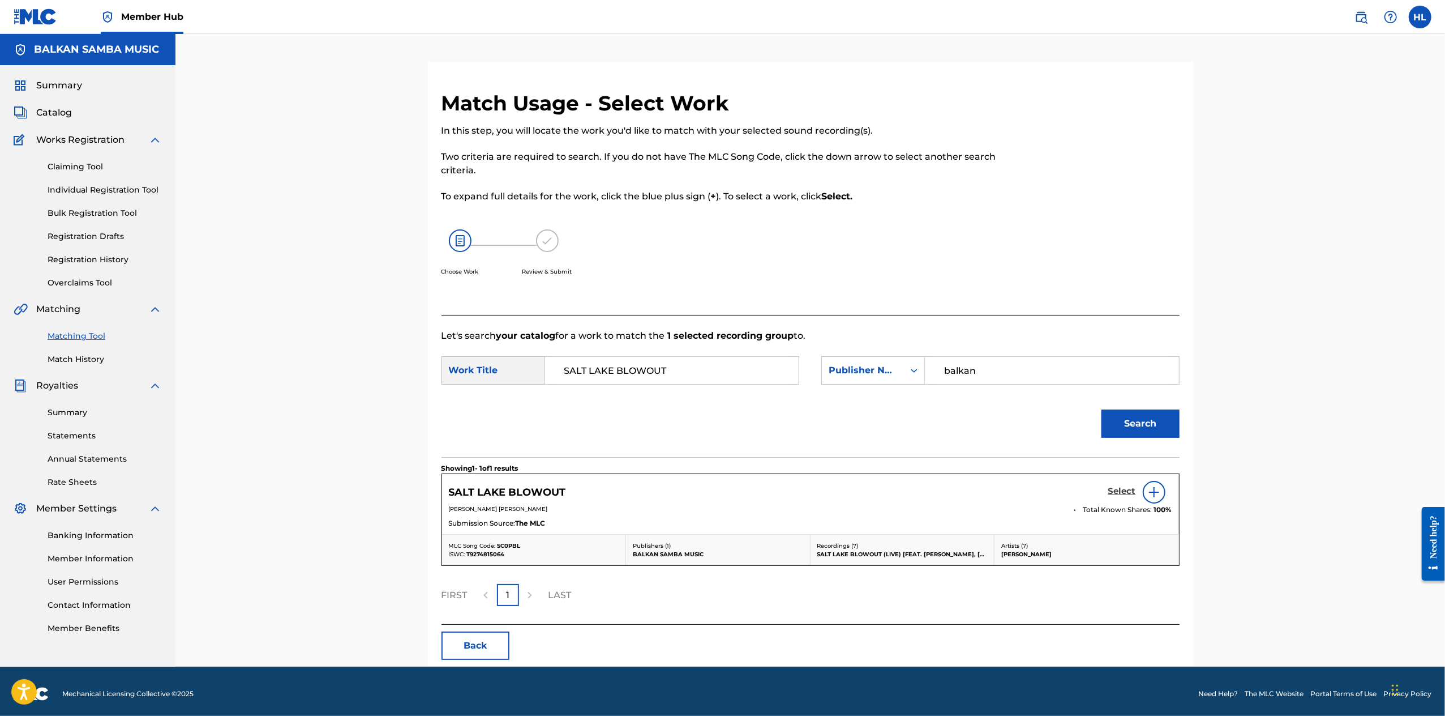
click at [1136, 497] on h5 "Select" at bounding box center [1123, 491] width 28 height 11
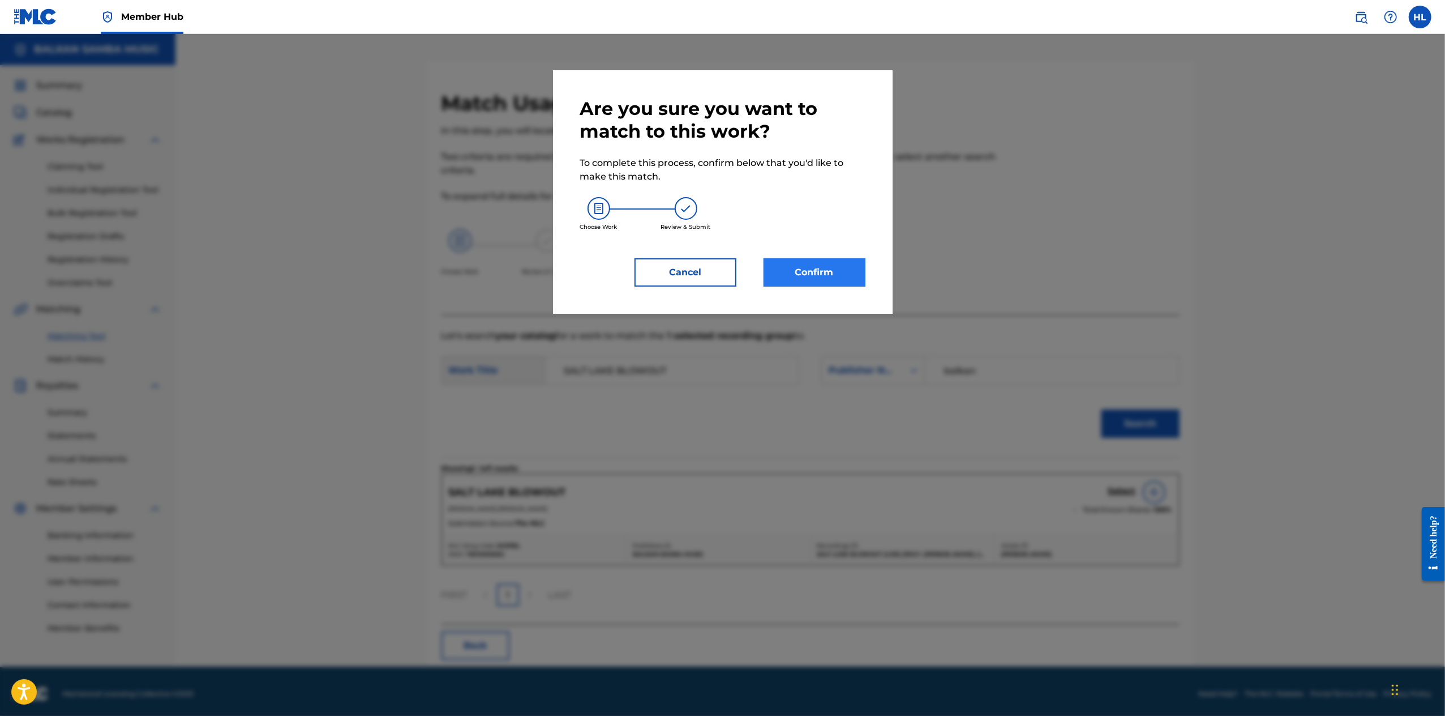
click at [866, 286] on button "Confirm" at bounding box center [815, 272] width 102 height 28
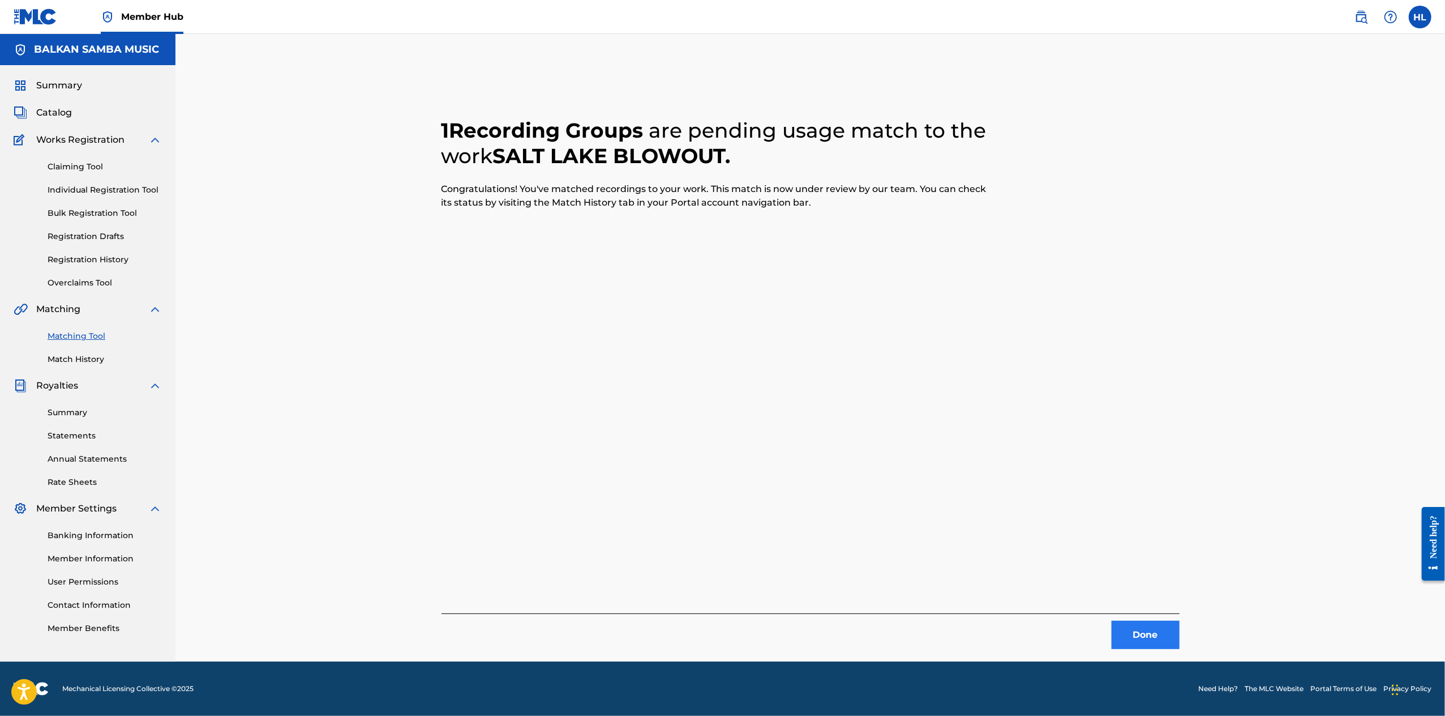
click at [1180, 649] on button "Done" at bounding box center [1146, 635] width 68 height 28
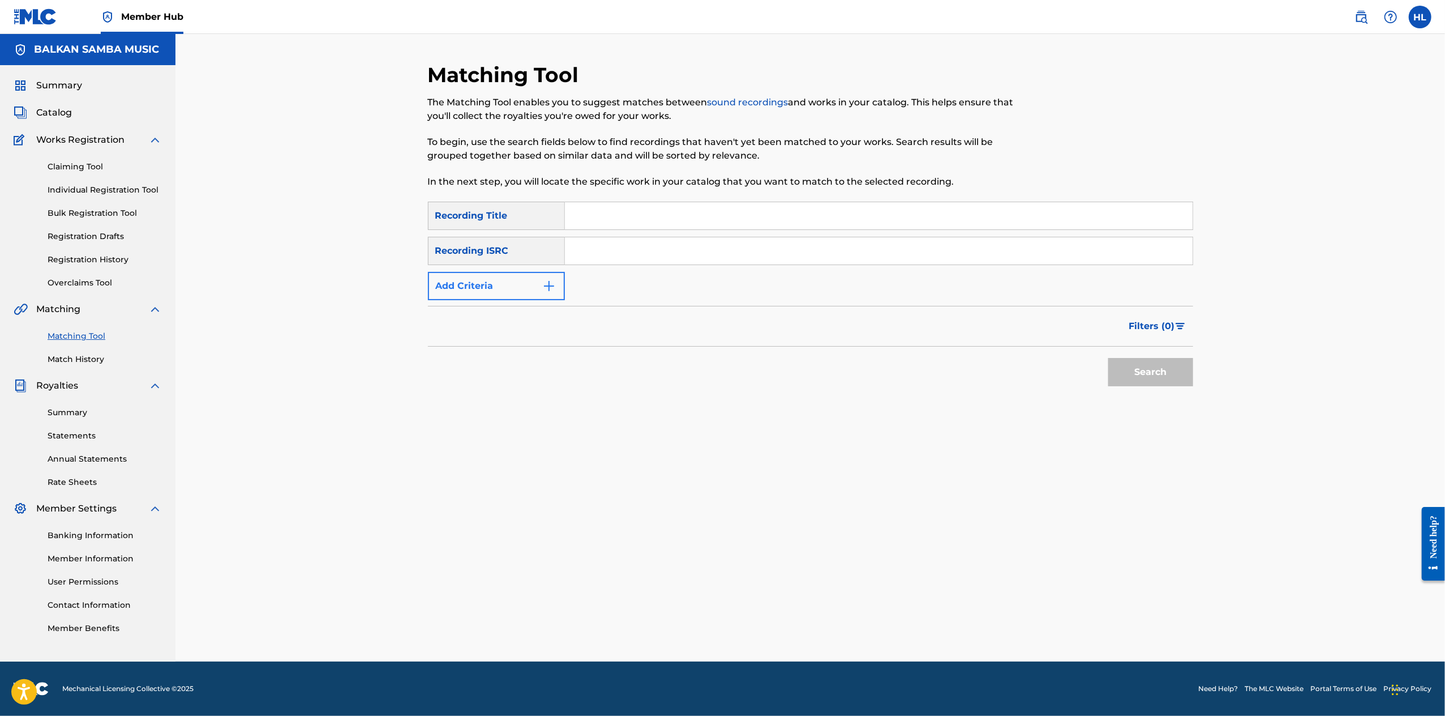
click at [472, 300] on button "Add Criteria" at bounding box center [496, 286] width 137 height 28
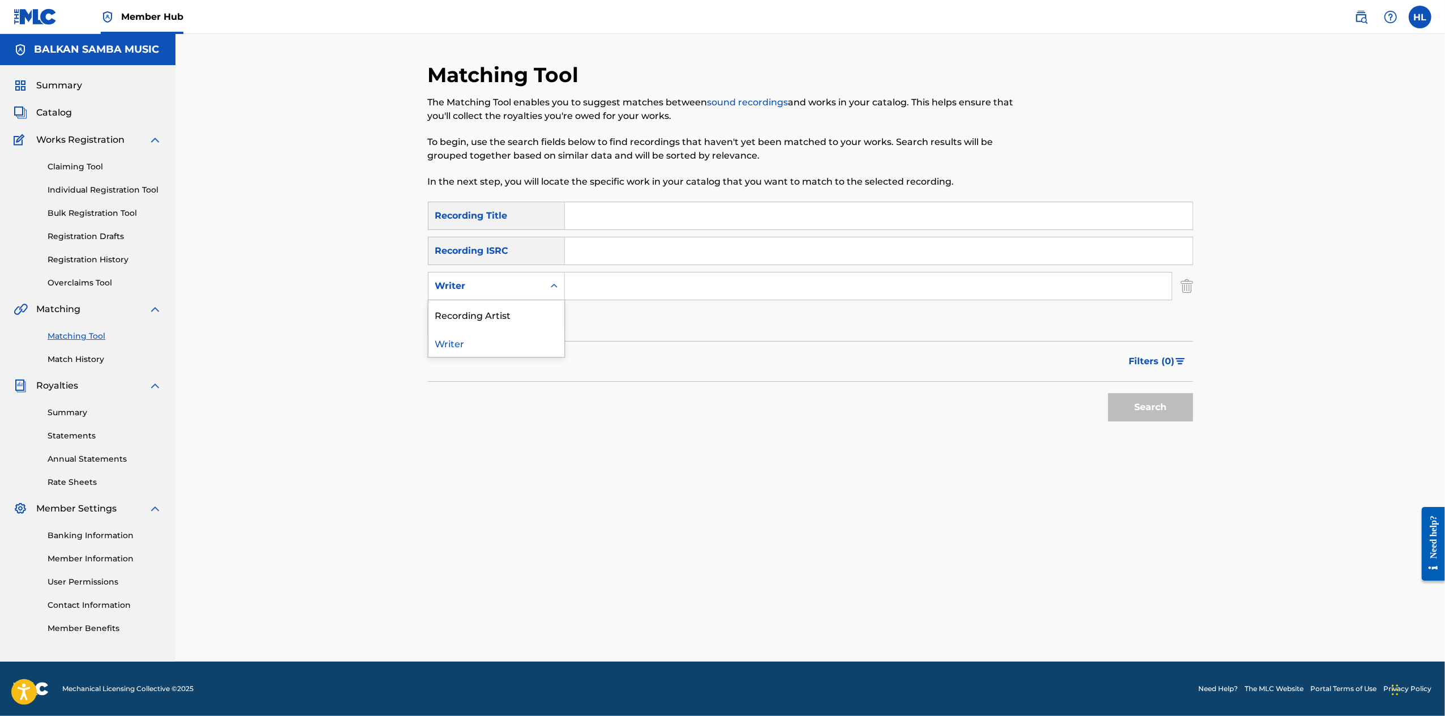
click at [478, 293] on div "Writer" at bounding box center [486, 286] width 102 height 14
click at [440, 328] on div "Recording Artist" at bounding box center [497, 314] width 136 height 28
click at [572, 300] on input "Search Form" at bounding box center [868, 285] width 607 height 27
click at [673, 300] on input "Search Form" at bounding box center [868, 285] width 607 height 27
